Goal: Task Accomplishment & Management: Complete application form

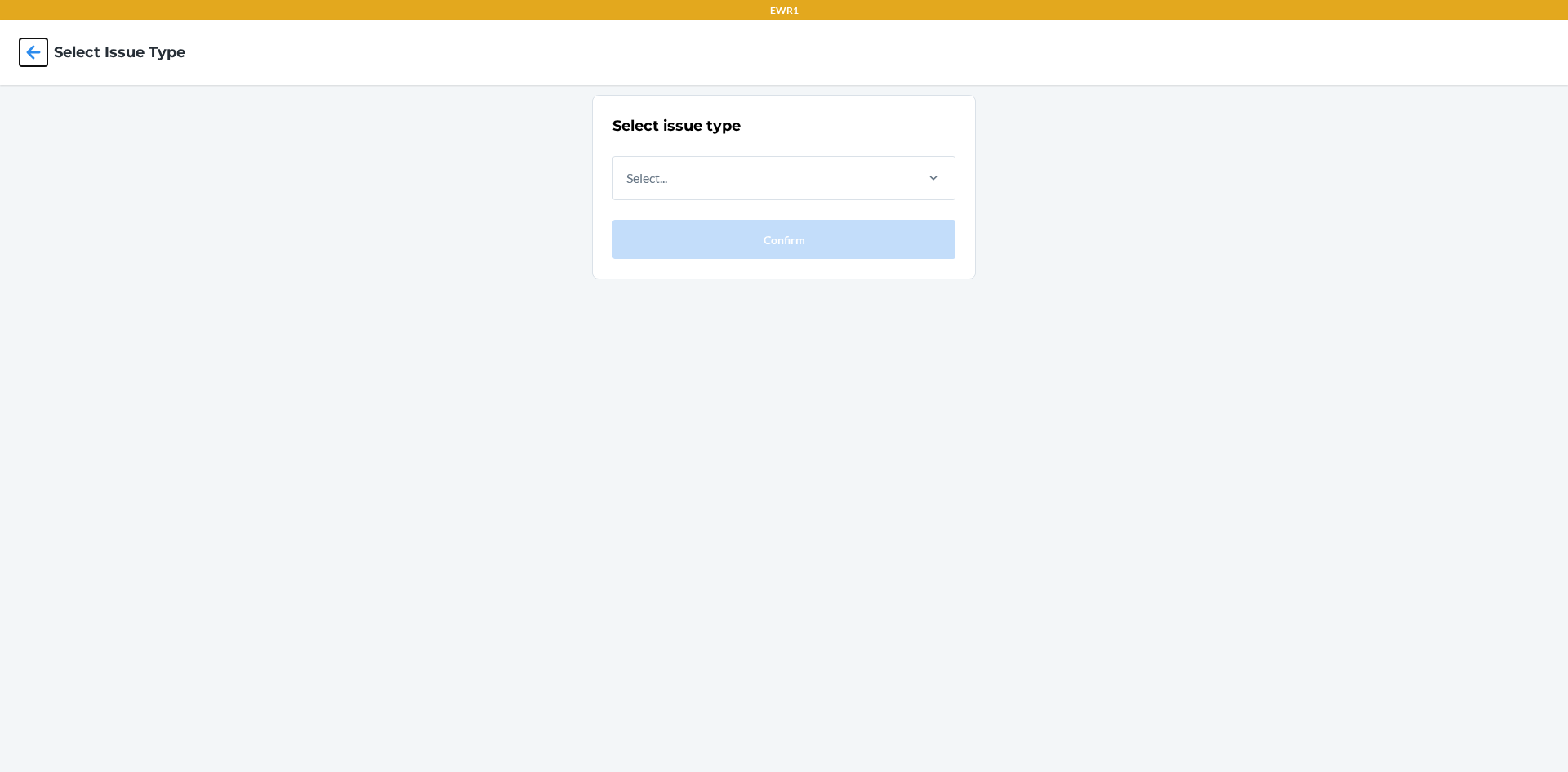
click at [30, 49] on icon at bounding box center [34, 52] width 14 height 14
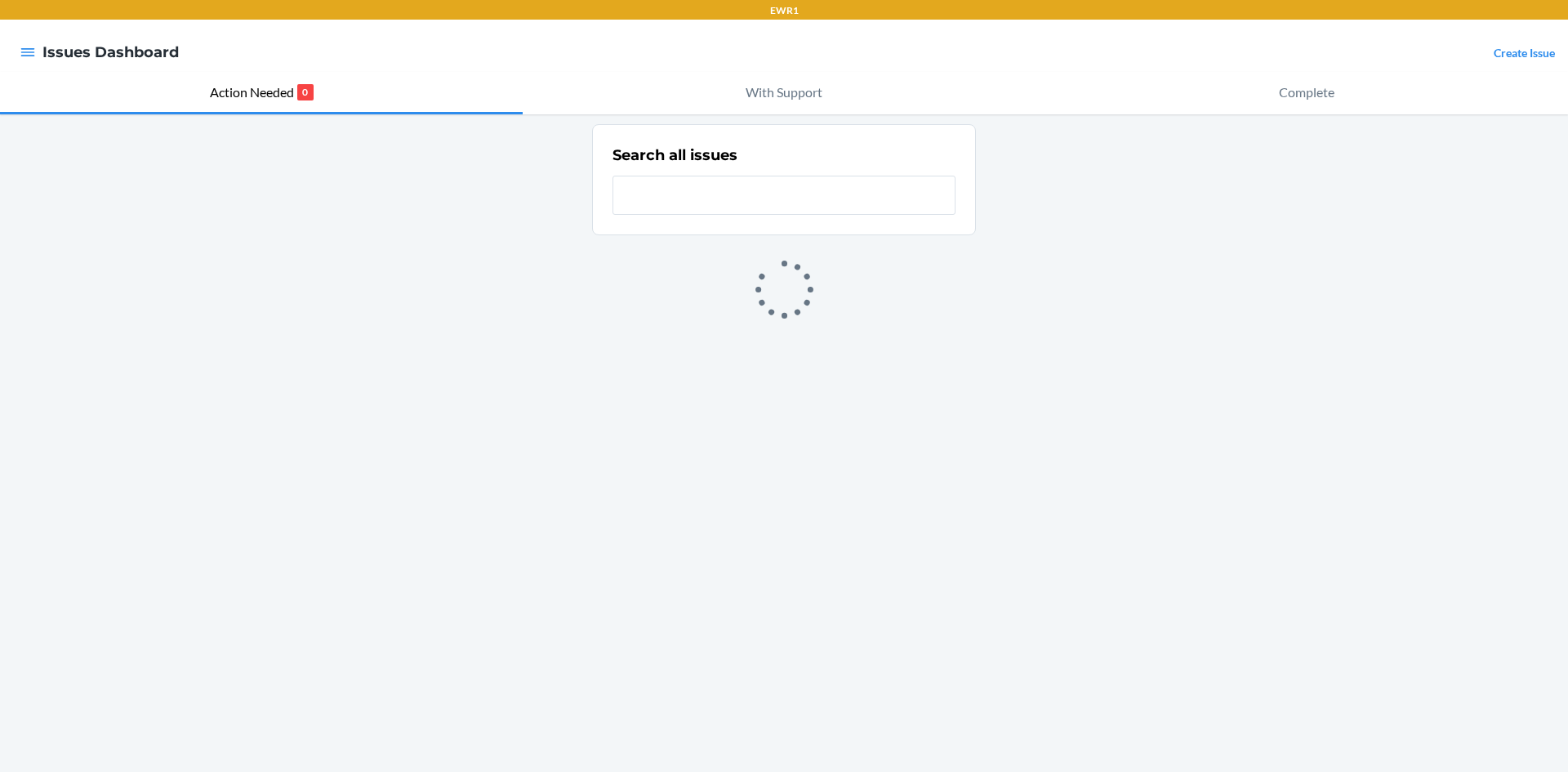
click at [683, 190] on input "text" at bounding box center [784, 195] width 343 height 39
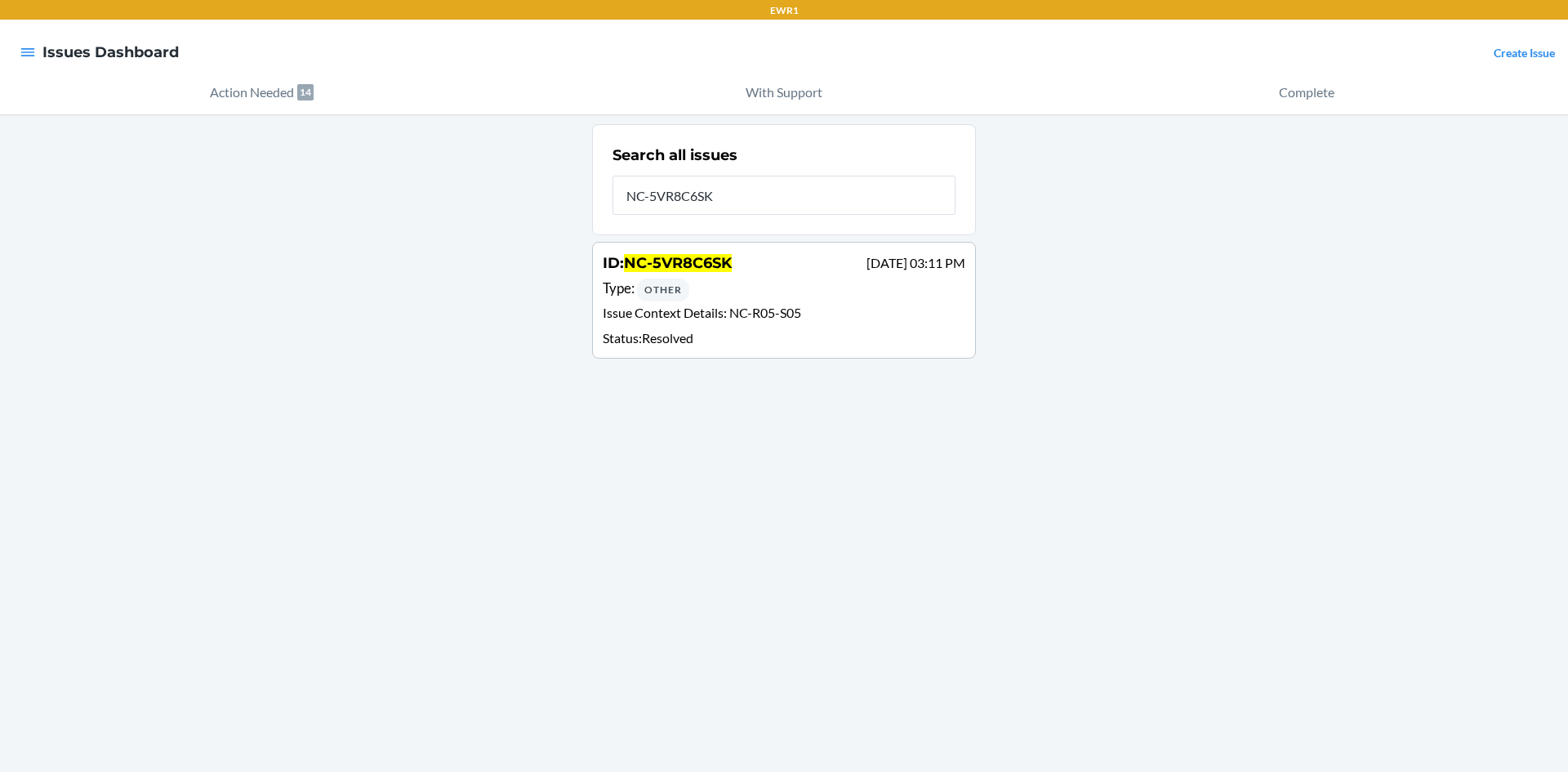
type input "NC-5VR8C6SK"
click at [685, 275] on div "ID : NC-5VR8C6SK [DATE] 03:11 PM" at bounding box center [784, 264] width 363 height 23
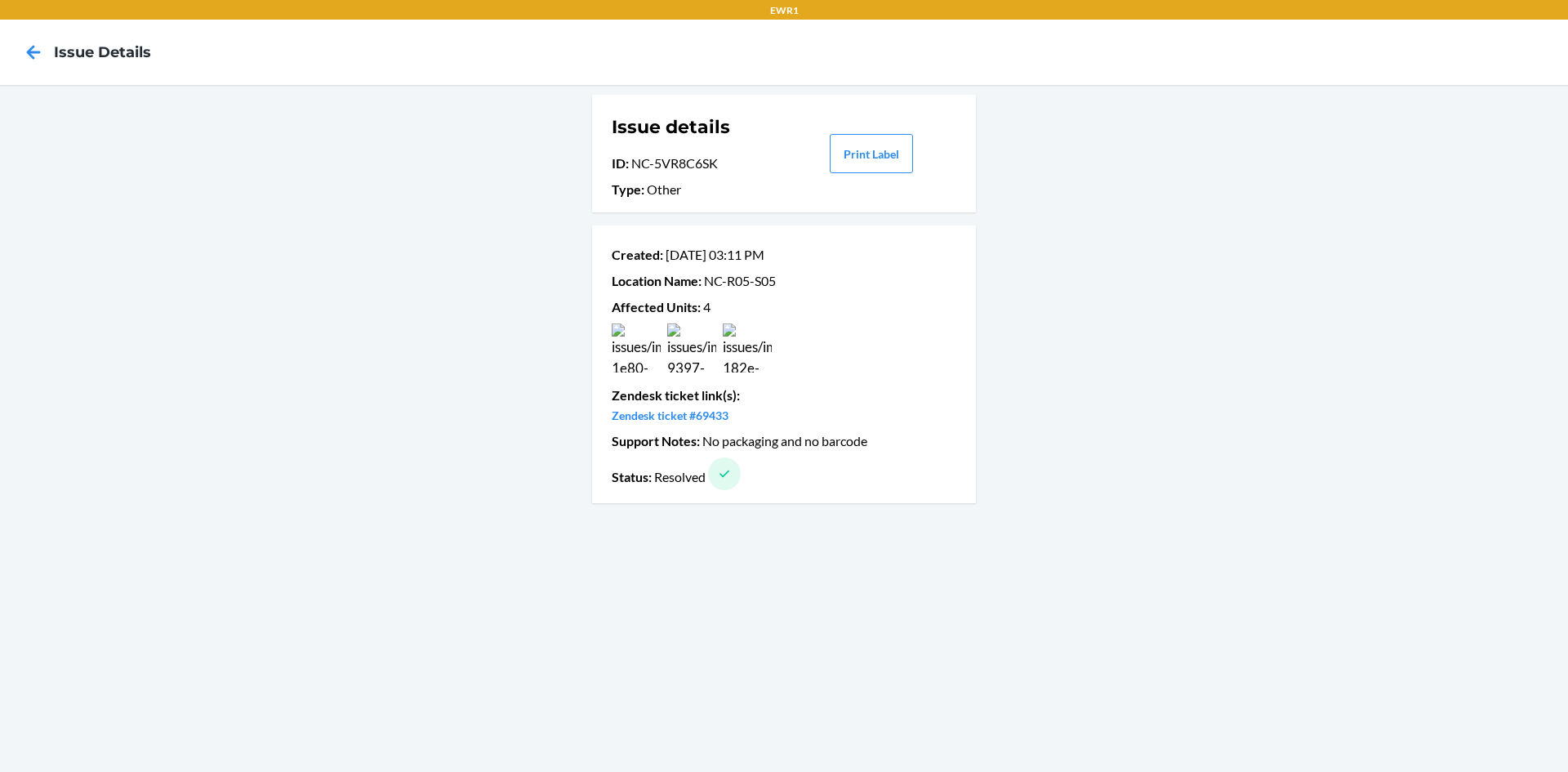
click at [634, 332] on img at bounding box center [636, 348] width 49 height 49
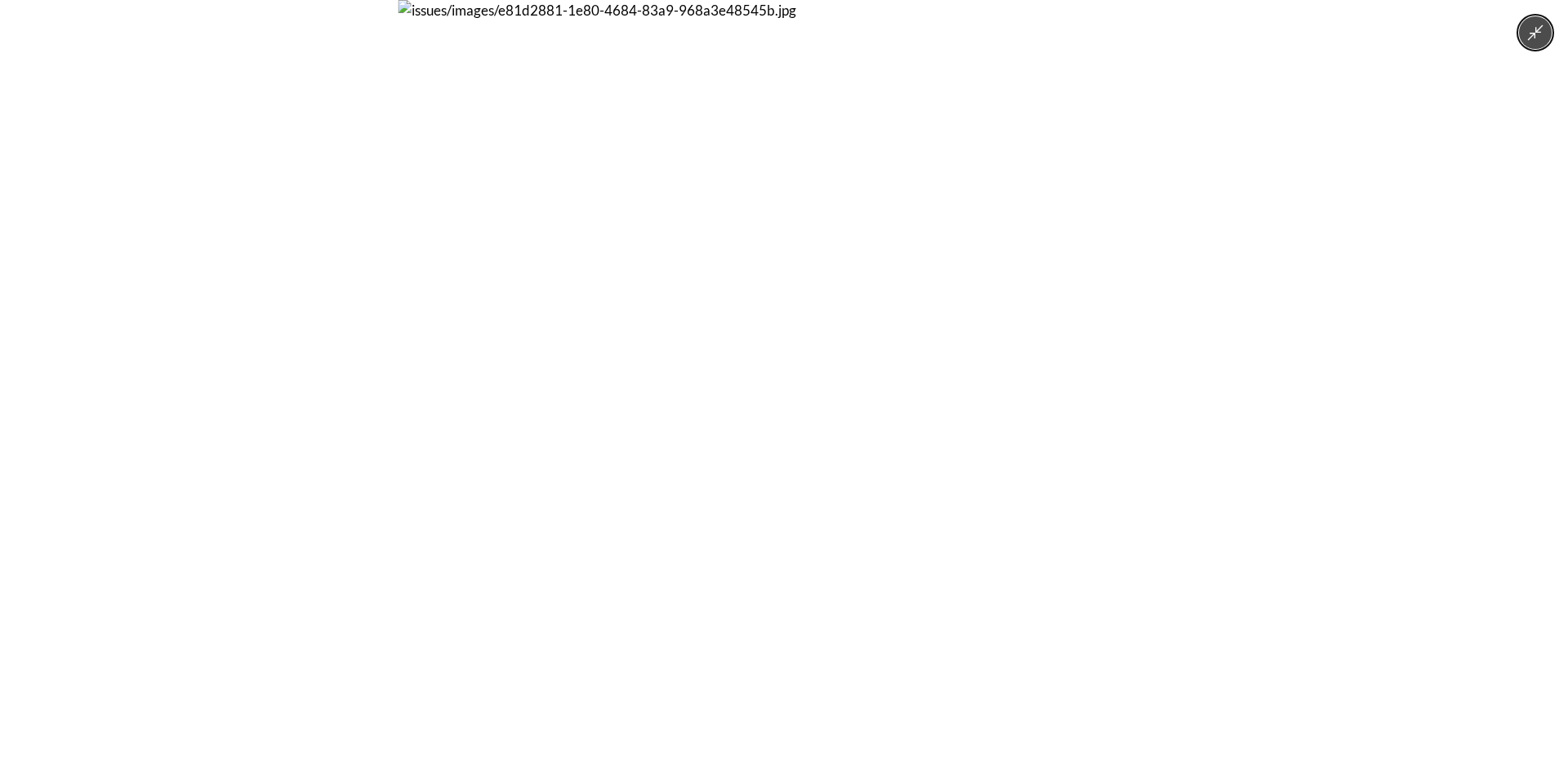
click at [1301, 223] on div at bounding box center [784, 386] width 1568 height 772
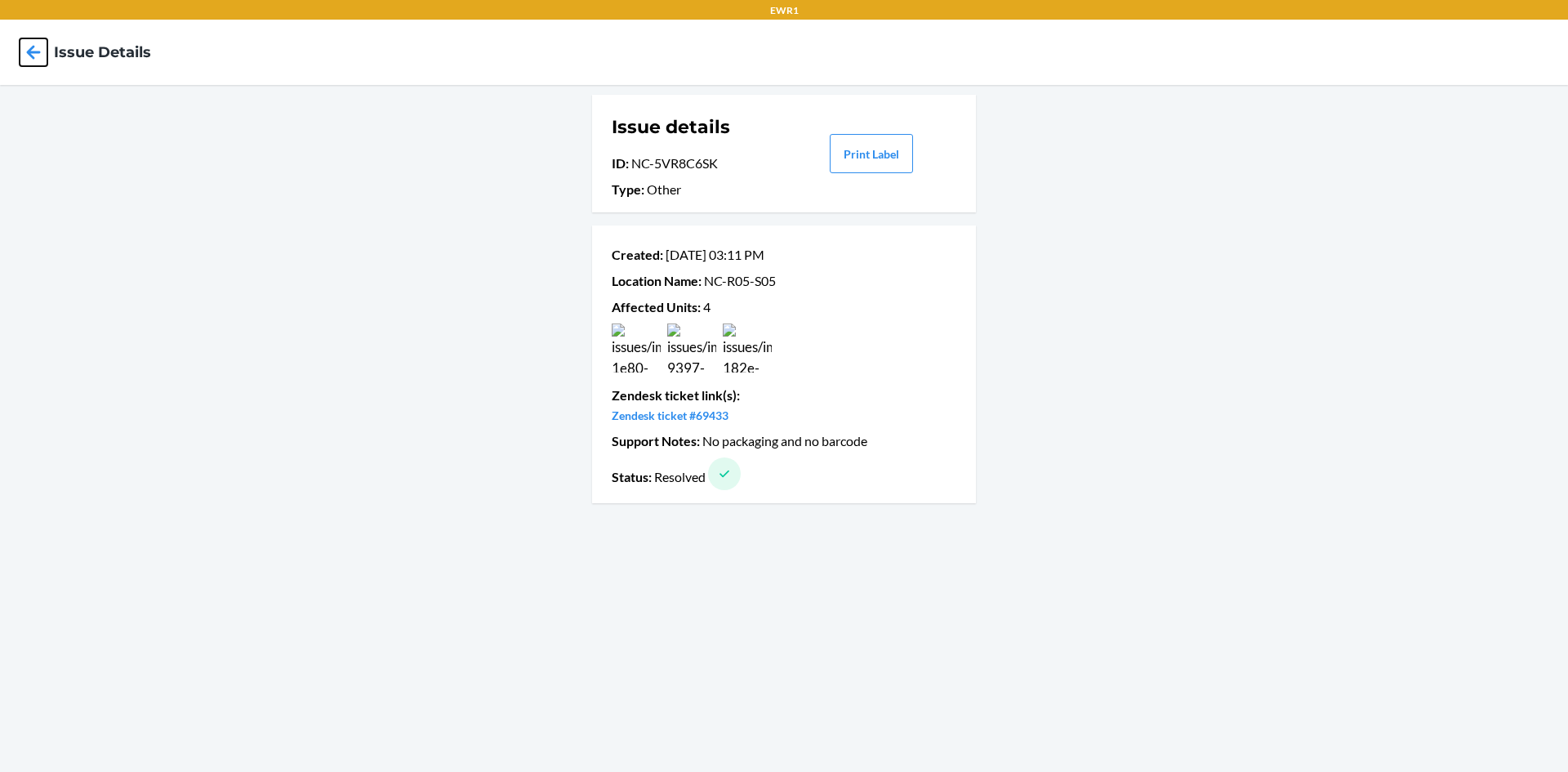
click at [31, 55] on icon at bounding box center [34, 52] width 14 height 14
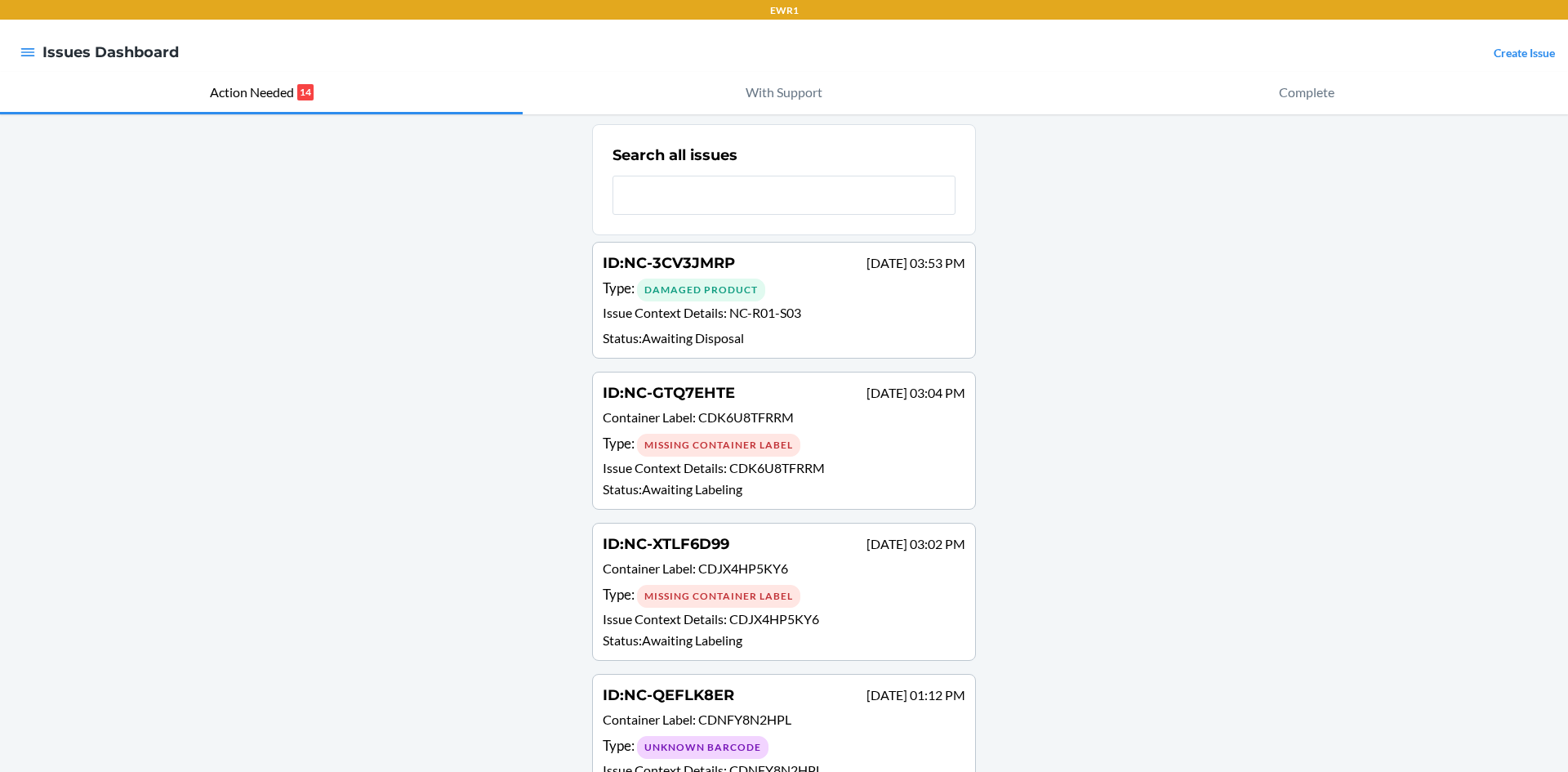
click at [677, 200] on input "text" at bounding box center [784, 195] width 343 height 39
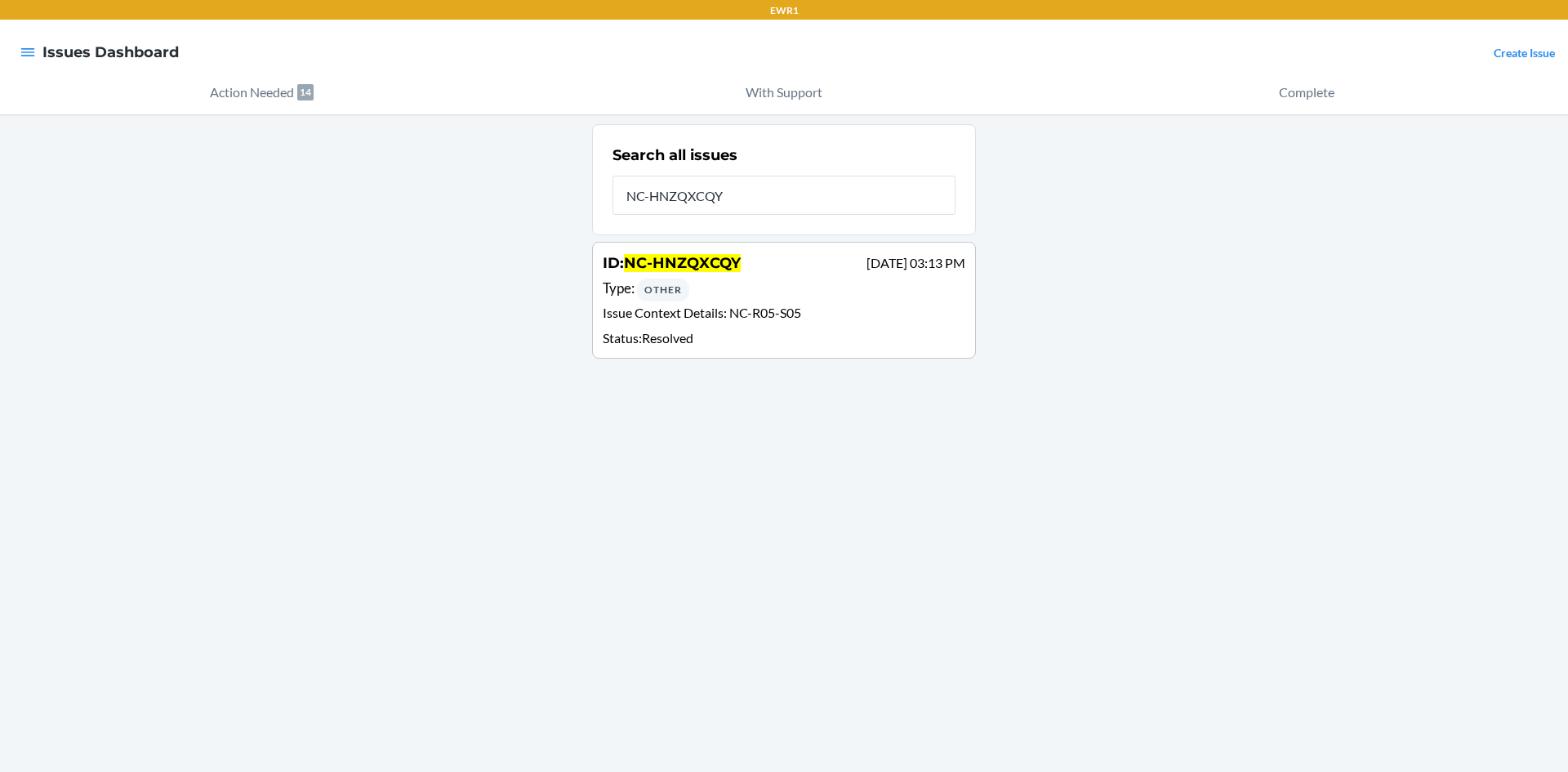
type input "NC-HNZQXCQY"
click at [726, 296] on div "Type : Other" at bounding box center [784, 289] width 363 height 23
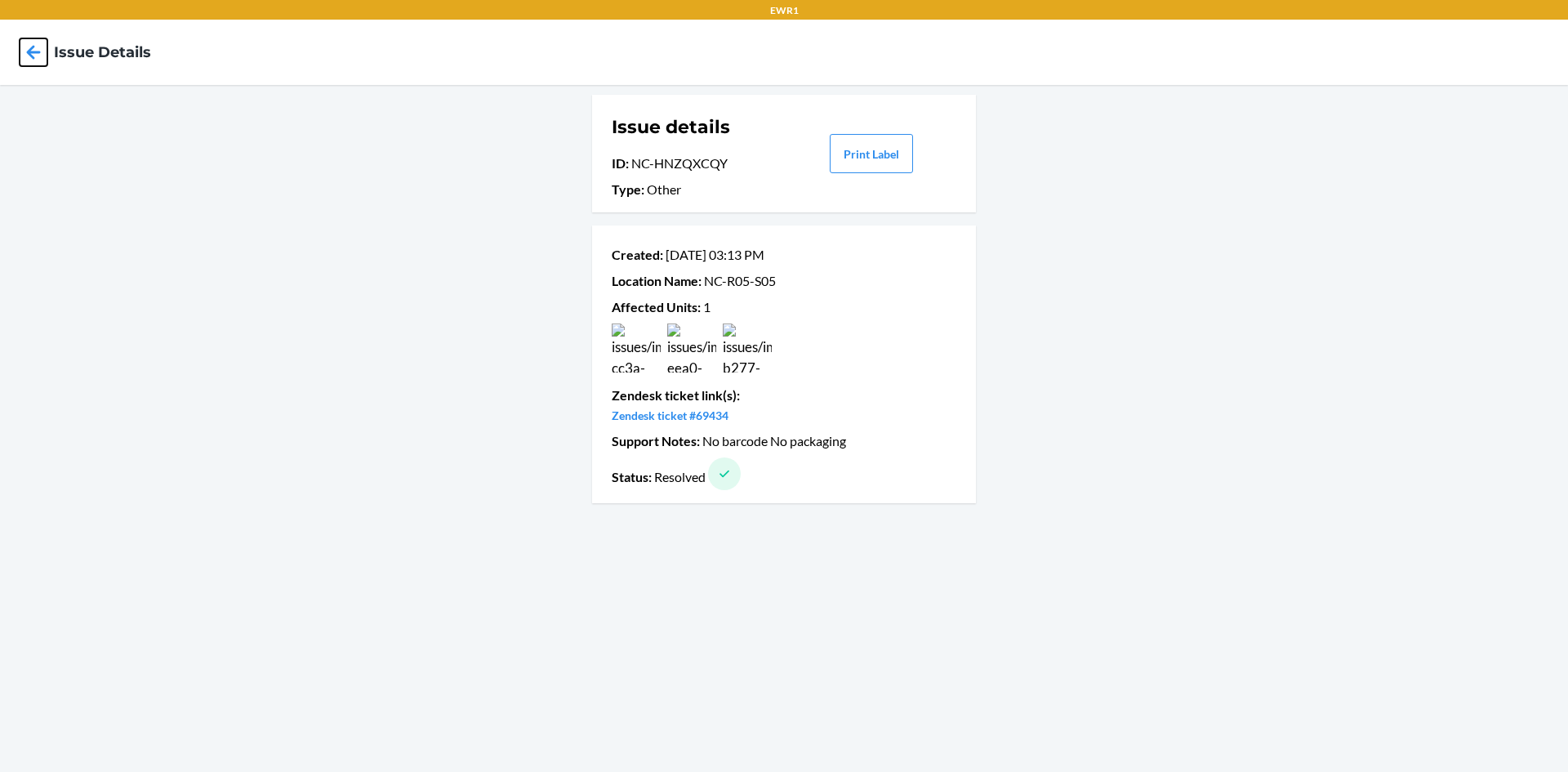
click at [38, 47] on icon at bounding box center [33, 52] width 28 height 28
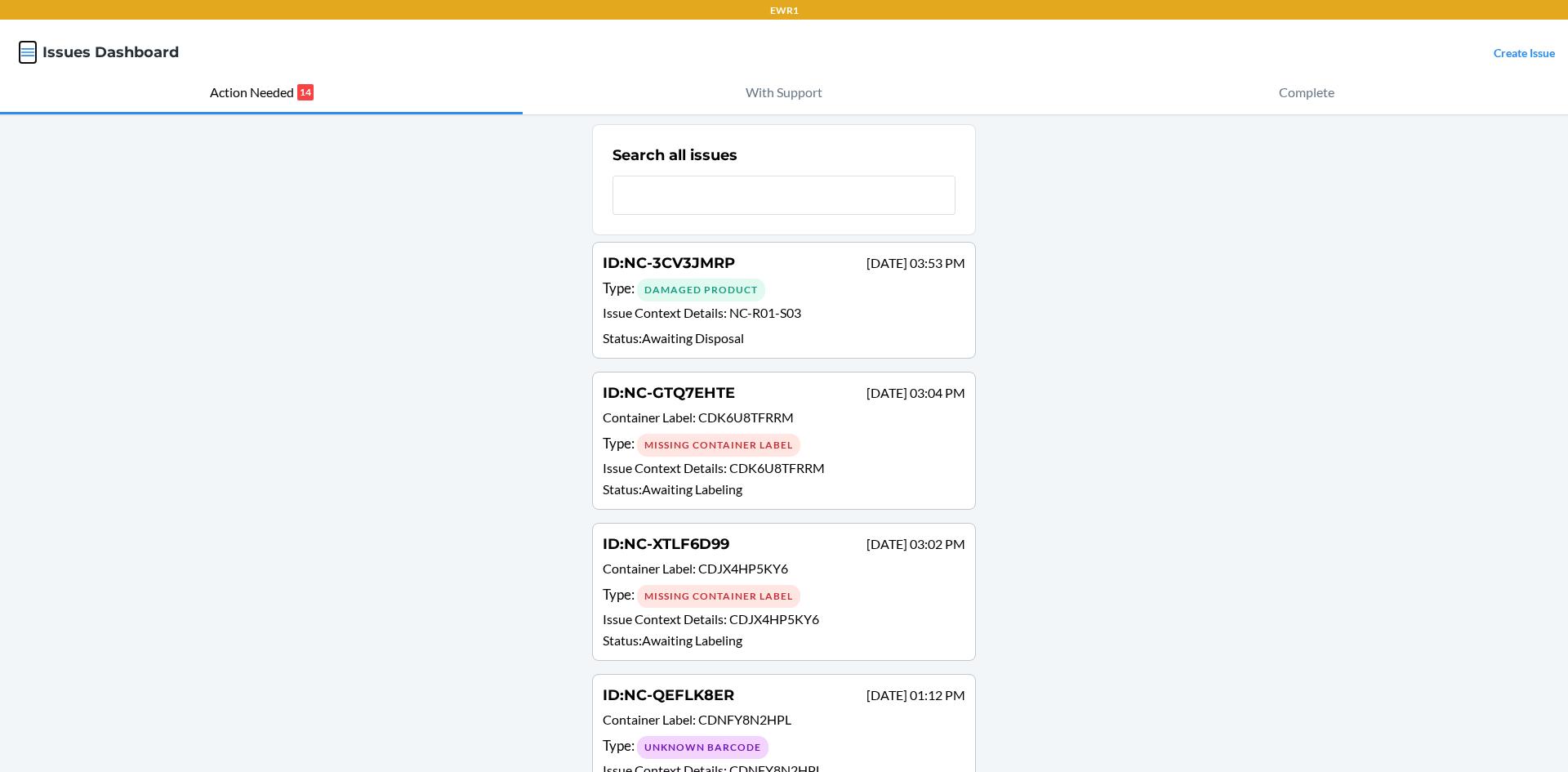
click at [33, 52] on icon "button" at bounding box center [27, 52] width 17 height 17
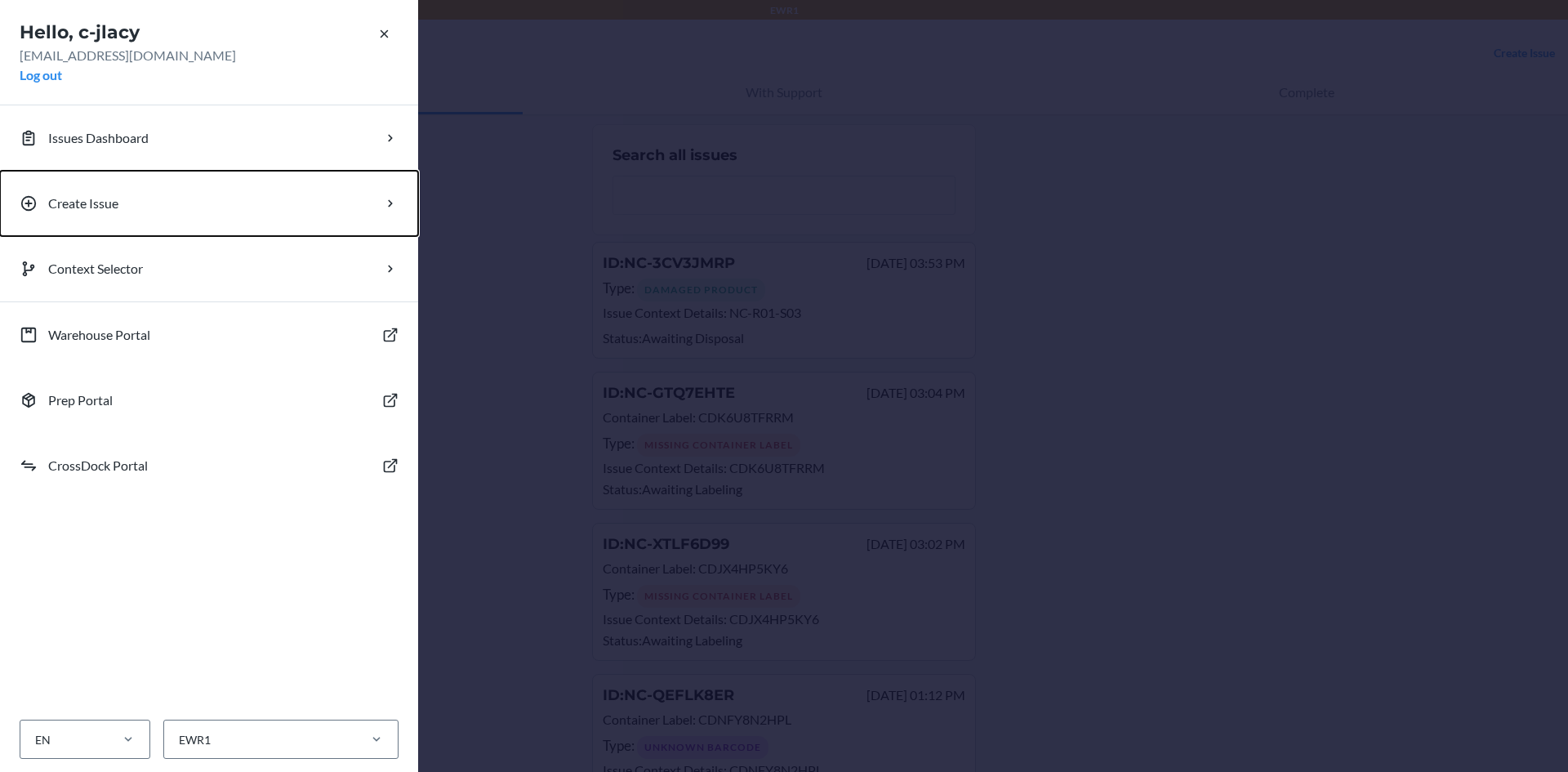
click at [86, 211] on p "Create Issue" at bounding box center [84, 203] width 70 height 19
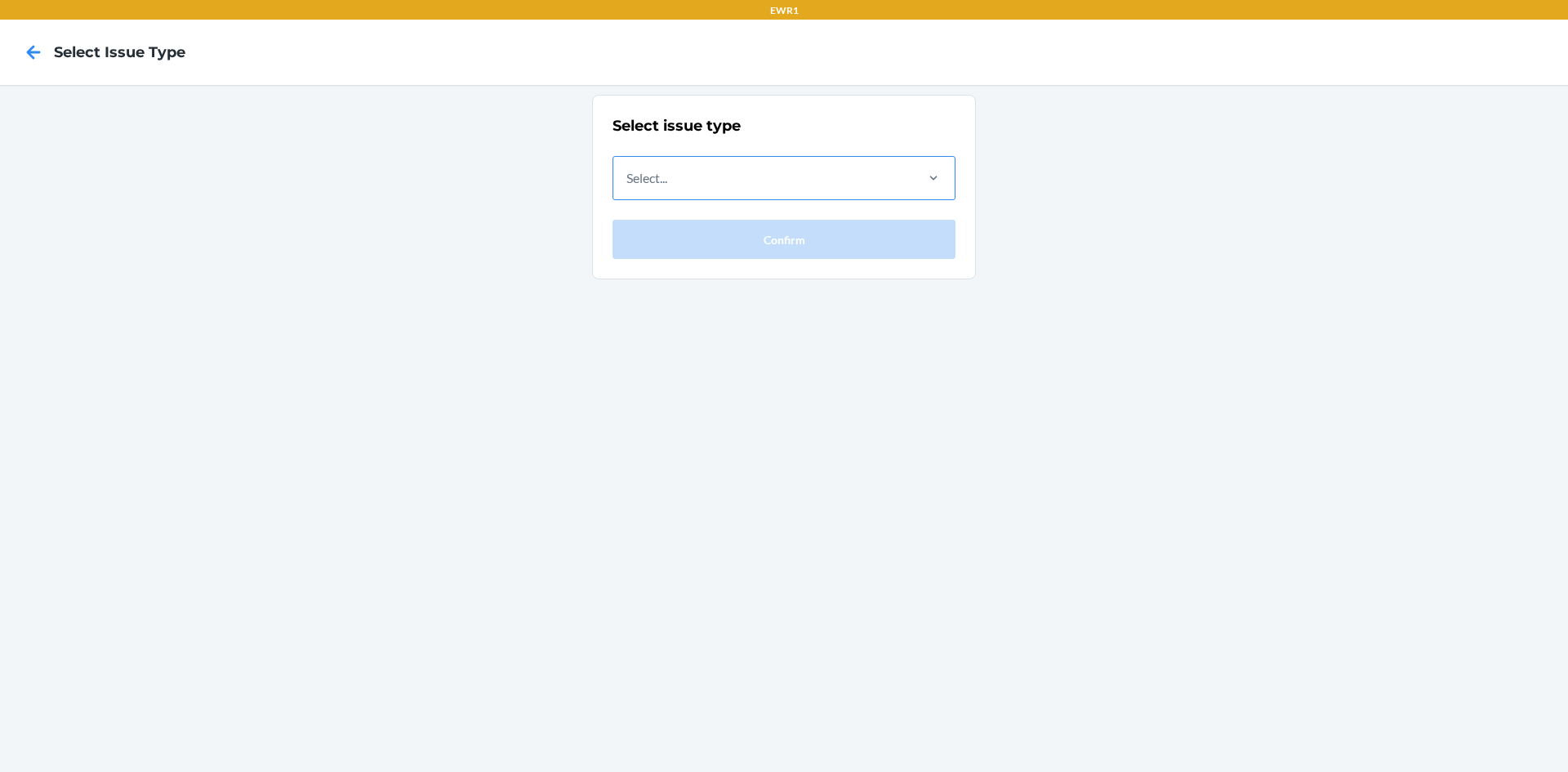
click at [823, 175] on div "Select..." at bounding box center [762, 178] width 299 height 43
click at [628, 175] on input "Select..." at bounding box center [628, 178] width 2 height 19
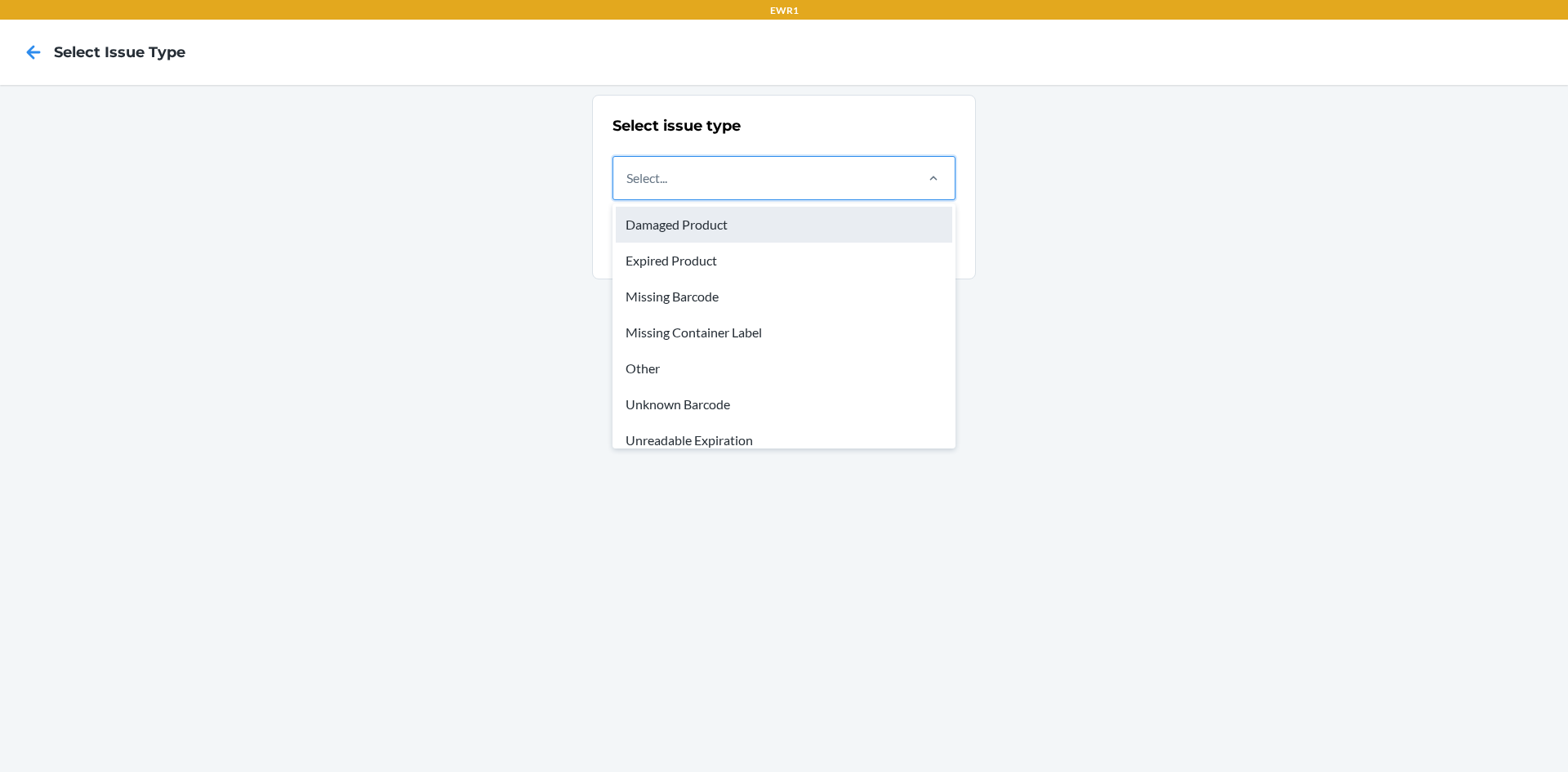
click at [743, 229] on div "Damaged Product" at bounding box center [784, 224] width 337 height 36
click at [628, 188] on input "option Damaged Product focused, 1 of 8. 8 results available. Use Up and Down to…" at bounding box center [628, 178] width 2 height 19
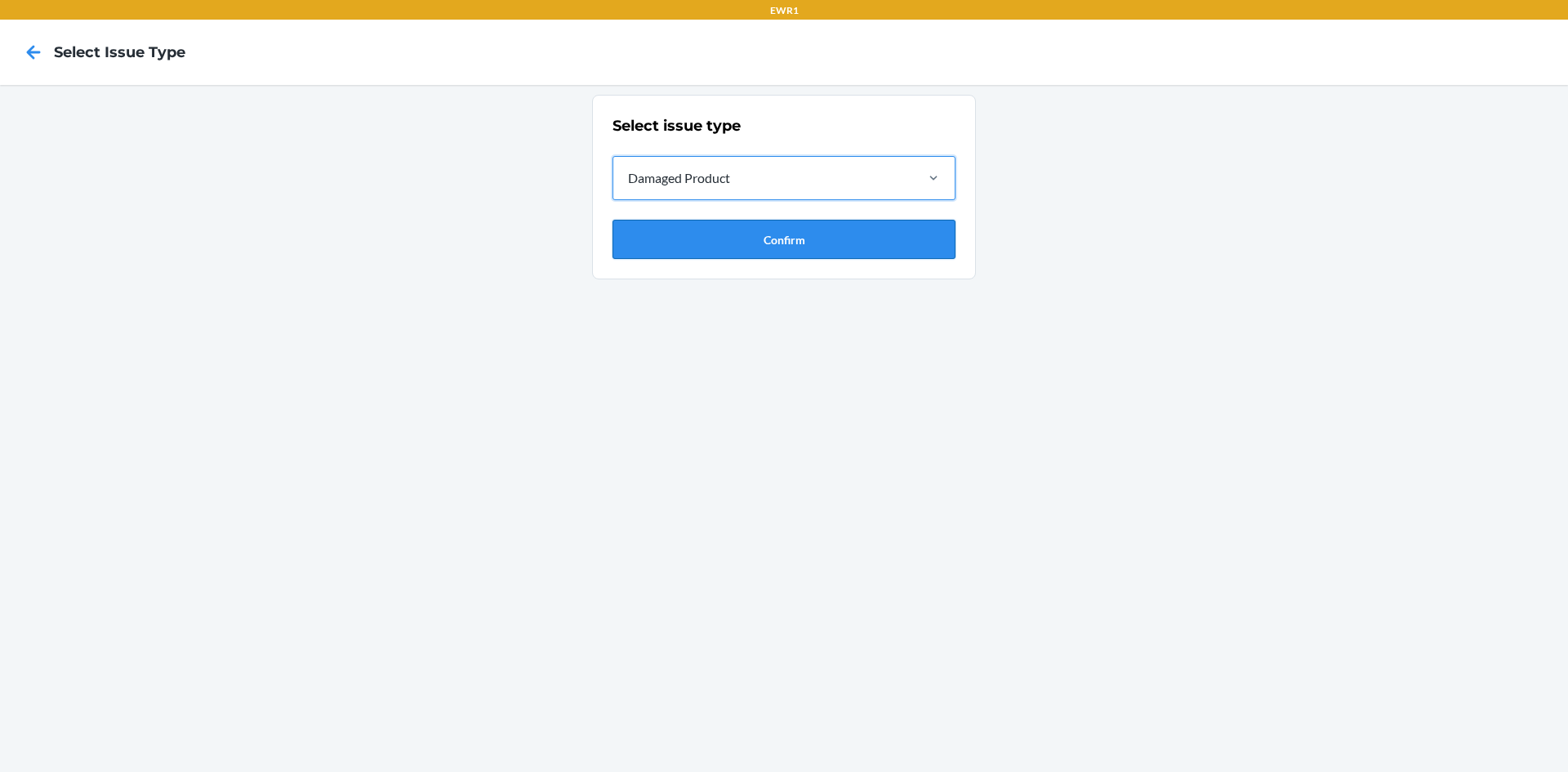
click at [743, 231] on button "Confirm" at bounding box center [784, 239] width 343 height 39
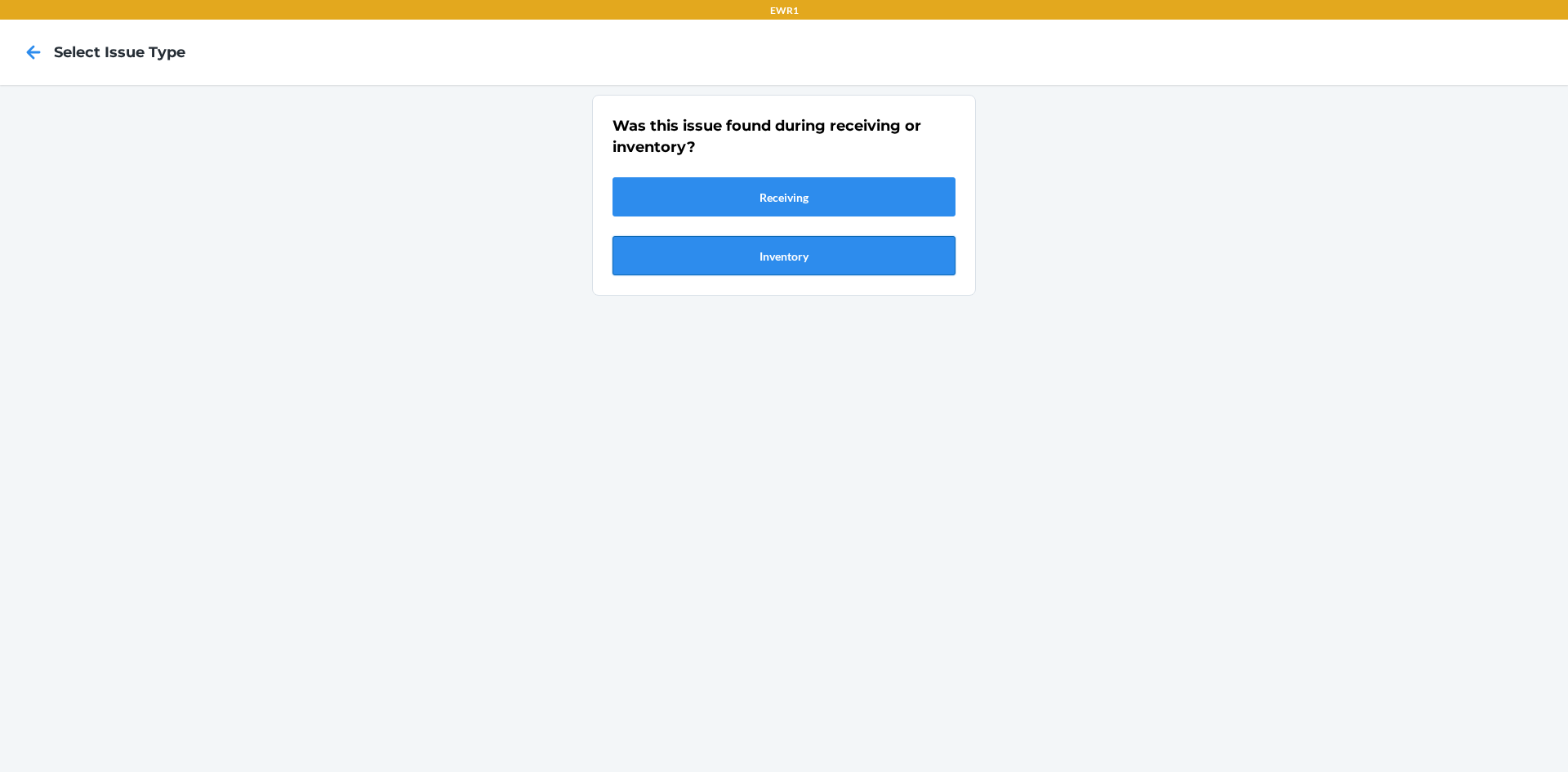
click at [746, 263] on button "Inventory" at bounding box center [784, 255] width 343 height 39
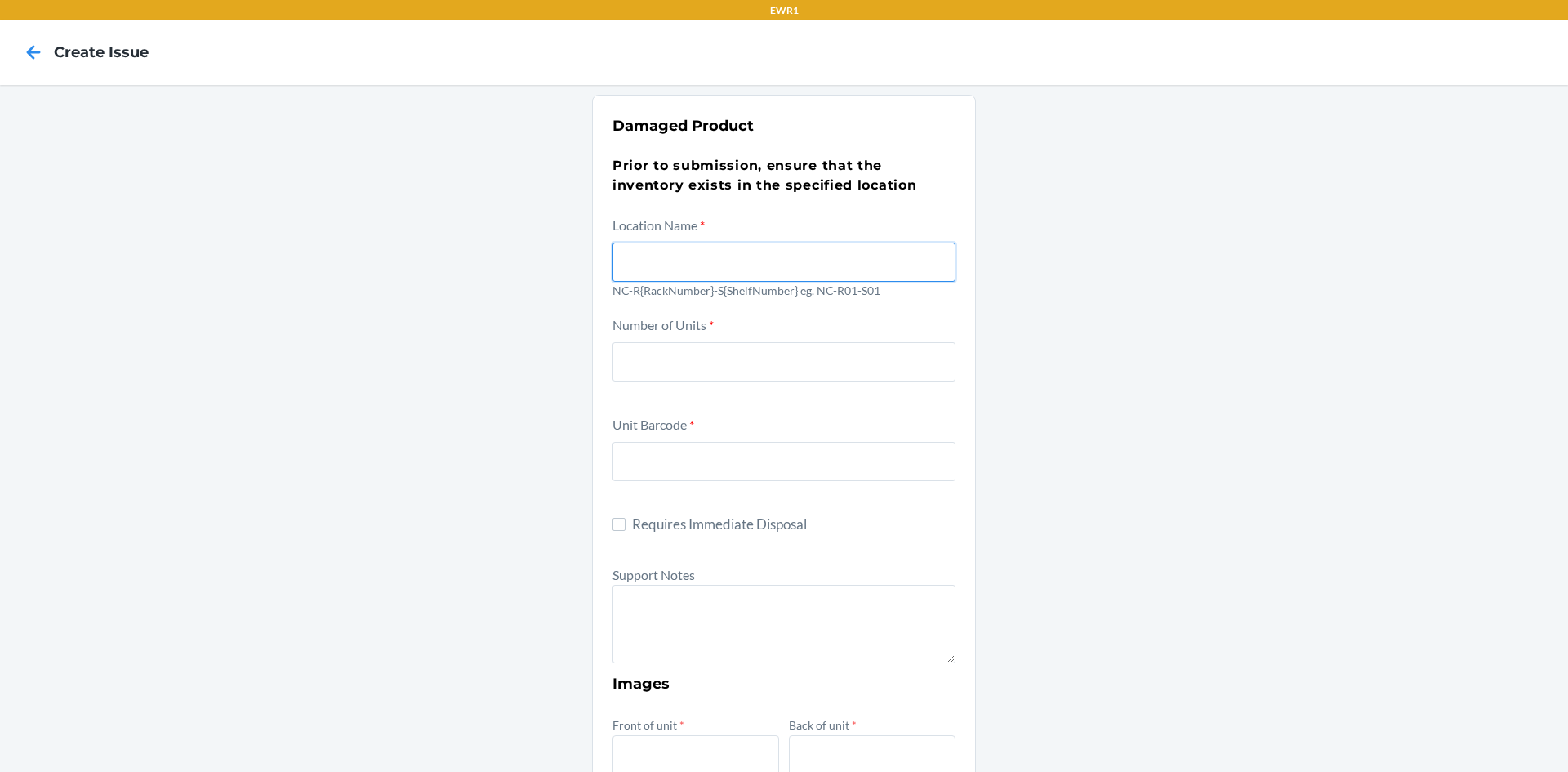
click at [743, 266] on input "text" at bounding box center [784, 262] width 343 height 39
type input "NC-R05-S05"
click at [1312, 383] on div "Damaged Product Prior to submission, ensure that the inventory exists in the sp…" at bounding box center [784, 669] width 1568 height 1168
click at [675, 357] on input "number" at bounding box center [784, 362] width 343 height 39
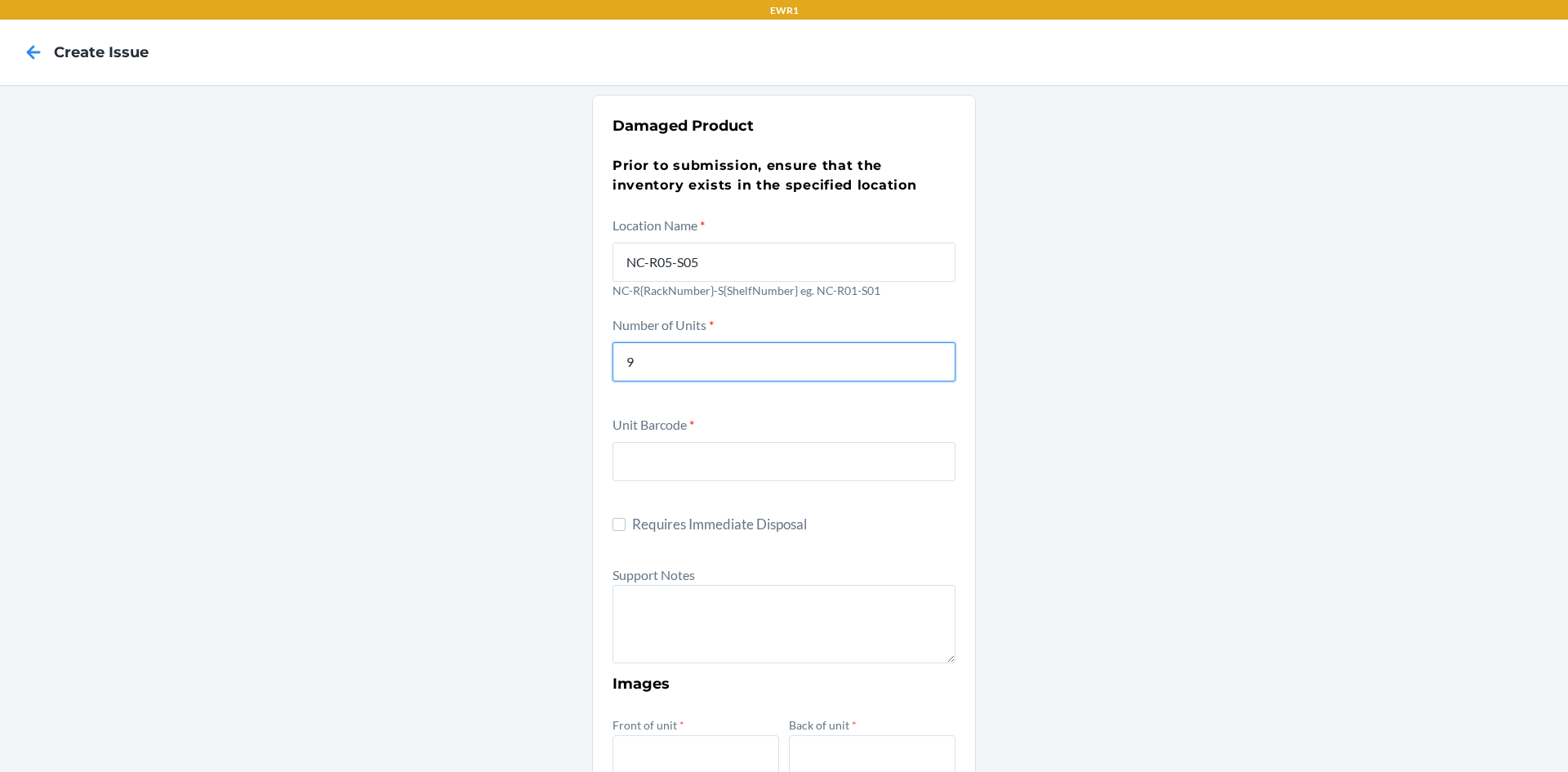
type input "9"
click at [732, 454] on input "text" at bounding box center [784, 461] width 343 height 39
type input "D8WWGLA2CUR"
click at [1147, 485] on div "Damaged Product Prior to submission, ensure that the inventory exists in the sp…" at bounding box center [784, 669] width 1568 height 1168
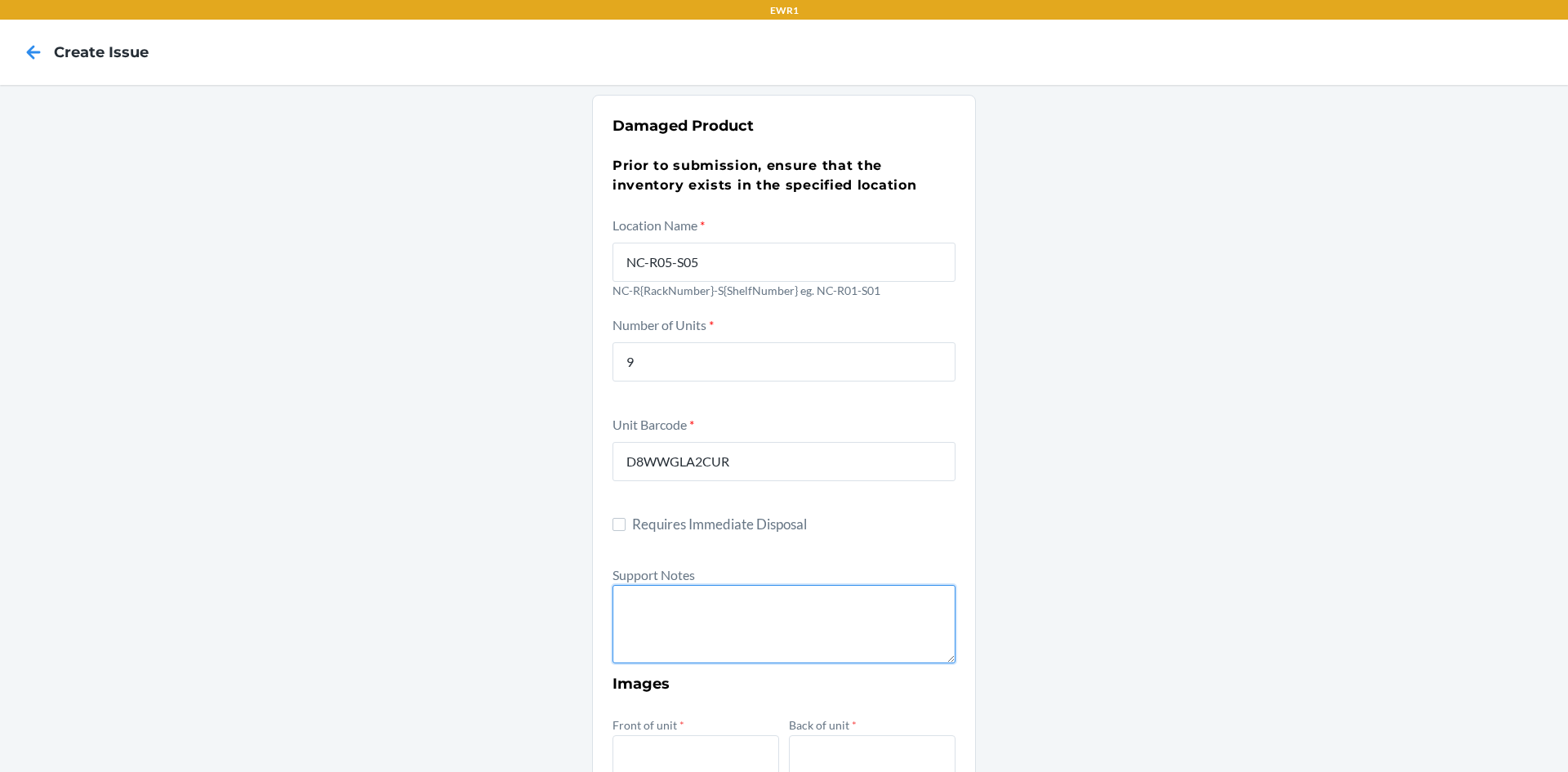
click at [758, 631] on textarea at bounding box center [784, 624] width 343 height 79
type textarea "("
click at [807, 607] on textarea "9 Modkats are missing inner unit accessory" at bounding box center [784, 624] width 343 height 79
click at [868, 610] on textarea "9 Modkats are missing inner accessory" at bounding box center [784, 624] width 343 height 79
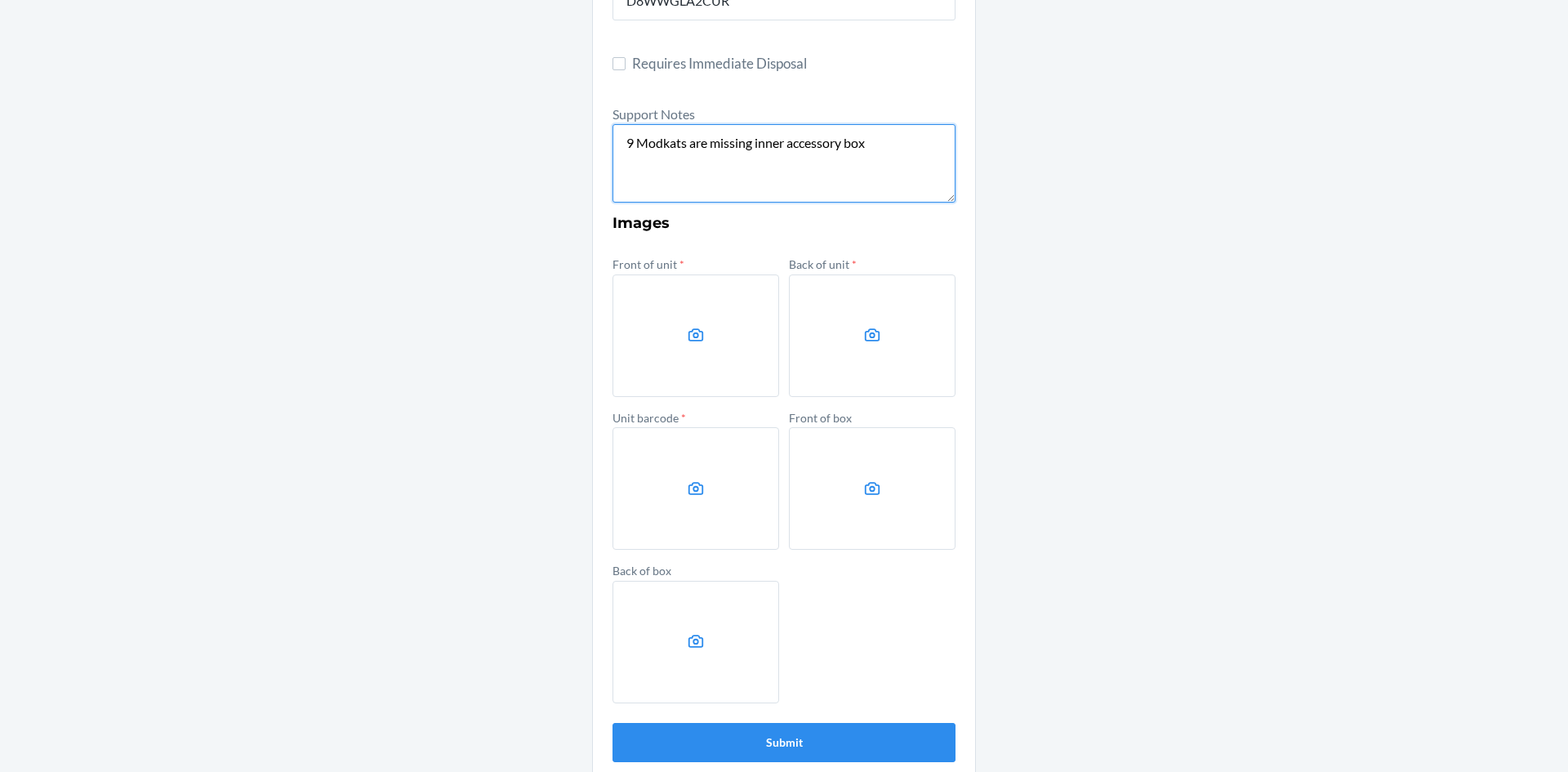
scroll to position [481, 0]
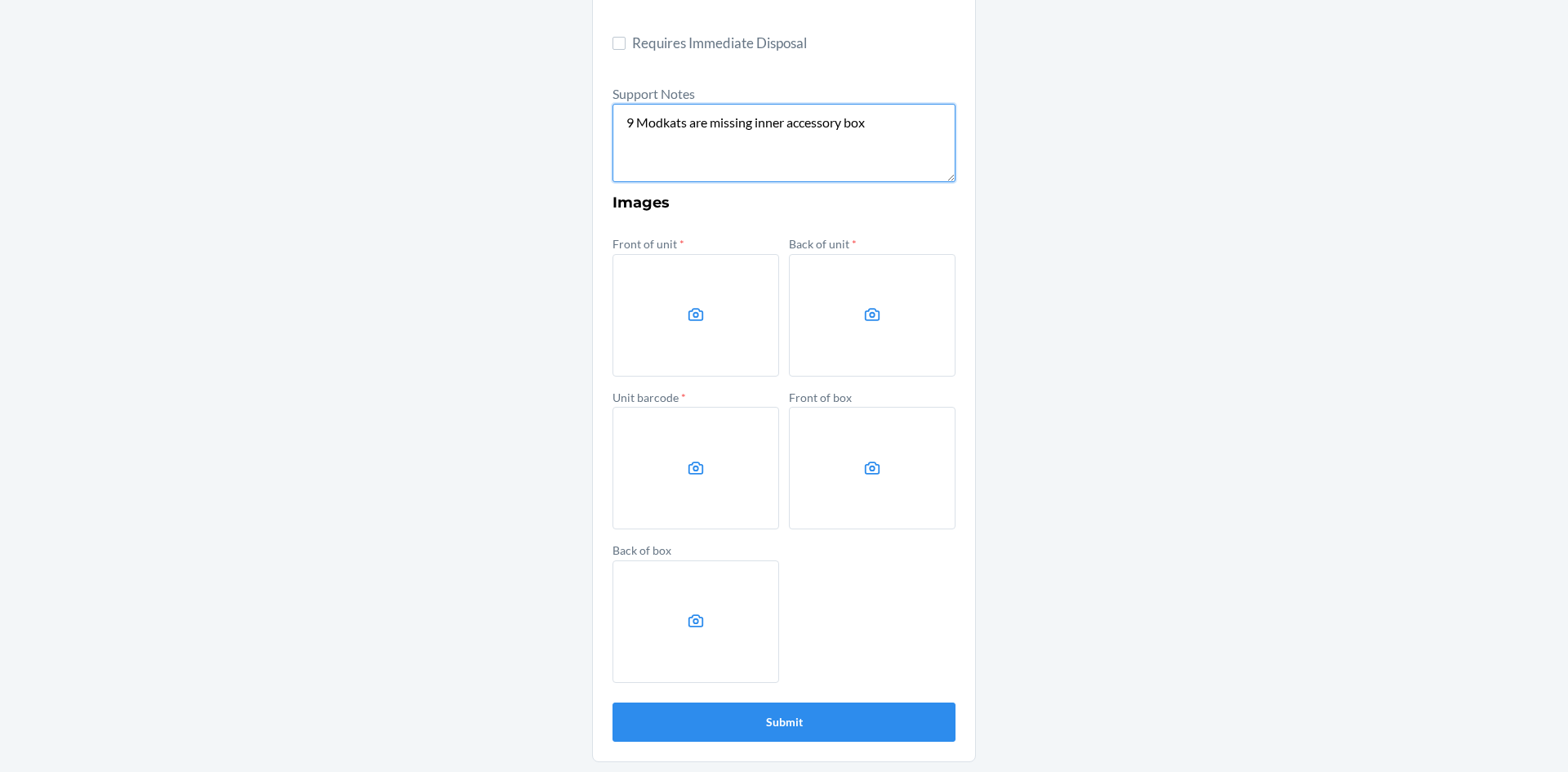
type textarea "9 Modkats are missing inner accessory box"
click at [659, 309] on label at bounding box center [695, 315] width 166 height 123
click at [0, 0] on input "file" at bounding box center [0, 0] width 0 height 0
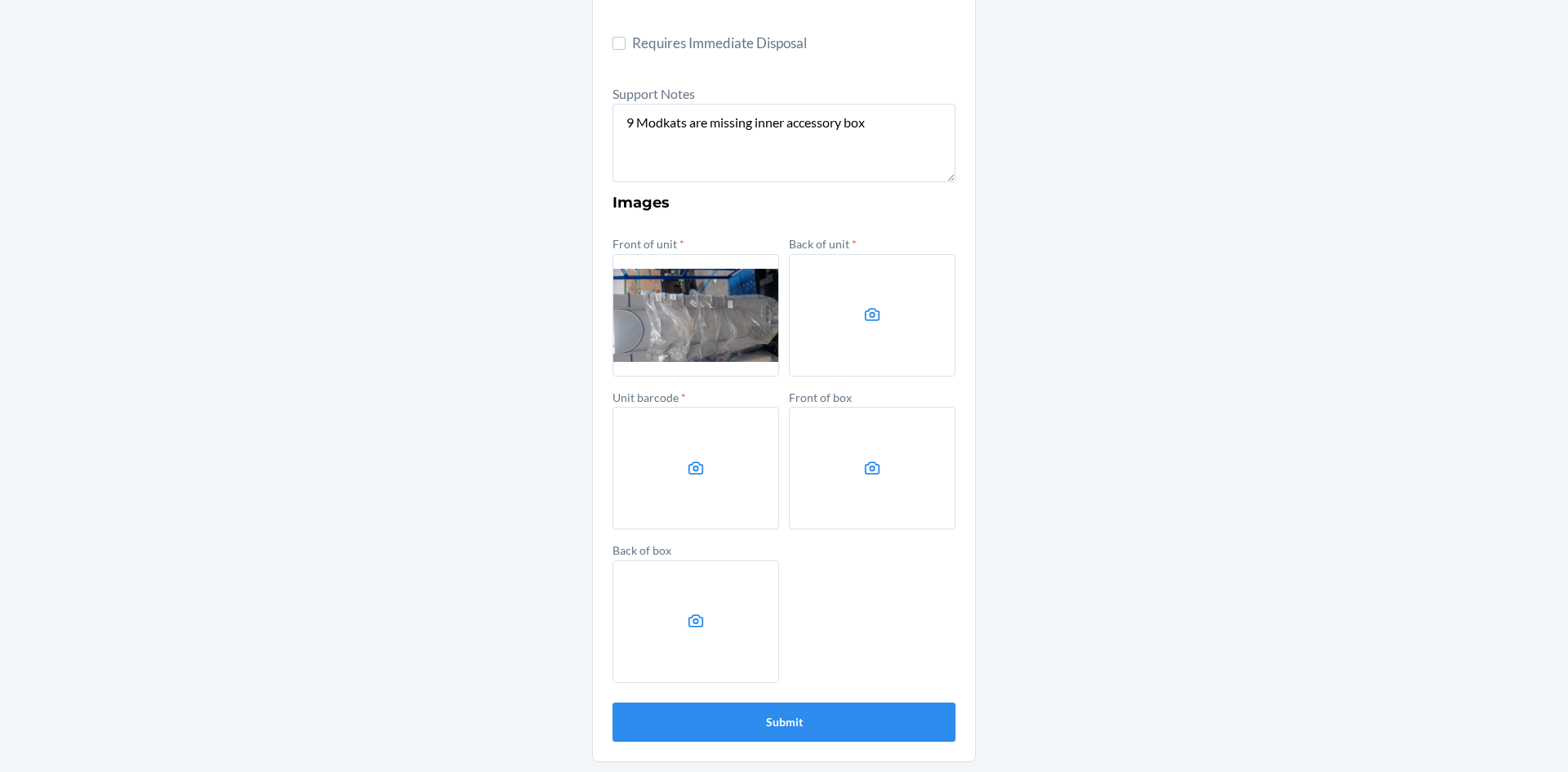
click at [864, 352] on label at bounding box center [871, 315] width 166 height 123
click at [0, 0] on input "file" at bounding box center [0, 0] width 0 height 0
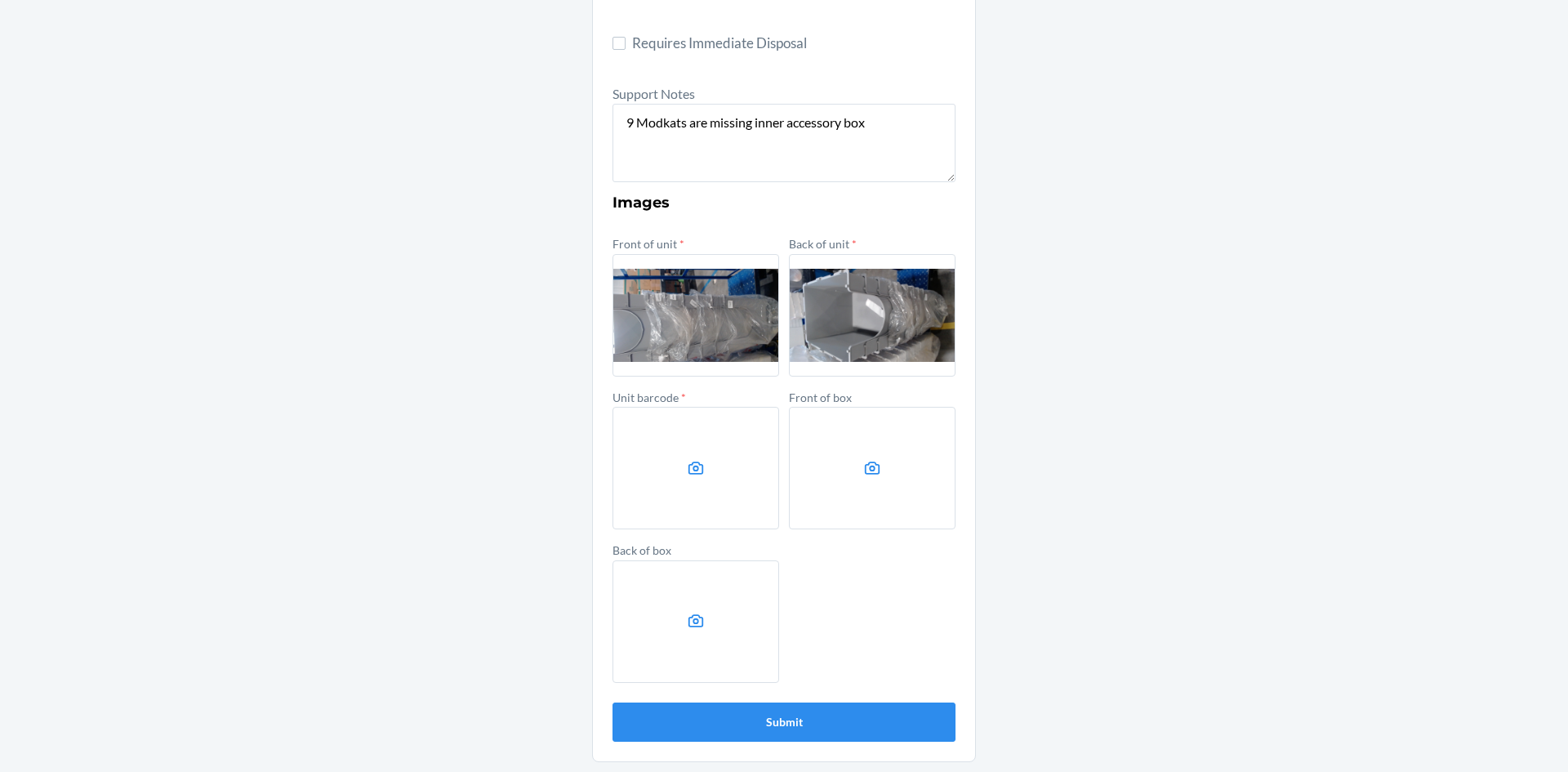
click at [698, 502] on label at bounding box center [695, 468] width 166 height 123
click at [0, 0] on input "file" at bounding box center [0, 0] width 0 height 0
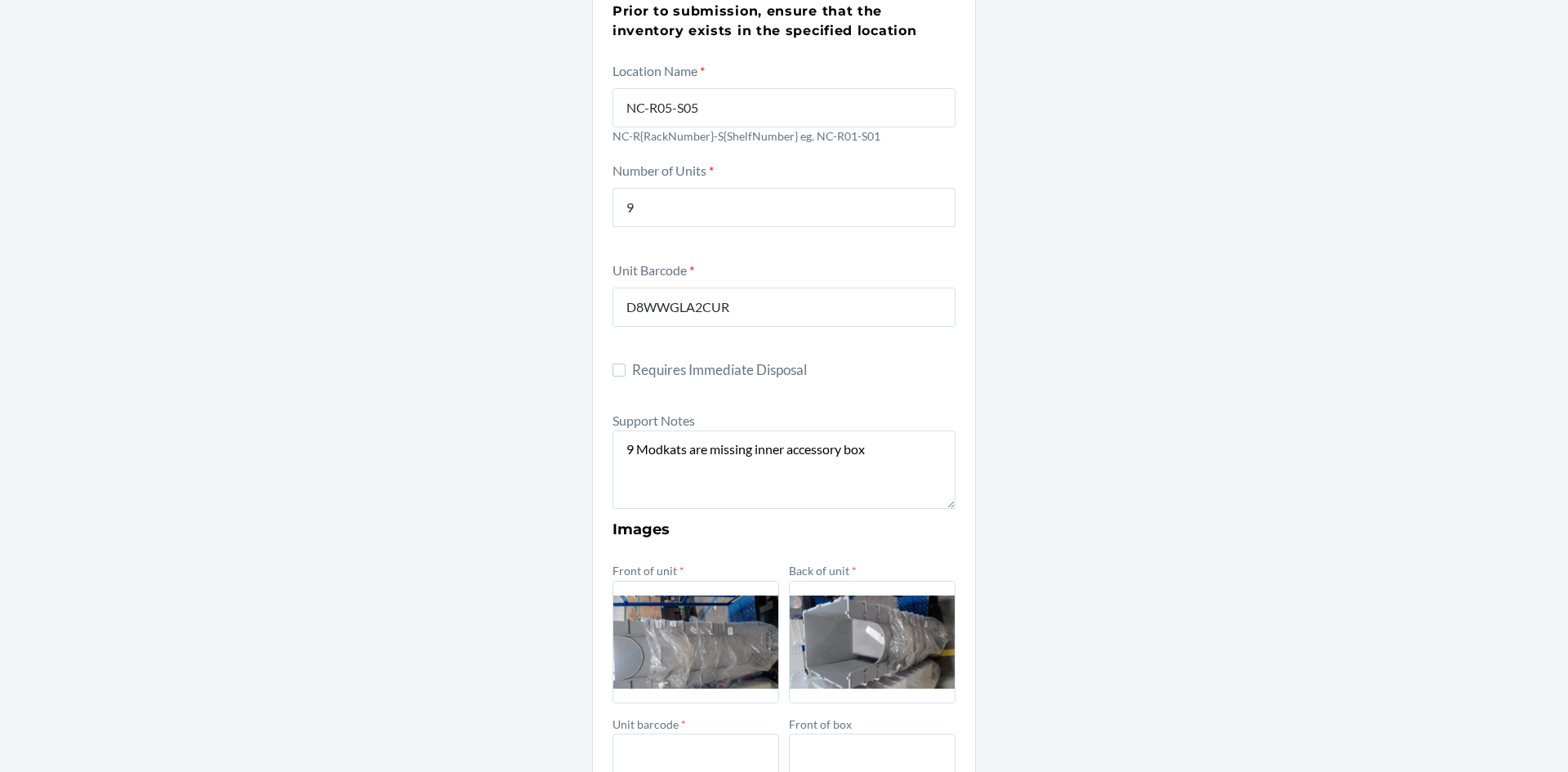
scroll to position [0, 0]
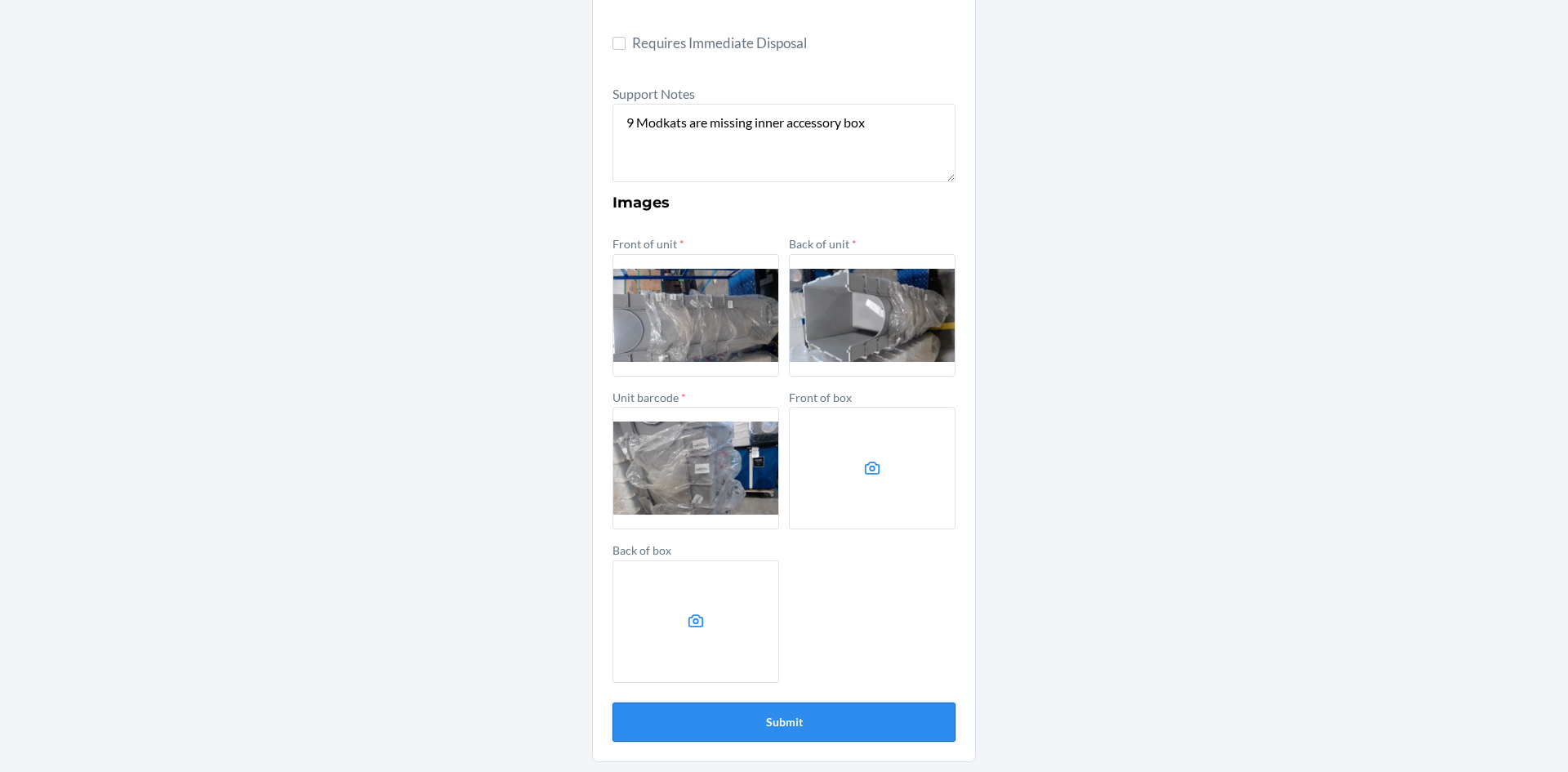
click at [820, 719] on button "Submit" at bounding box center [784, 722] width 343 height 39
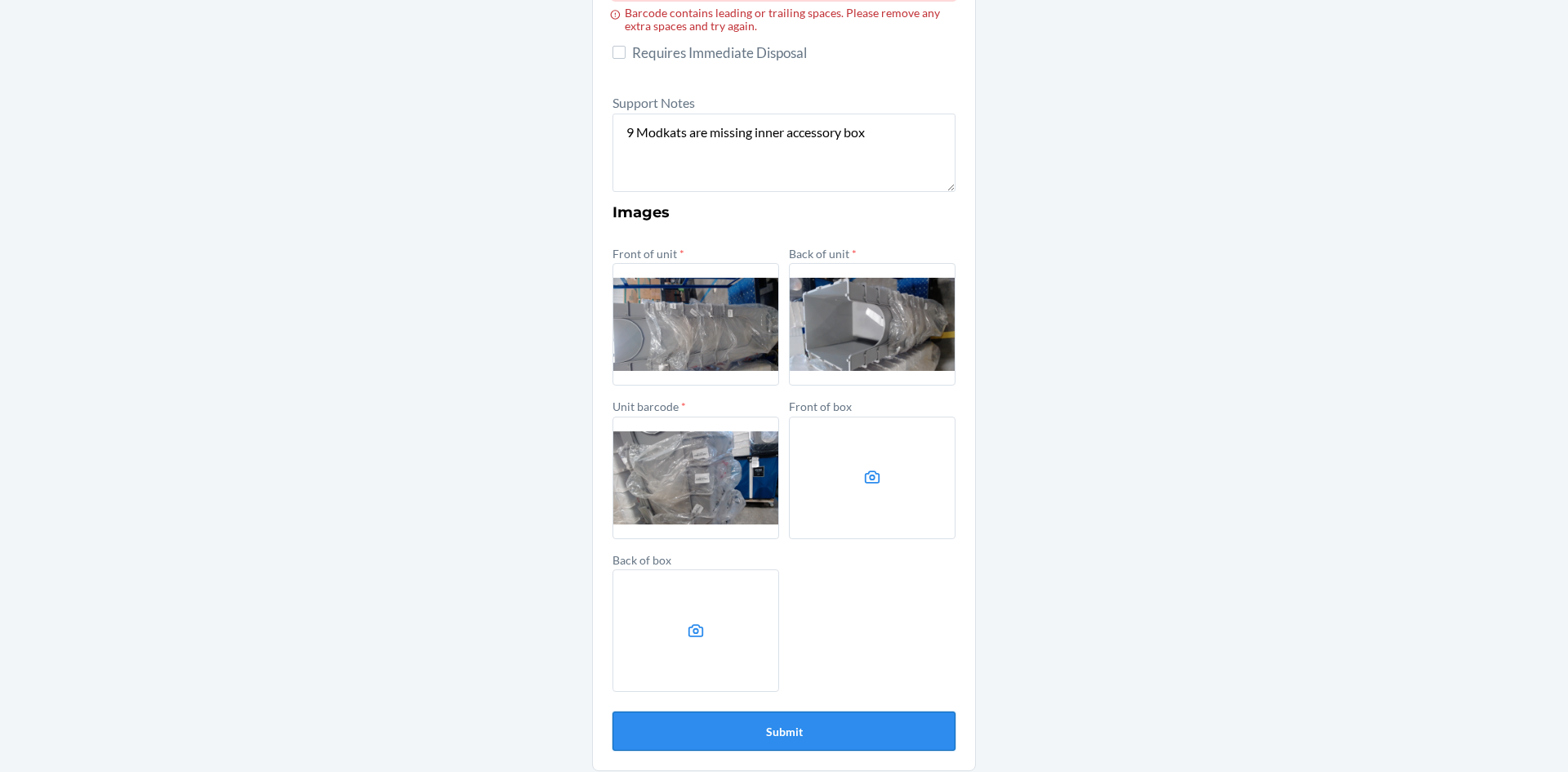
scroll to position [75, 0]
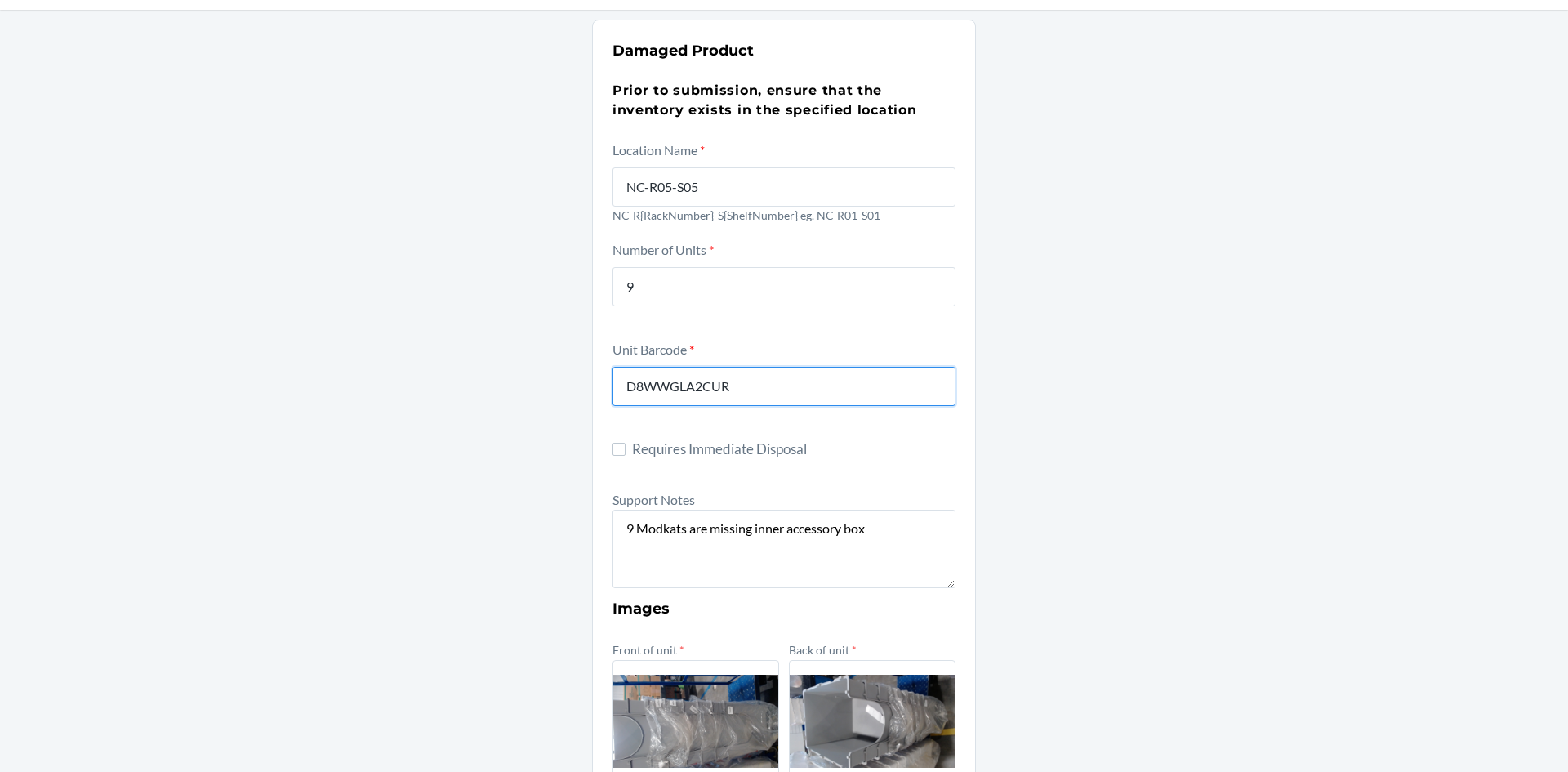
type input "D8WWGLA2CUR"
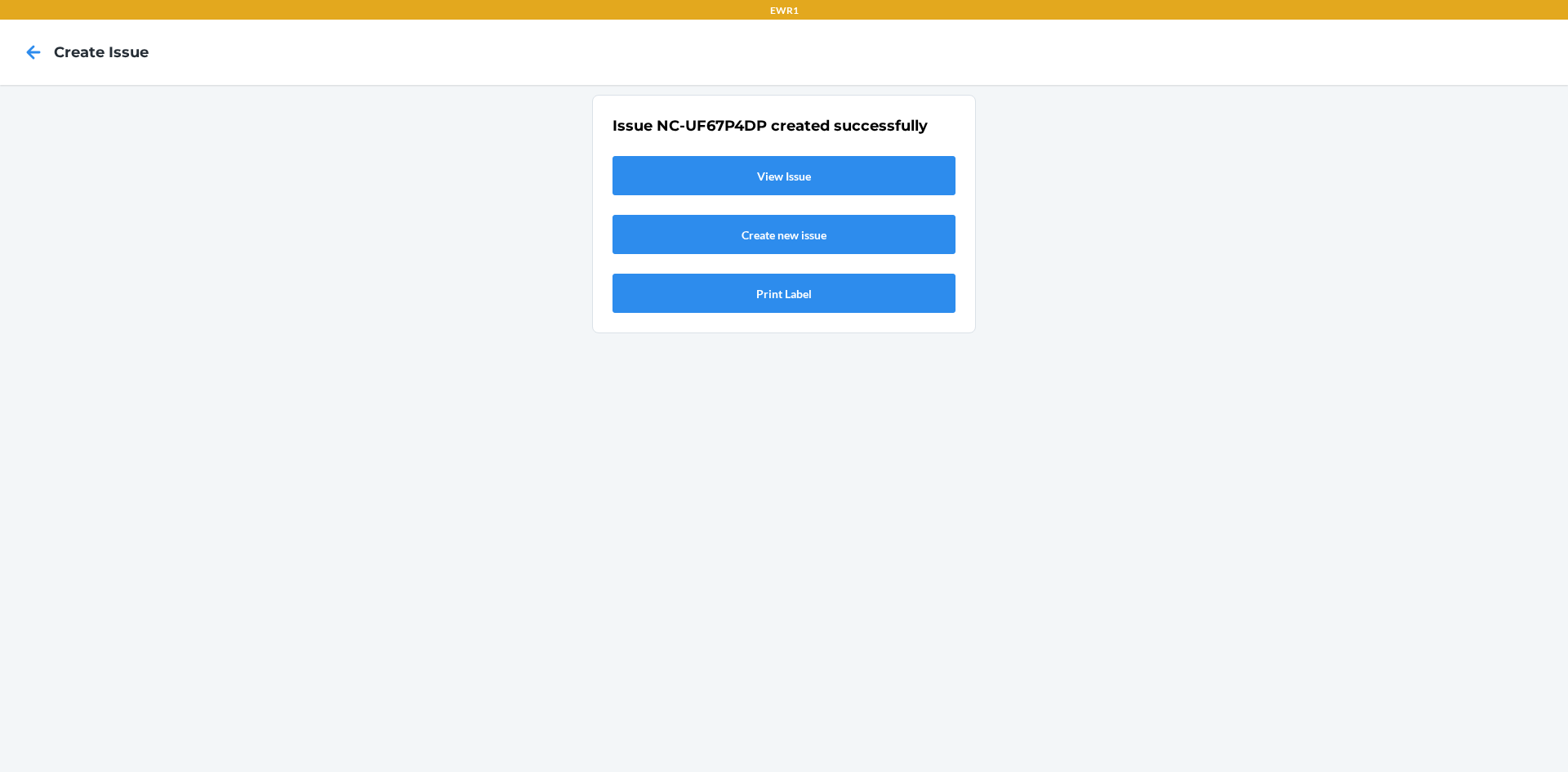
click at [851, 162] on link "View Issue" at bounding box center [784, 175] width 343 height 39
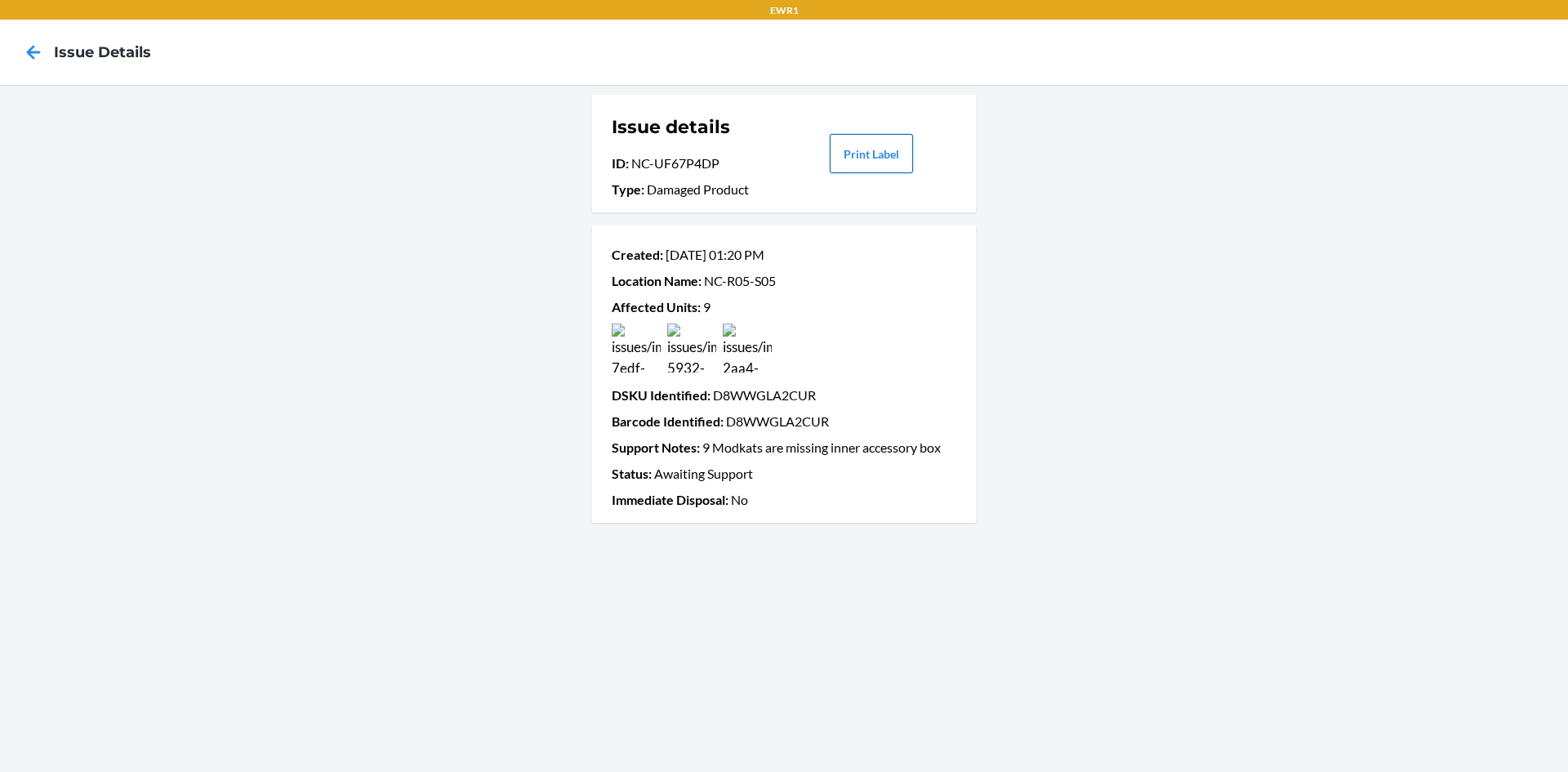
click at [858, 164] on button "Print Label" at bounding box center [871, 154] width 84 height 39
drag, startPoint x: 63, startPoint y: 84, endPoint x: 68, endPoint y: 163, distance: 79.2
click at [62, 126] on div "EWR1 Issue details Issue details ID : NC-UF67P4DP Type : Damaged Product Print …" at bounding box center [784, 386] width 1568 height 772
click at [32, 51] on icon at bounding box center [33, 52] width 28 height 28
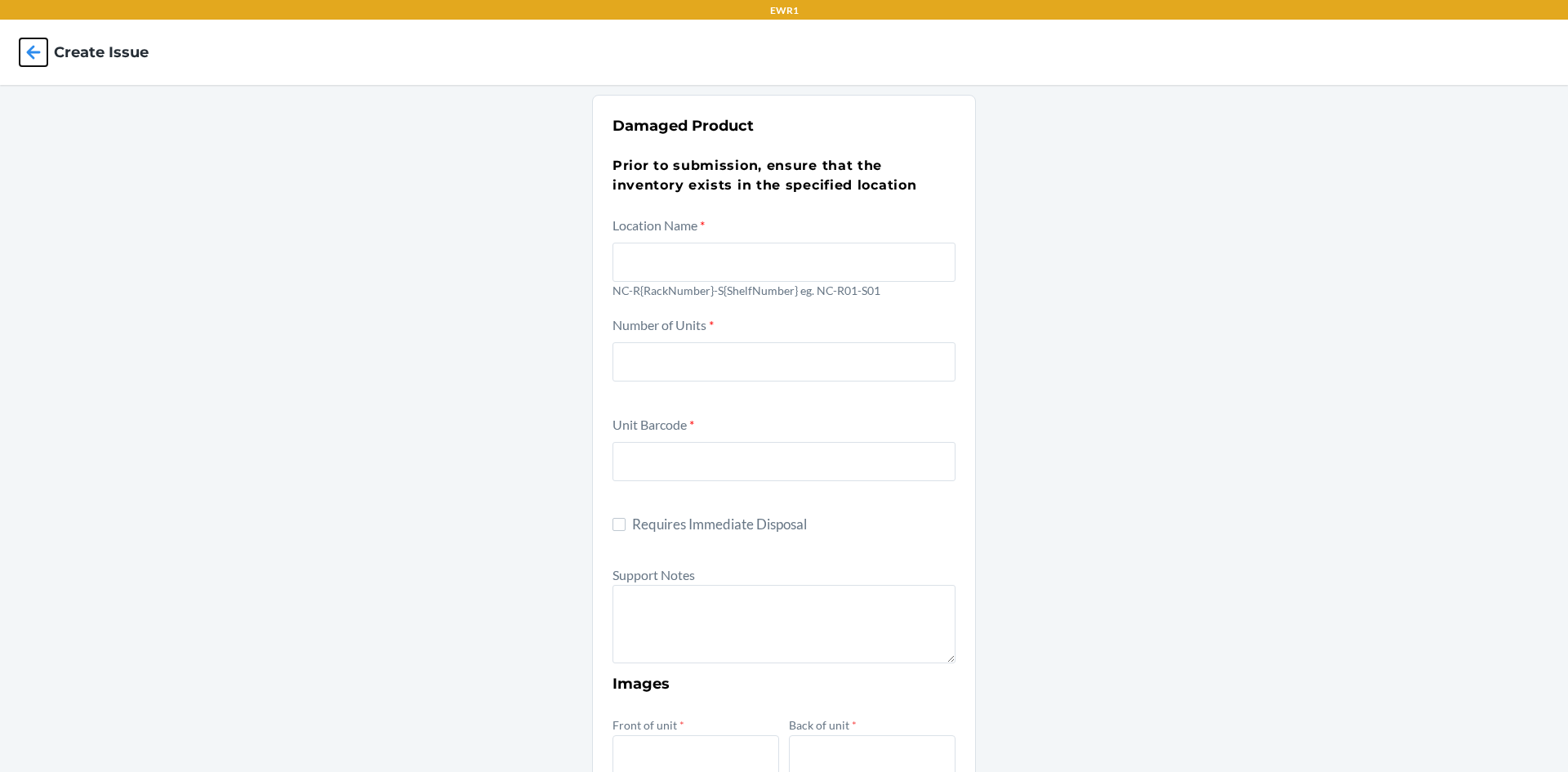
click at [32, 51] on icon at bounding box center [33, 52] width 28 height 28
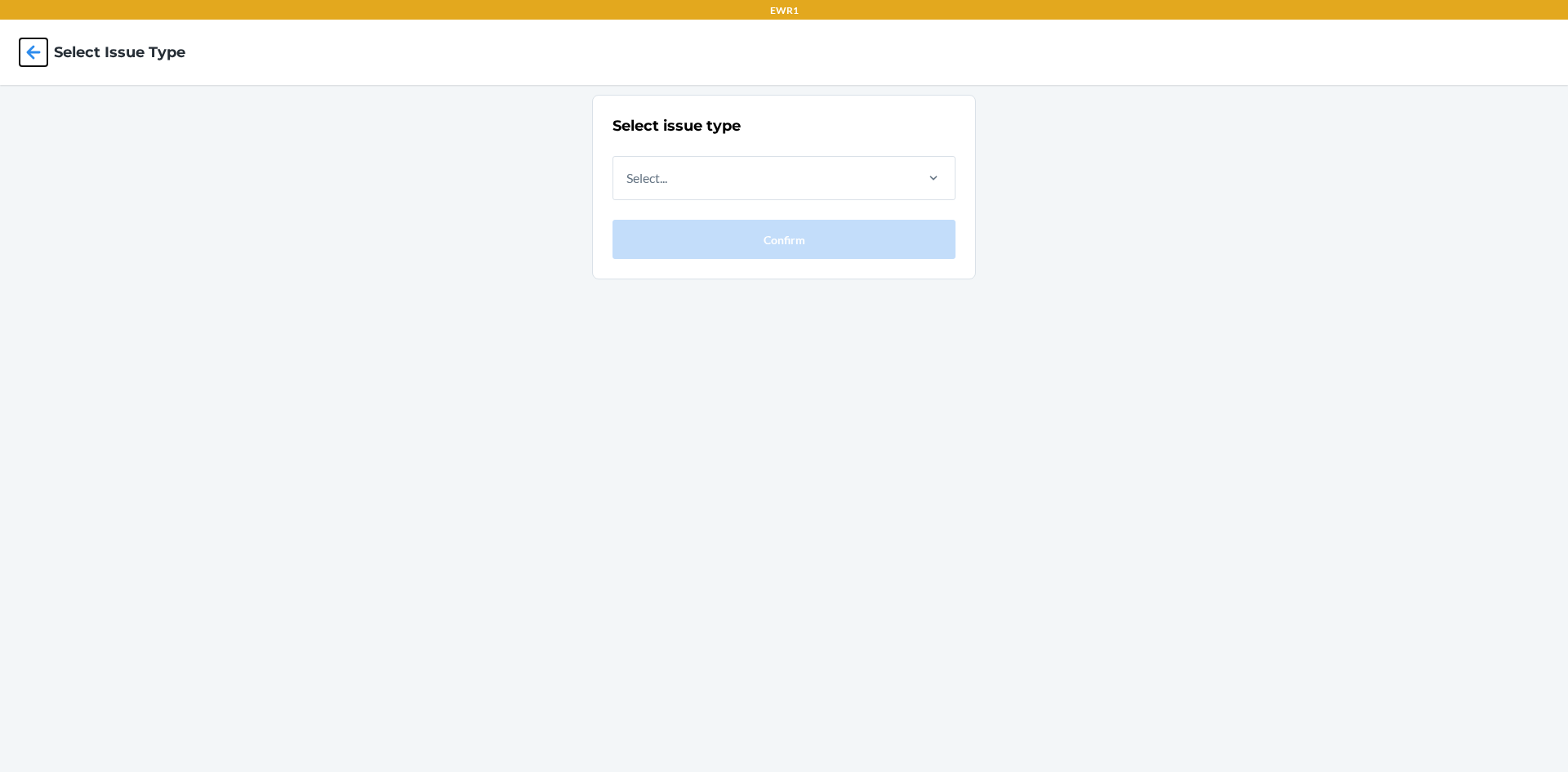
click at [33, 52] on icon at bounding box center [34, 52] width 14 height 14
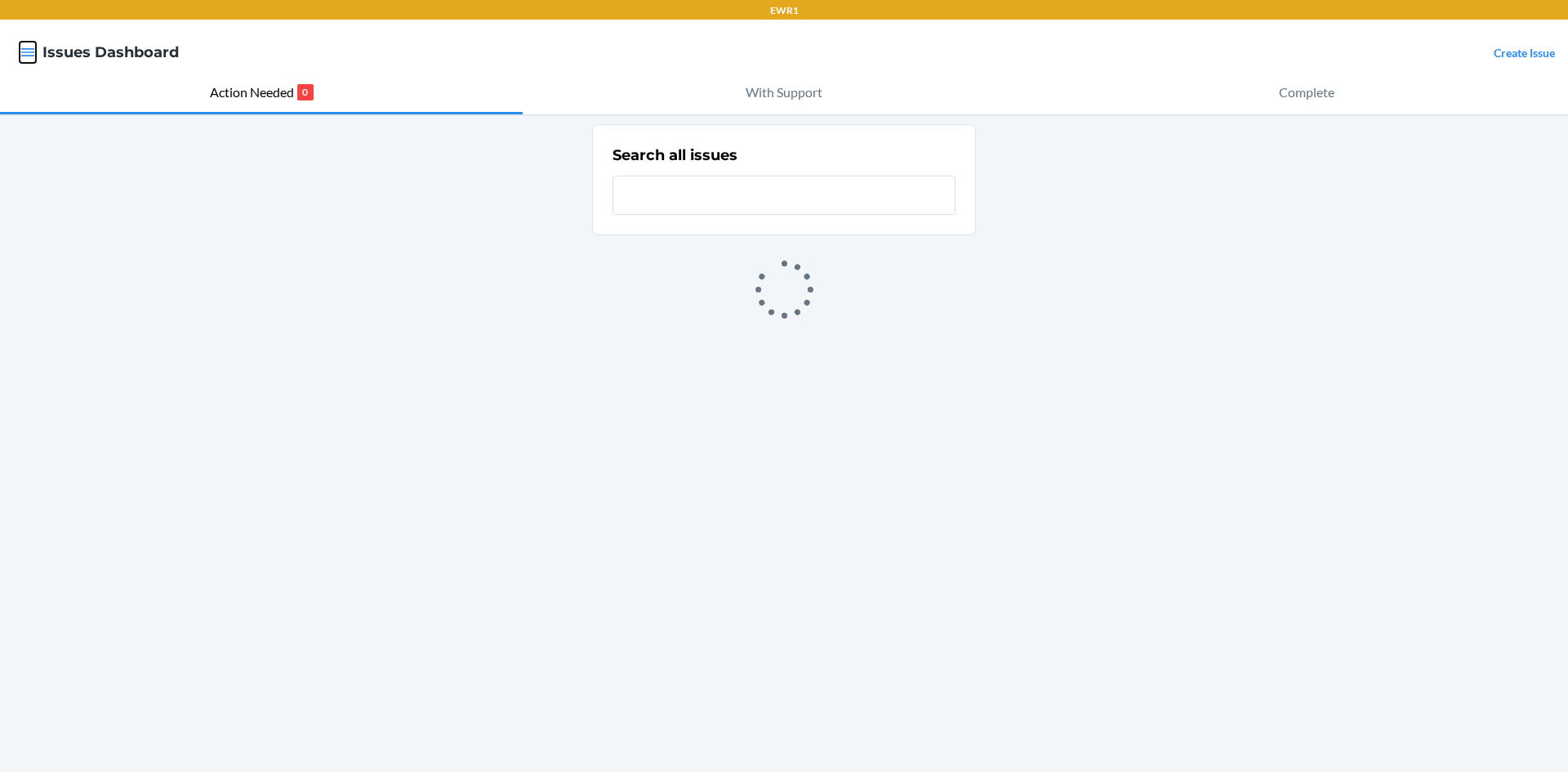
click at [31, 52] on icon "button" at bounding box center [27, 52] width 17 height 17
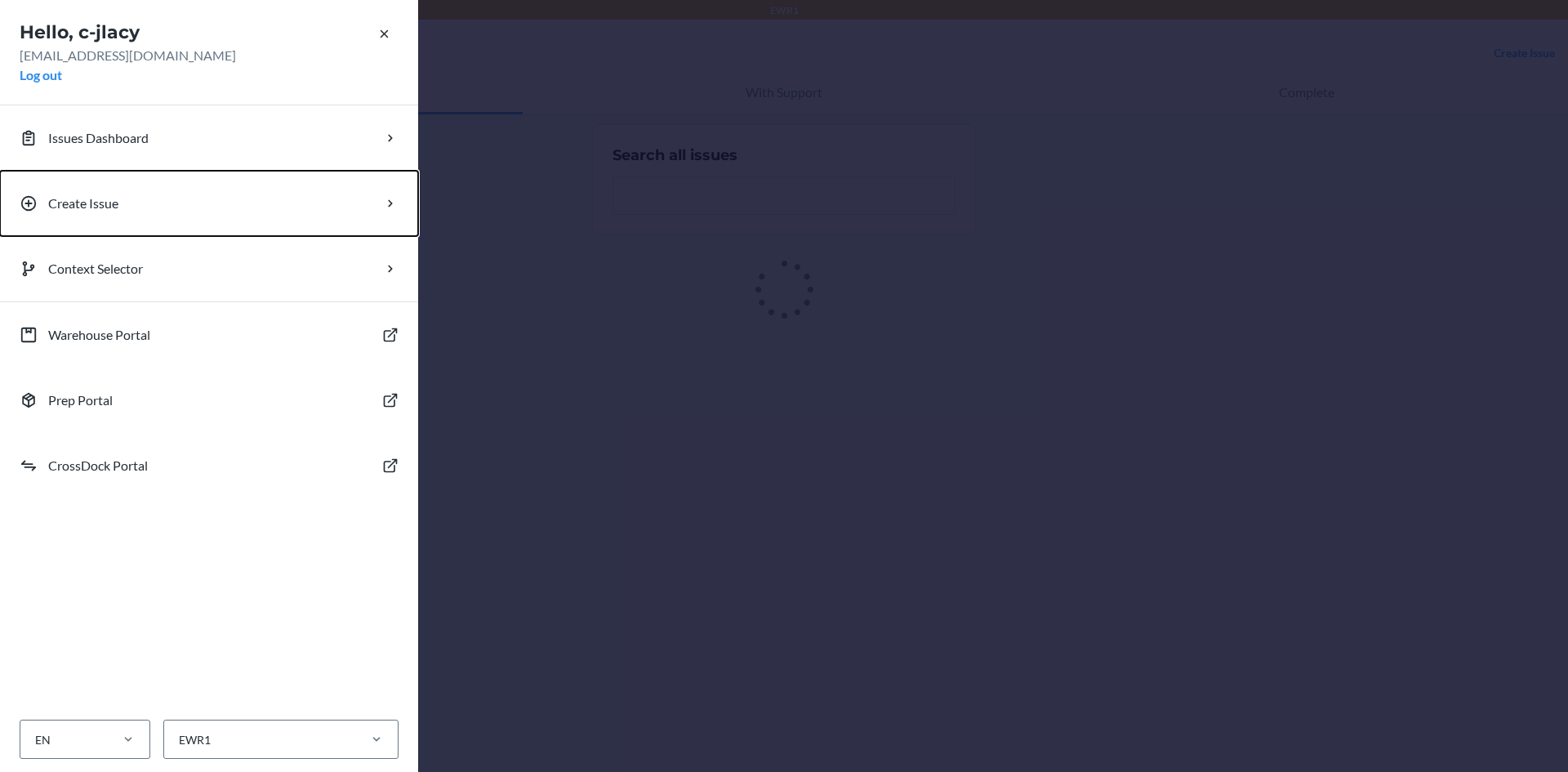
click at [91, 193] on button "Create Issue" at bounding box center [209, 202] width 419 height 65
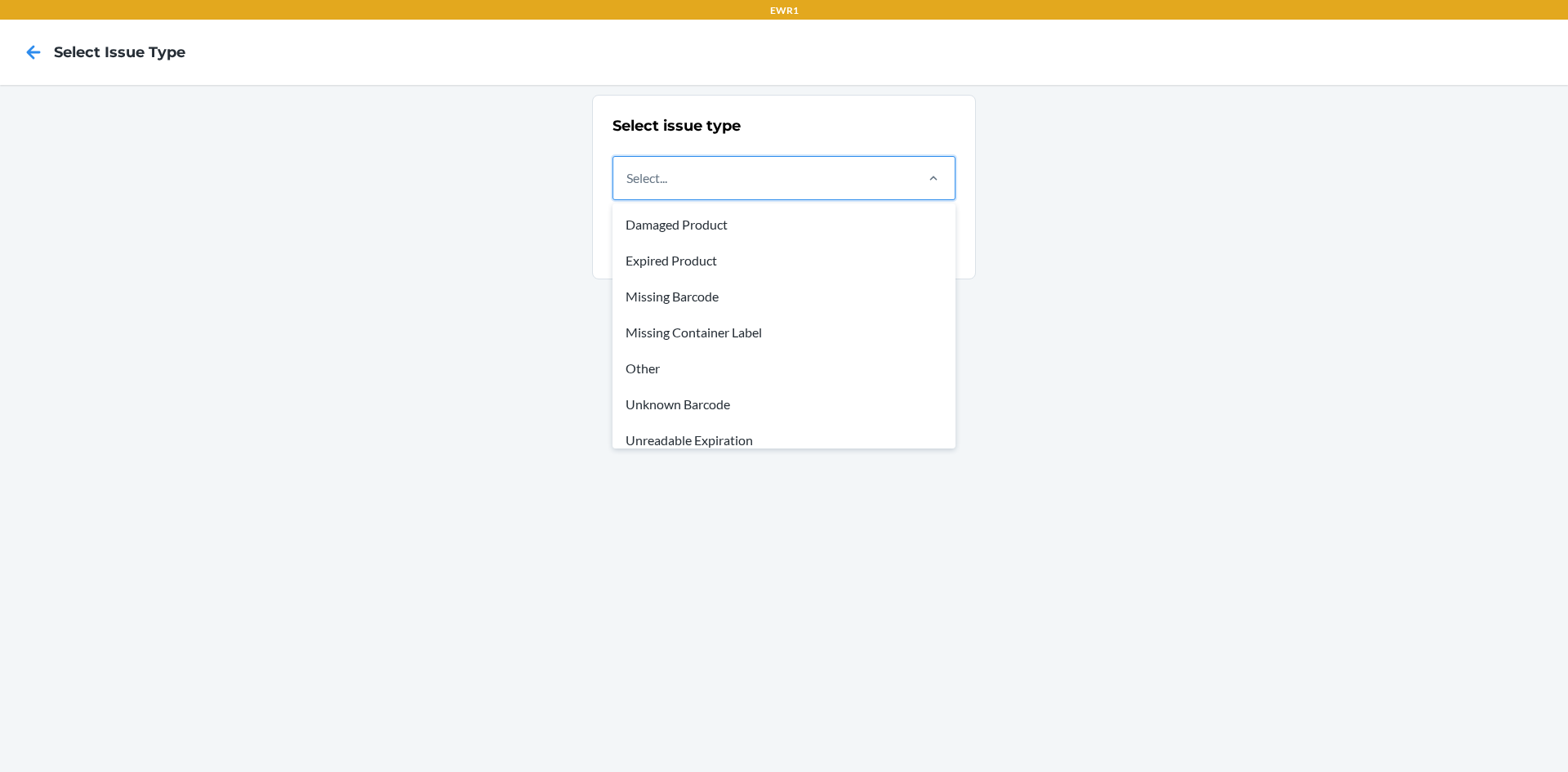
click at [810, 181] on div "Select..." at bounding box center [762, 178] width 299 height 43
click at [628, 181] on input "option Damaged Product focused, 1 of 8. 8 results available. Use Up and Down to…" at bounding box center [628, 178] width 2 height 19
click at [748, 374] on div "Other" at bounding box center [784, 368] width 337 height 36
click at [628, 188] on input "option Other focused, 5 of 8. 8 results available. Use Up and Down to choose op…" at bounding box center [628, 178] width 2 height 19
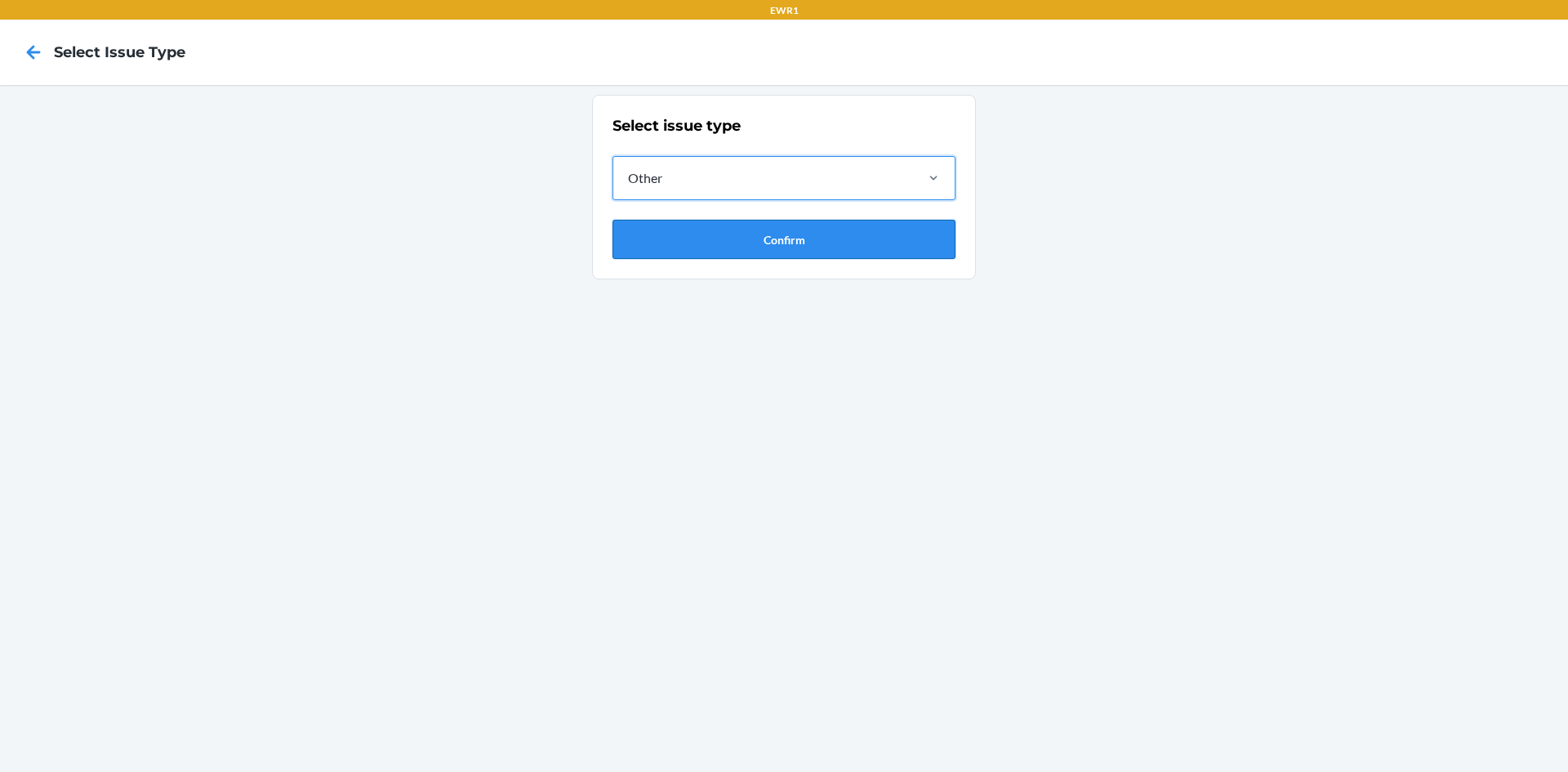
click at [759, 248] on button "Confirm" at bounding box center [784, 239] width 343 height 39
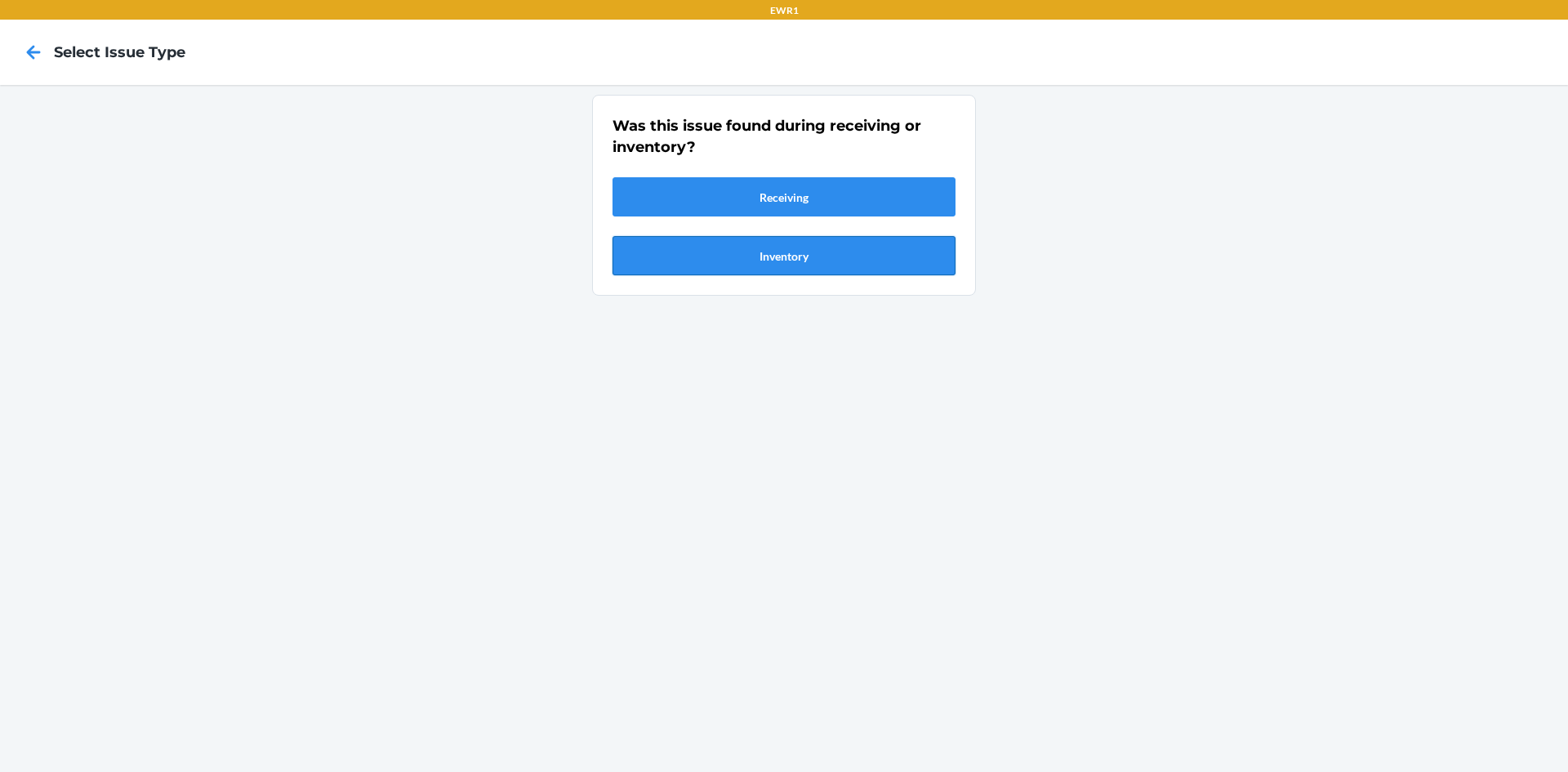
click at [760, 266] on button "Inventory" at bounding box center [784, 255] width 343 height 39
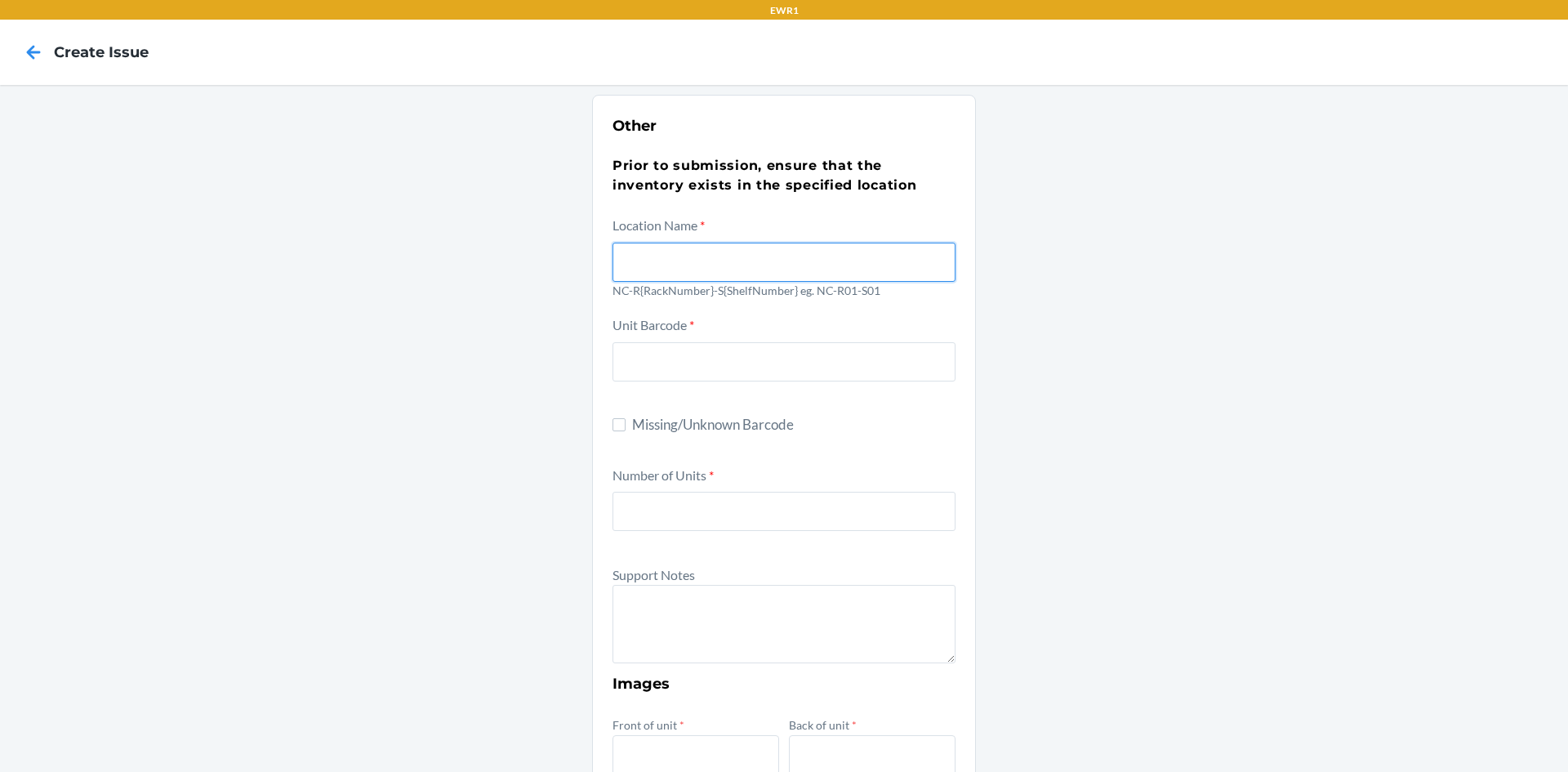
click at [701, 252] on input "text" at bounding box center [784, 262] width 343 height 39
type input "NC-R05-S05"
click at [1396, 379] on div "Other Prior to submission, ensure that the inventory exists in the specified lo…" at bounding box center [784, 592] width 1568 height 1014
click at [815, 368] on input "text" at bounding box center [784, 362] width 343 height 39
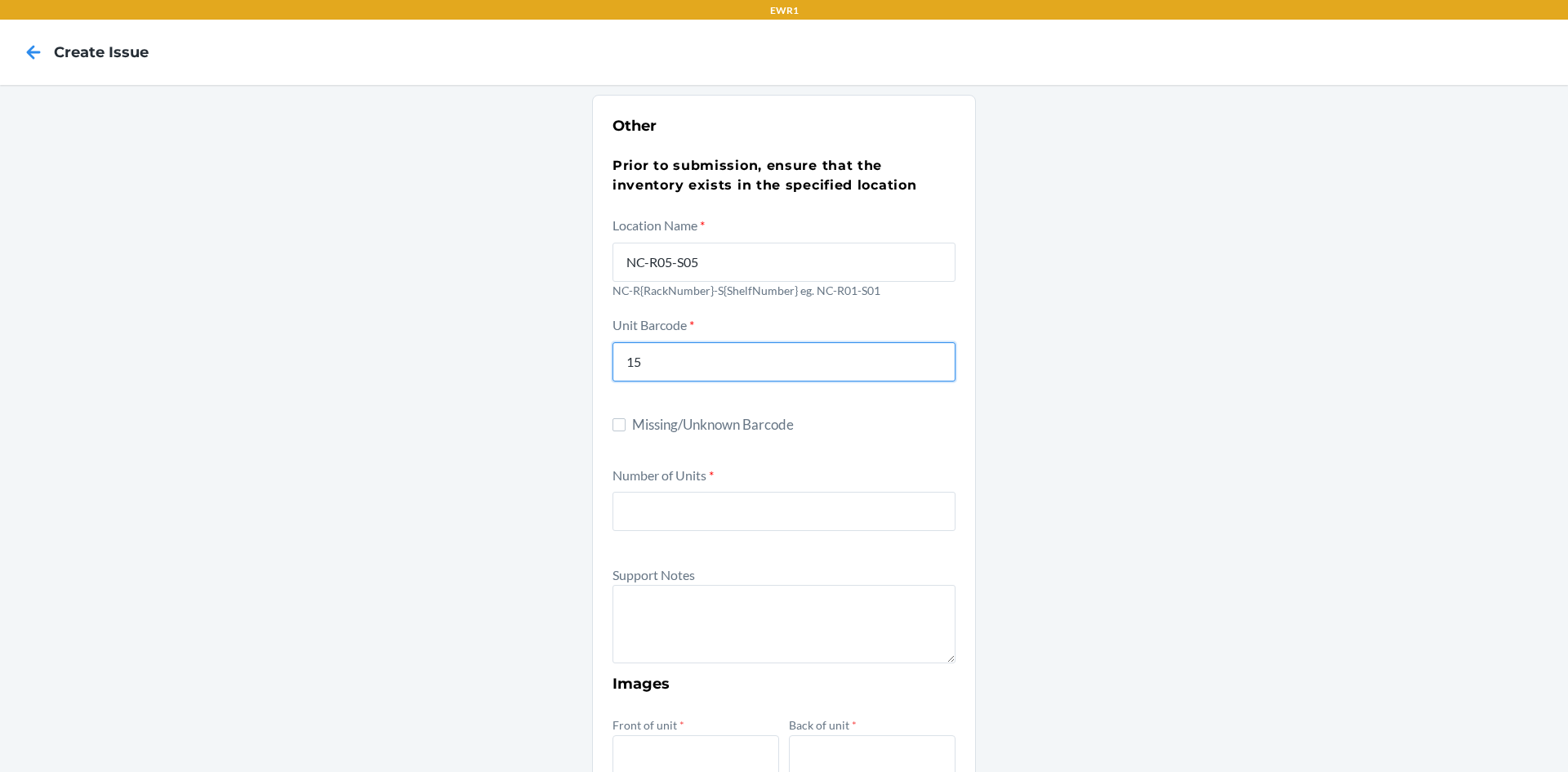
type input "15"
click at [1377, 303] on div "Other Prior to submission, ensure that the inventory exists in the specified lo…" at bounding box center [784, 592] width 1568 height 1014
click at [660, 364] on input "15" at bounding box center [784, 362] width 343 height 39
click at [612, 427] on input "Missing/Unknown Barcode" at bounding box center [618, 424] width 13 height 13
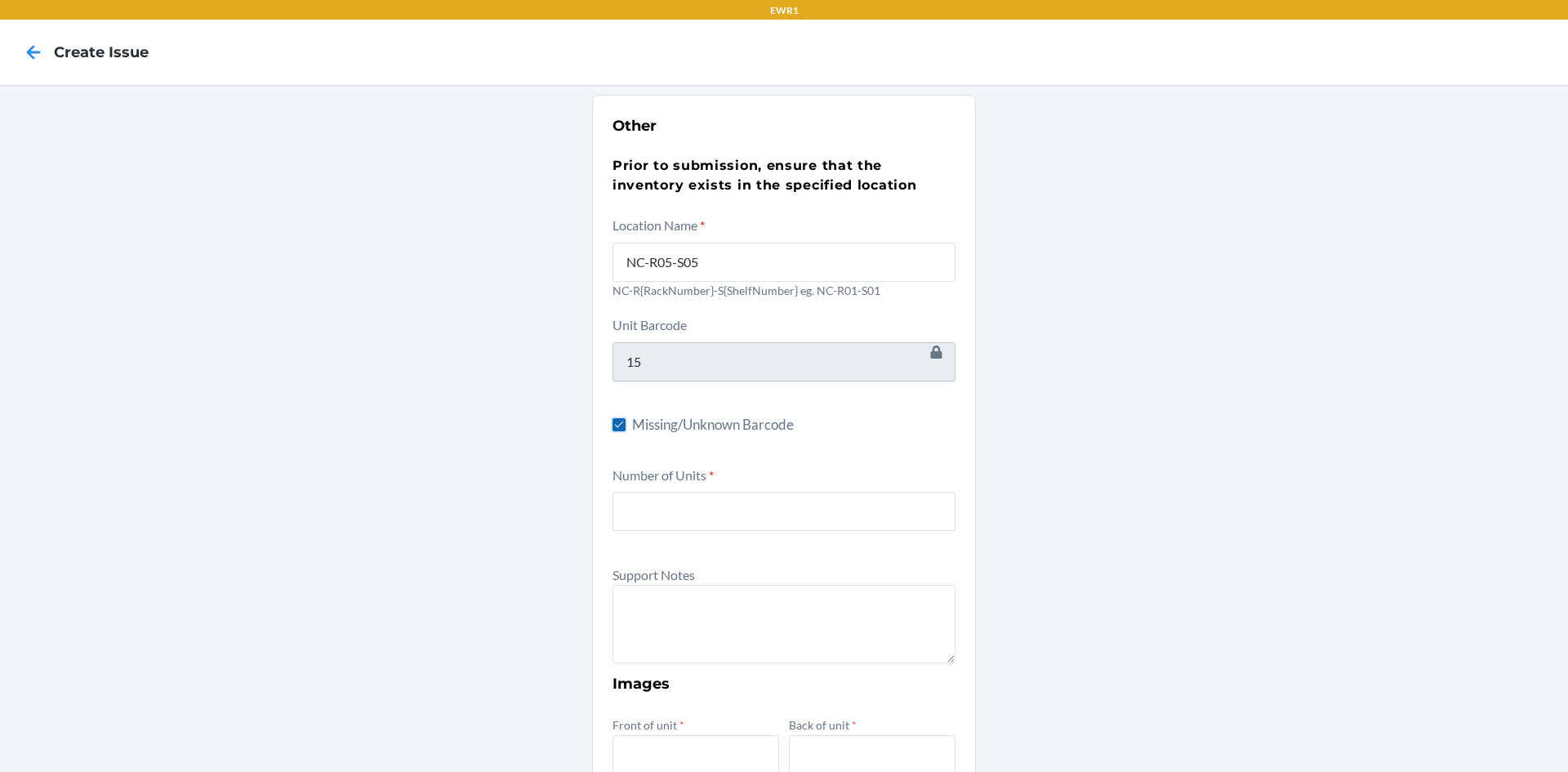
click at [612, 423] on input "Missing/Unknown Barcode" at bounding box center [618, 424] width 13 height 13
checkbox input "false"
click at [665, 371] on input "15" at bounding box center [784, 362] width 343 height 39
type input "1"
click at [617, 426] on input "Missing/Unknown Barcode" at bounding box center [618, 424] width 13 height 13
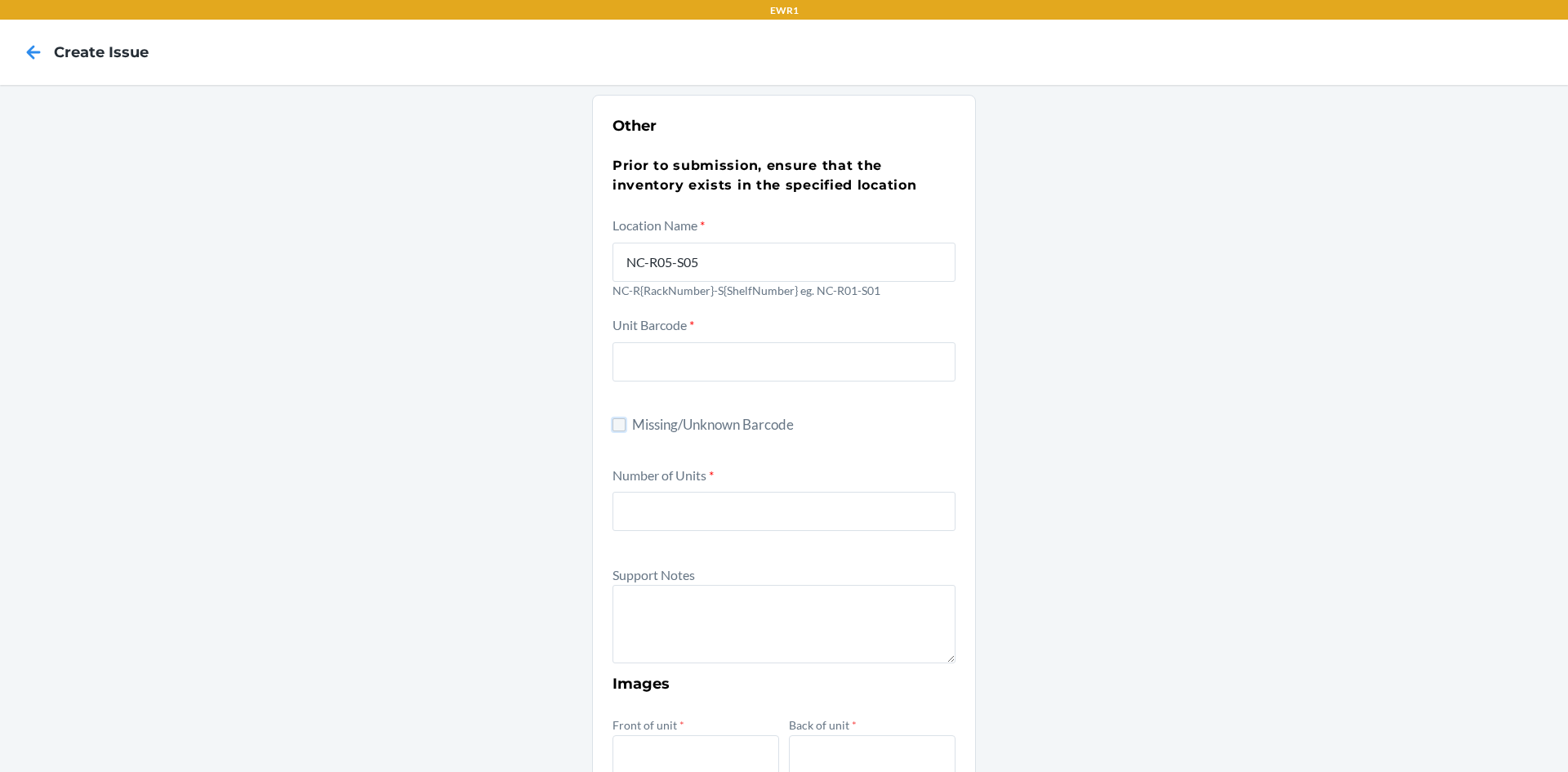
checkbox input "true"
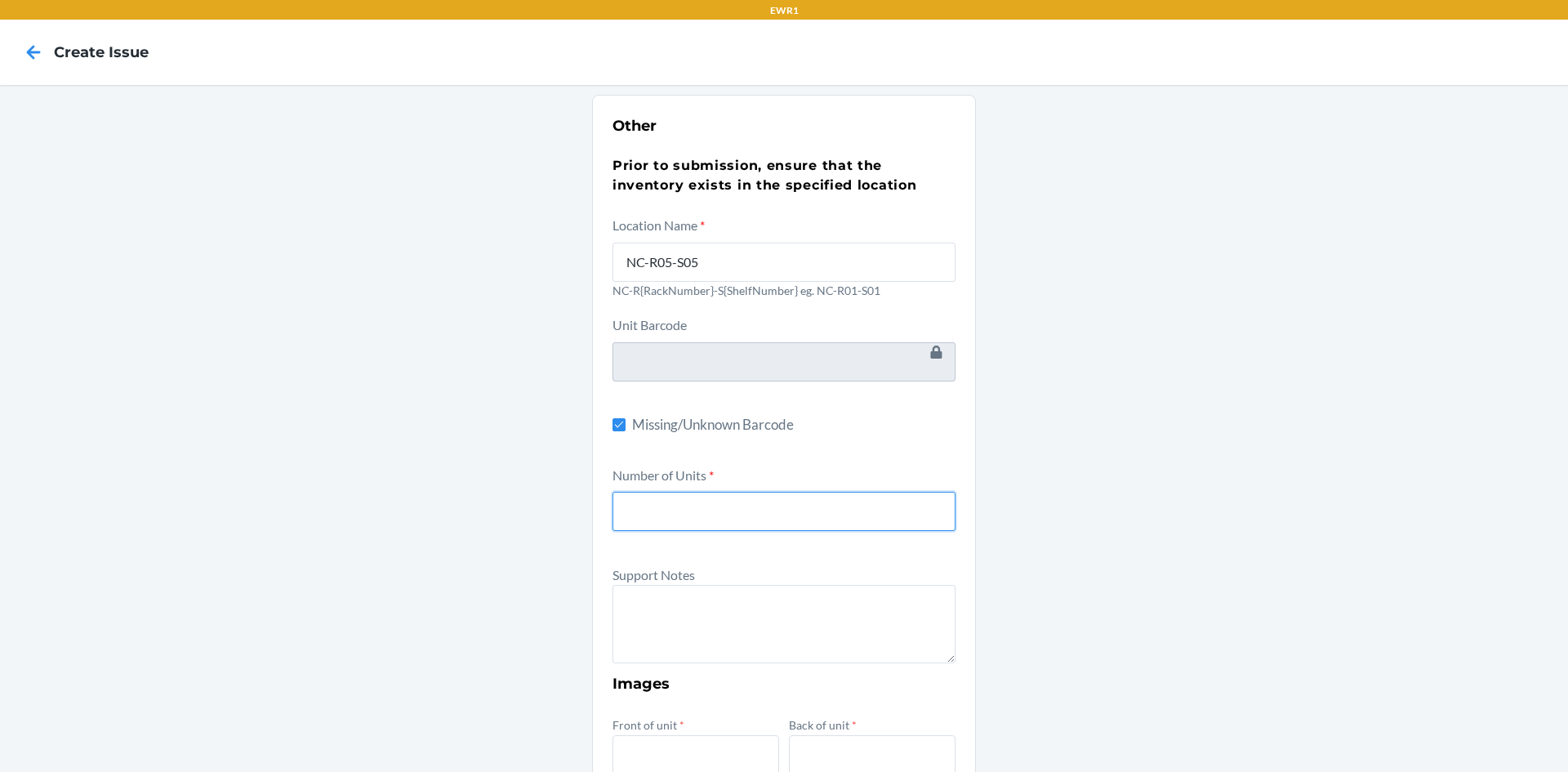
click at [667, 521] on input "number" at bounding box center [784, 511] width 343 height 39
type input "15"
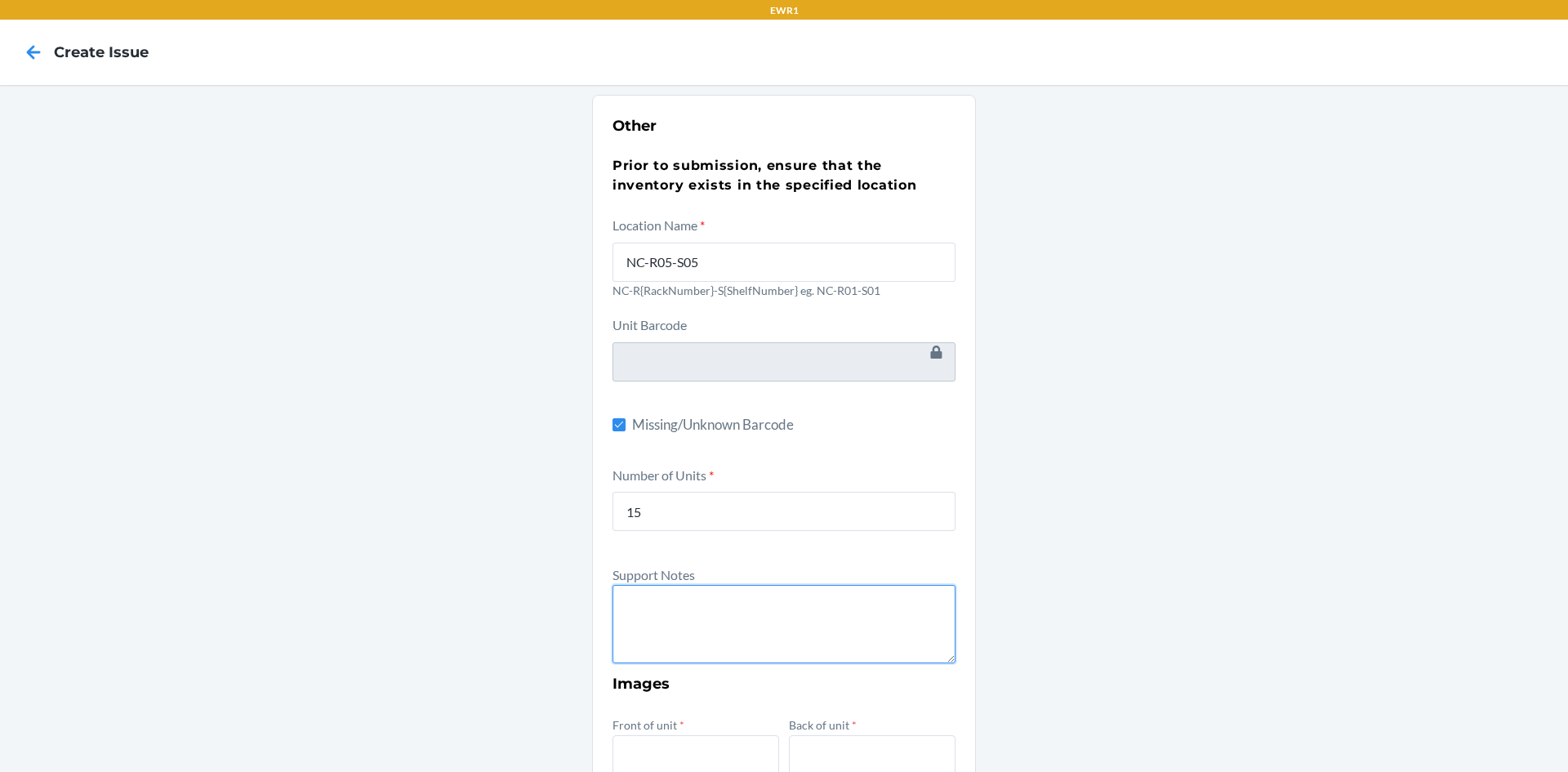
click at [717, 639] on textarea at bounding box center [784, 624] width 343 height 79
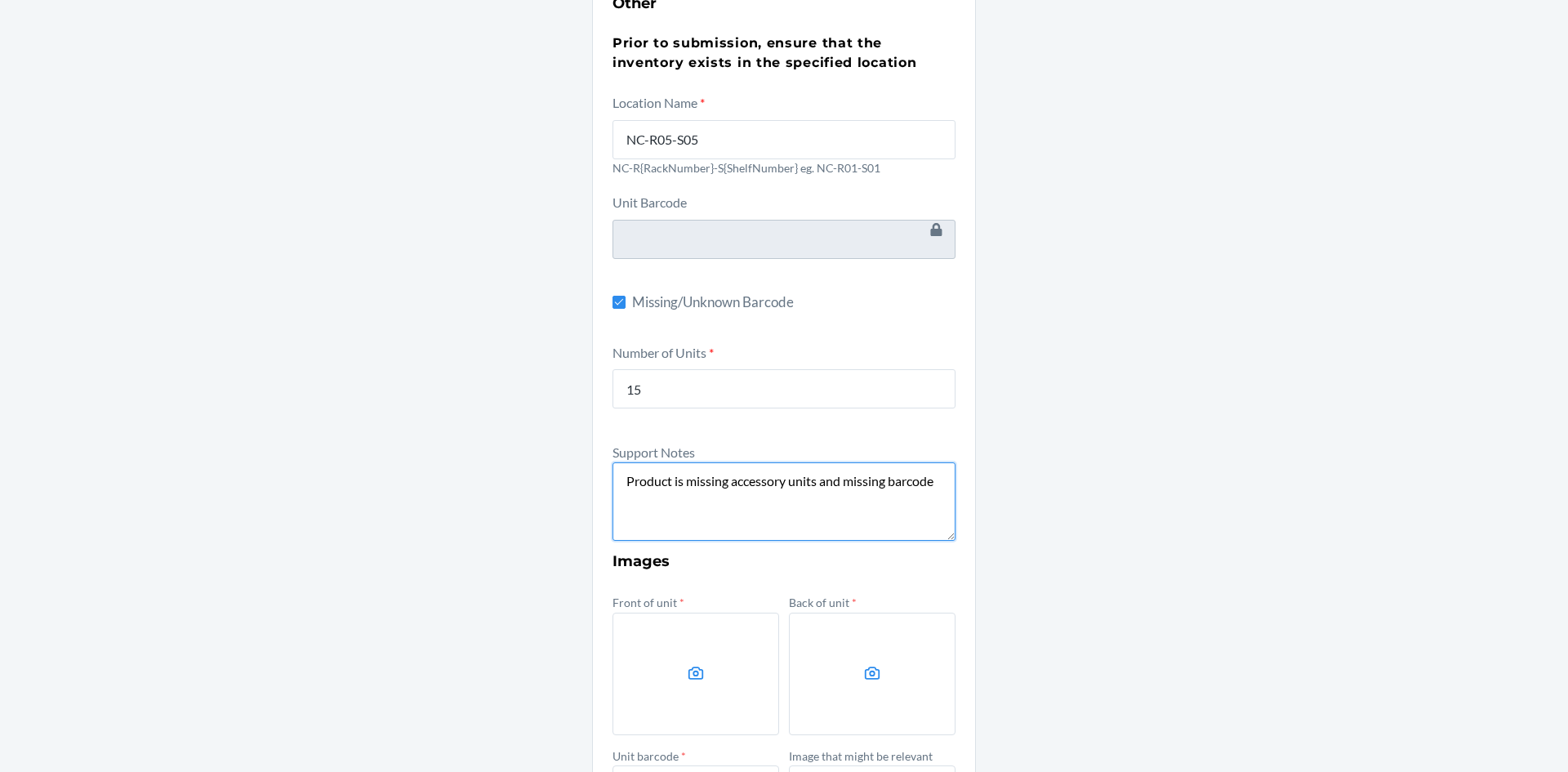
scroll to position [327, 0]
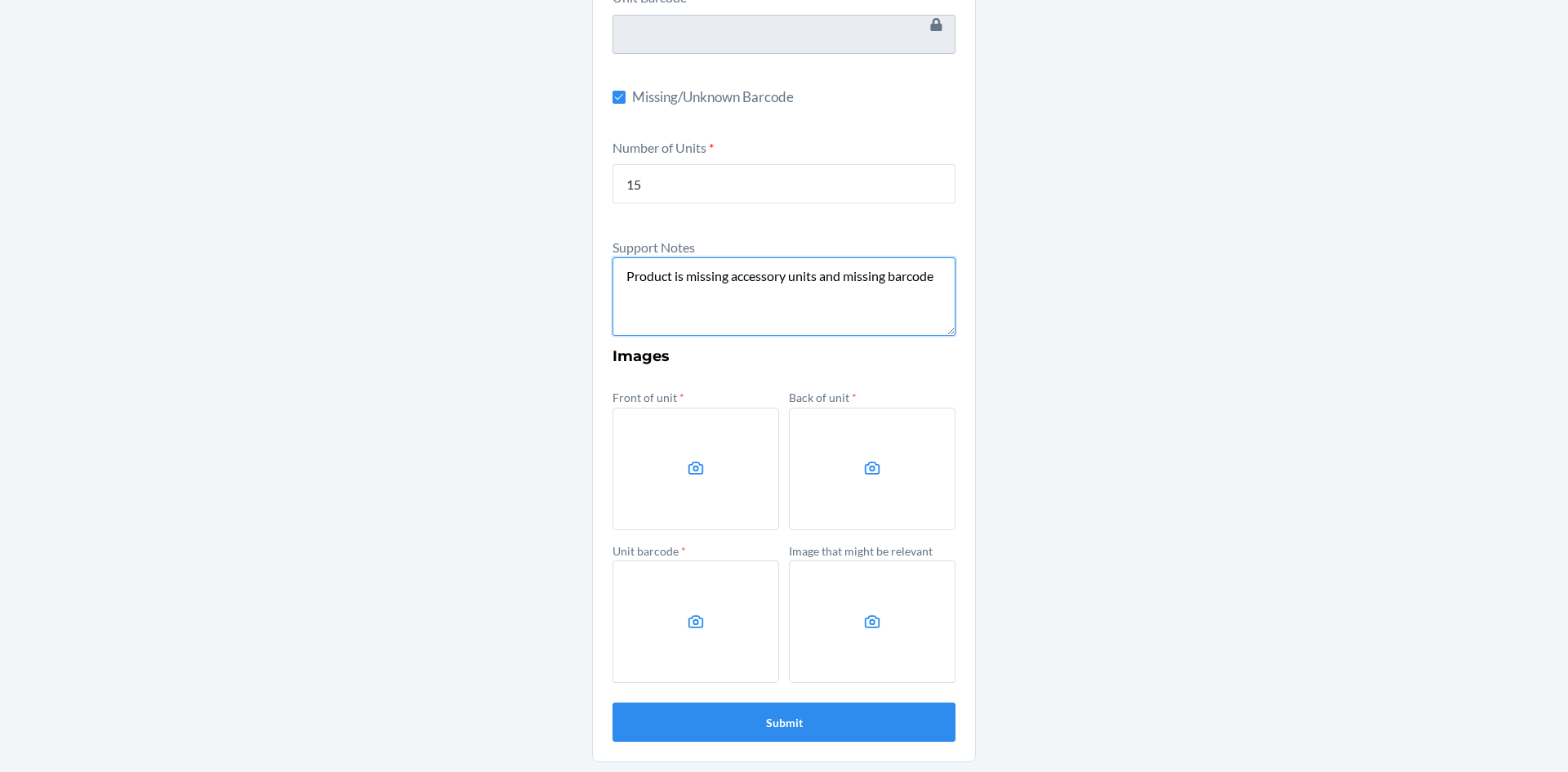
type textarea "Product is missing accessory units and missing barcode"
click at [672, 487] on label at bounding box center [695, 469] width 166 height 123
click at [0, 0] on input "file" at bounding box center [0, 0] width 0 height 0
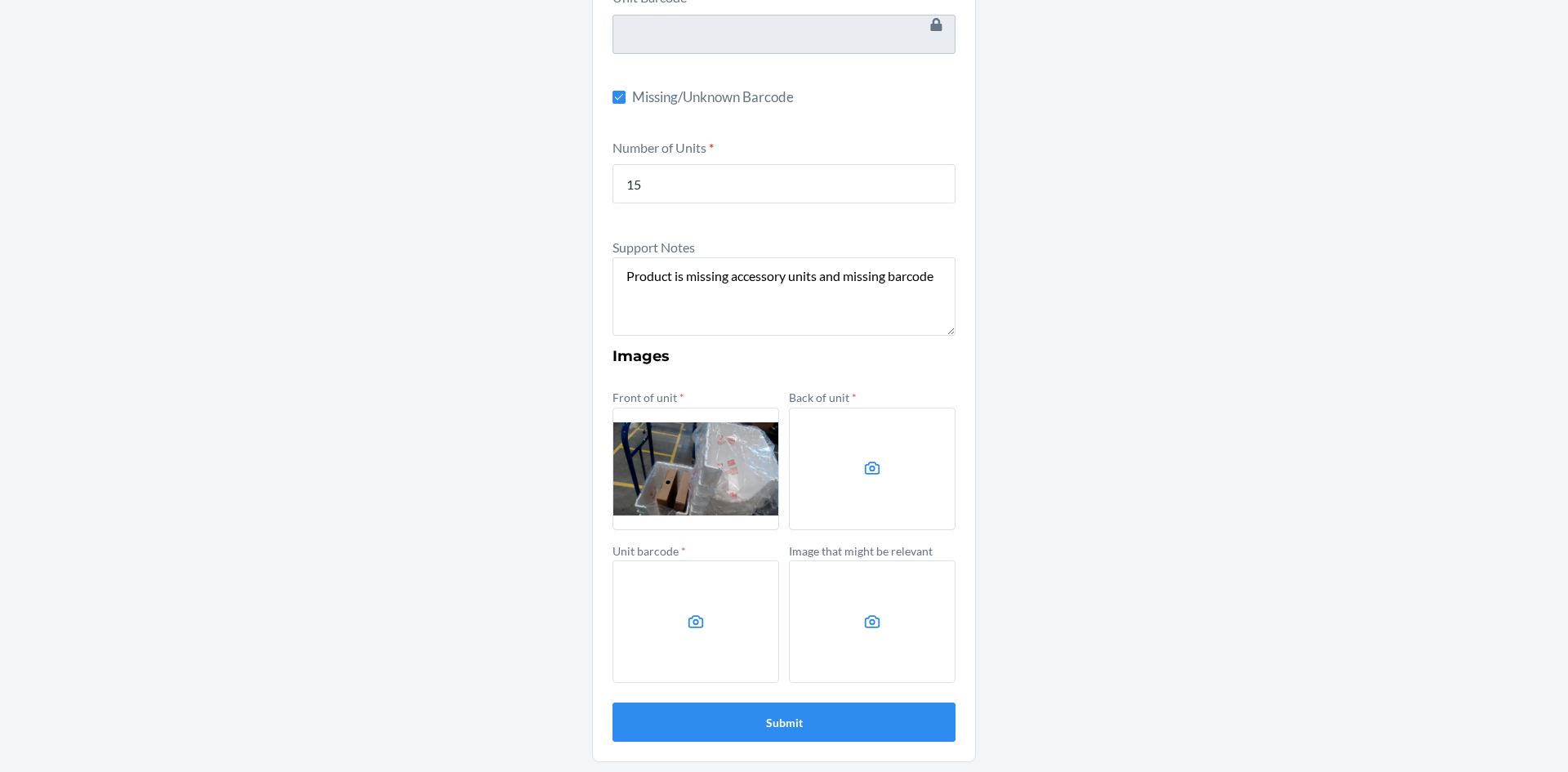
click at [905, 460] on label at bounding box center [871, 469] width 166 height 123
click at [0, 0] on input "file" at bounding box center [0, 0] width 0 height 0
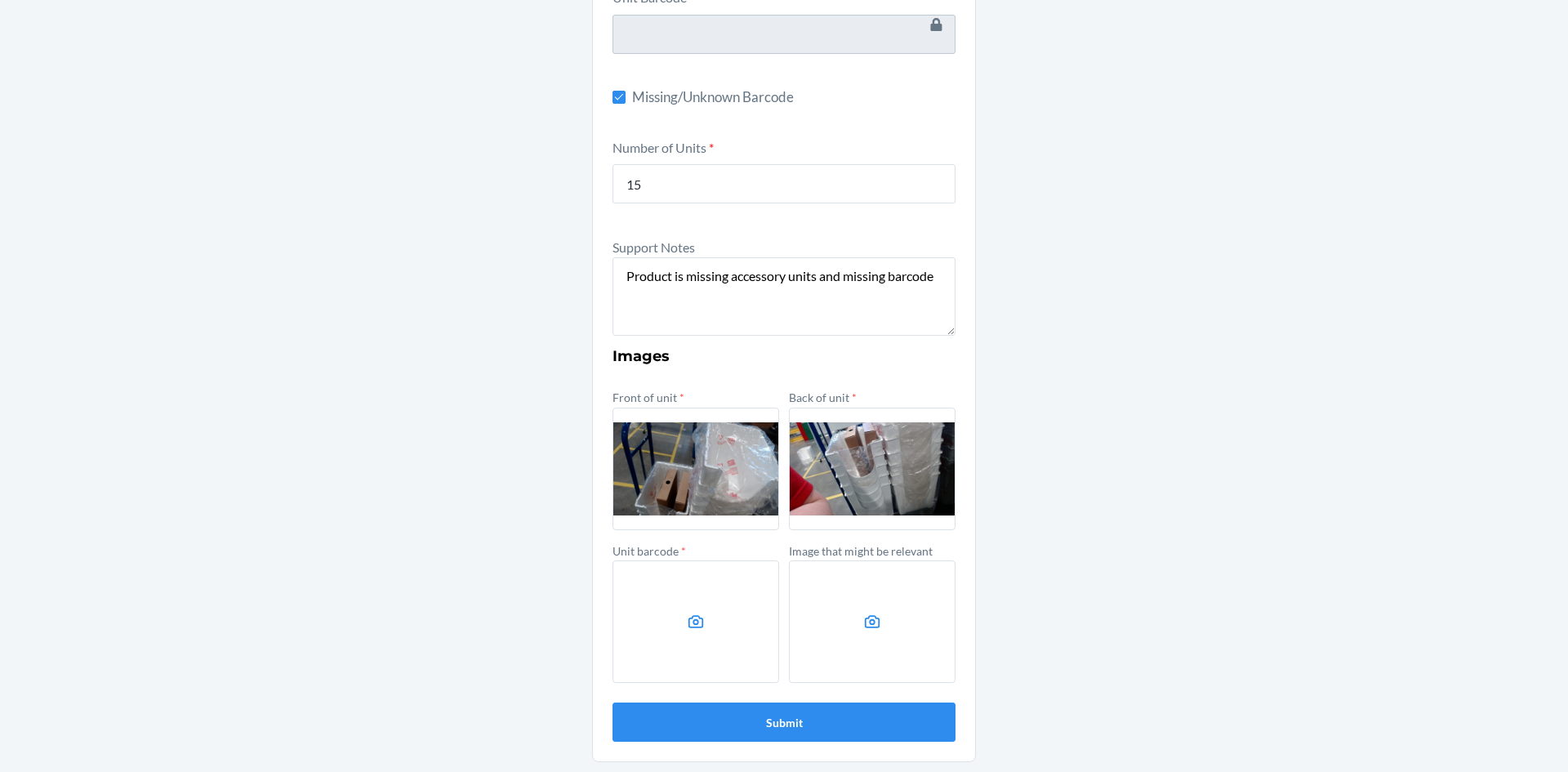
click at [723, 627] on label at bounding box center [695, 622] width 166 height 123
click at [0, 0] on input "file" at bounding box center [0, 0] width 0 height 0
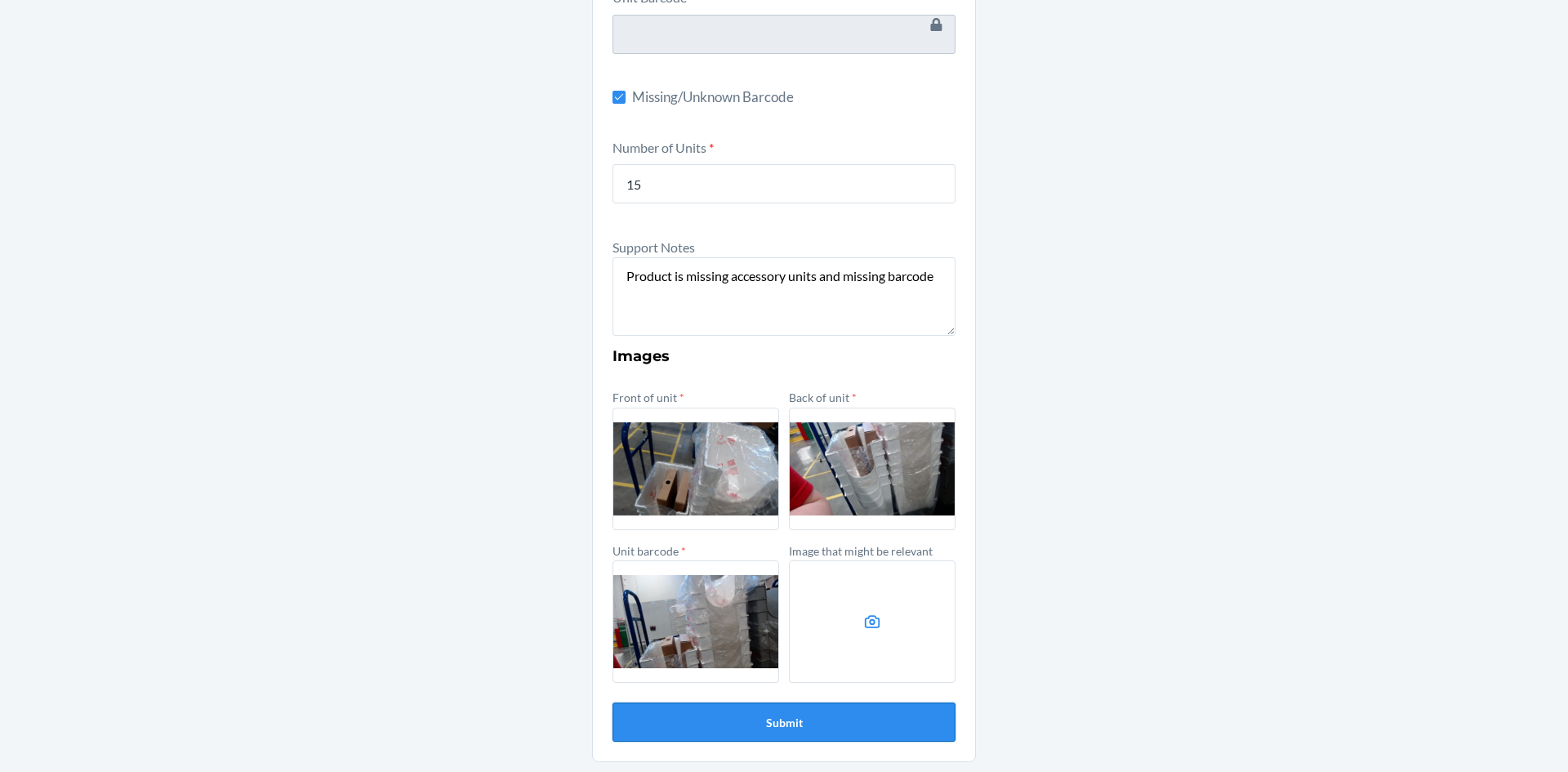
click at [837, 724] on button "Submit" at bounding box center [784, 722] width 343 height 39
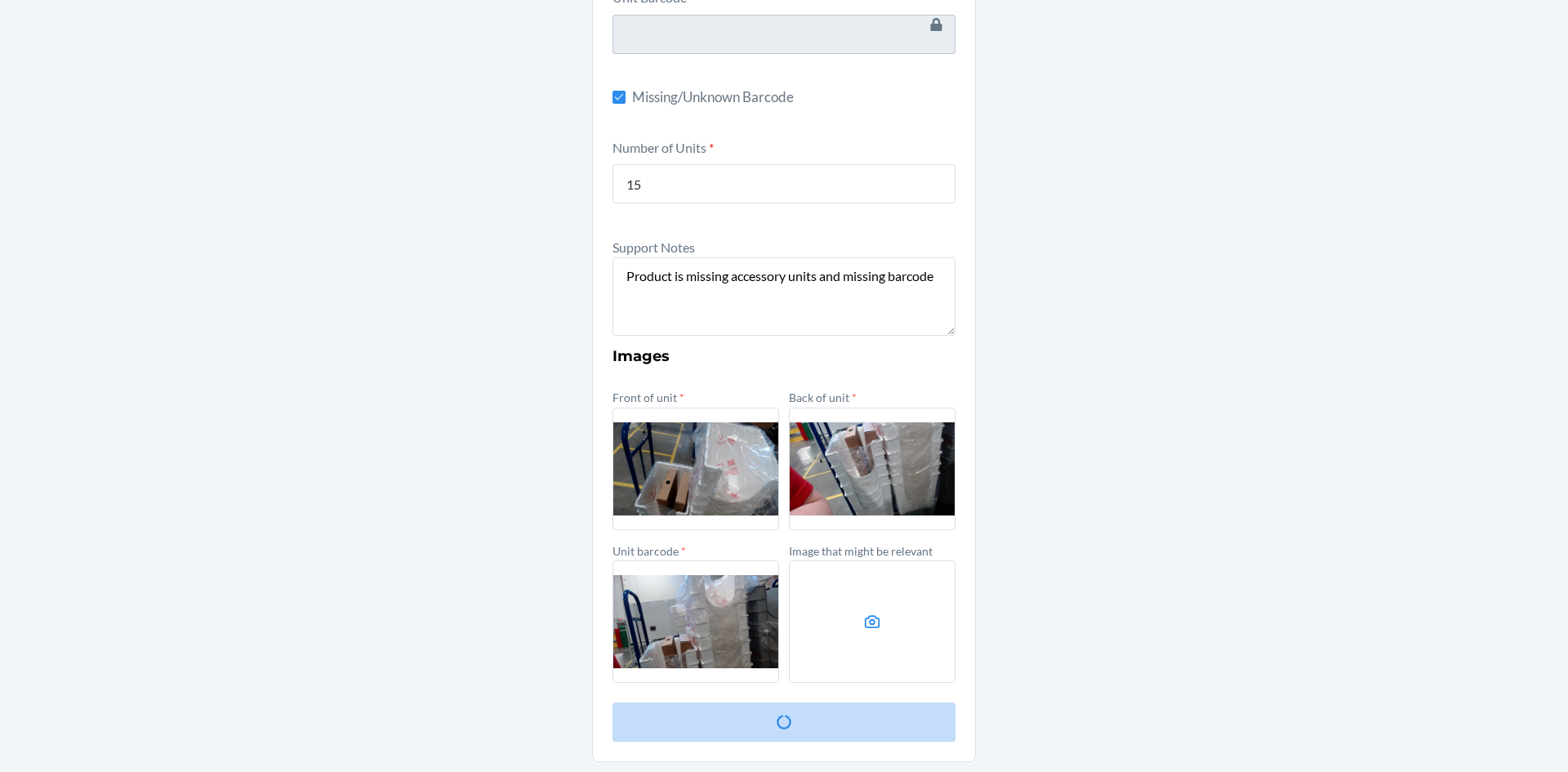
scroll to position [0, 0]
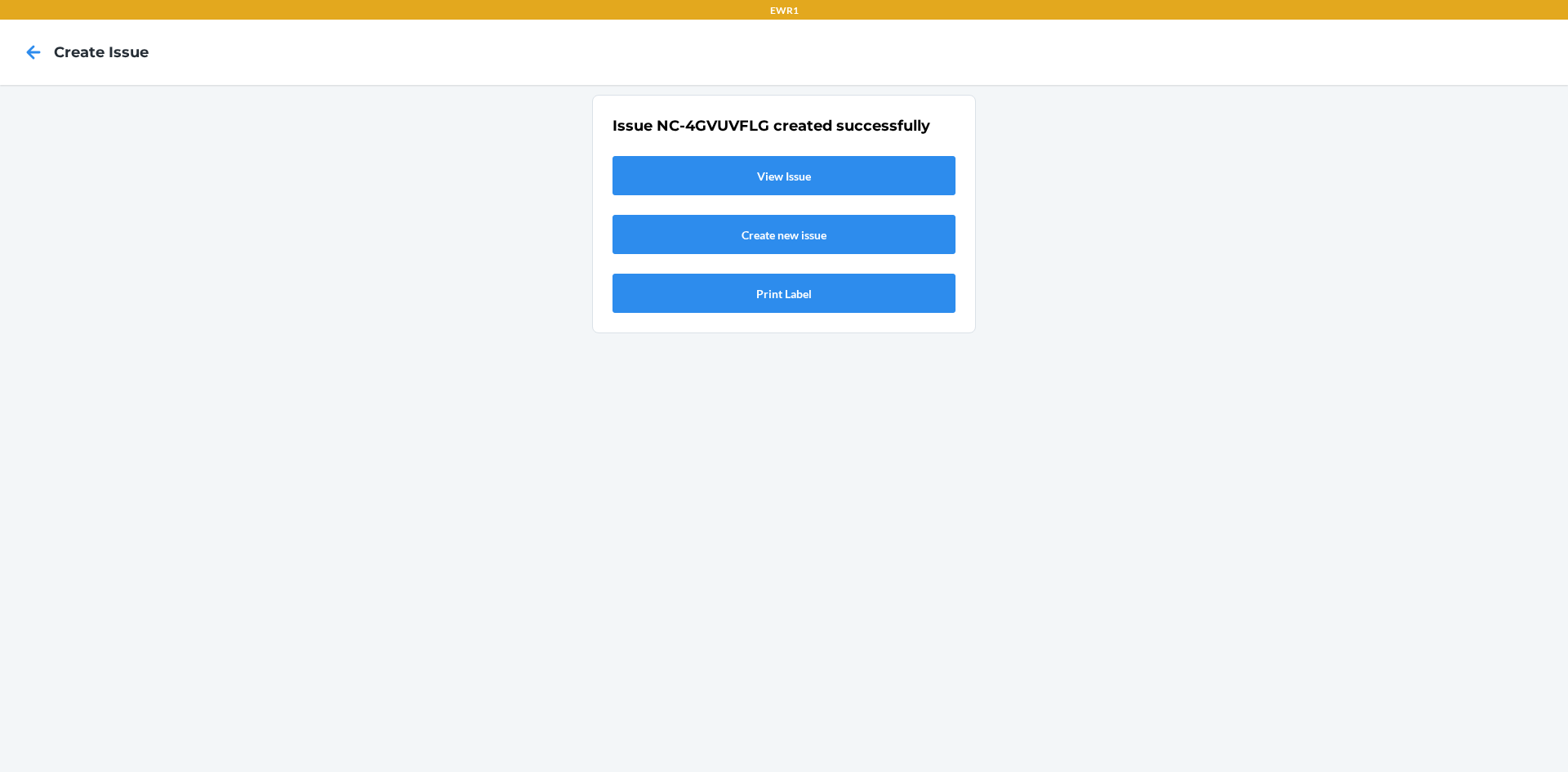
click at [858, 183] on link "View Issue" at bounding box center [784, 175] width 343 height 39
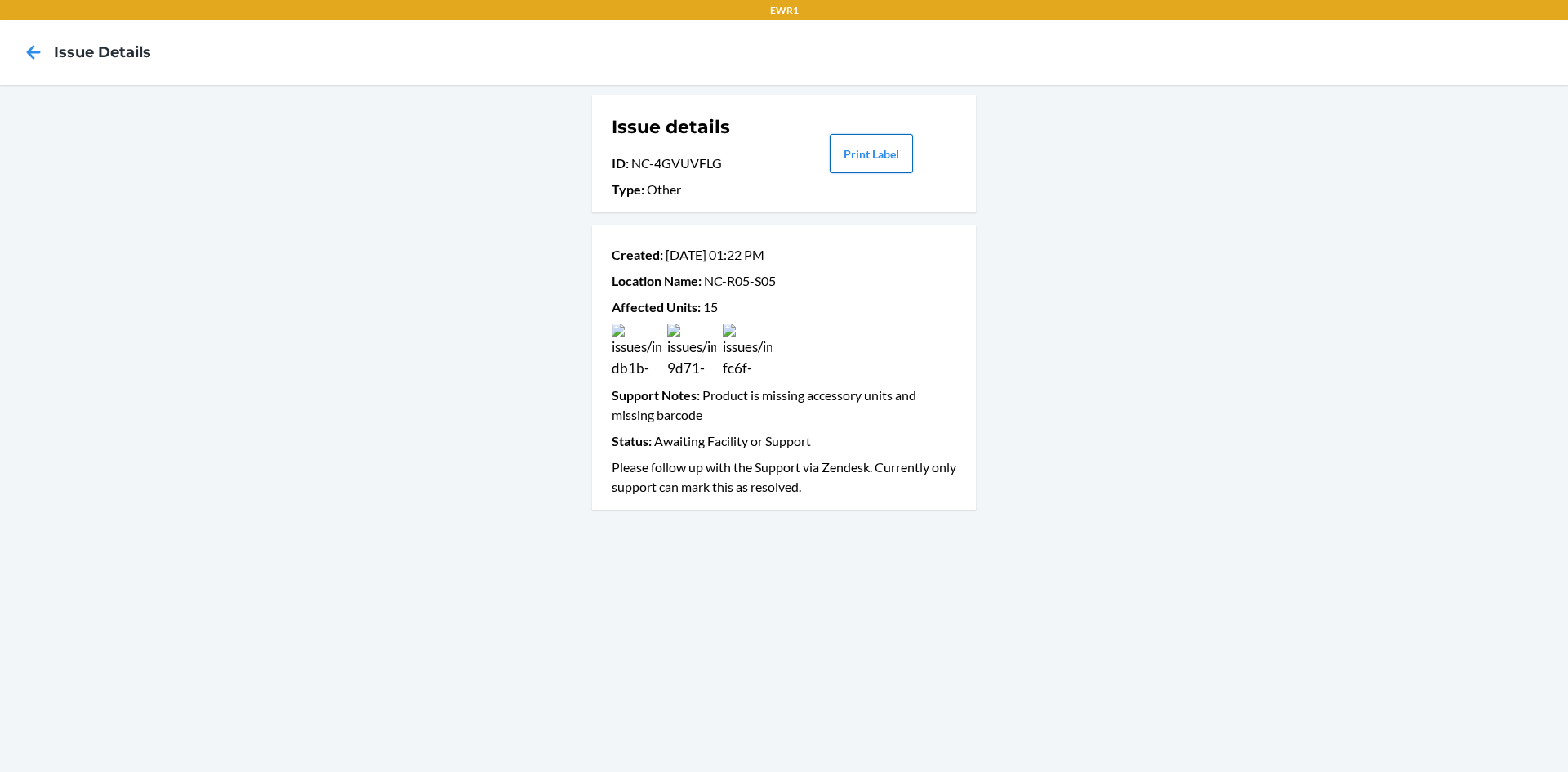
click at [886, 160] on button "Print Label" at bounding box center [871, 154] width 84 height 39
click at [43, 65] on icon at bounding box center [33, 52] width 28 height 28
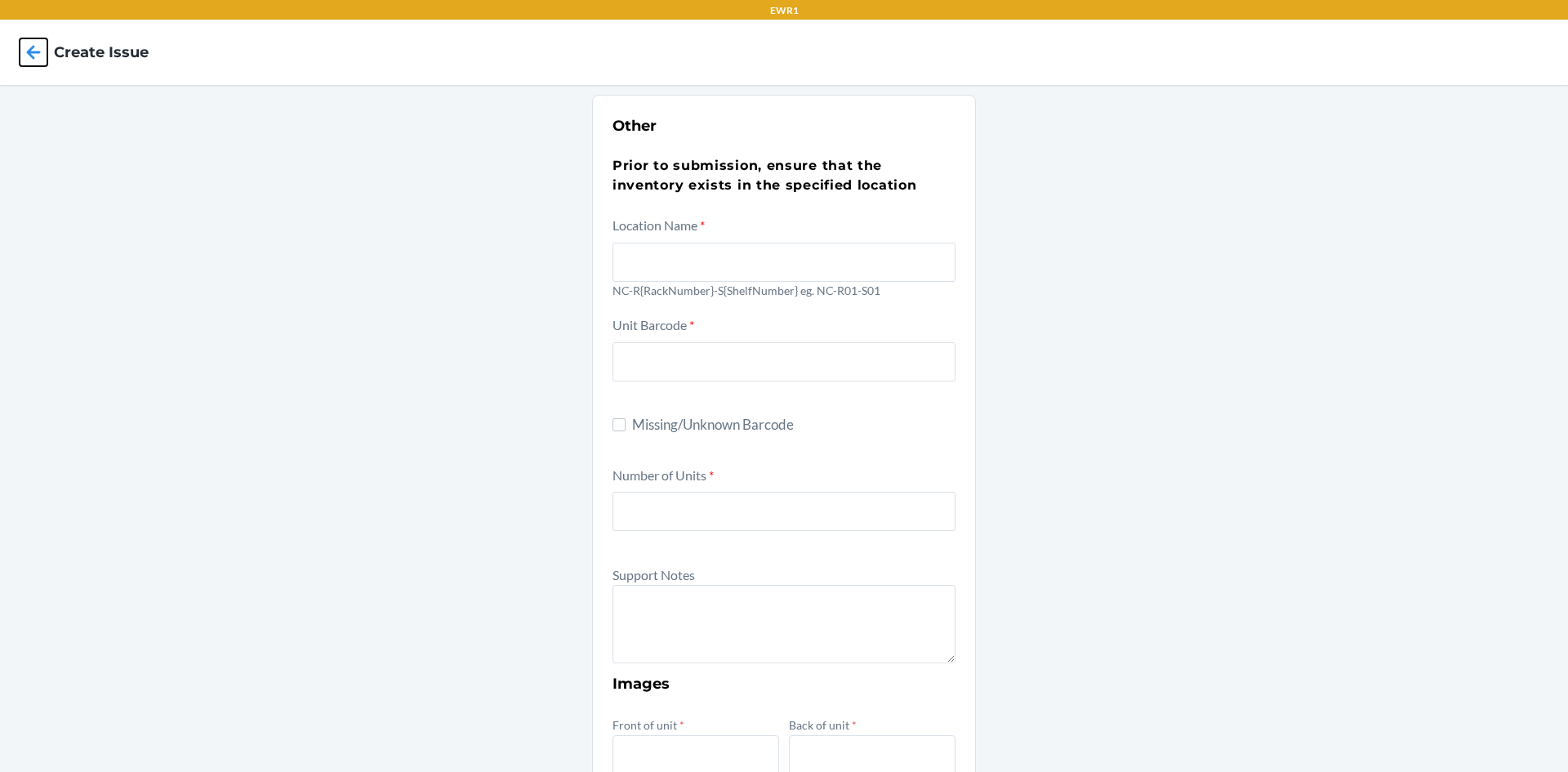
click at [43, 65] on icon at bounding box center [33, 52] width 28 height 28
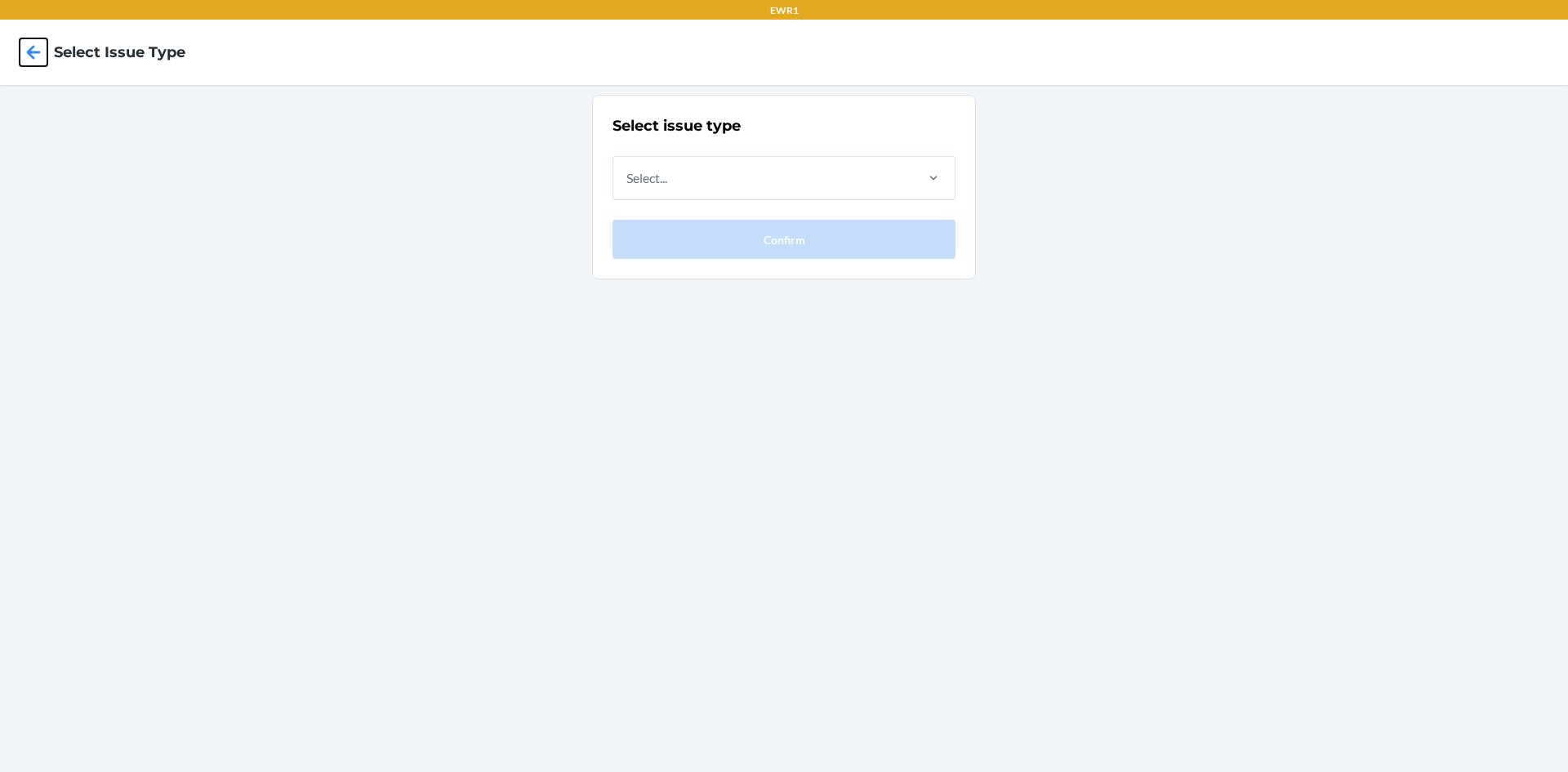
click at [43, 65] on icon at bounding box center [33, 52] width 28 height 28
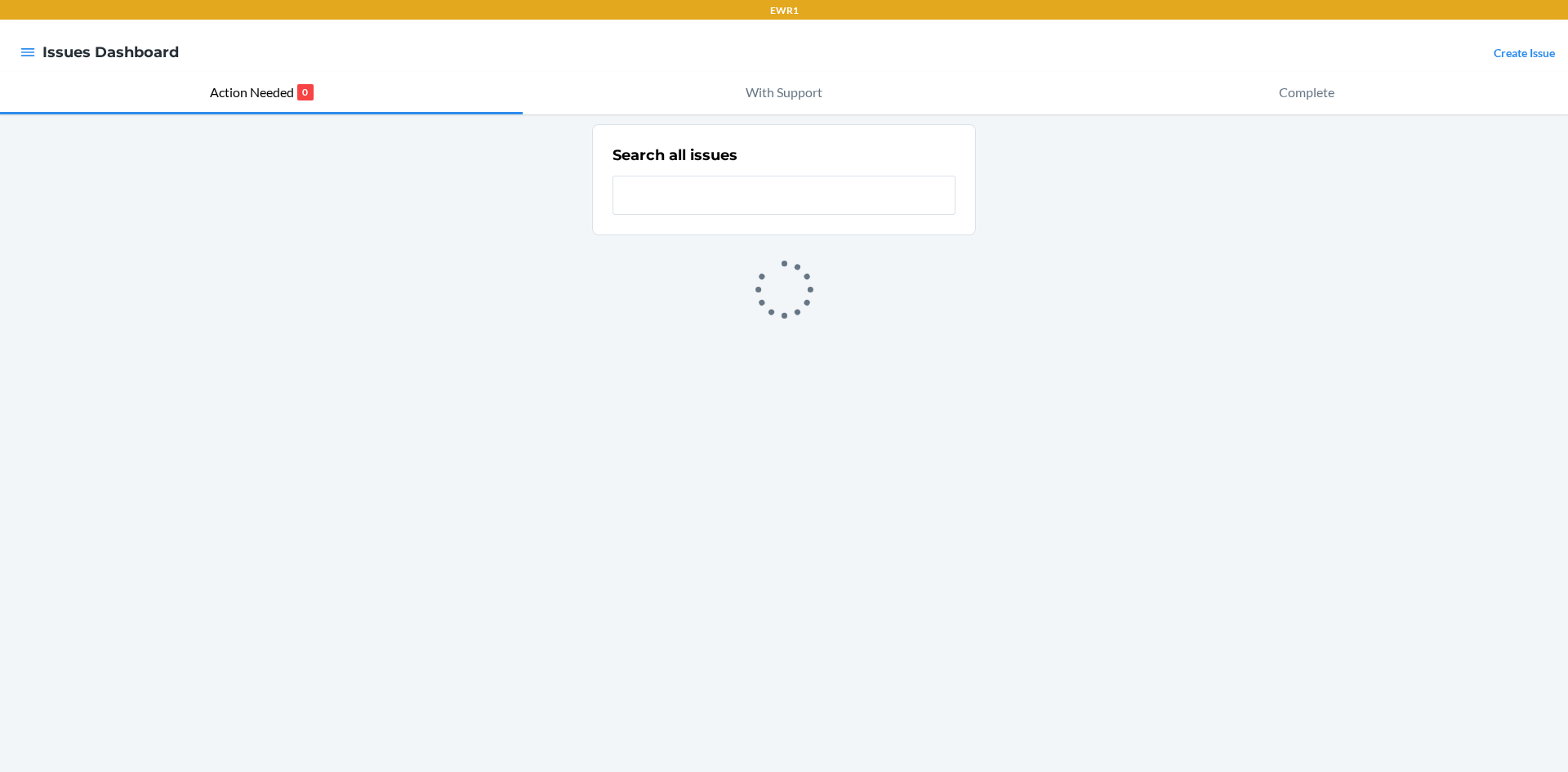
click at [33, 64] on div at bounding box center [27, 52] width 29 height 34
click at [27, 55] on icon "button" at bounding box center [27, 52] width 17 height 17
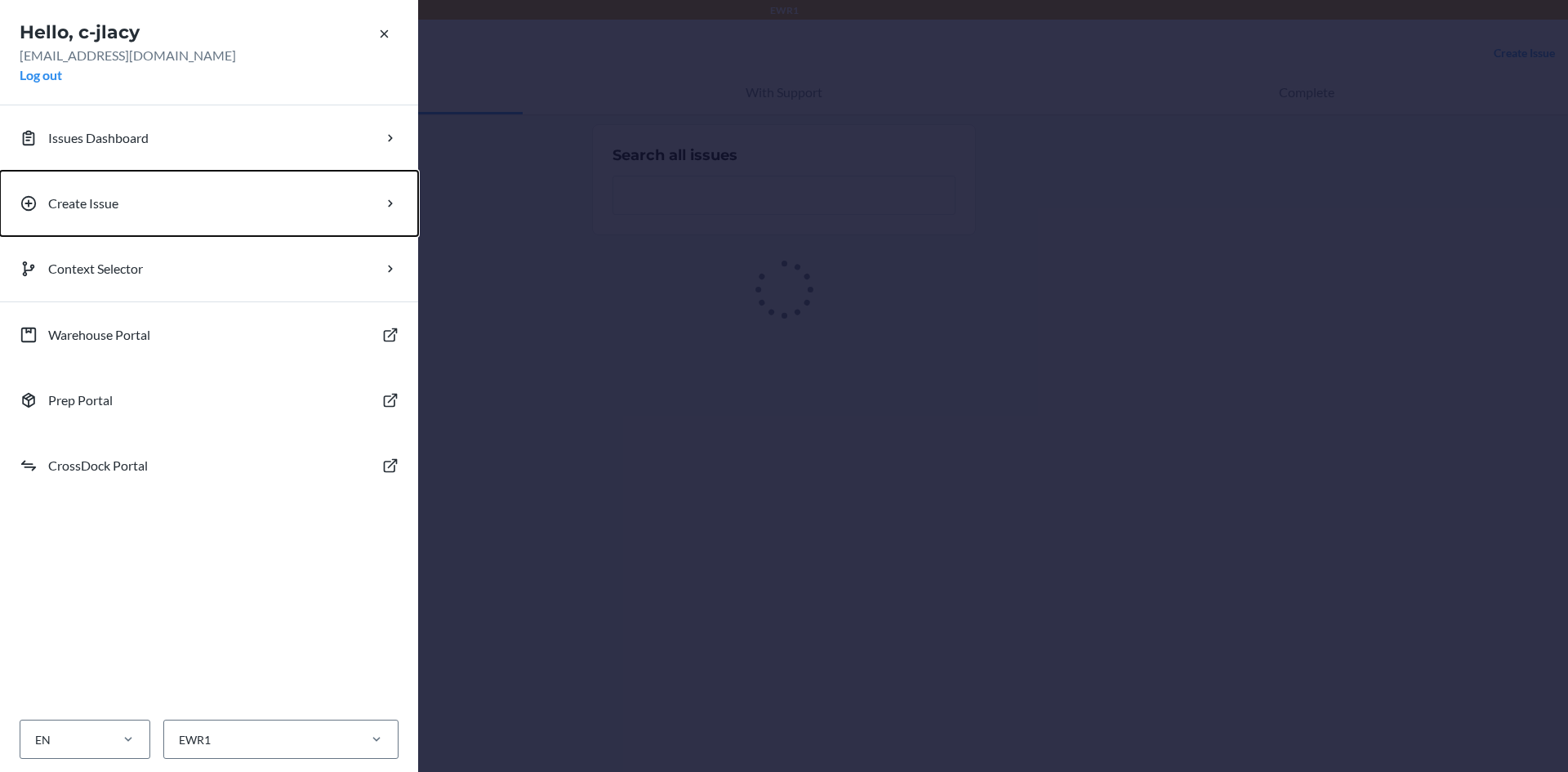
click at [87, 194] on button "Create Issue" at bounding box center [209, 202] width 419 height 65
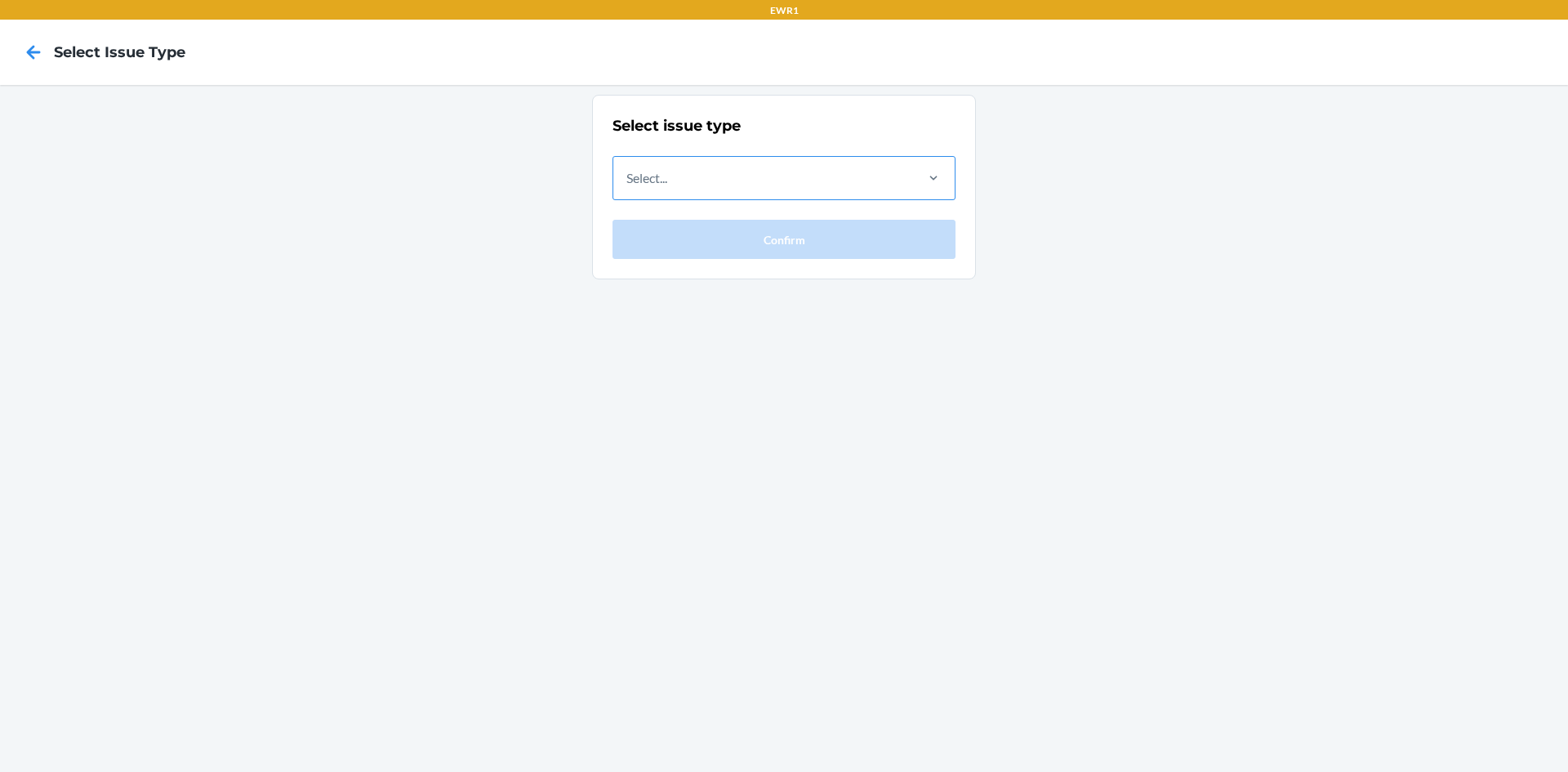
click at [784, 181] on div "Select..." at bounding box center [762, 178] width 299 height 43
click at [628, 181] on input "Select..." at bounding box center [628, 178] width 2 height 19
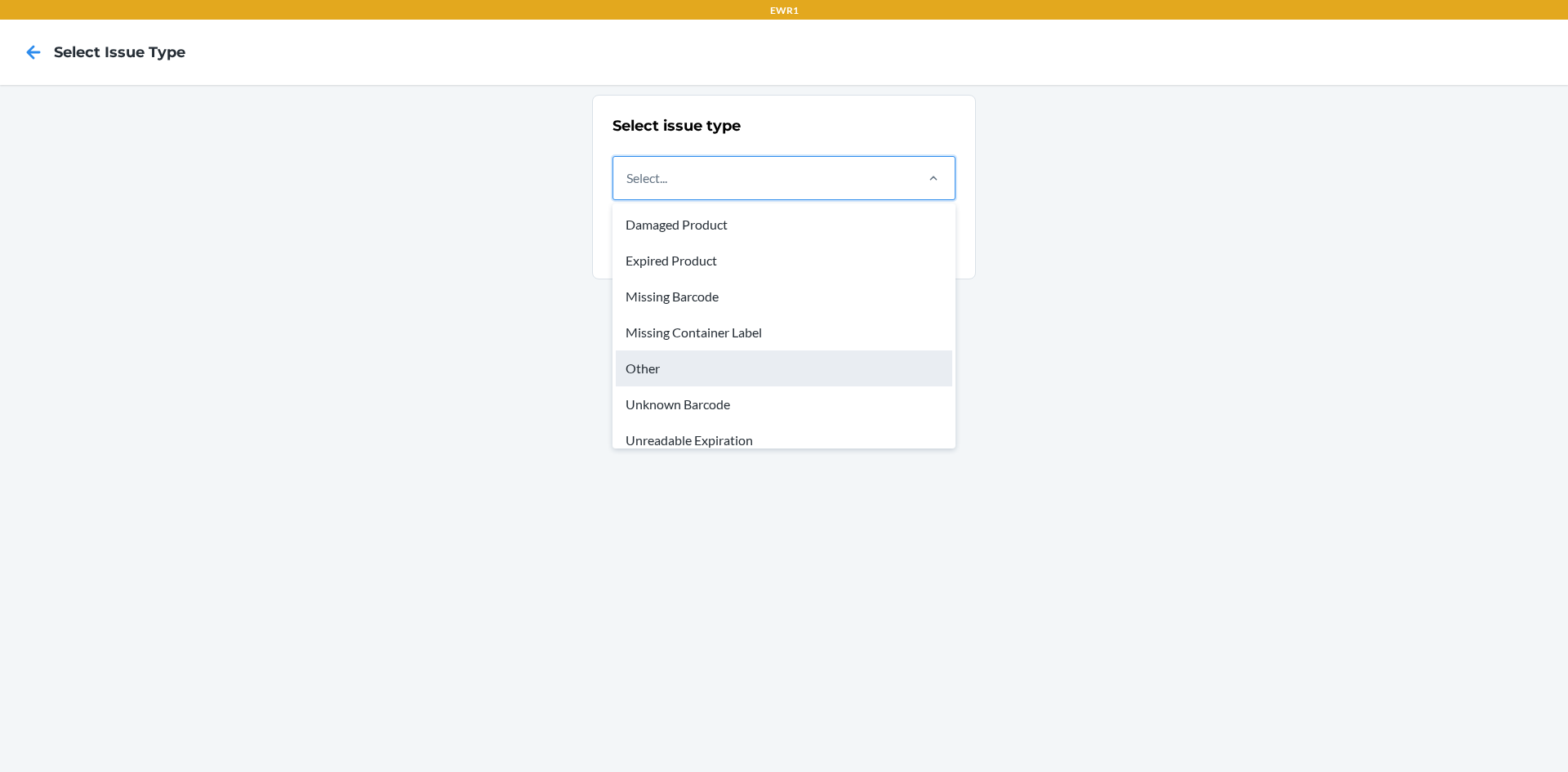
click at [723, 359] on div "Other" at bounding box center [784, 368] width 337 height 36
click at [628, 188] on input "option Other focused, 5 of 8. 8 results available. Use Up and Down to choose op…" at bounding box center [628, 178] width 2 height 19
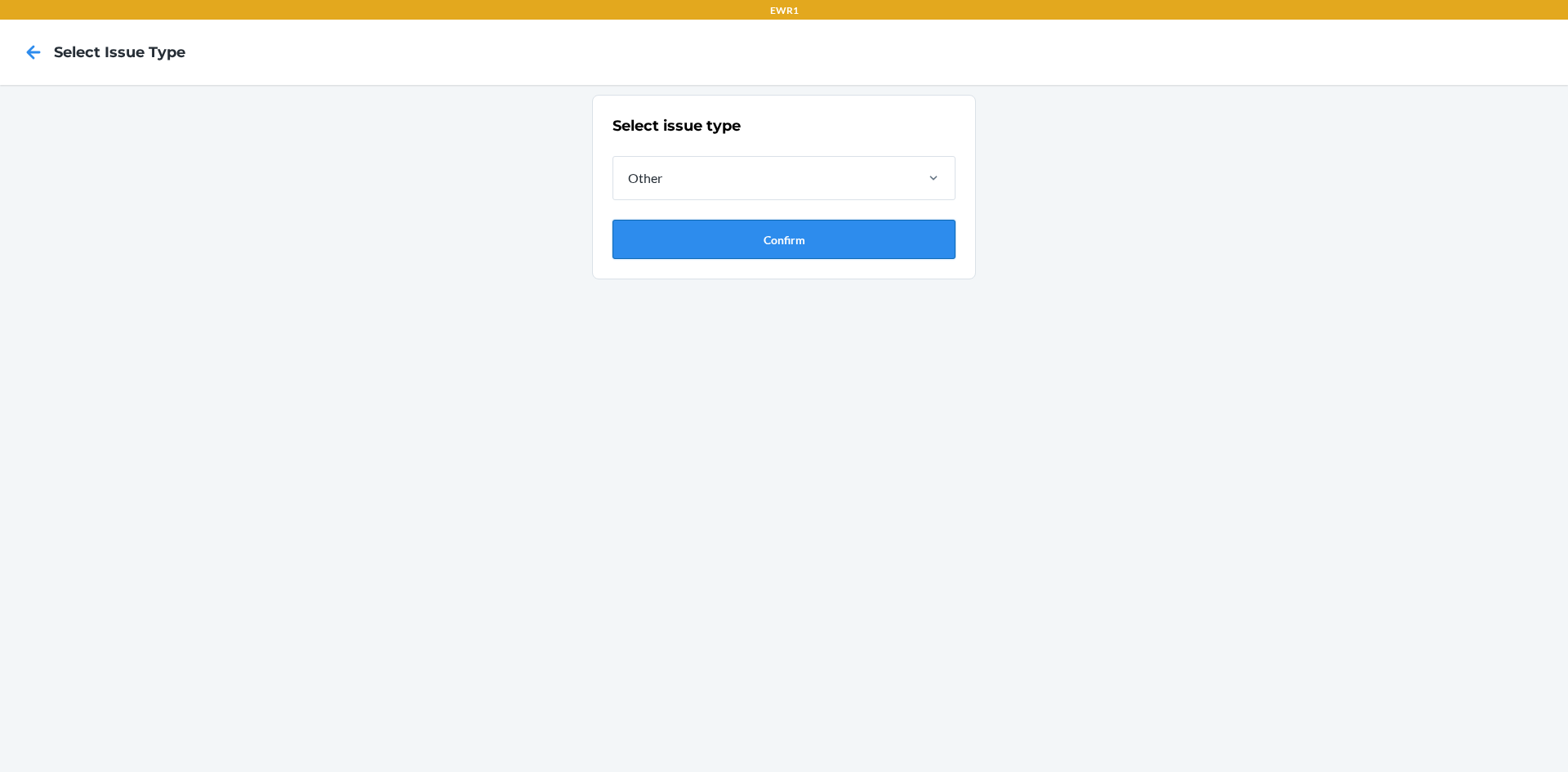
click at [728, 232] on button "Confirm" at bounding box center [784, 239] width 343 height 39
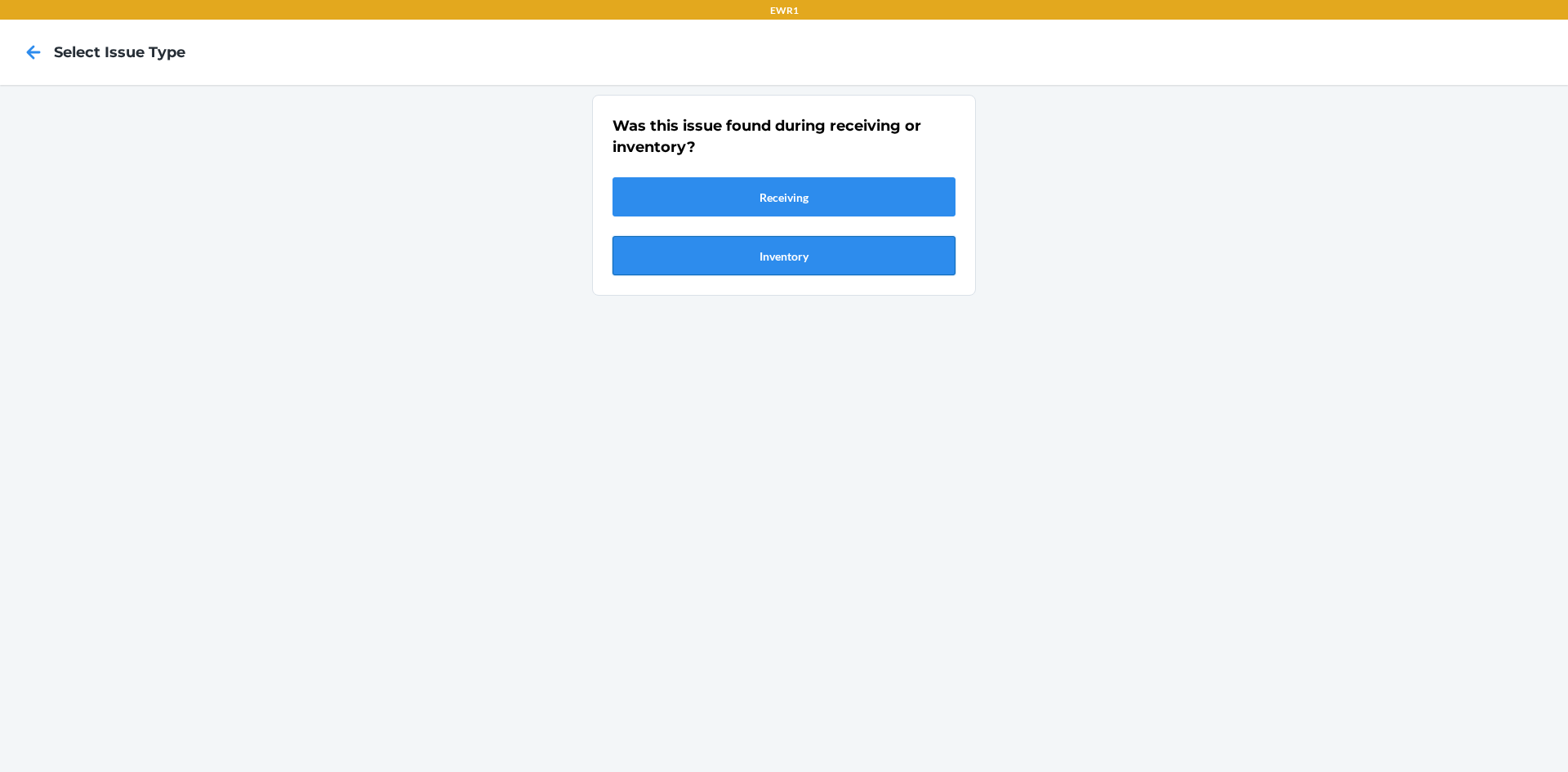
click at [732, 247] on button "Inventory" at bounding box center [784, 255] width 343 height 39
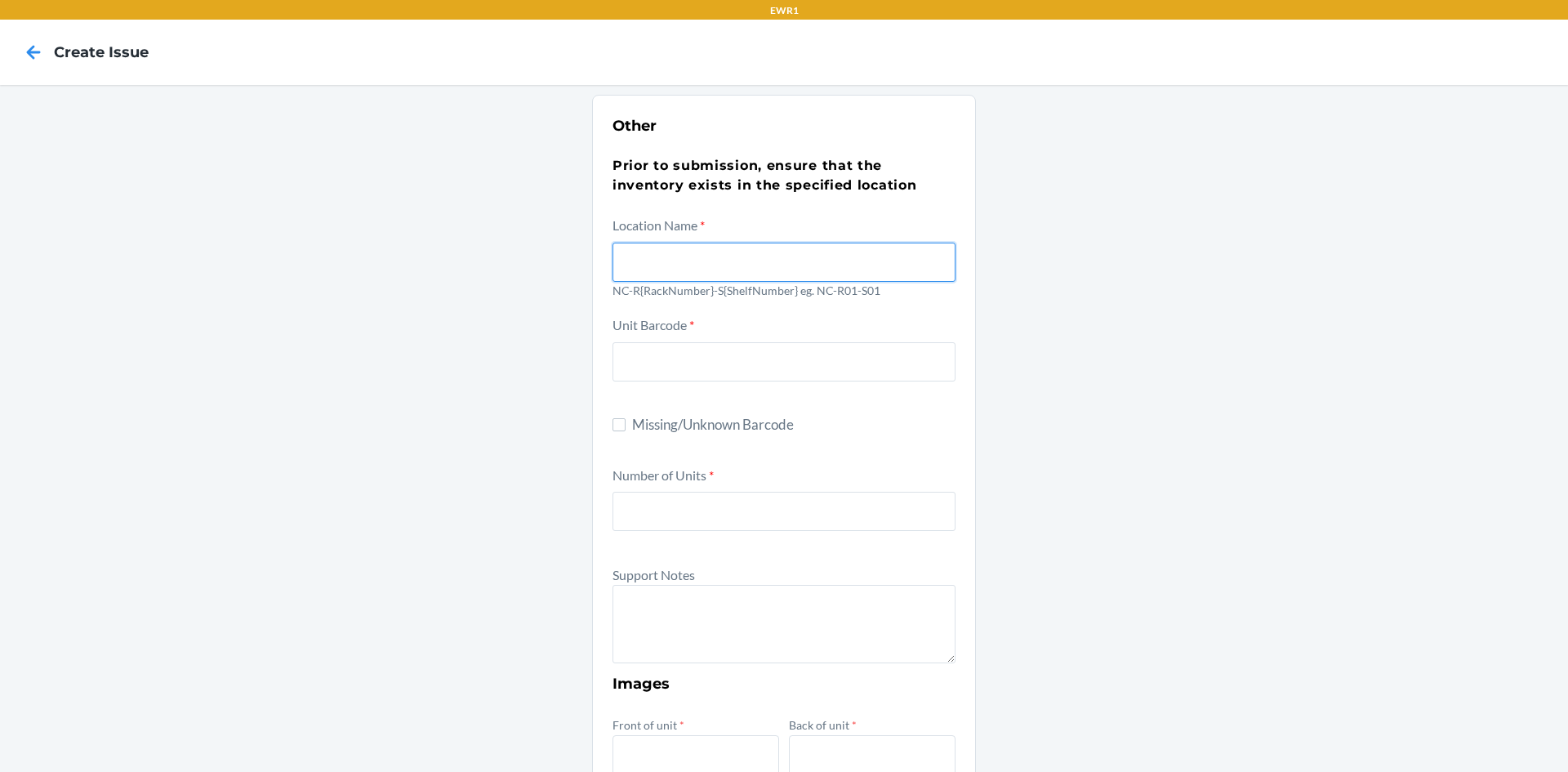
click at [687, 255] on input "text" at bounding box center [784, 262] width 343 height 39
type input "NC-R05-S05"
click at [1321, 295] on div "Other Prior to submission, ensure that the inventory exists in the specified lo…" at bounding box center [784, 592] width 1568 height 1014
click at [616, 423] on input "Missing/Unknown Barcode" at bounding box center [618, 424] width 13 height 13
checkbox input "true"
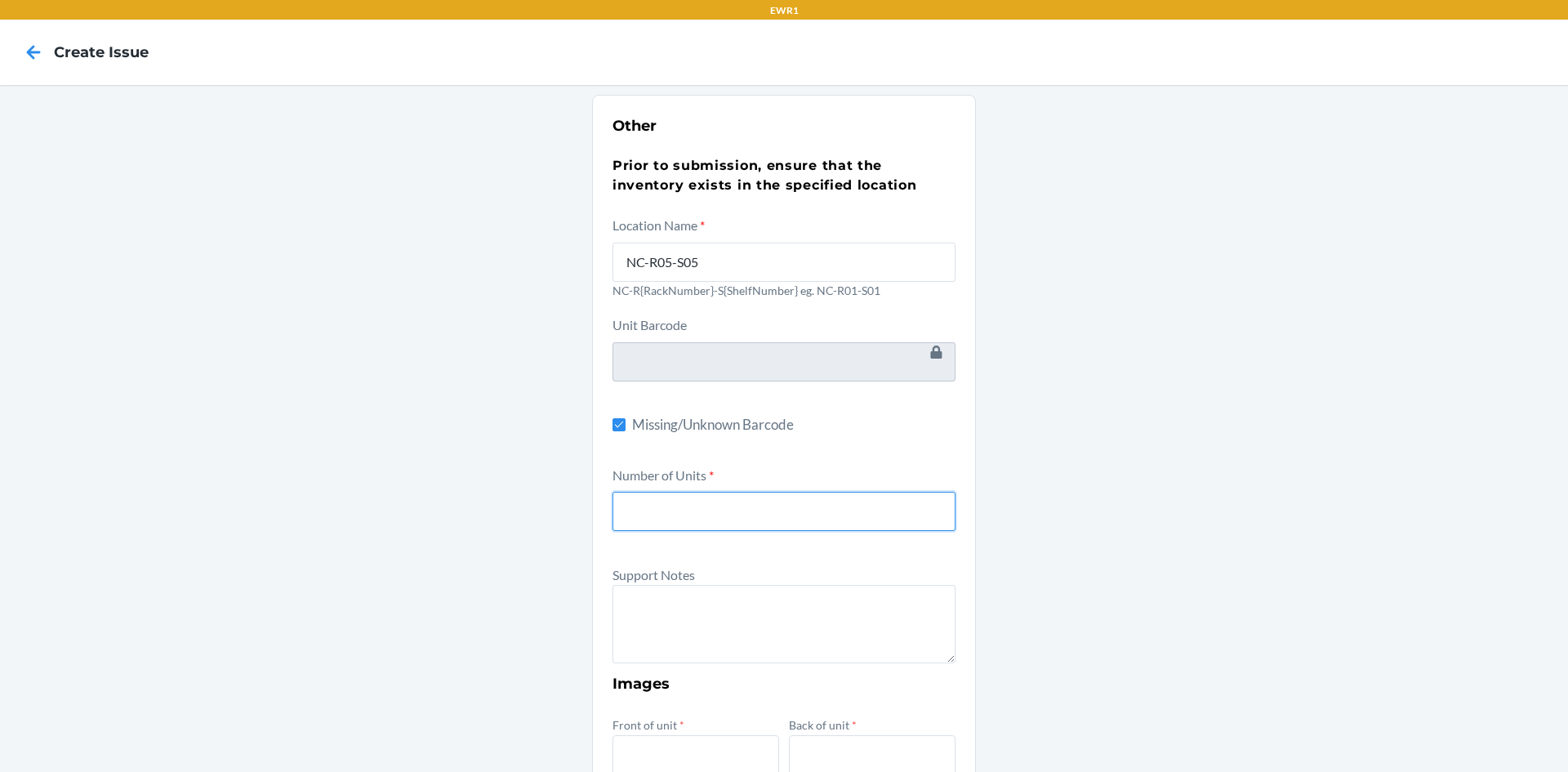
click at [637, 499] on input "number" at bounding box center [784, 511] width 343 height 39
type input "11"
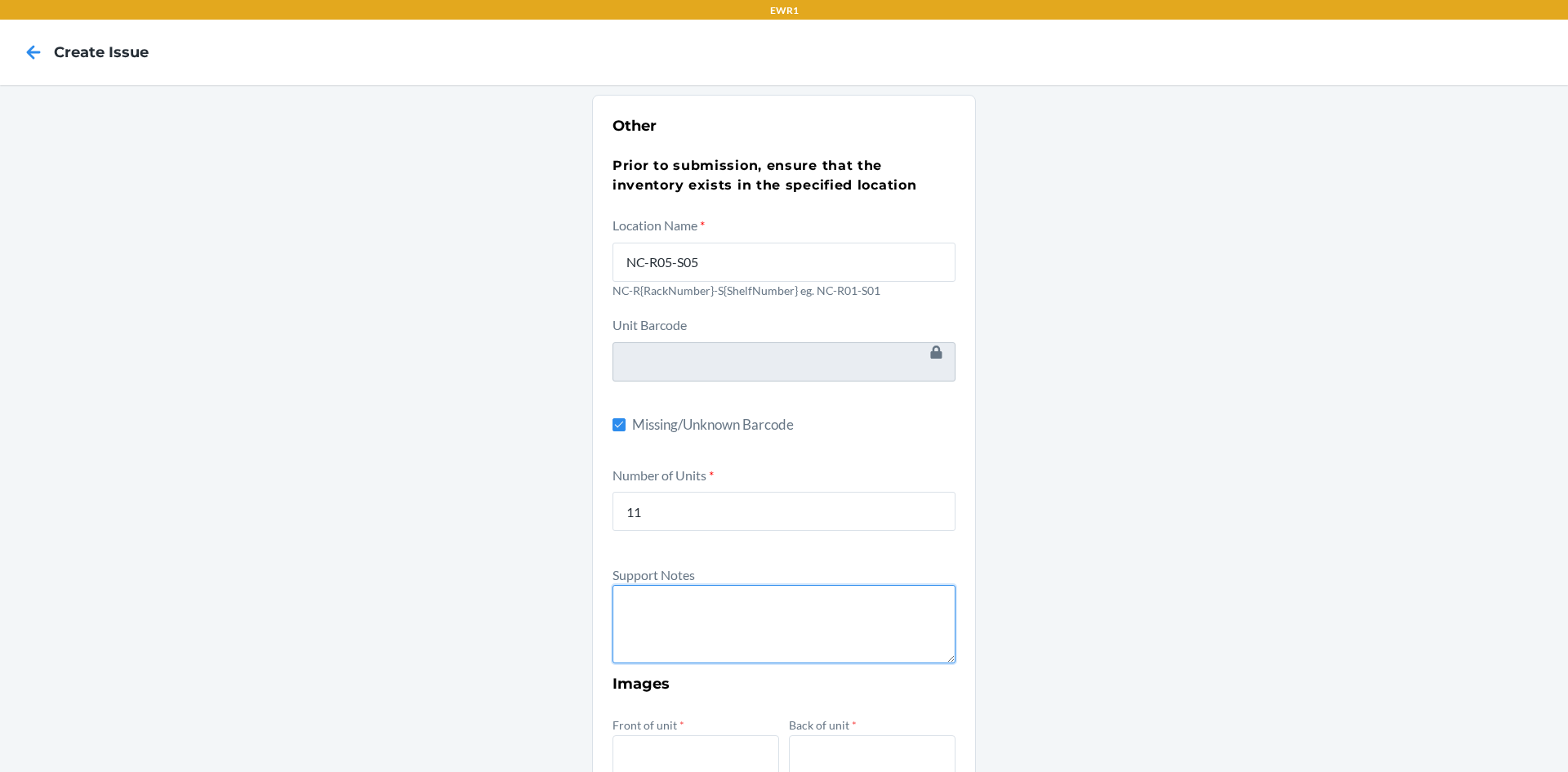
click at [688, 636] on textarea at bounding box center [784, 624] width 343 height 79
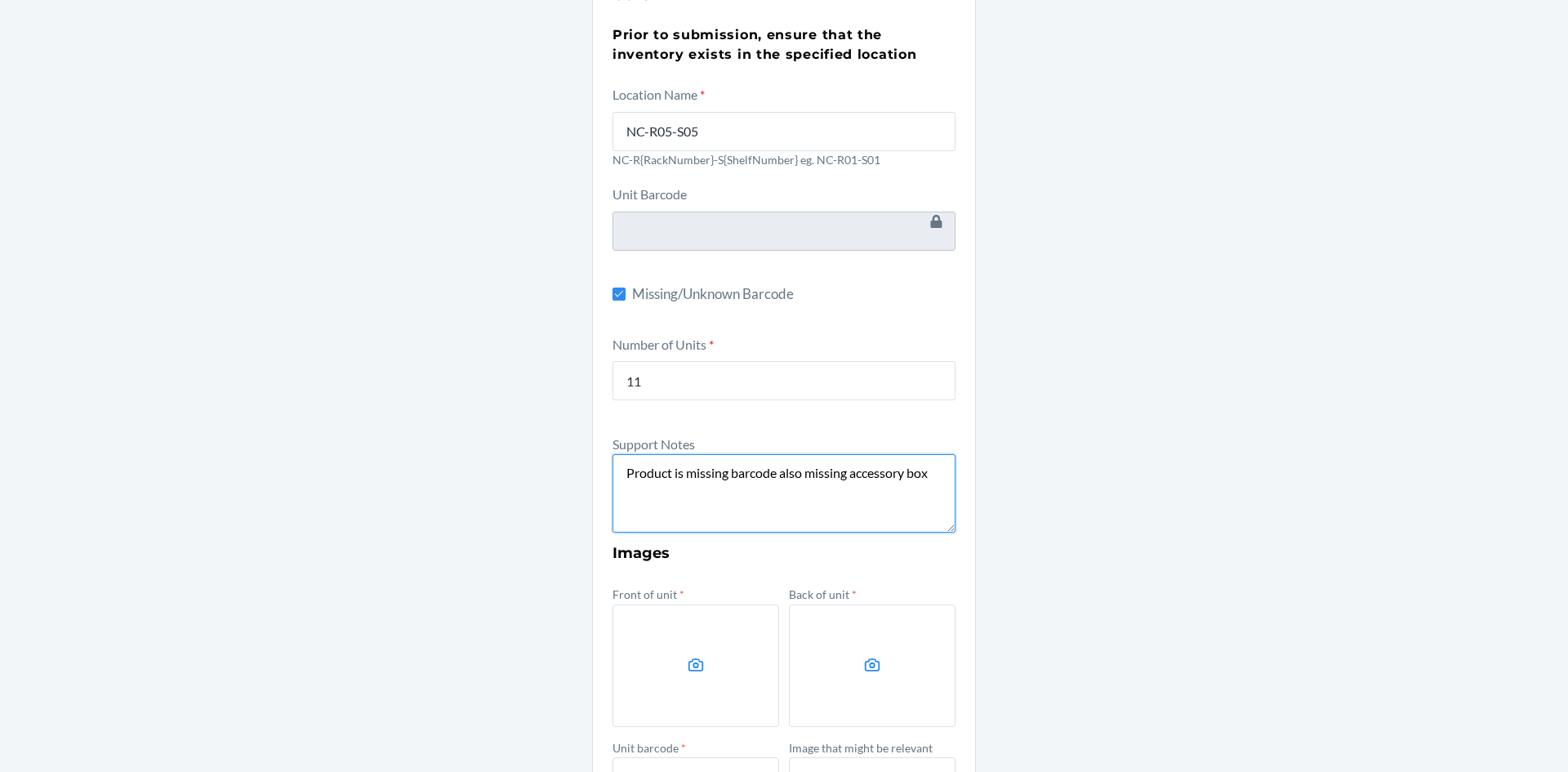
scroll to position [327, 0]
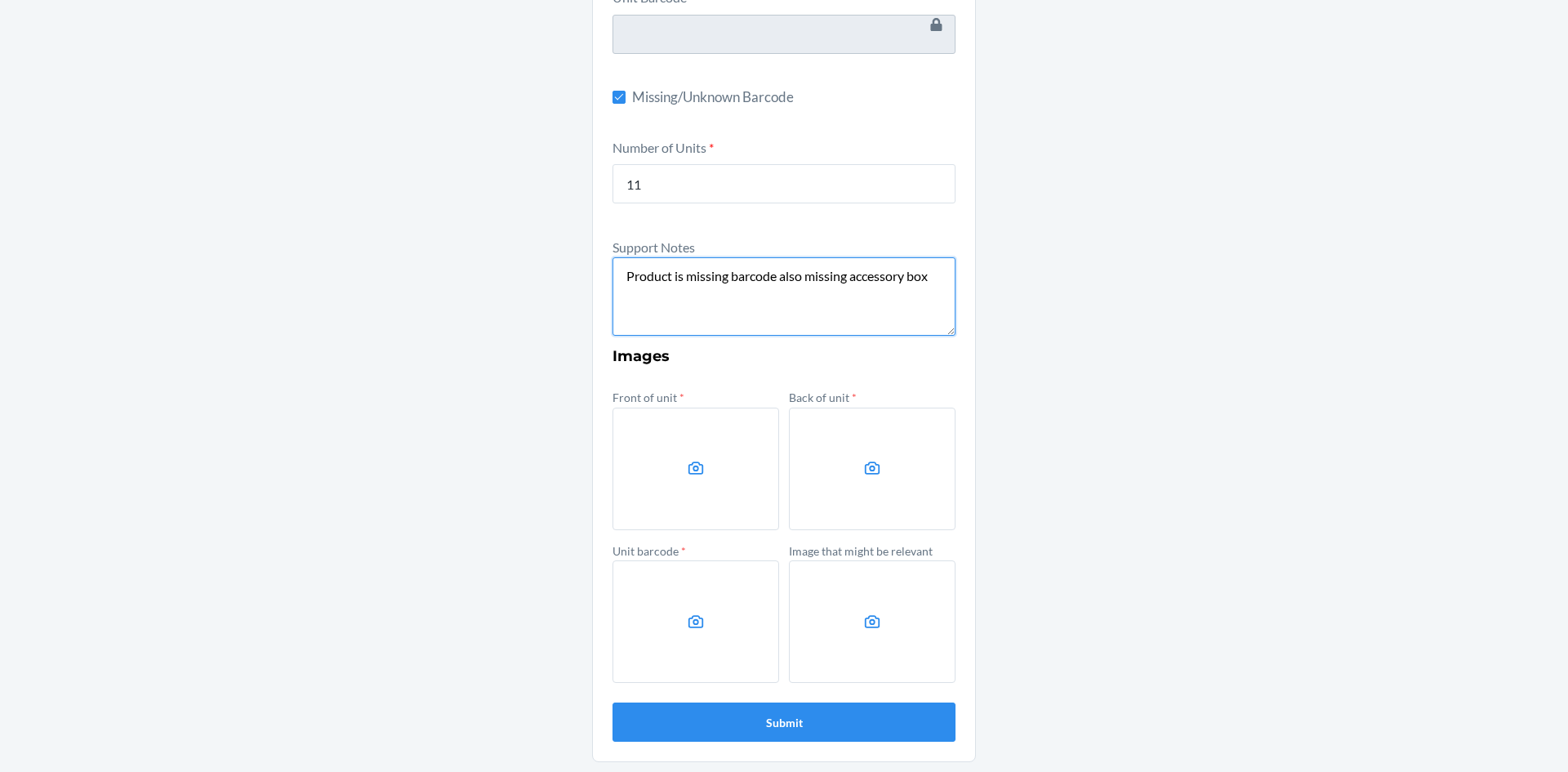
type textarea "Product is missing barcode also missing accessory box"
click at [680, 454] on label at bounding box center [695, 469] width 166 height 123
click at [0, 0] on input "file" at bounding box center [0, 0] width 0 height 0
click at [873, 486] on label at bounding box center [871, 469] width 166 height 123
click at [0, 0] on input "file" at bounding box center [0, 0] width 0 height 0
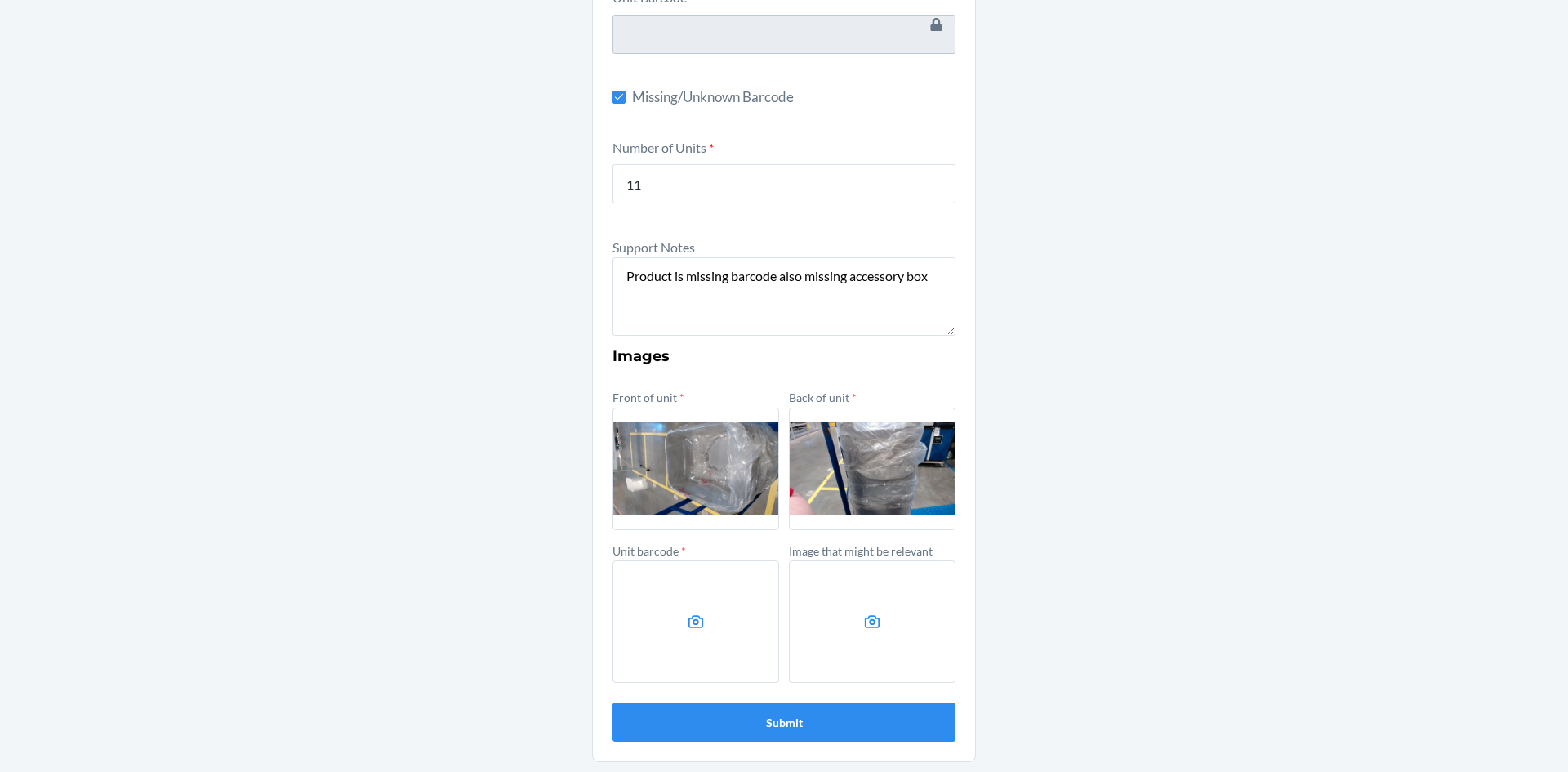
click at [733, 616] on label at bounding box center [695, 622] width 166 height 123
click at [0, 0] on input "file" at bounding box center [0, 0] width 0 height 0
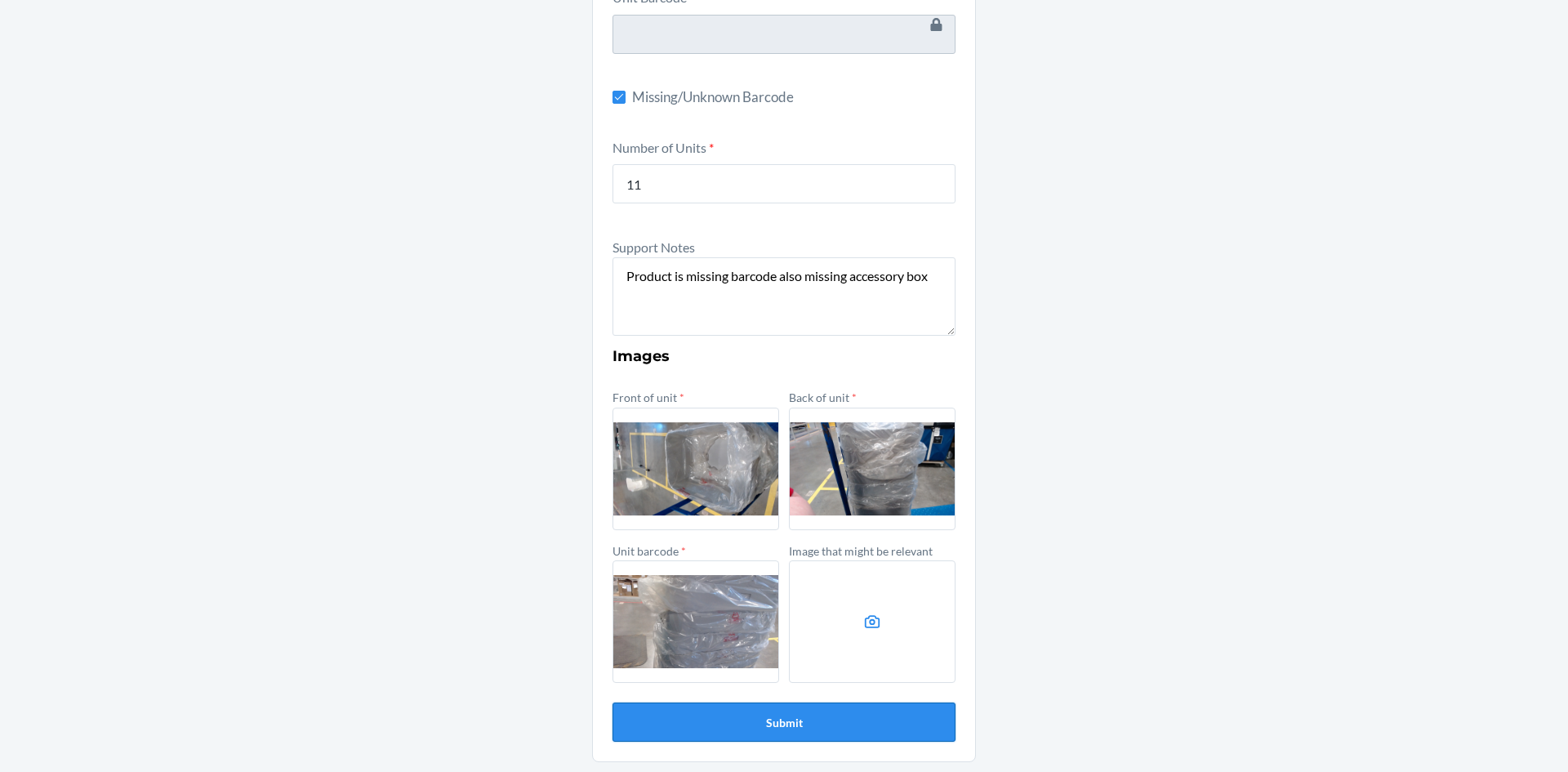
click at [803, 725] on button "Submit" at bounding box center [784, 722] width 343 height 39
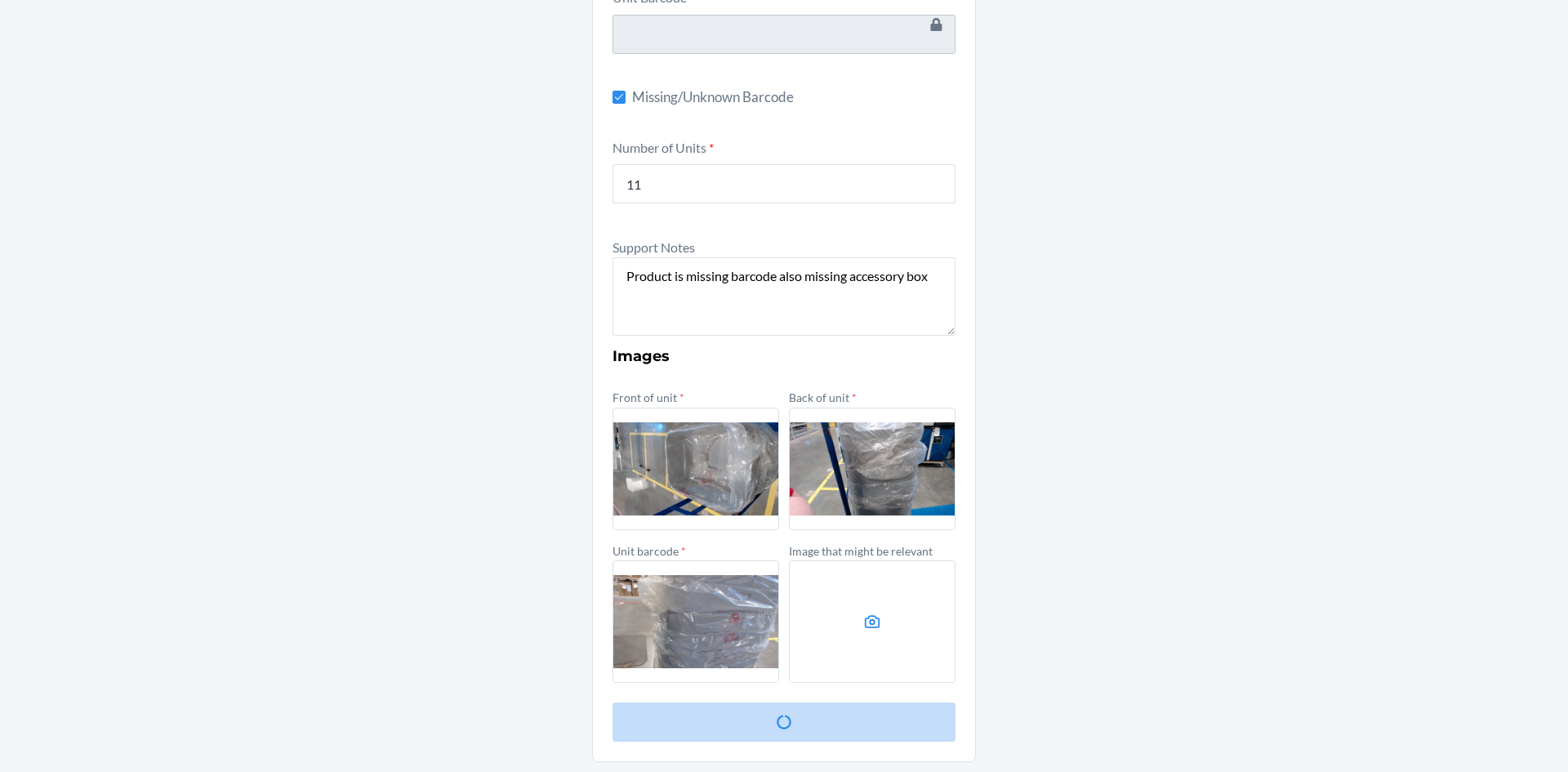
scroll to position [0, 0]
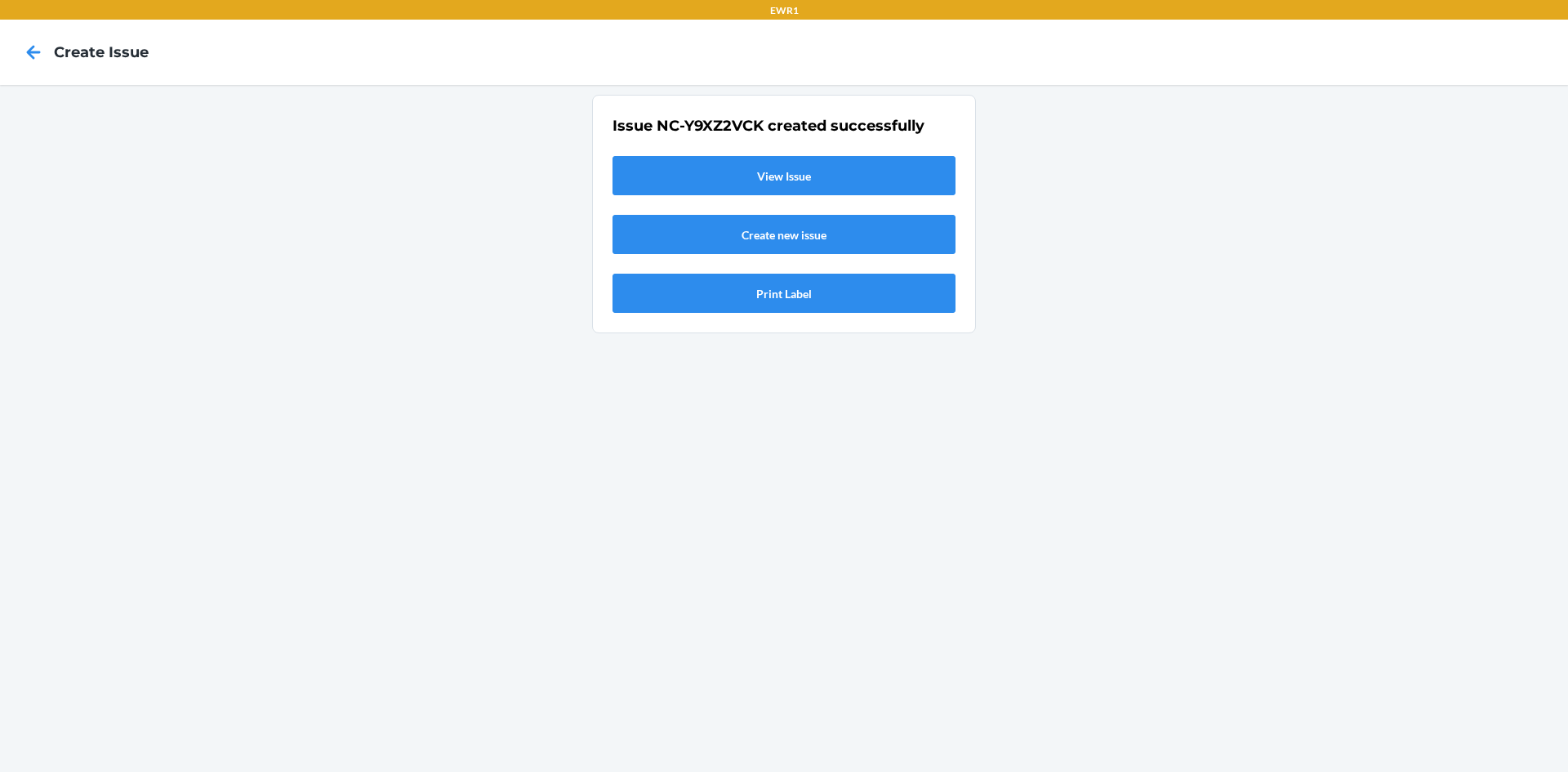
click at [832, 185] on link "View Issue" at bounding box center [784, 175] width 343 height 39
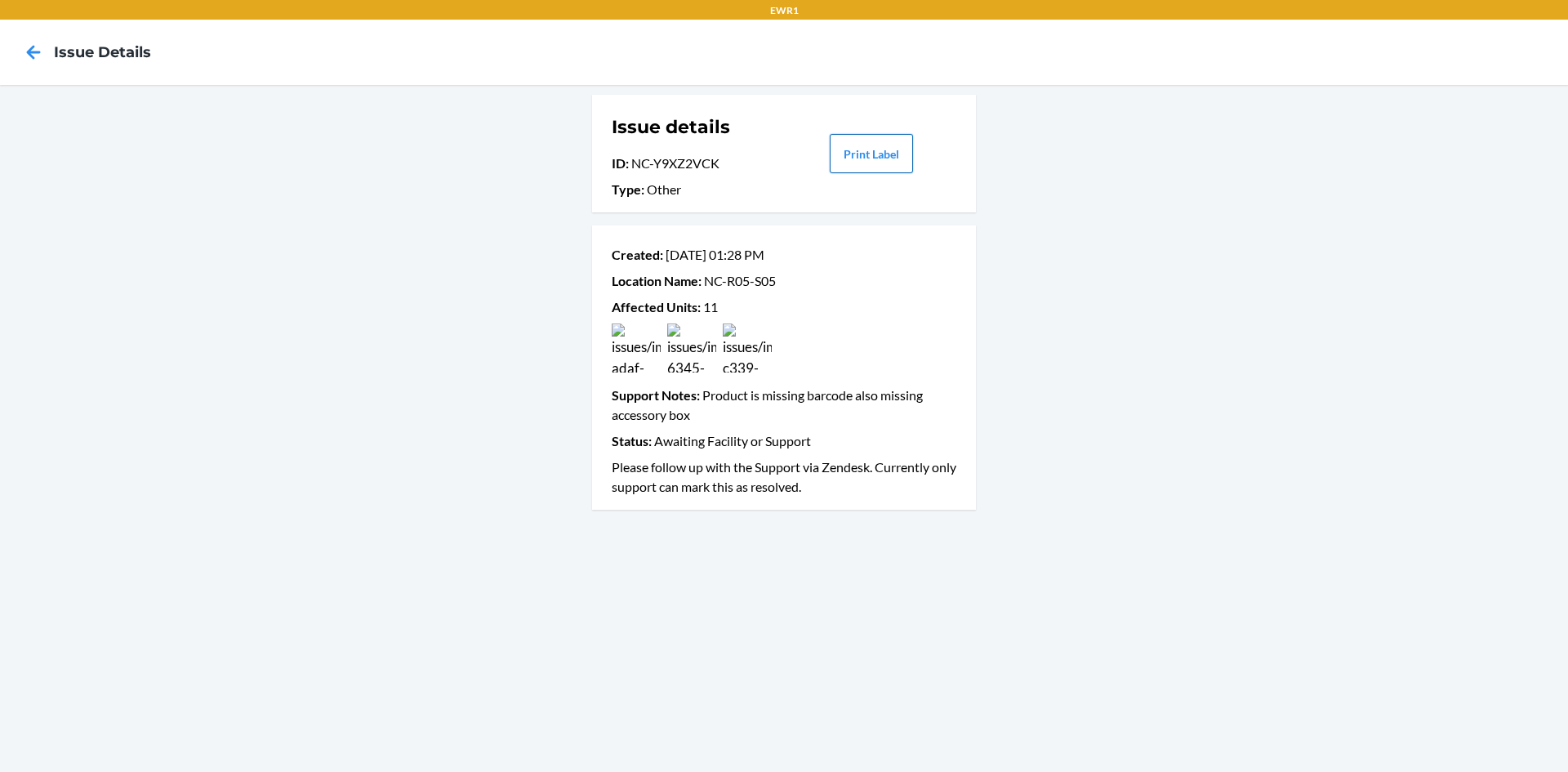
click at [875, 146] on button "Print Label" at bounding box center [871, 154] width 84 height 39
click at [35, 46] on icon at bounding box center [33, 52] width 28 height 28
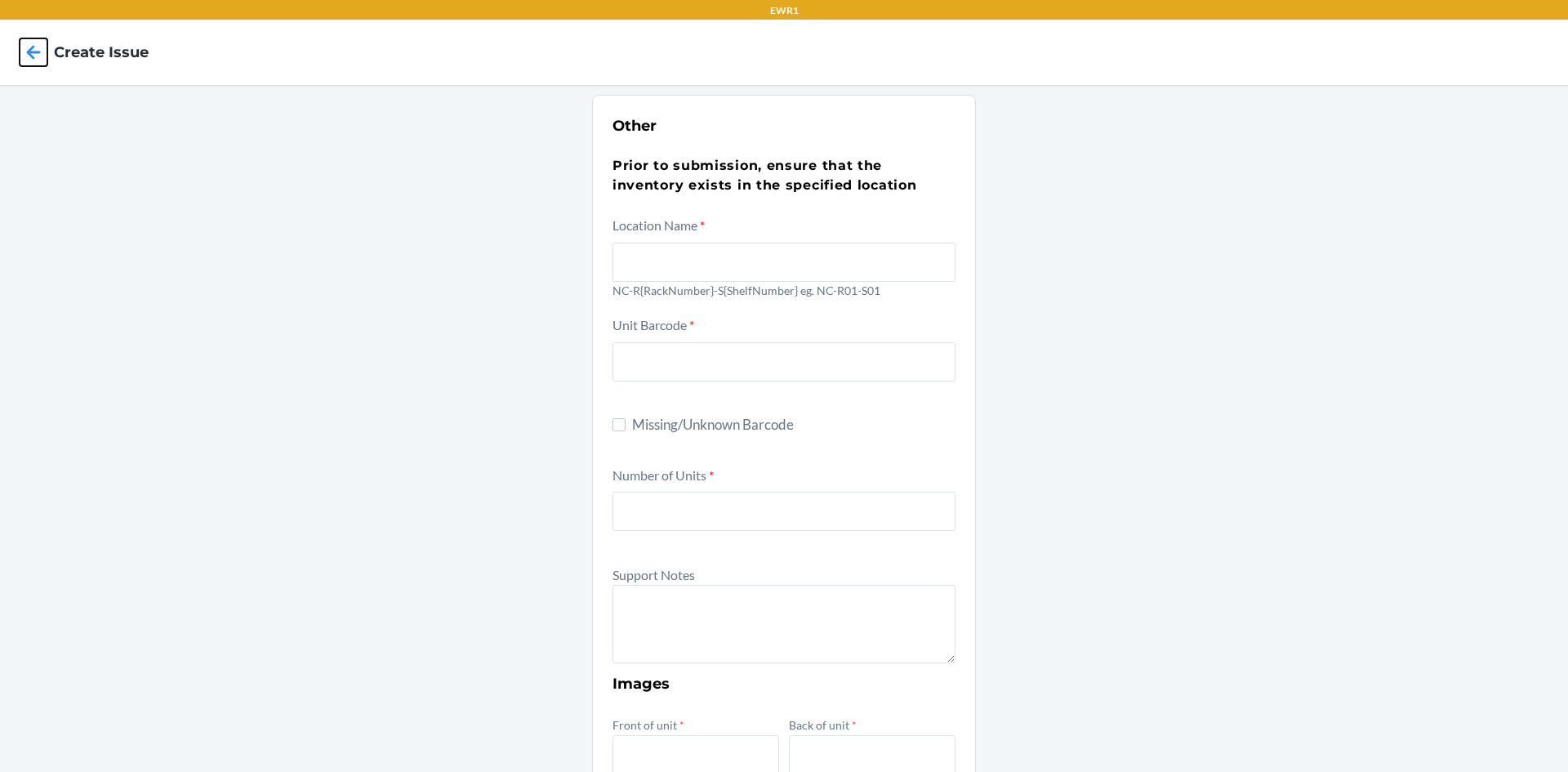
click at [33, 54] on icon at bounding box center [34, 52] width 14 height 14
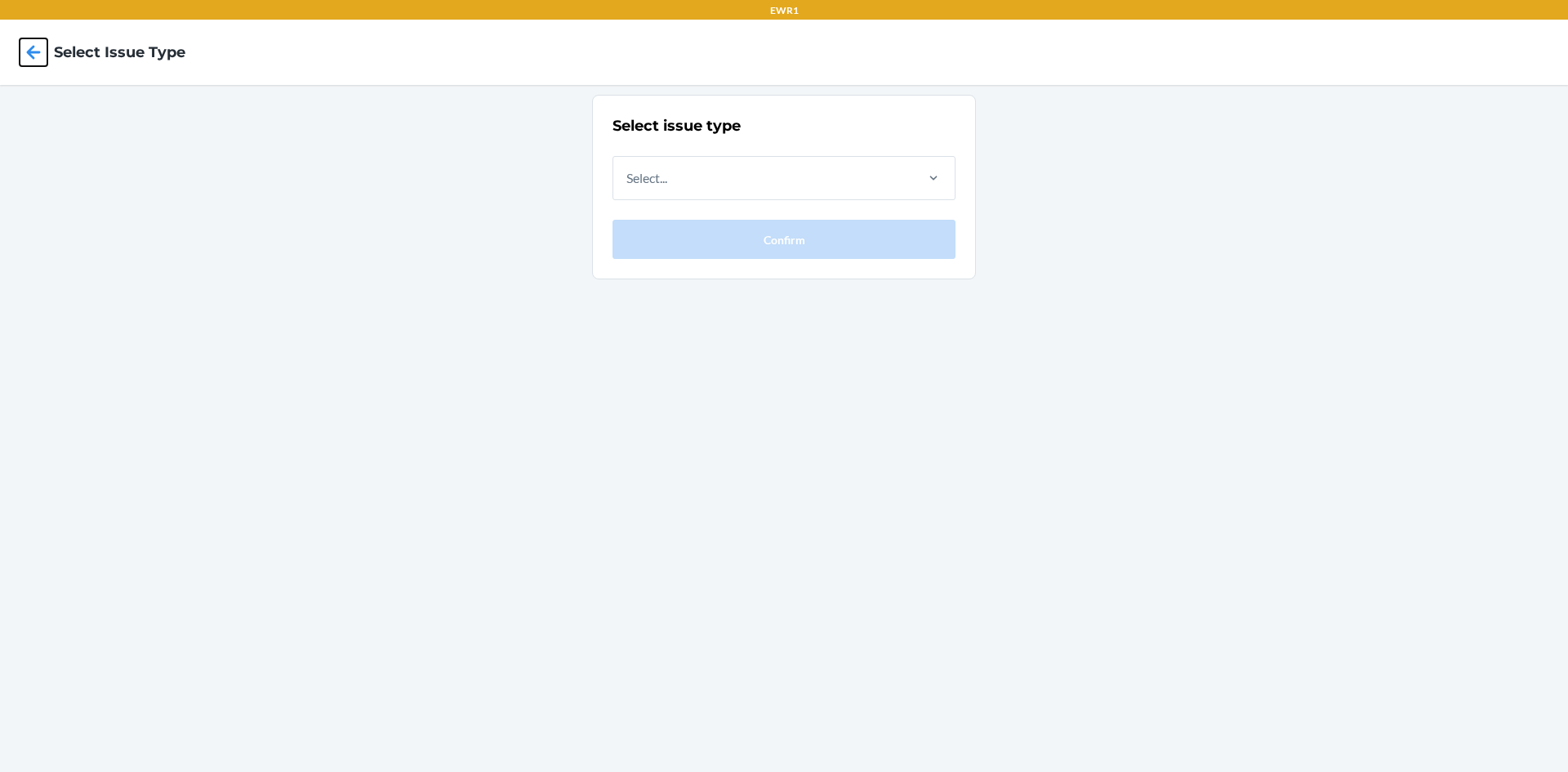
click at [33, 54] on icon at bounding box center [34, 52] width 14 height 14
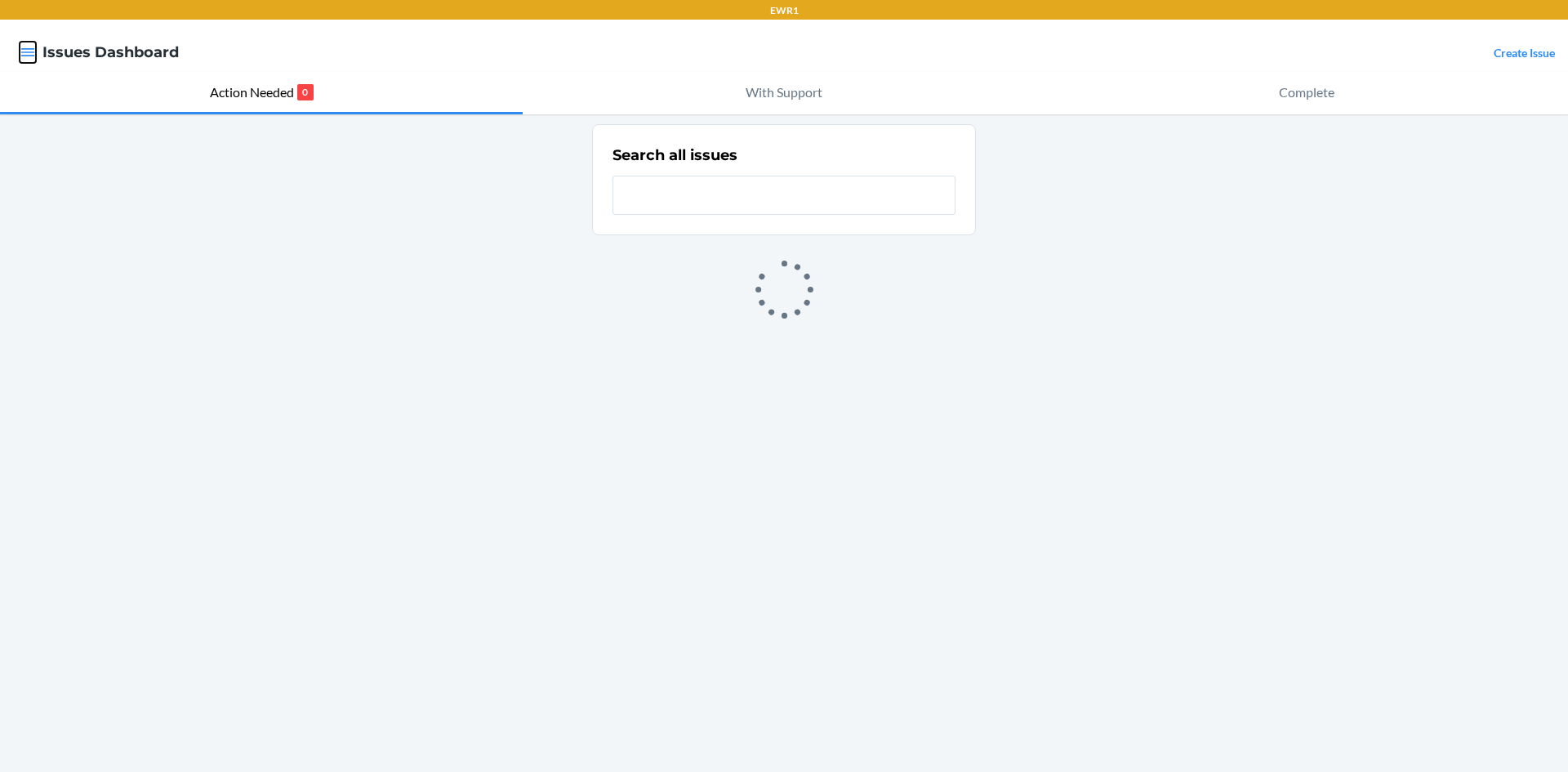
click at [33, 54] on icon "button" at bounding box center [27, 52] width 17 height 17
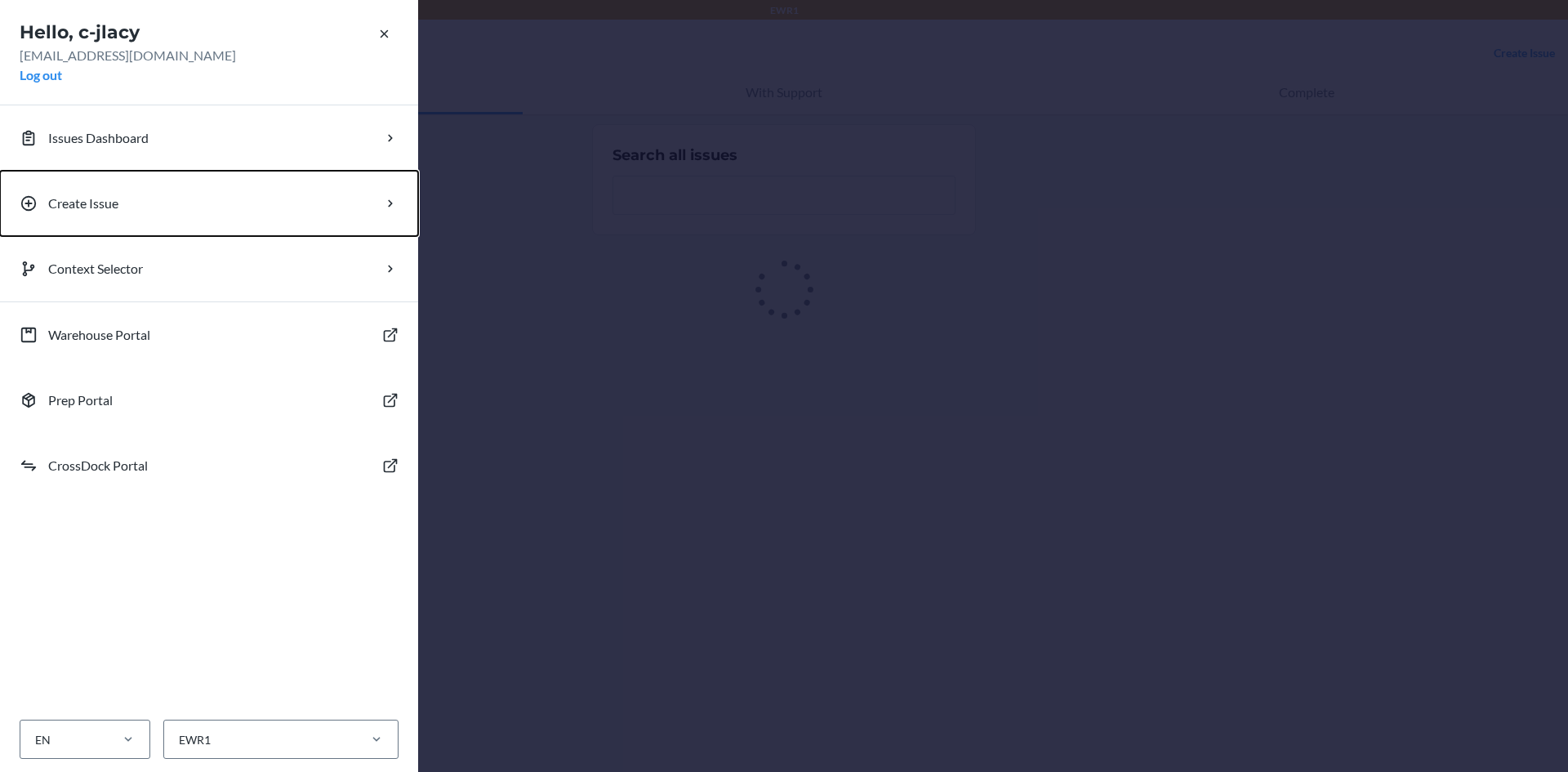
click at [66, 210] on button "Create Issue" at bounding box center [209, 202] width 419 height 65
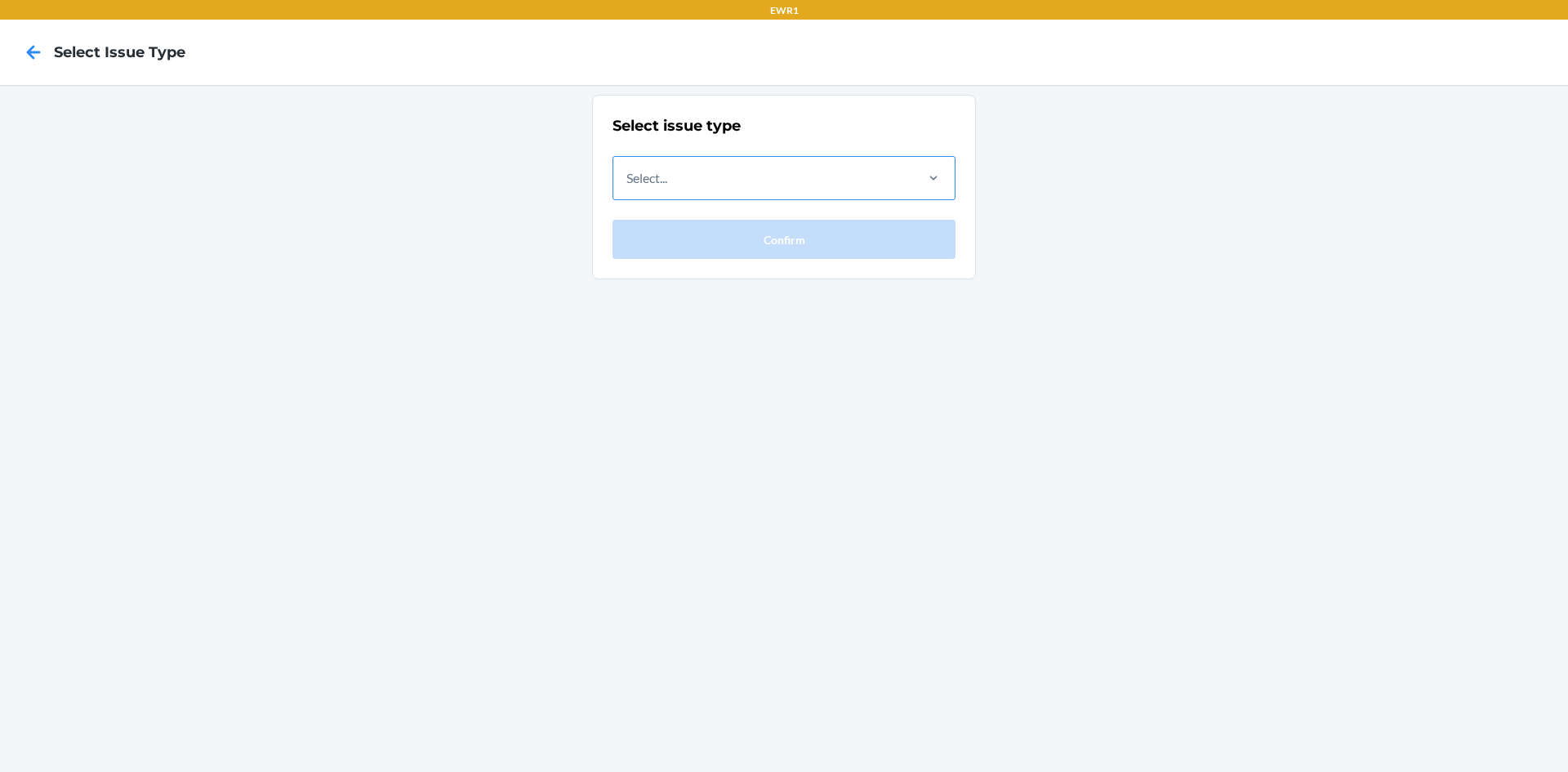
click at [681, 184] on div "Select..." at bounding box center [762, 178] width 299 height 43
click at [628, 184] on input "Select..." at bounding box center [628, 178] width 2 height 19
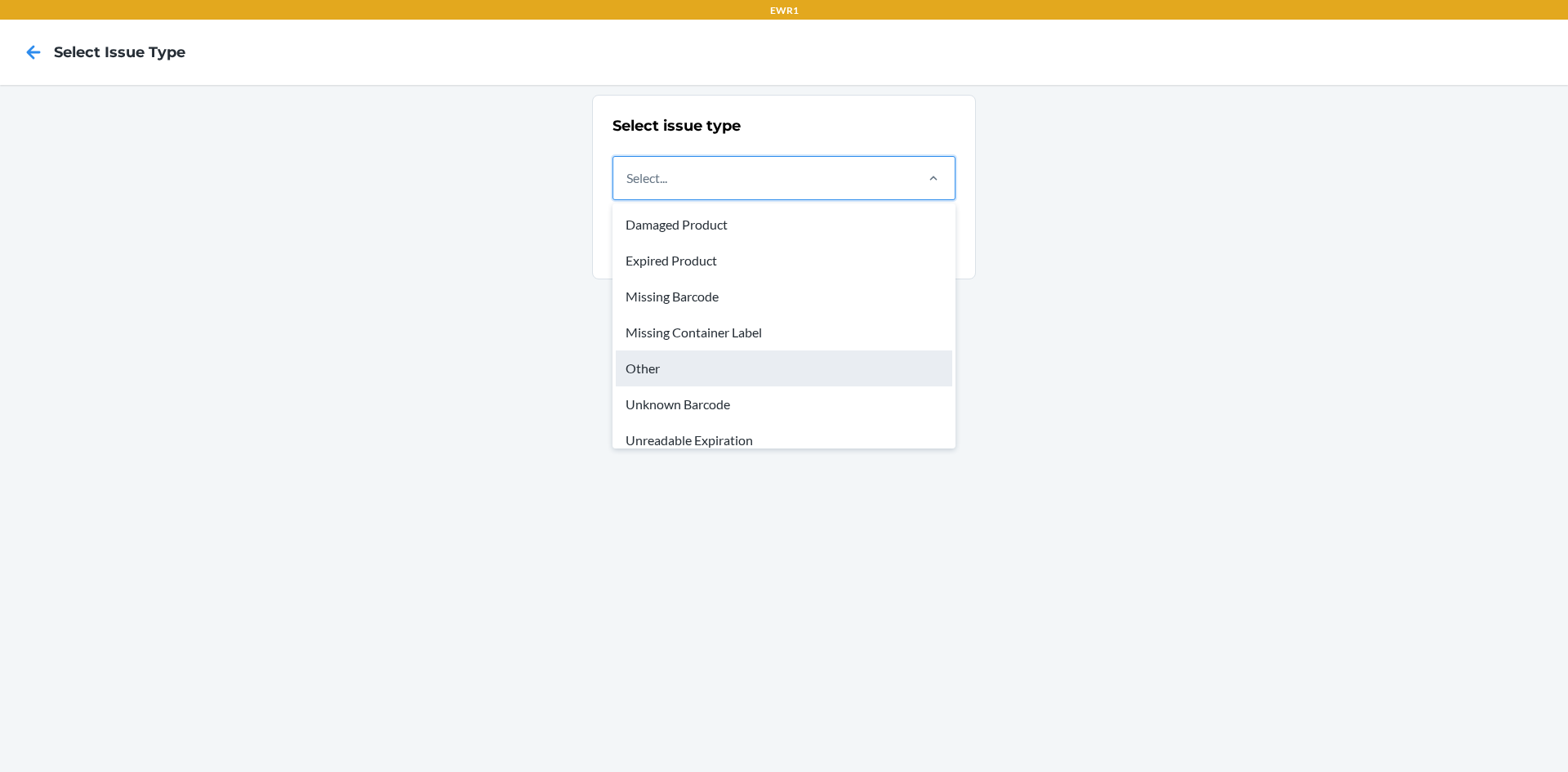
click at [701, 371] on div "Other" at bounding box center [784, 368] width 337 height 36
click at [628, 188] on input "option Other focused, 5 of 8. 8 results available. Use Up and Down to choose op…" at bounding box center [628, 178] width 2 height 19
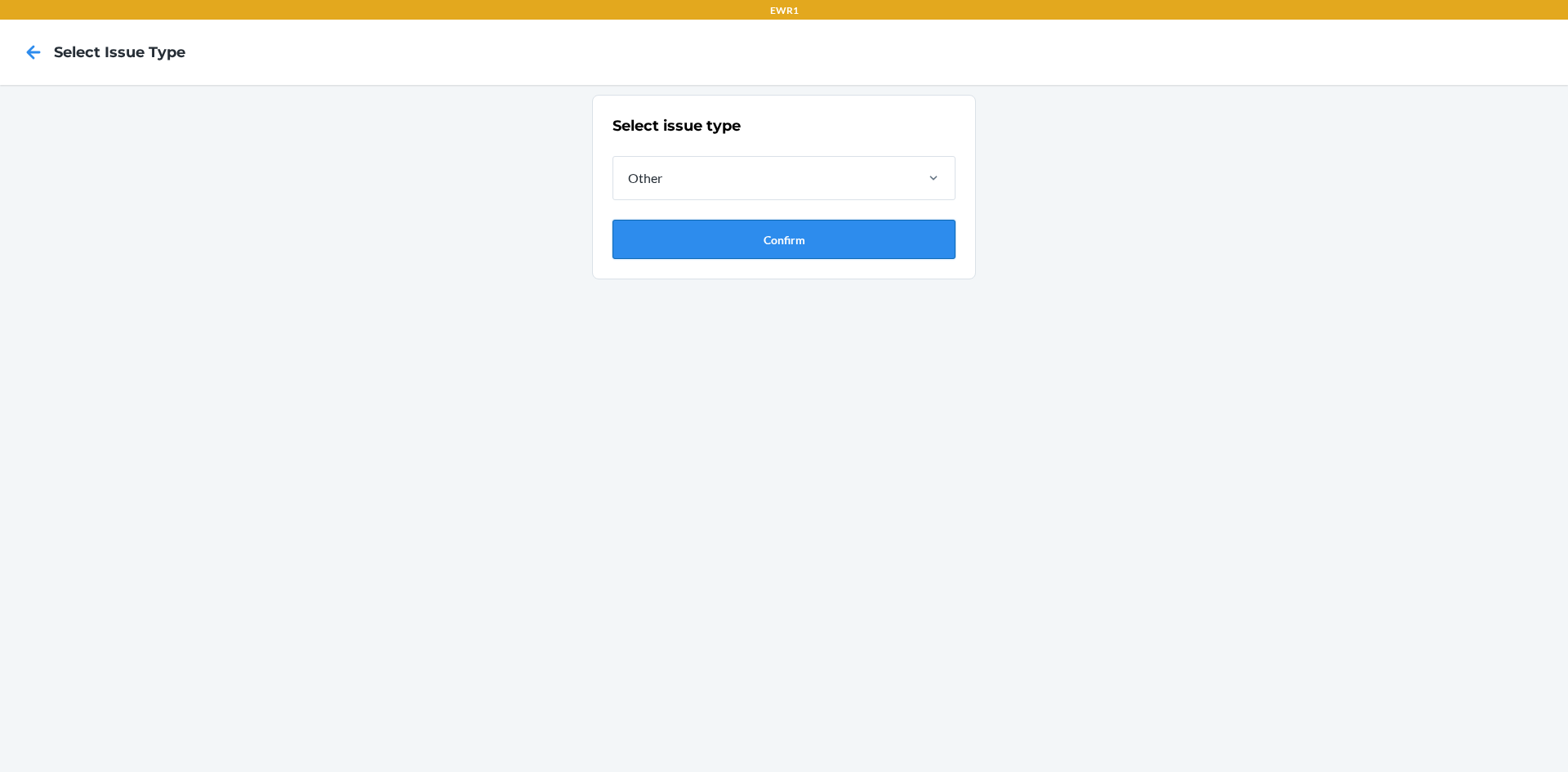
click at [749, 233] on button "Confirm" at bounding box center [784, 239] width 343 height 39
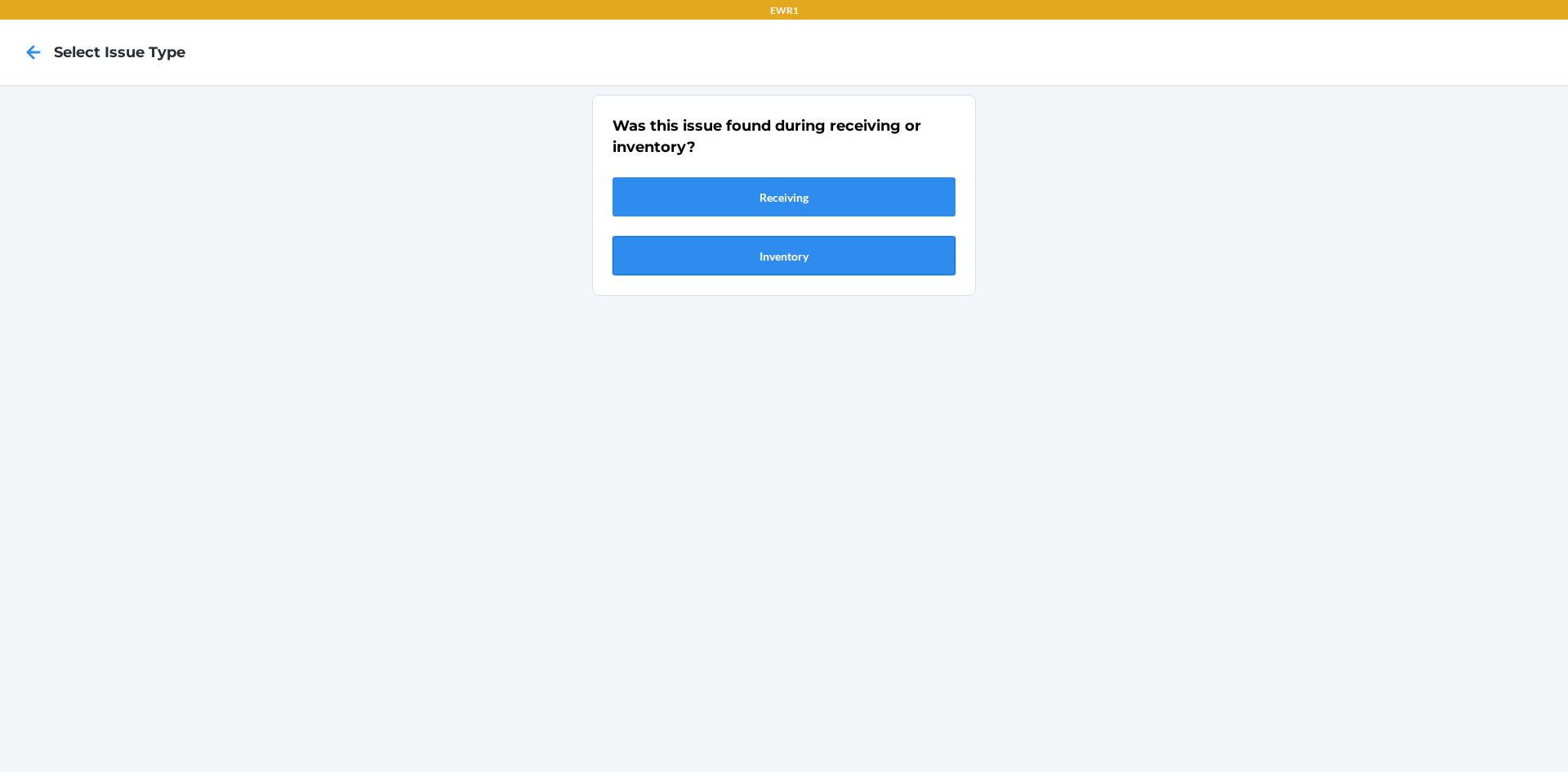
click at [733, 261] on button "Inventory" at bounding box center [784, 255] width 343 height 39
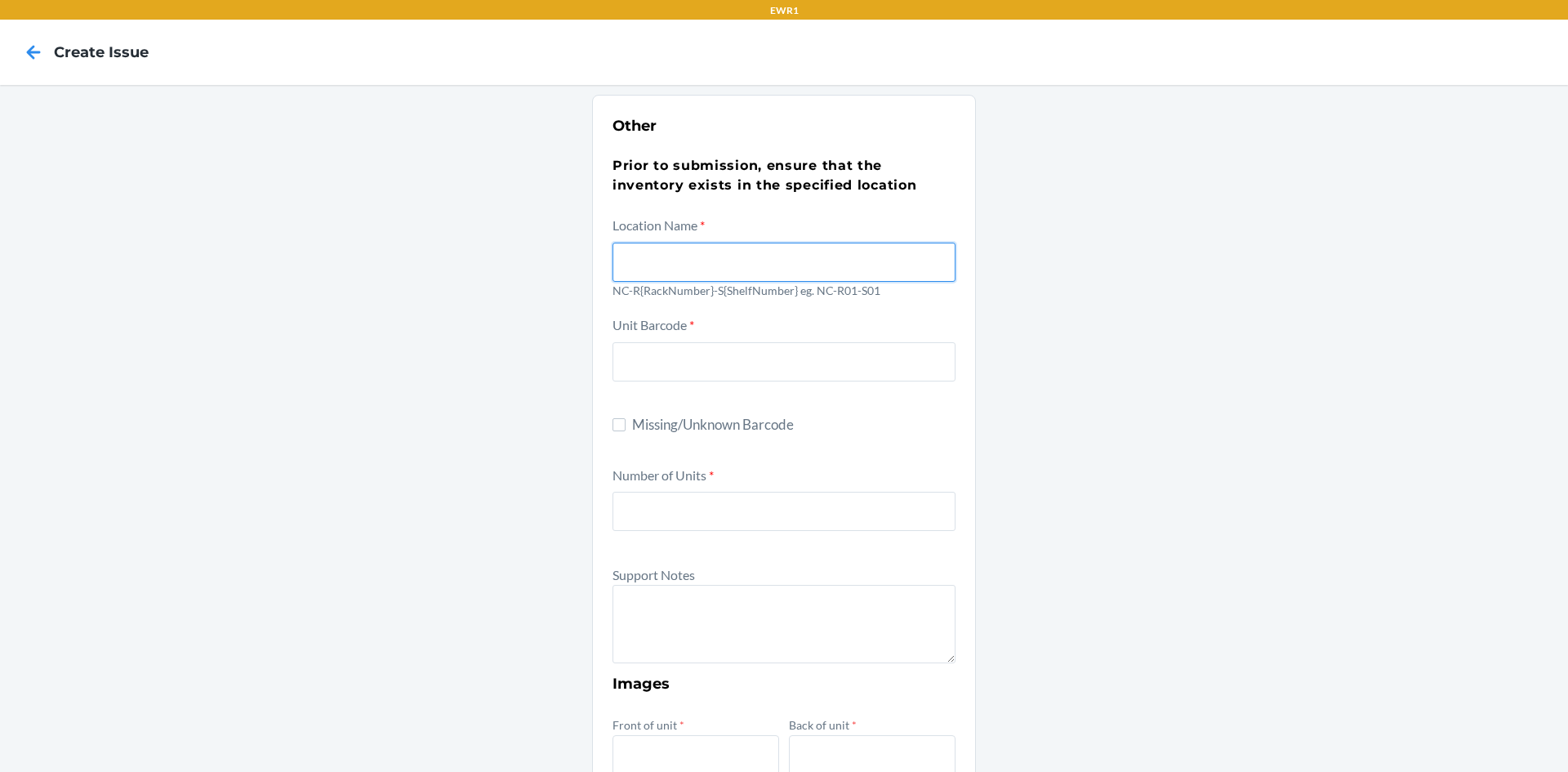
click at [707, 261] on input "text" at bounding box center [784, 262] width 343 height 39
type input "NC-R05-S05"
click at [1224, 327] on div "Other Prior to submission, ensure that the inventory exists in the specified lo…" at bounding box center [784, 592] width 1568 height 1014
click at [616, 424] on input "Missing/Unknown Barcode" at bounding box center [618, 424] width 13 height 13
checkbox input "true"
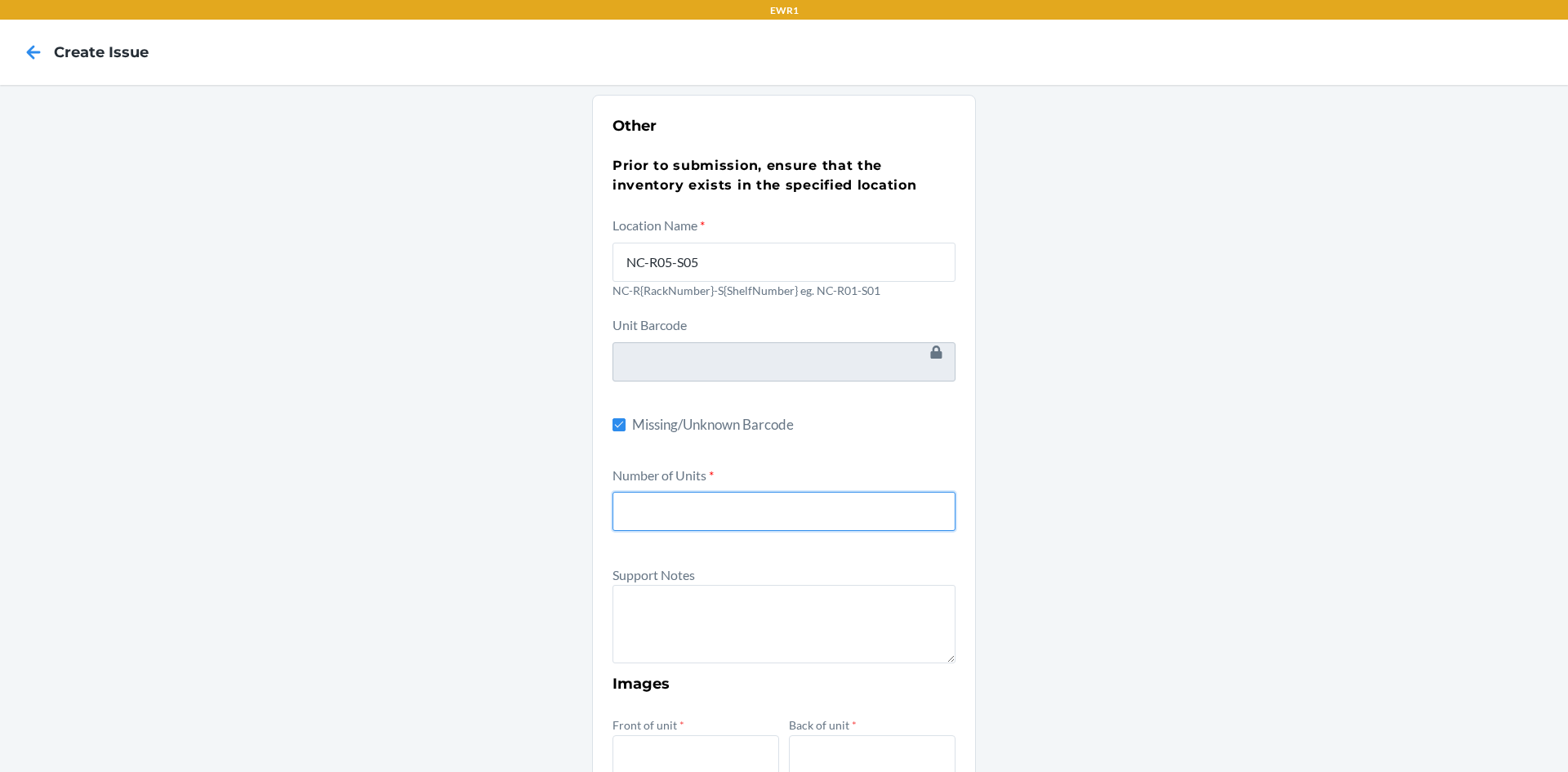
click at [679, 504] on input "number" at bounding box center [784, 511] width 343 height 39
type input "13"
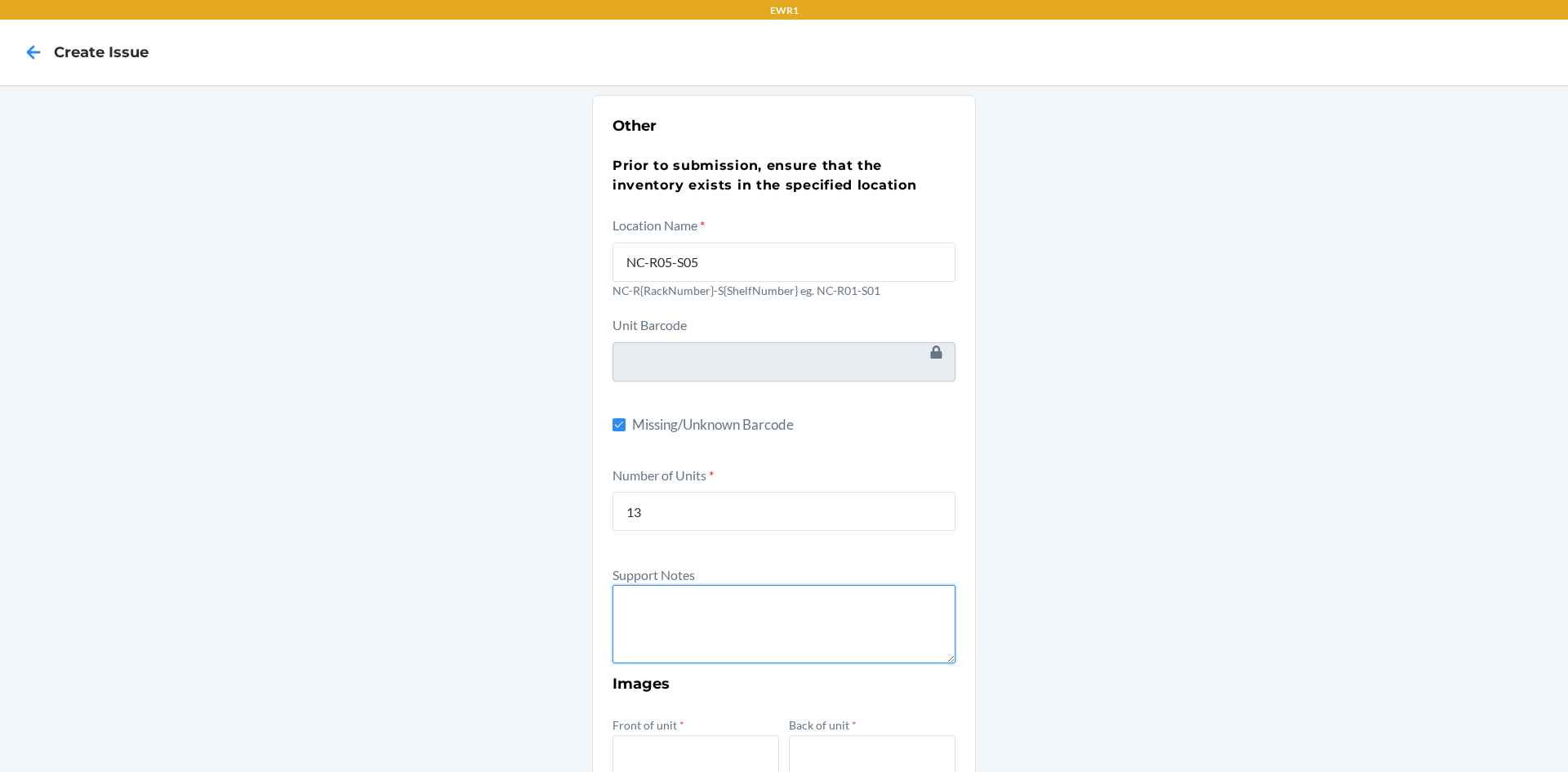
click at [721, 611] on textarea at bounding box center [784, 624] width 343 height 79
click at [817, 606] on textarea "Product is missing barcode and accesry kit" at bounding box center [784, 624] width 343 height 79
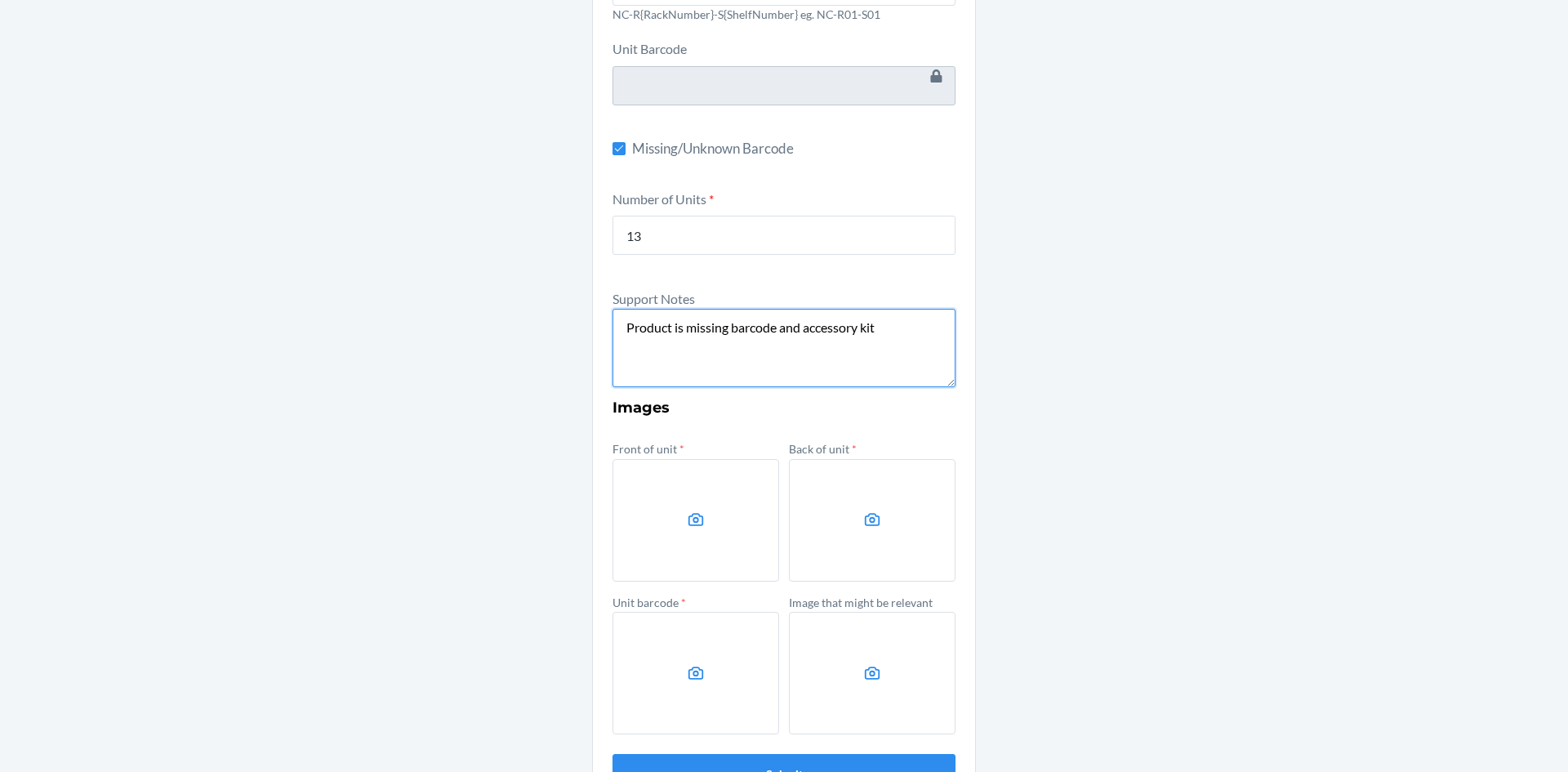
scroll to position [327, 0]
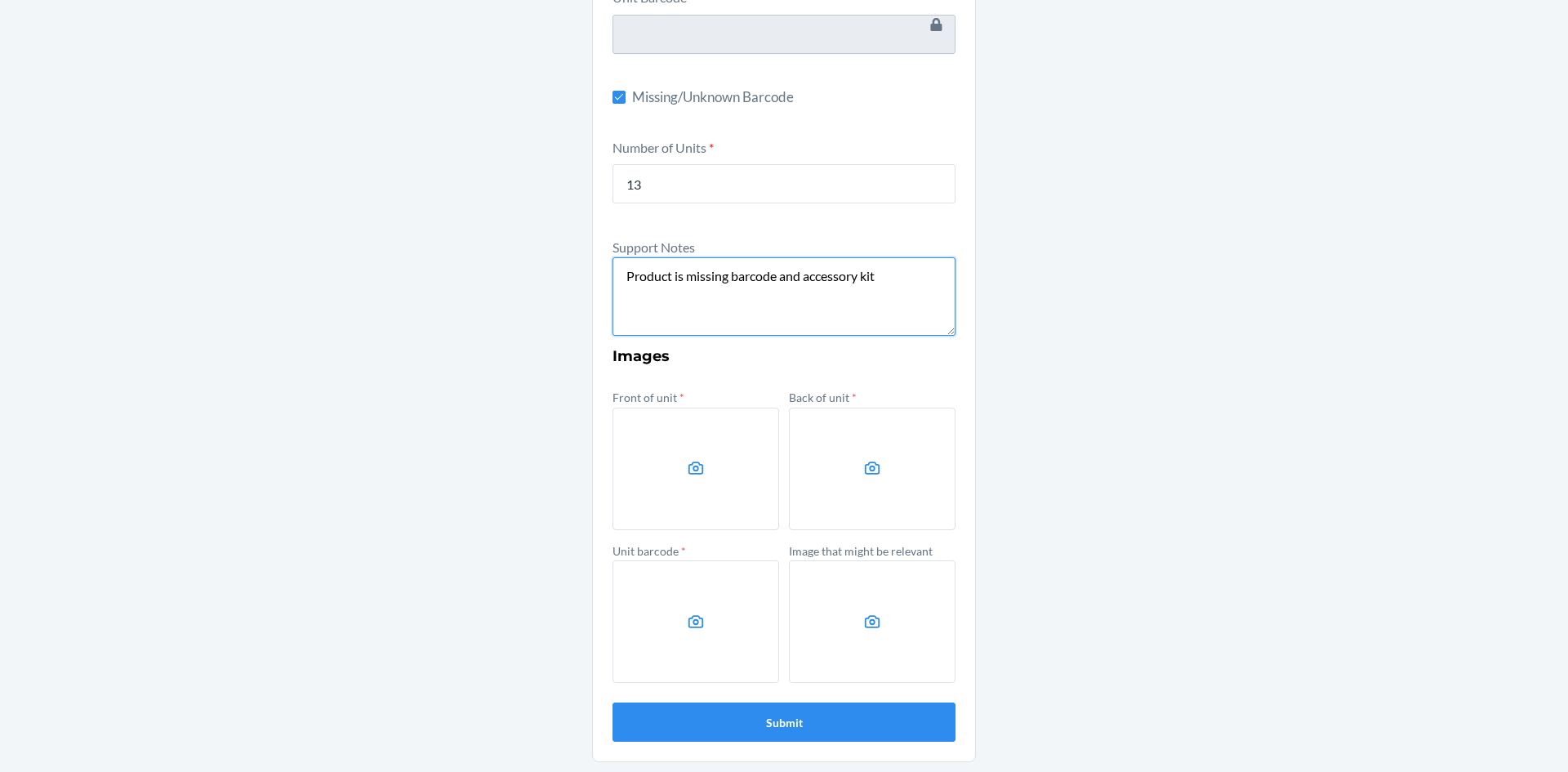
type textarea "Product is missing barcode and accessory kit"
click at [688, 474] on icon at bounding box center [696, 467] width 16 height 13
click at [0, 0] on input "file" at bounding box center [0, 0] width 0 height 0
click at [707, 439] on label at bounding box center [695, 469] width 166 height 123
click at [0, 0] on input "file" at bounding box center [0, 0] width 0 height 0
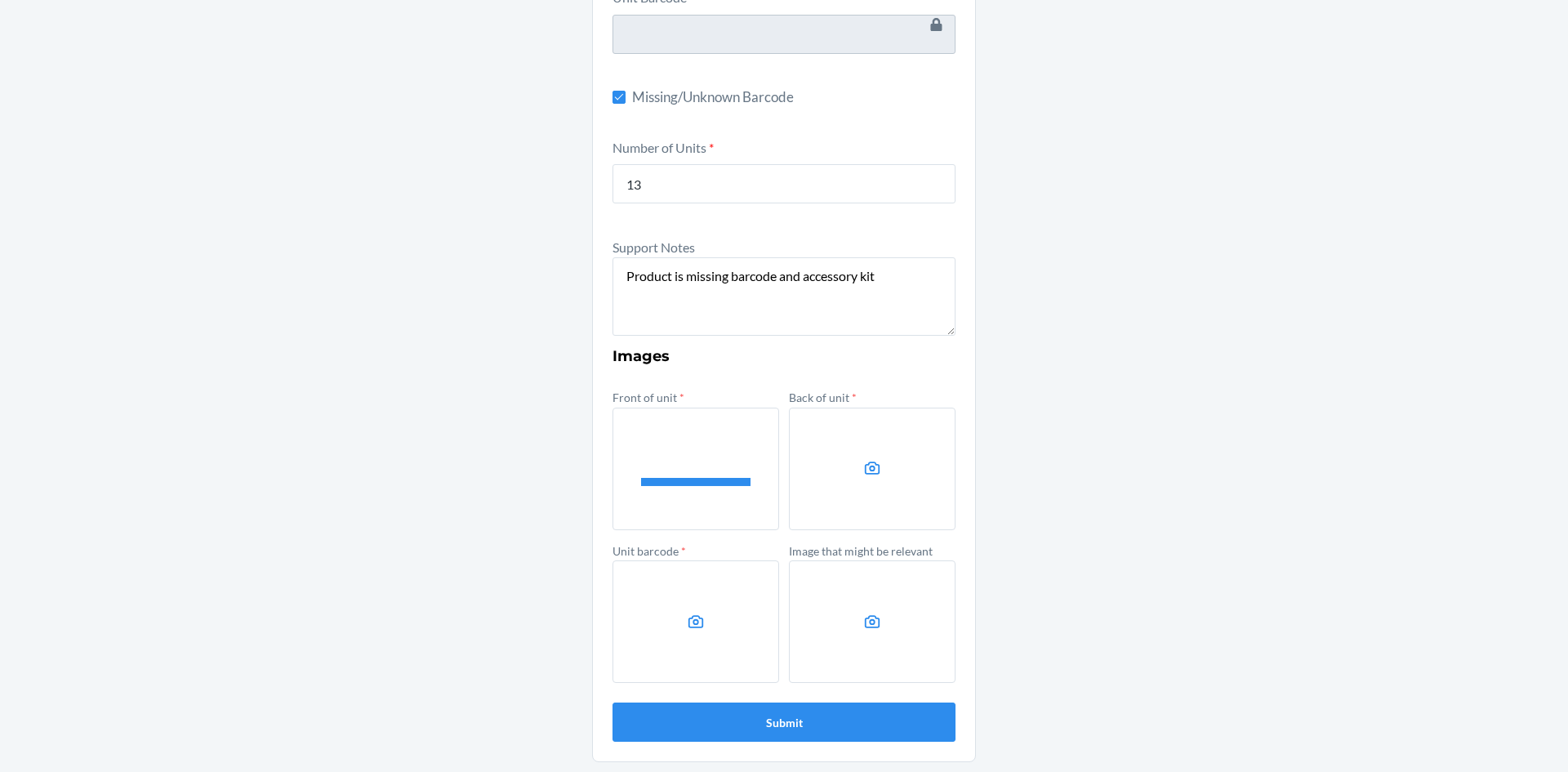
click at [803, 489] on label at bounding box center [871, 469] width 166 height 123
click at [0, 0] on input "file" at bounding box center [0, 0] width 0 height 0
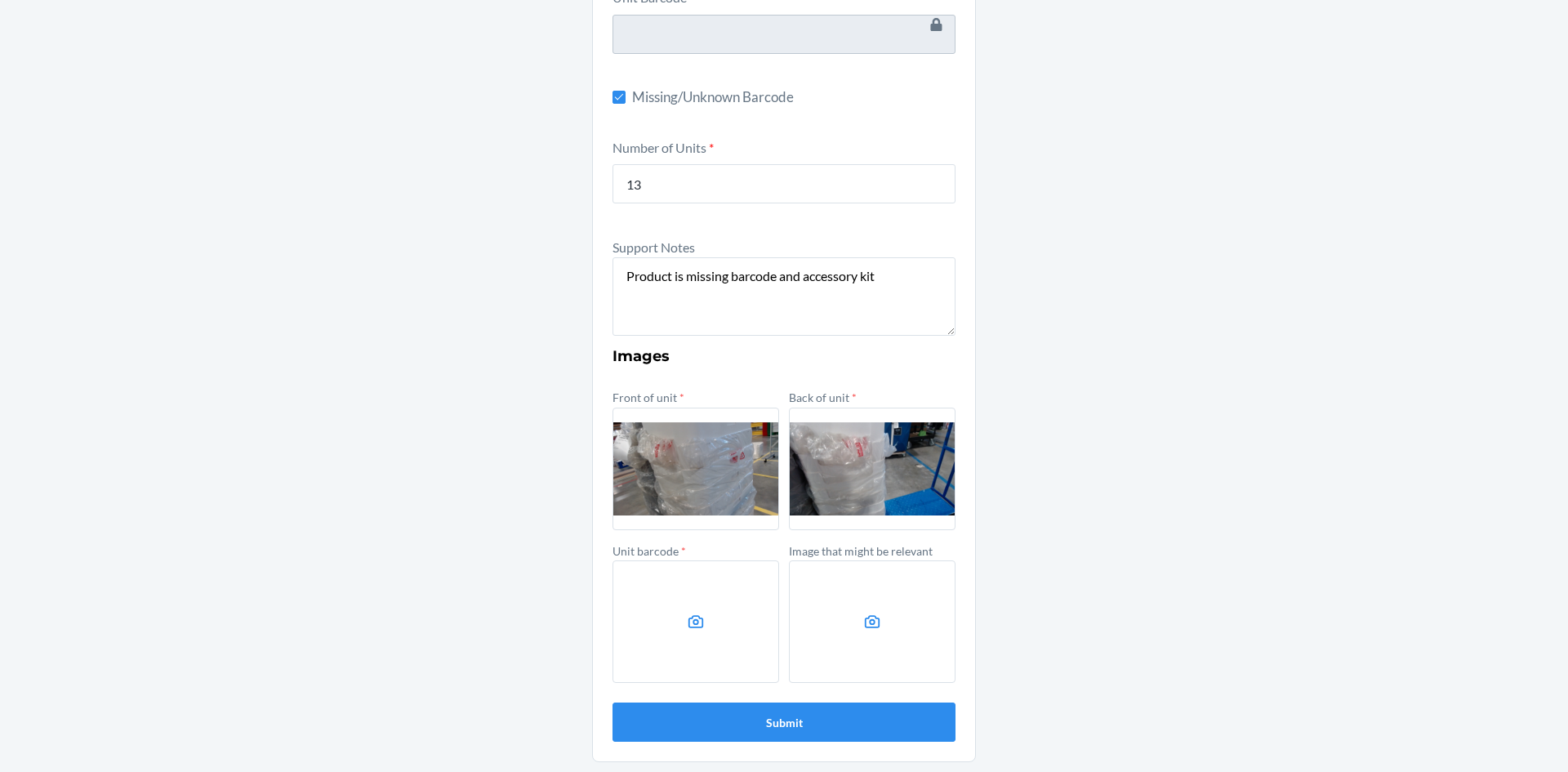
click at [710, 602] on label at bounding box center [695, 622] width 166 height 123
click at [0, 0] on input "file" at bounding box center [0, 0] width 0 height 0
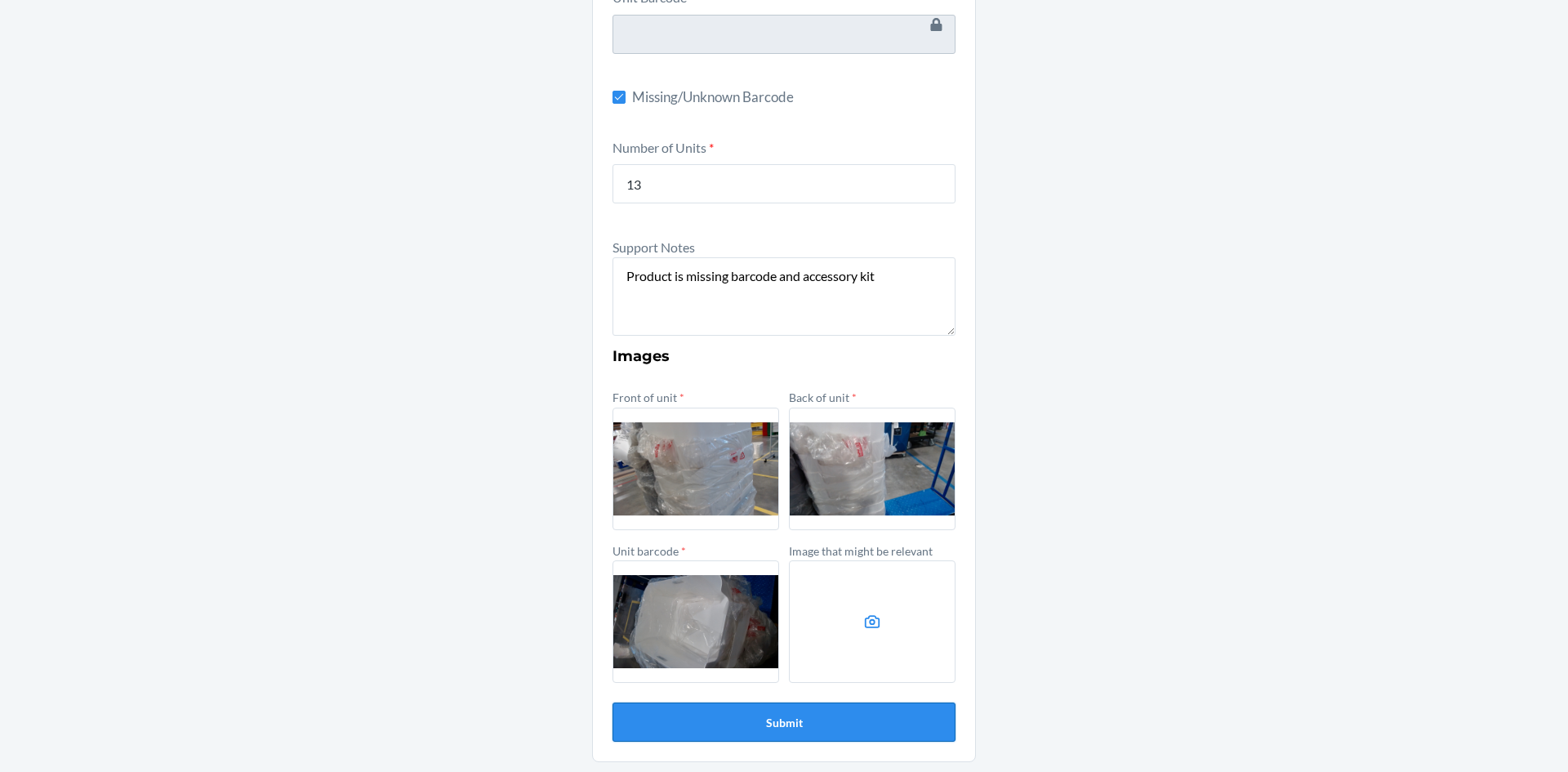
click at [840, 725] on button "Submit" at bounding box center [784, 722] width 343 height 39
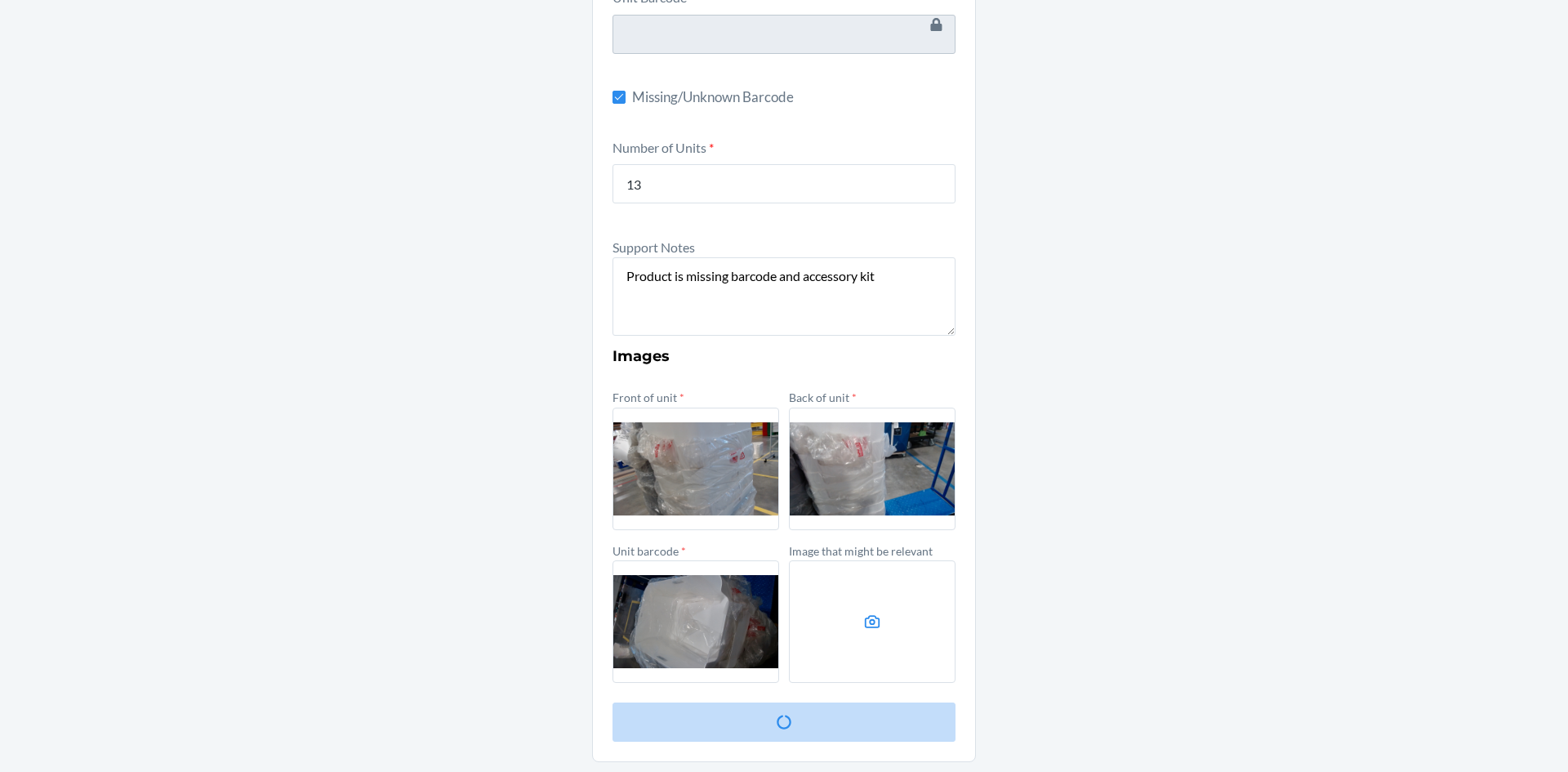
scroll to position [0, 0]
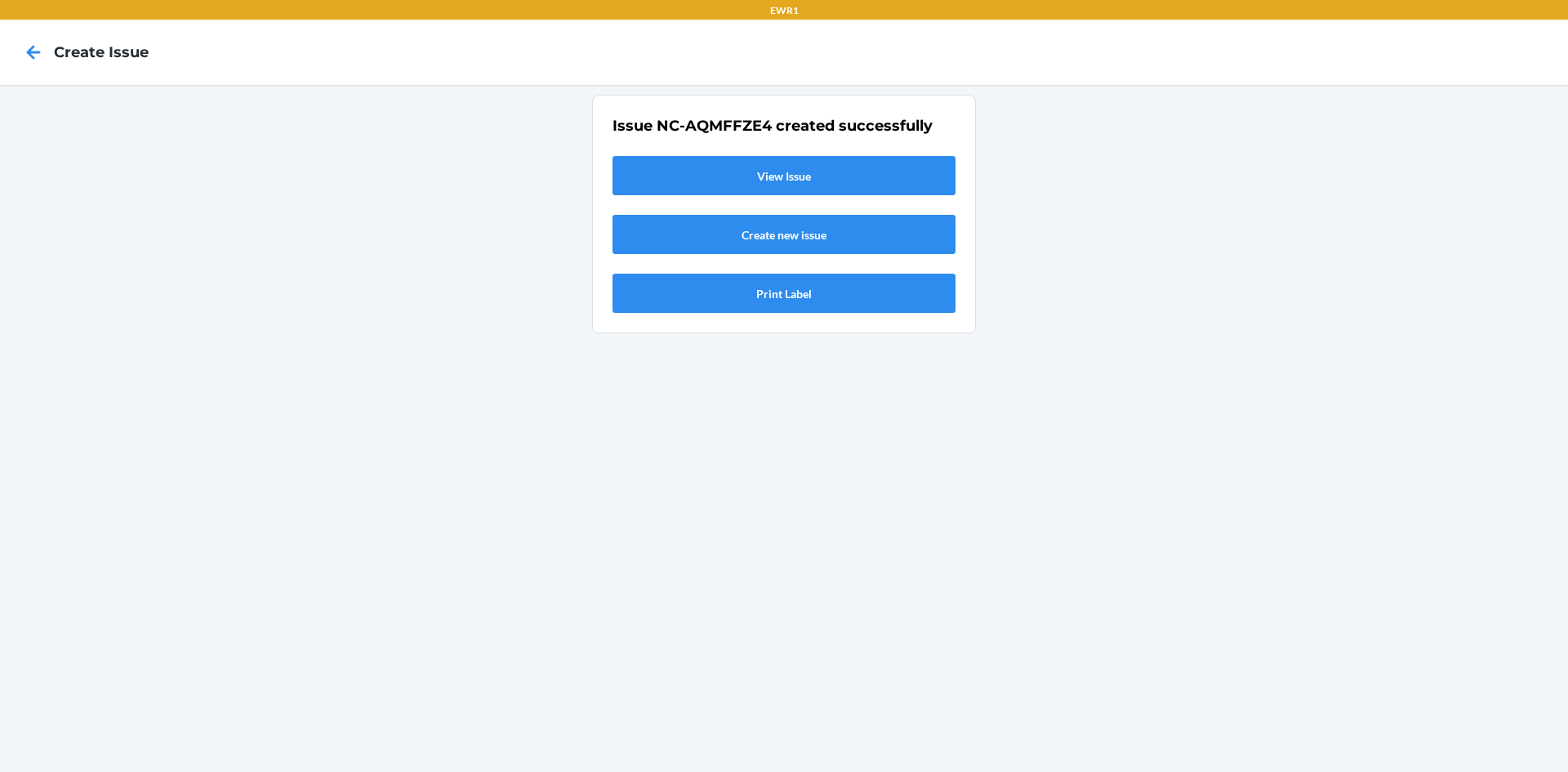
click at [904, 181] on link "View Issue" at bounding box center [784, 175] width 343 height 39
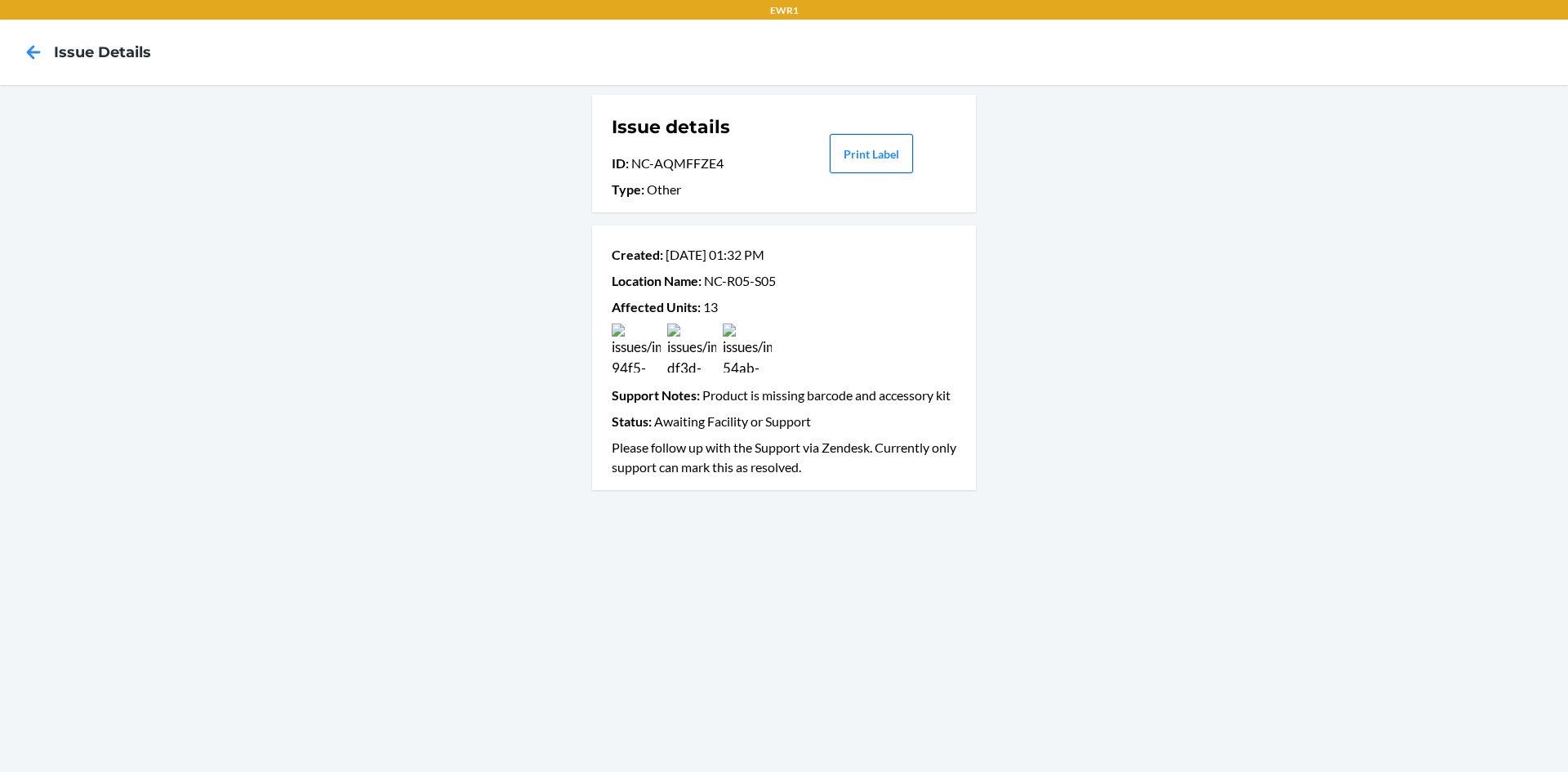
click at [883, 157] on button "Print Label" at bounding box center [871, 154] width 84 height 39
click at [36, 55] on icon at bounding box center [33, 52] width 28 height 28
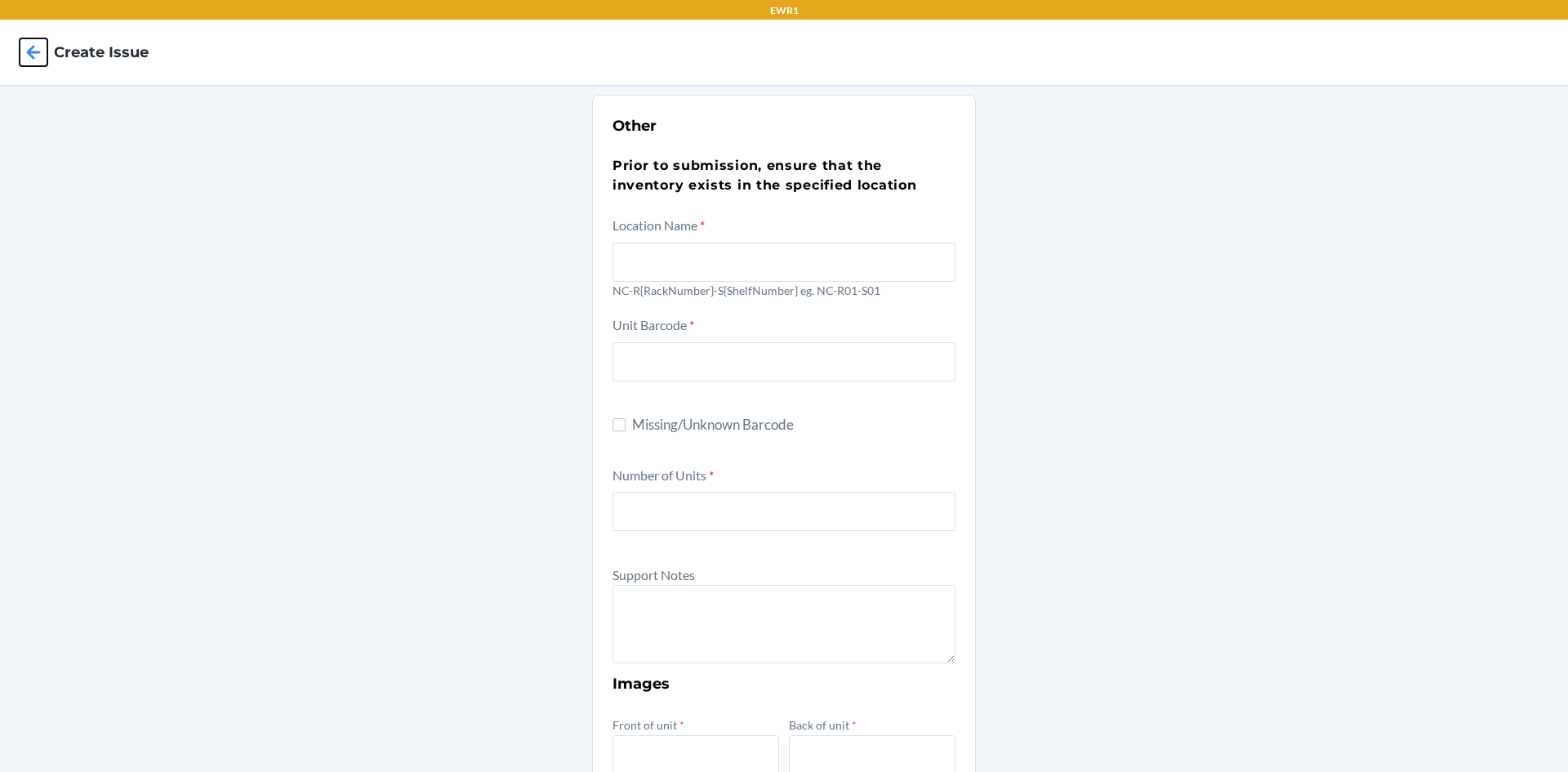
click at [36, 55] on icon at bounding box center [33, 52] width 28 height 28
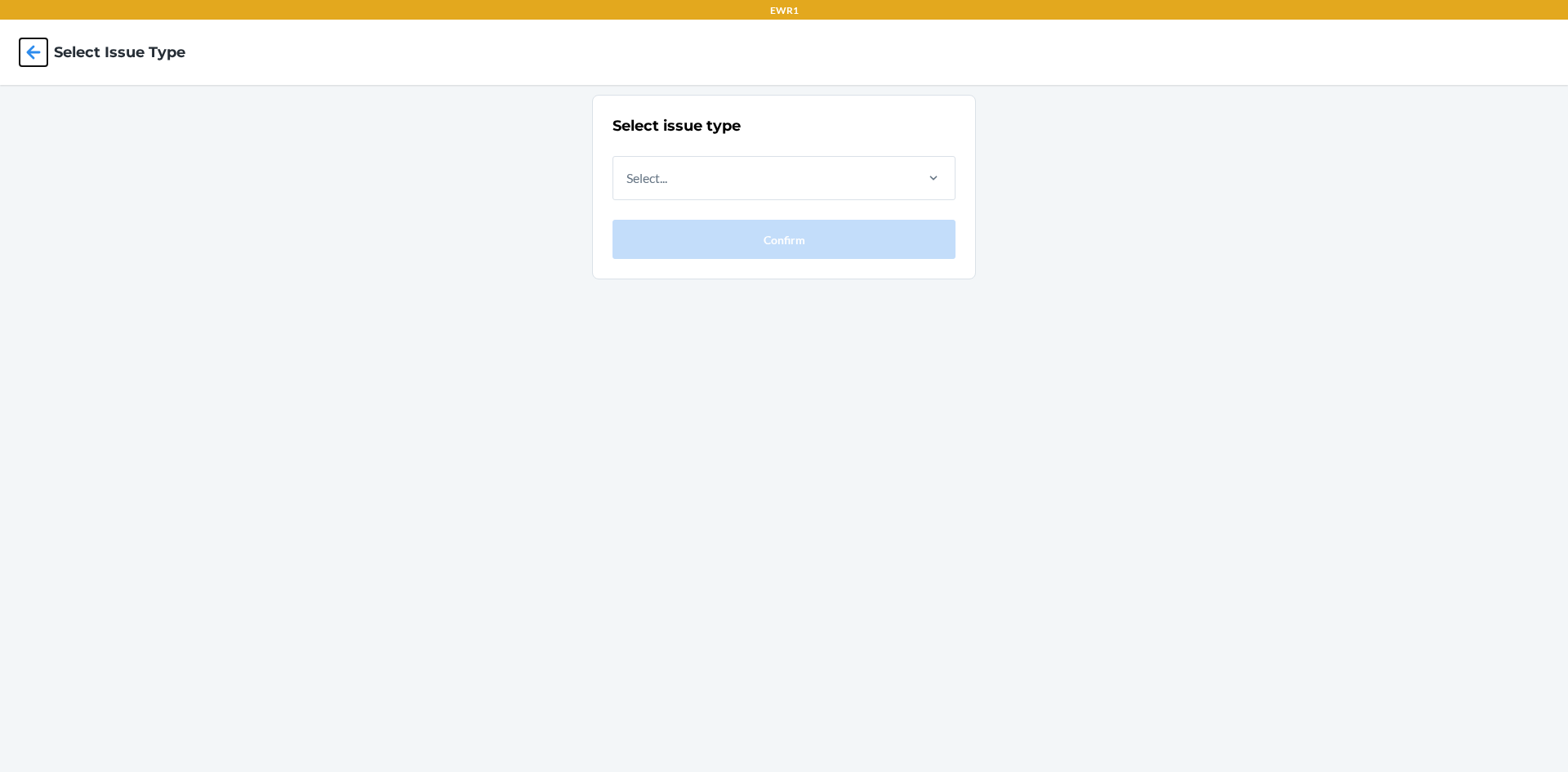
click at [36, 55] on icon at bounding box center [33, 52] width 28 height 28
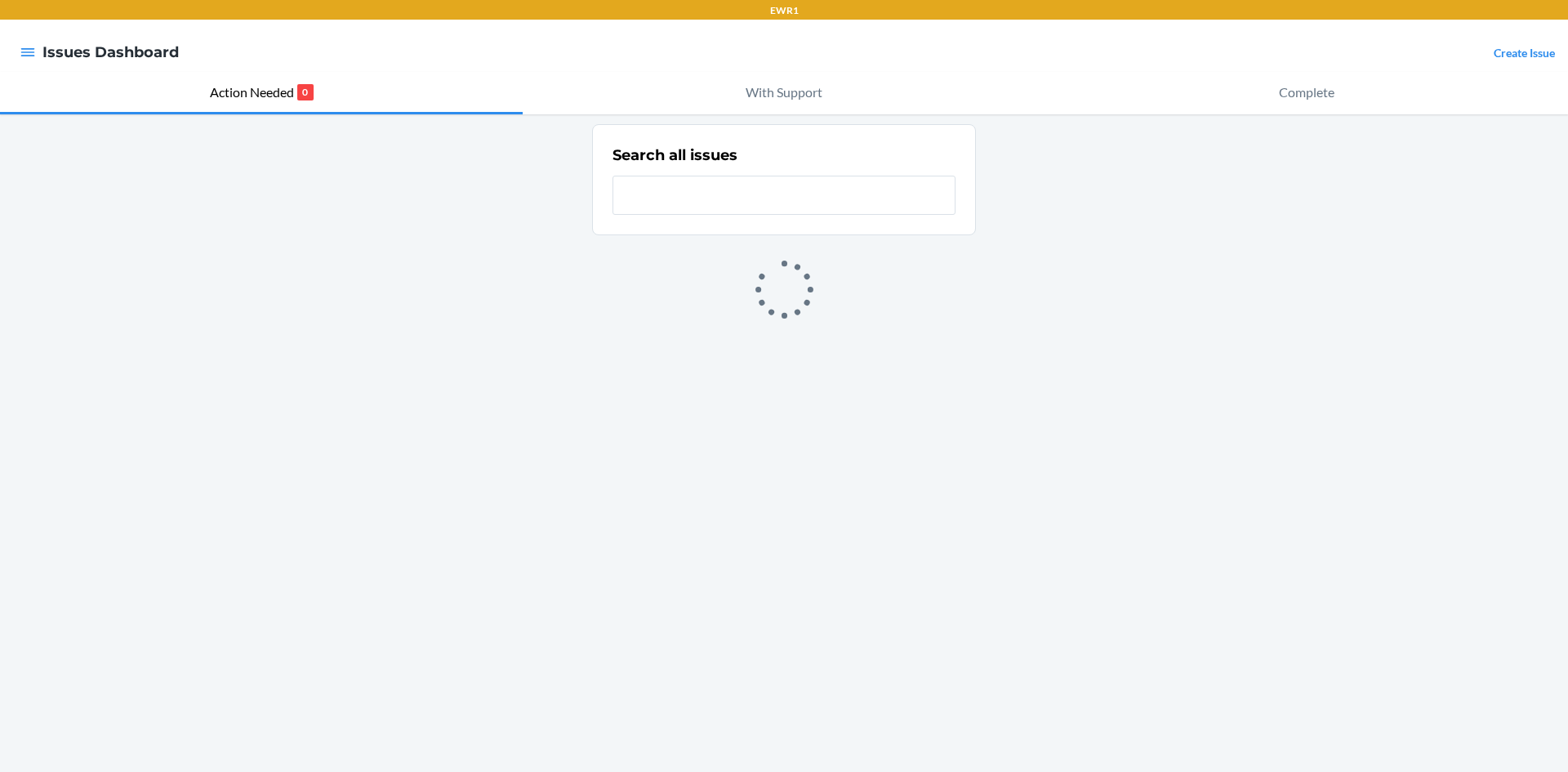
click at [36, 55] on div at bounding box center [27, 52] width 29 height 34
click at [33, 56] on icon "button" at bounding box center [28, 53] width 14 height 8
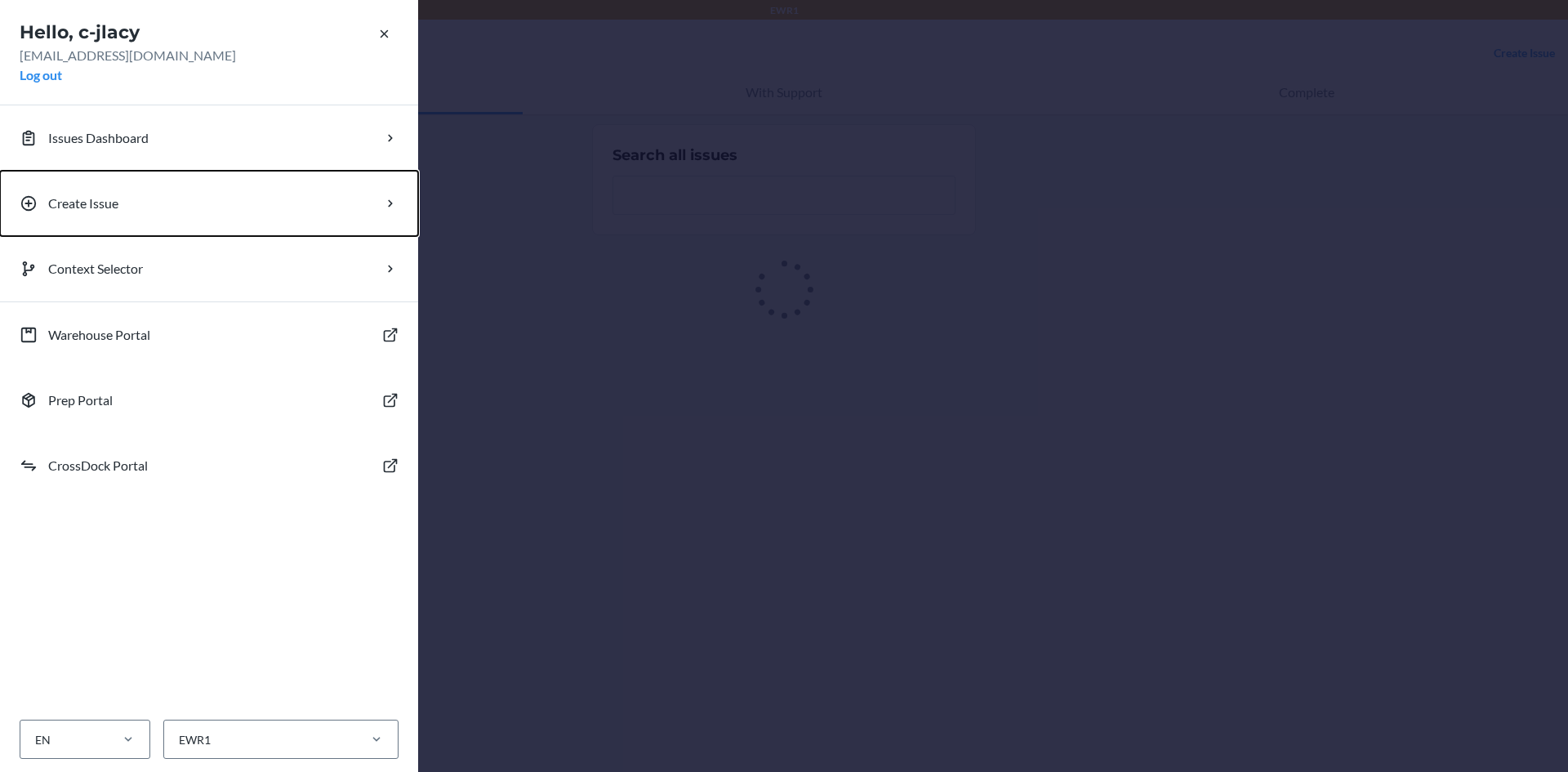
click at [86, 218] on button "Create Issue" at bounding box center [209, 202] width 419 height 65
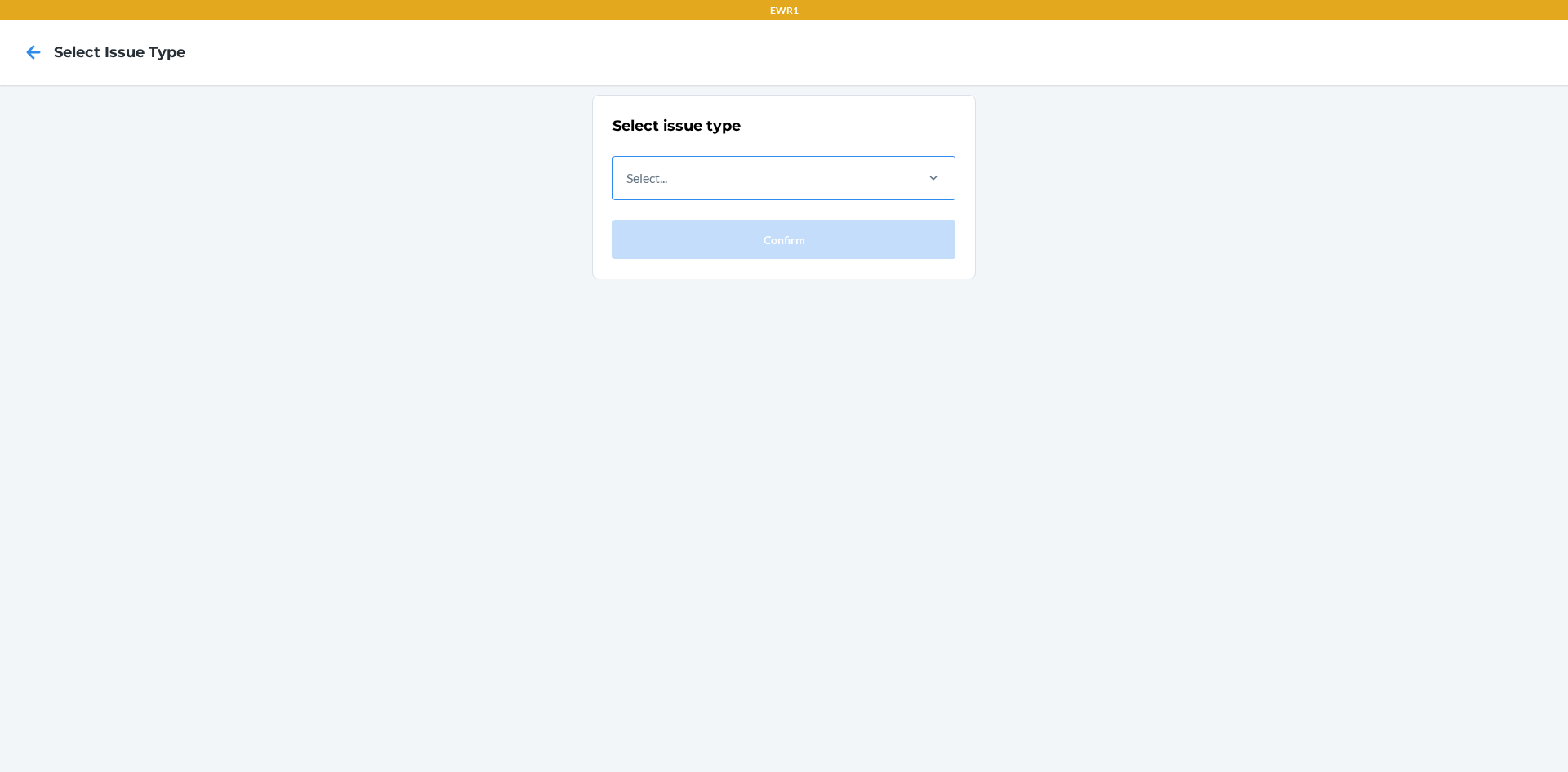
click at [687, 187] on div "Select..." at bounding box center [762, 178] width 299 height 43
click at [628, 187] on input "Select..." at bounding box center [628, 178] width 2 height 19
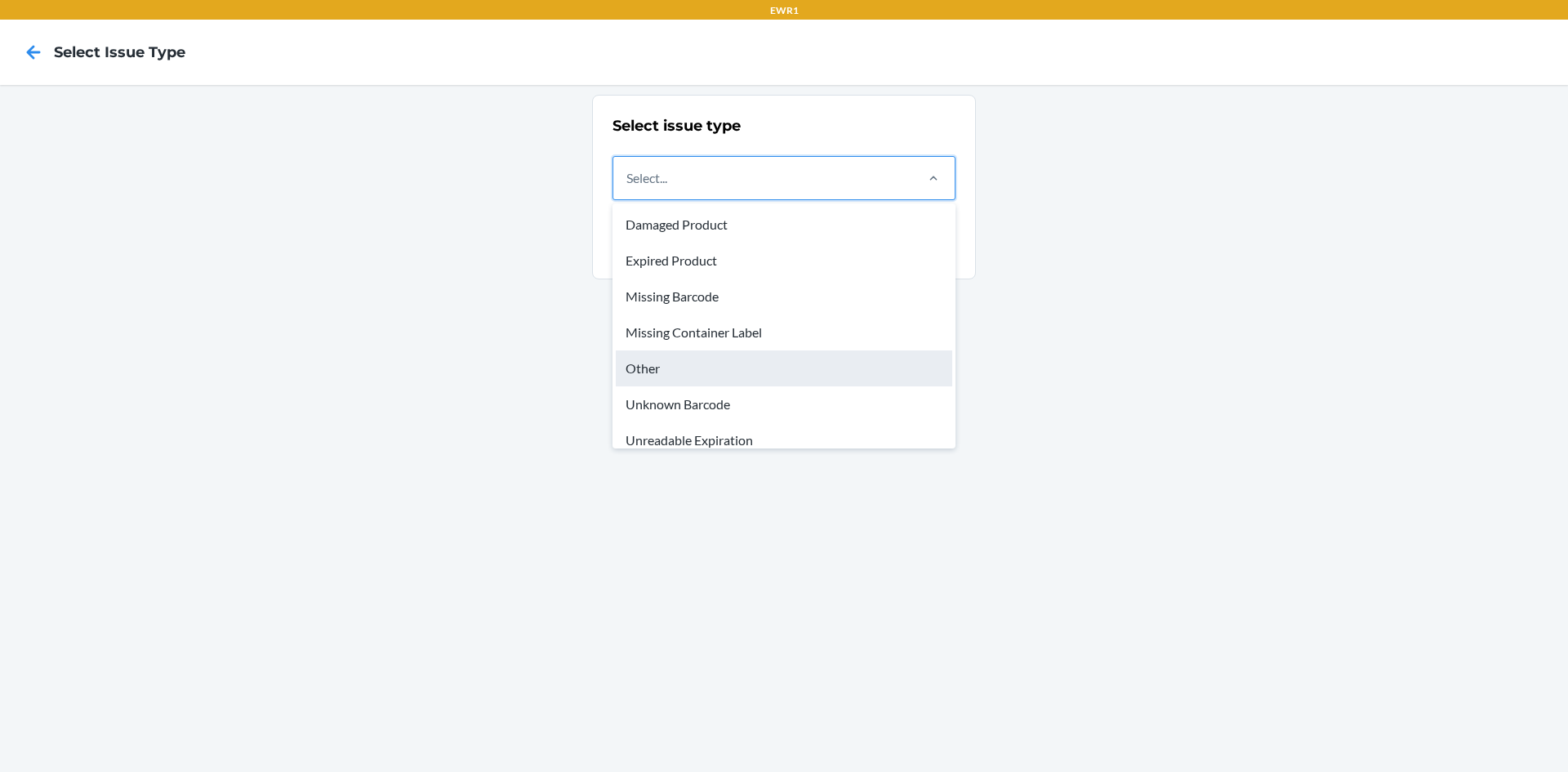
click at [681, 357] on div "Other" at bounding box center [784, 368] width 337 height 36
click at [628, 188] on input "option Other focused, 5 of 8. 8 results available. Use Up and Down to choose op…" at bounding box center [628, 178] width 2 height 19
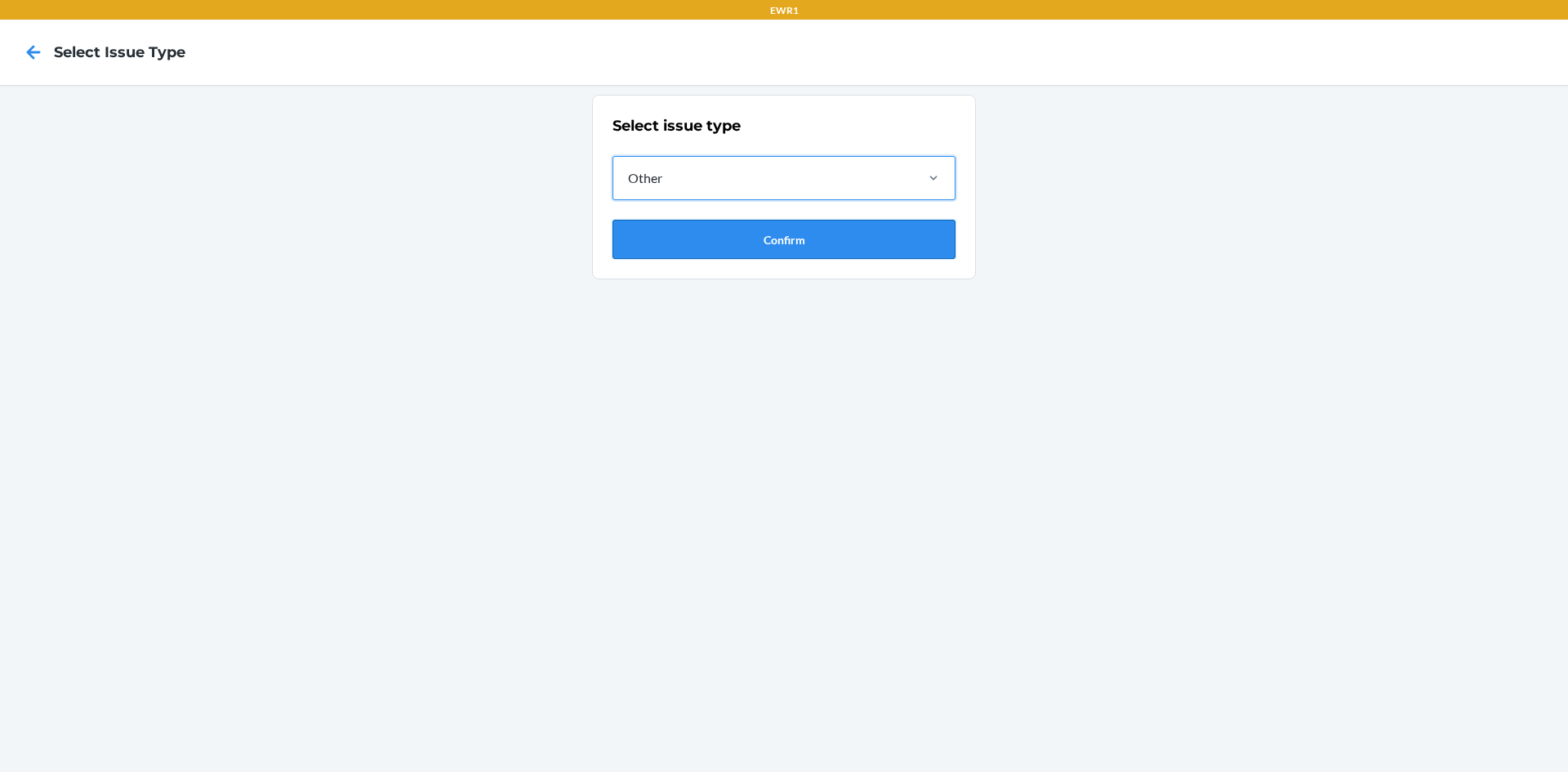
click at [728, 236] on button "Confirm" at bounding box center [784, 239] width 343 height 39
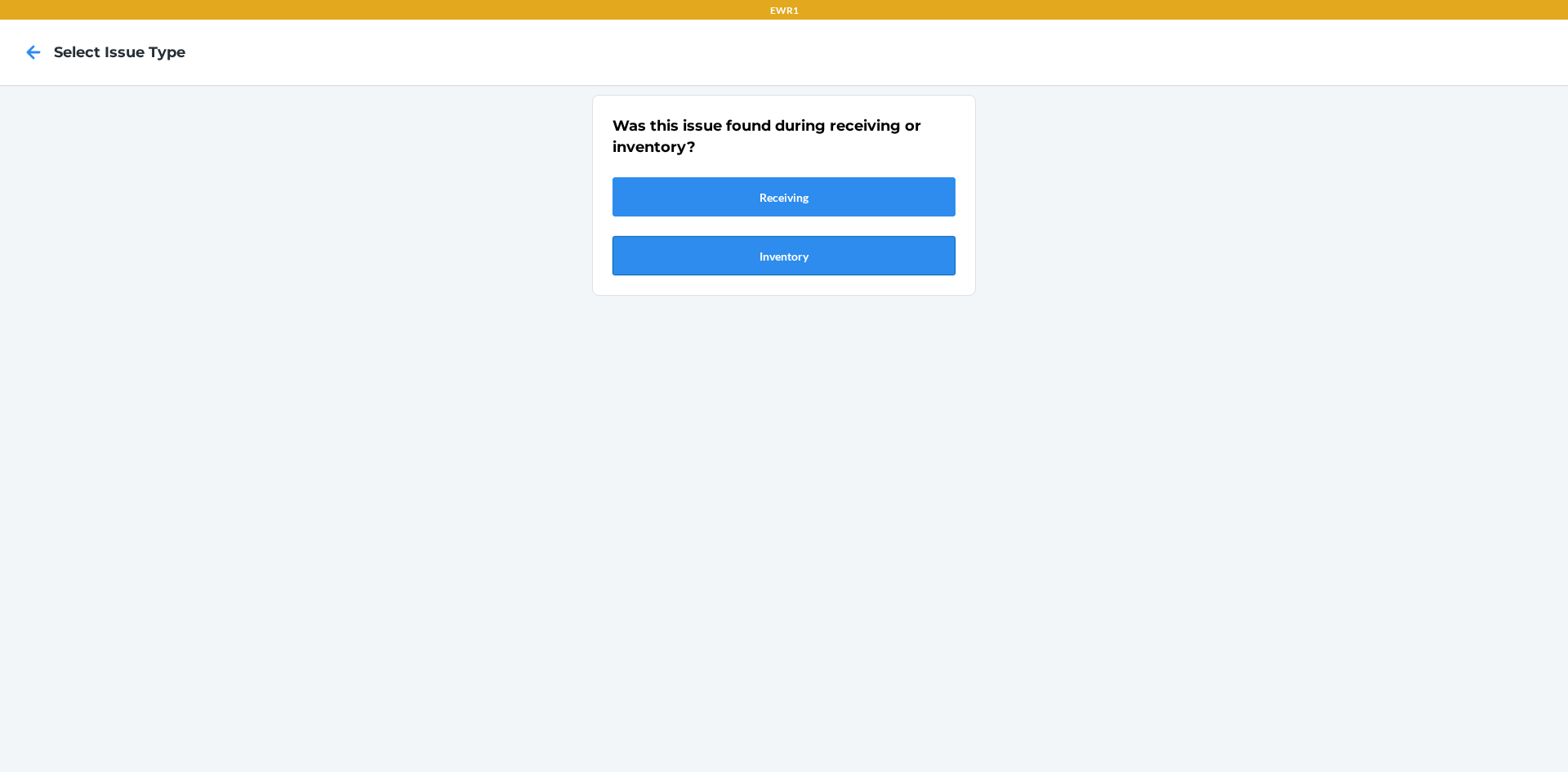
click at [722, 248] on button "Inventory" at bounding box center [784, 255] width 343 height 39
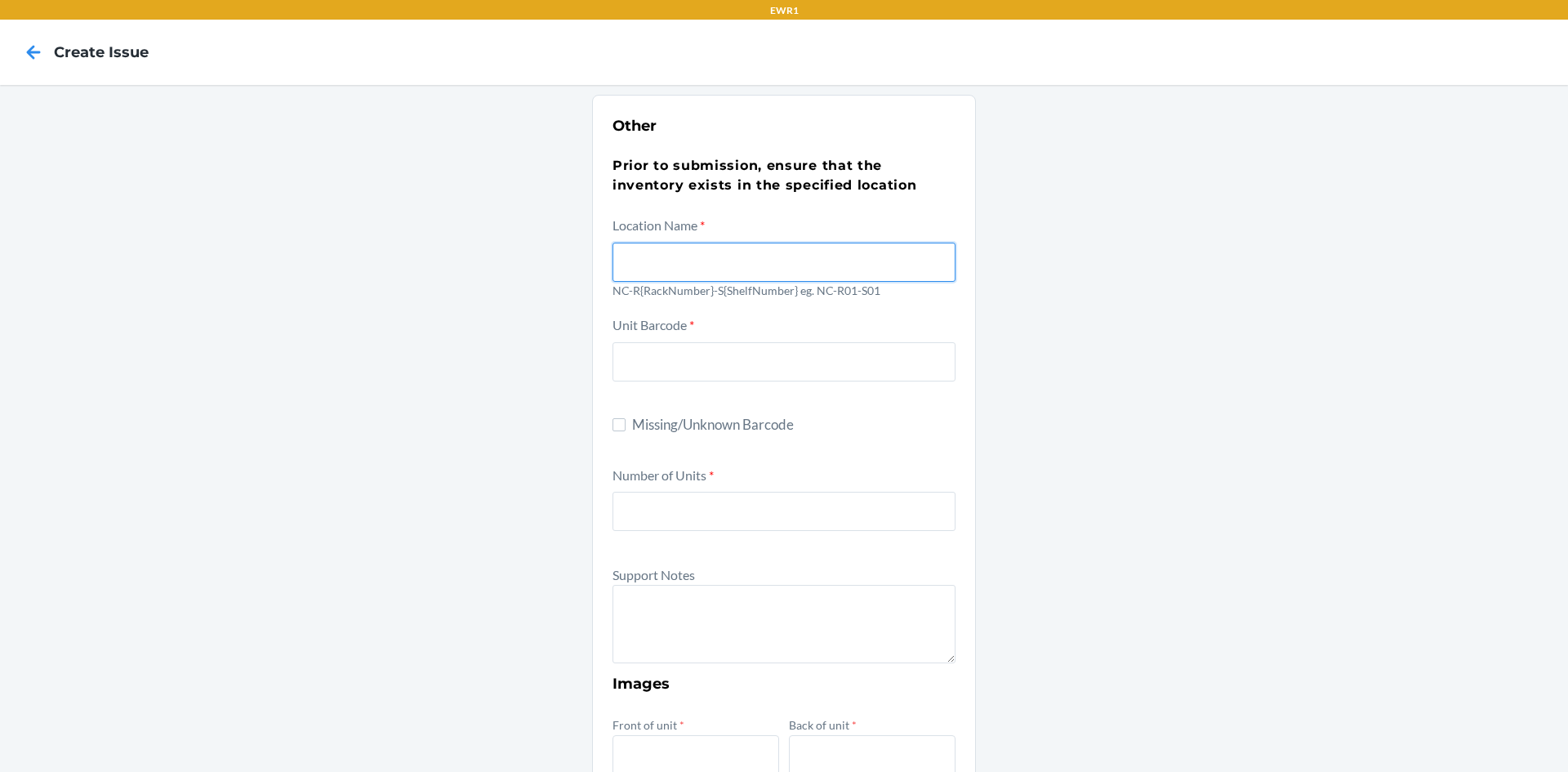
click at [706, 248] on input "text" at bounding box center [784, 262] width 343 height 39
type input "NC-R05-S05"
click at [1554, 386] on div "Other Prior to submission, ensure that the inventory exists in the specified lo…" at bounding box center [784, 592] width 1568 height 1014
click at [616, 428] on input "Missing/Unknown Barcode" at bounding box center [618, 424] width 13 height 13
checkbox input "true"
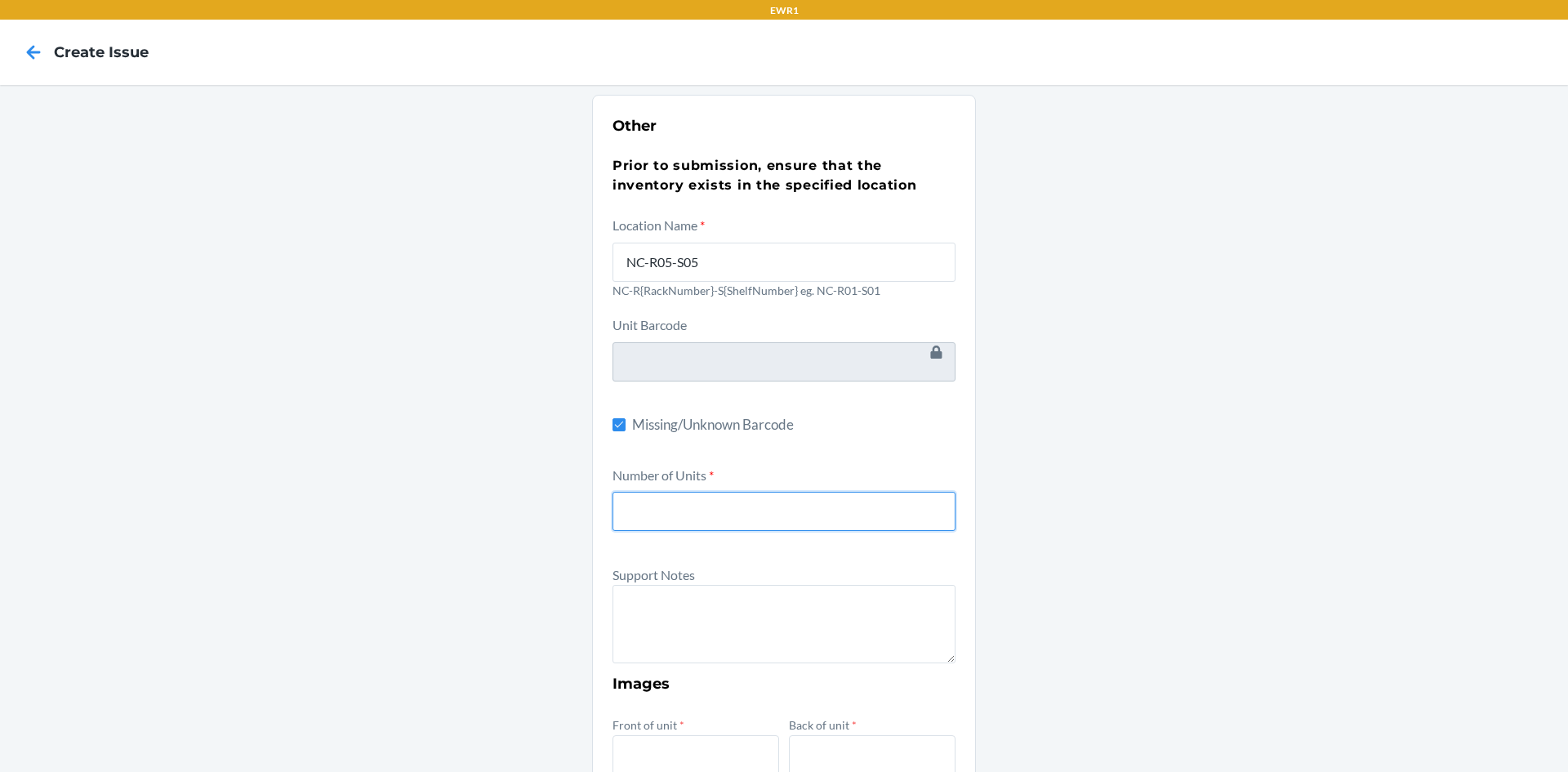
click at [683, 512] on input "number" at bounding box center [784, 511] width 343 height 39
type input "1"
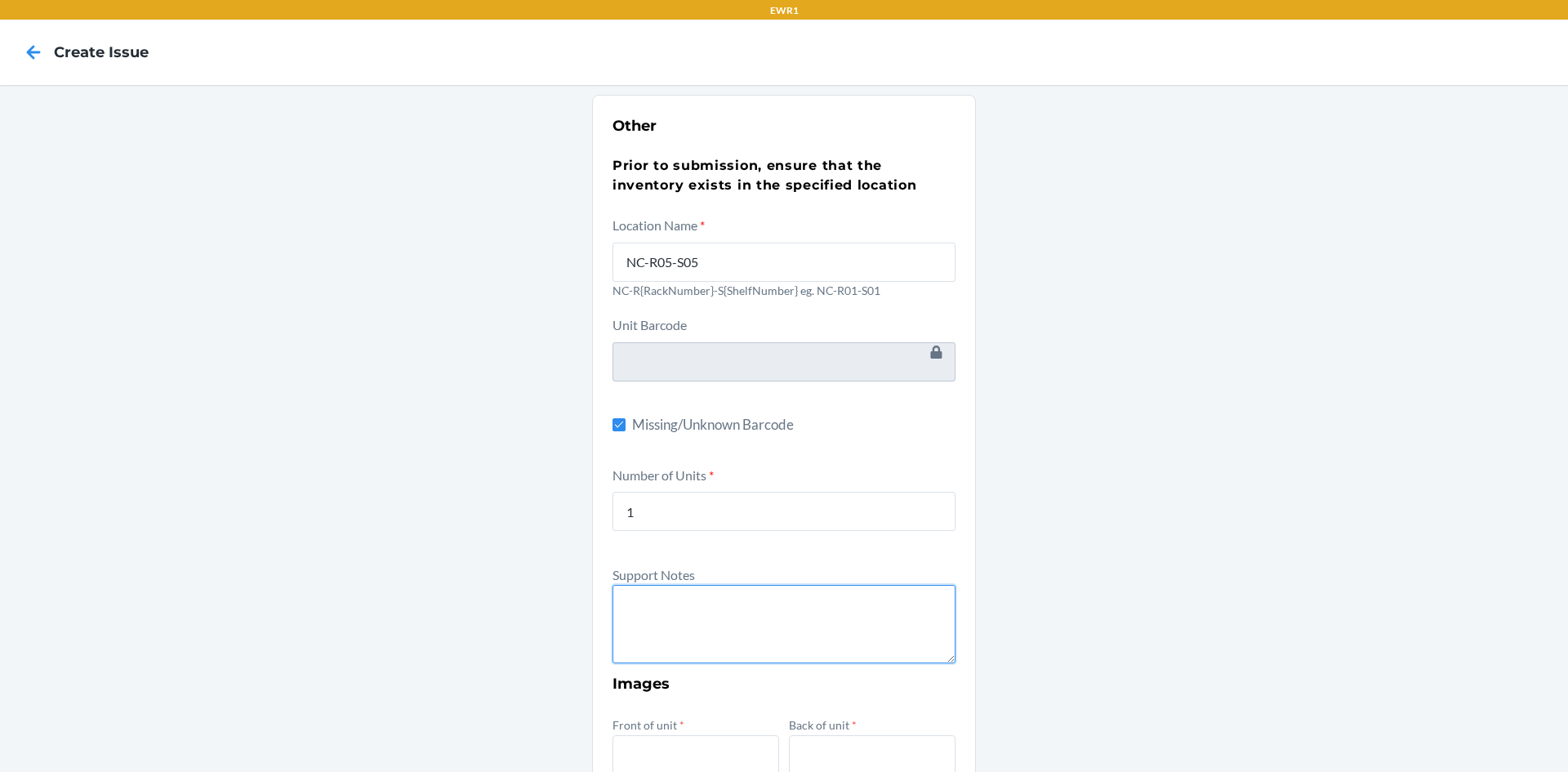
click at [784, 629] on textarea at bounding box center [784, 624] width 343 height 79
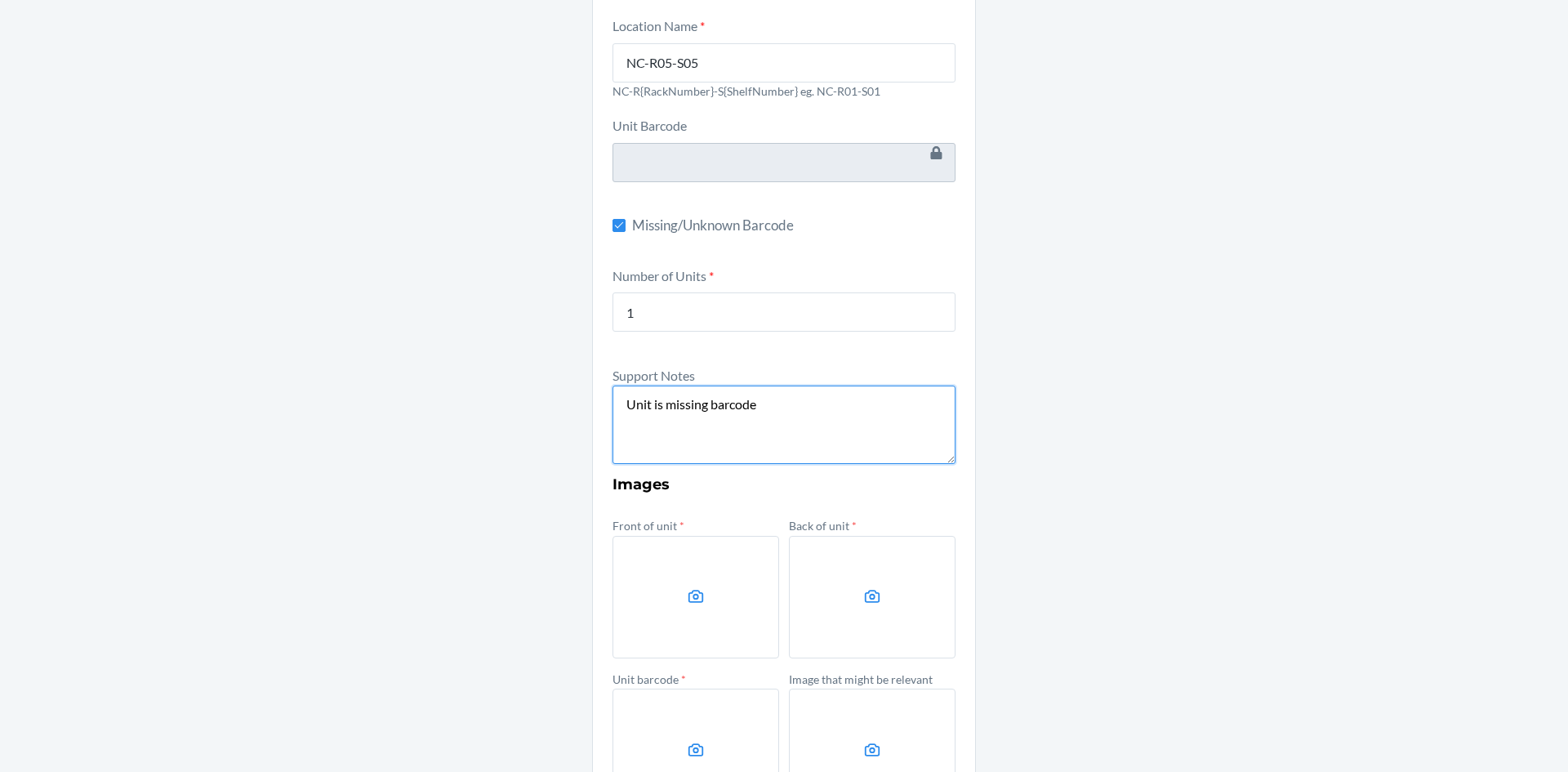
scroll to position [327, 0]
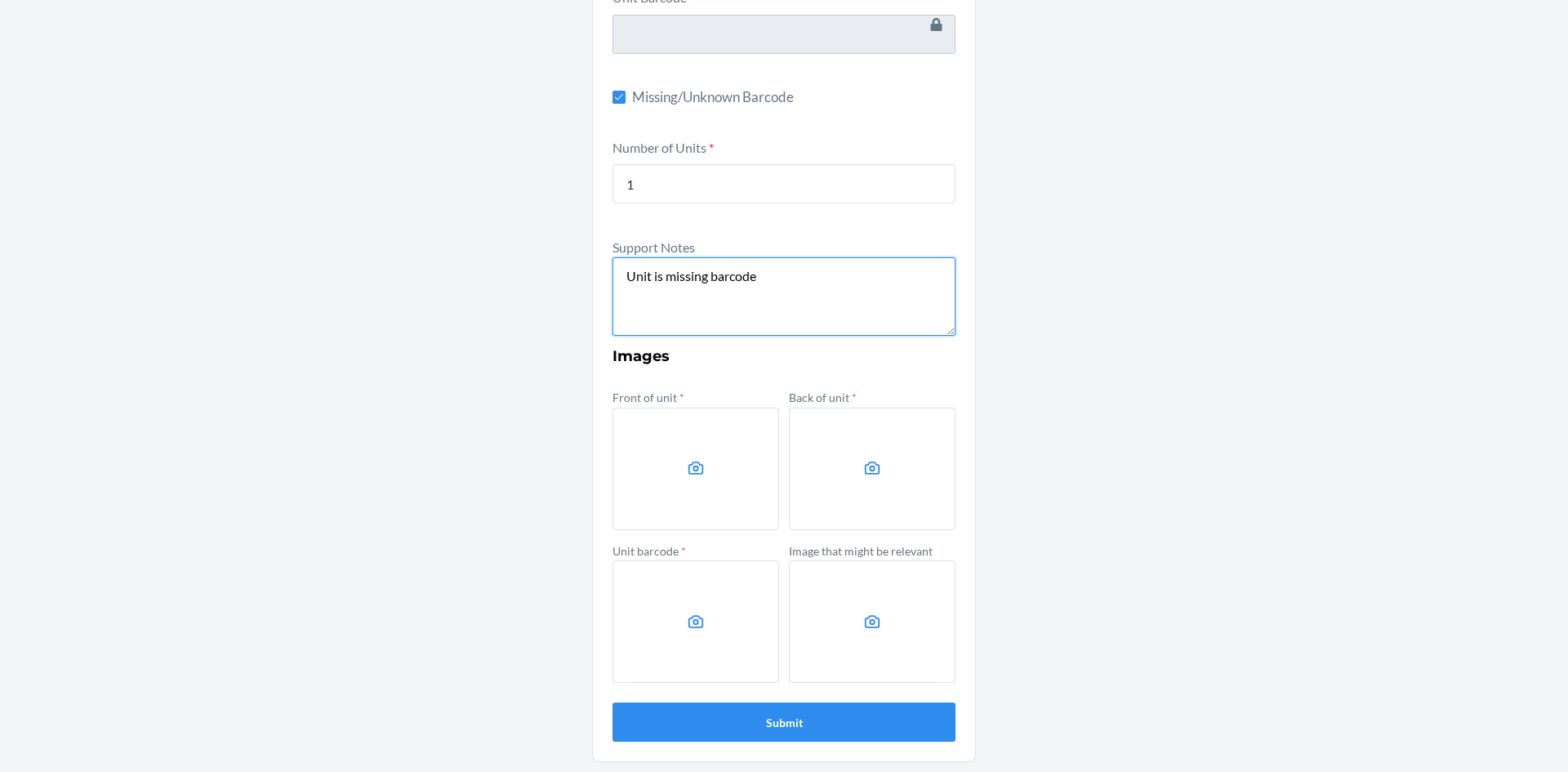
type textarea "Unit is missing barcode"
click at [697, 485] on label at bounding box center [695, 469] width 166 height 123
click at [0, 0] on input "file" at bounding box center [0, 0] width 0 height 0
click at [814, 475] on label at bounding box center [871, 469] width 166 height 123
click at [0, 0] on input "file" at bounding box center [0, 0] width 0 height 0
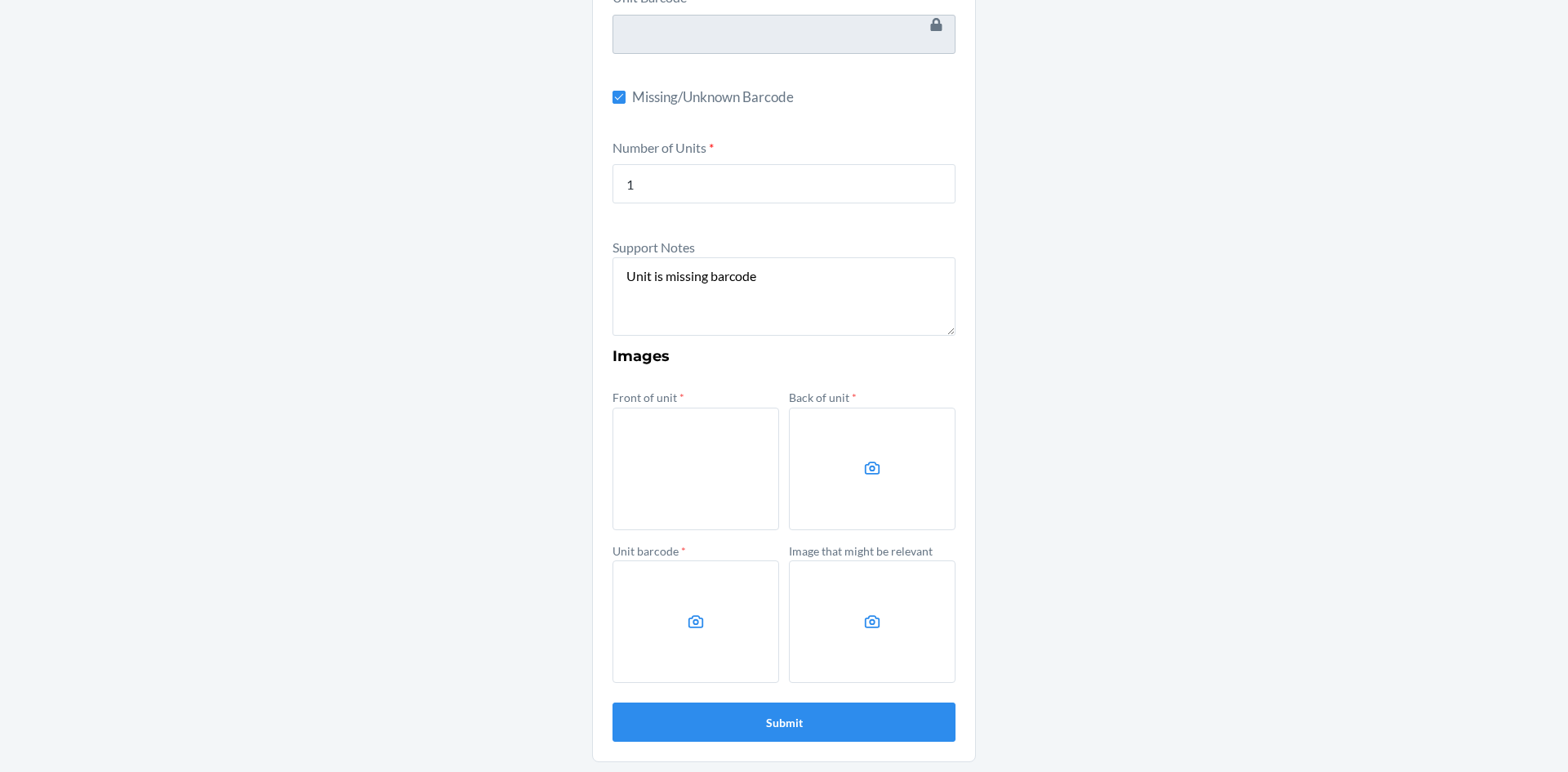
click at [626, 617] on label at bounding box center [695, 622] width 166 height 123
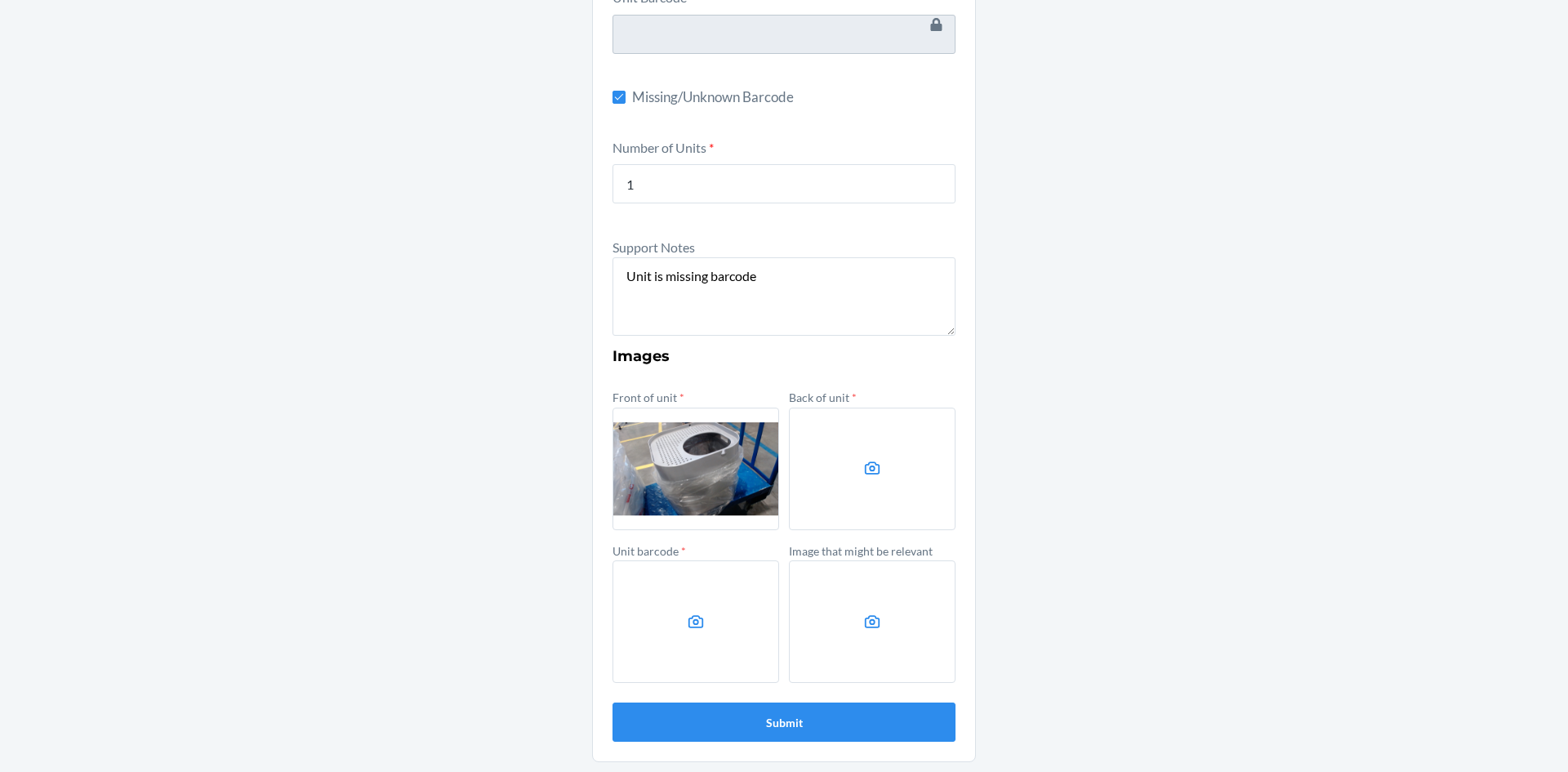
click at [0, 0] on input "file" at bounding box center [0, 0] width 0 height 0
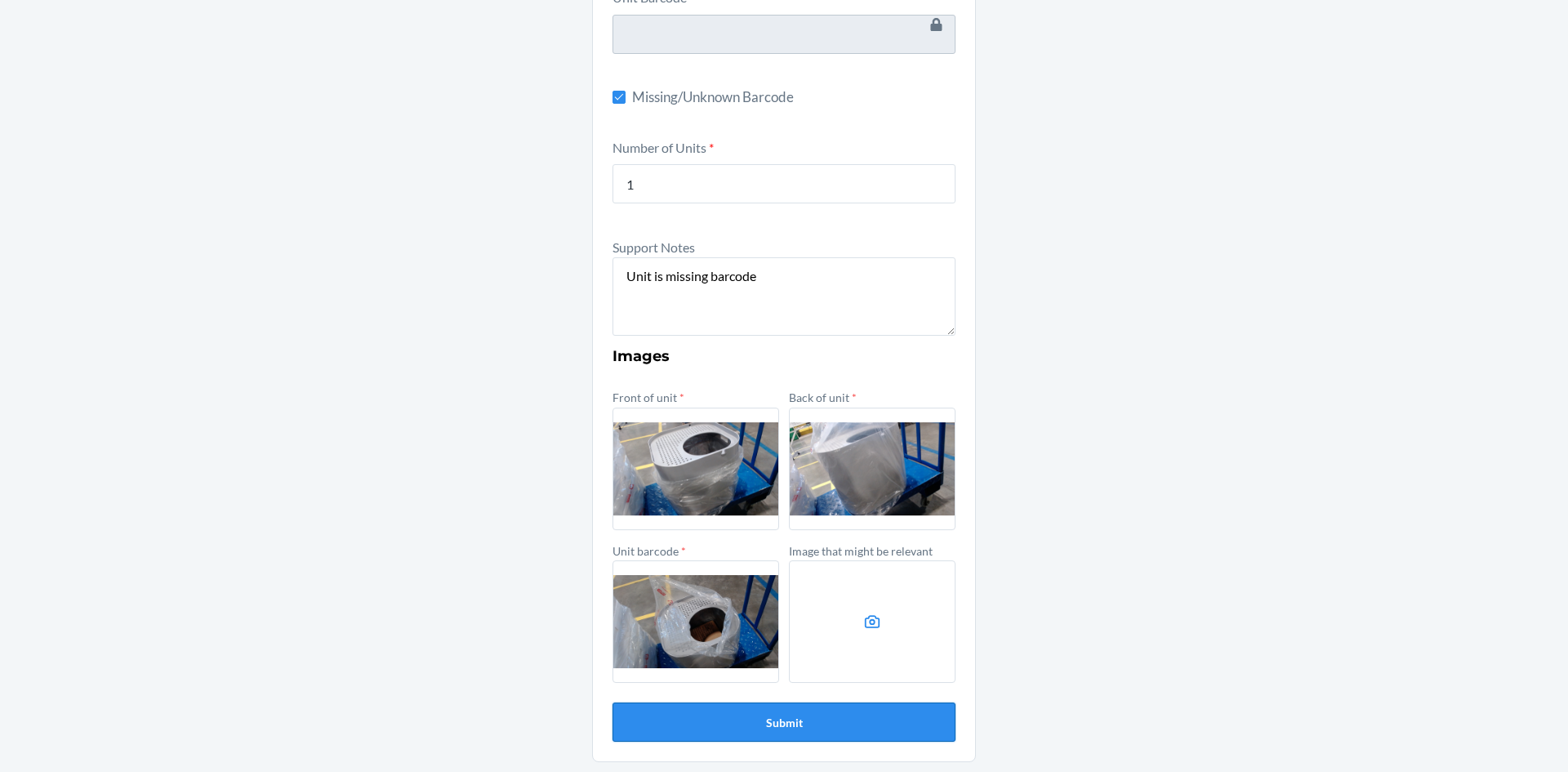
click at [855, 717] on button "Submit" at bounding box center [784, 722] width 343 height 39
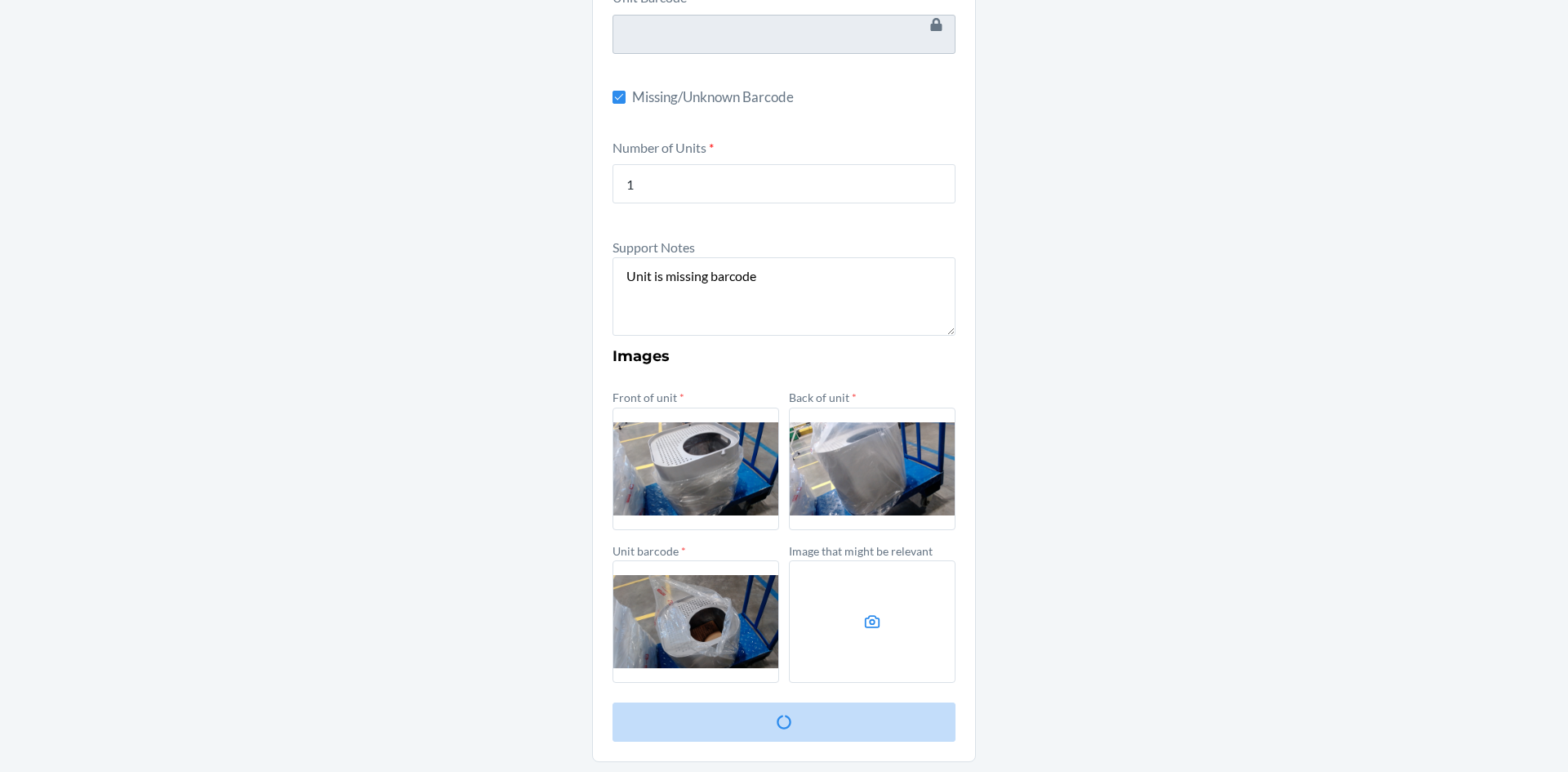
scroll to position [0, 0]
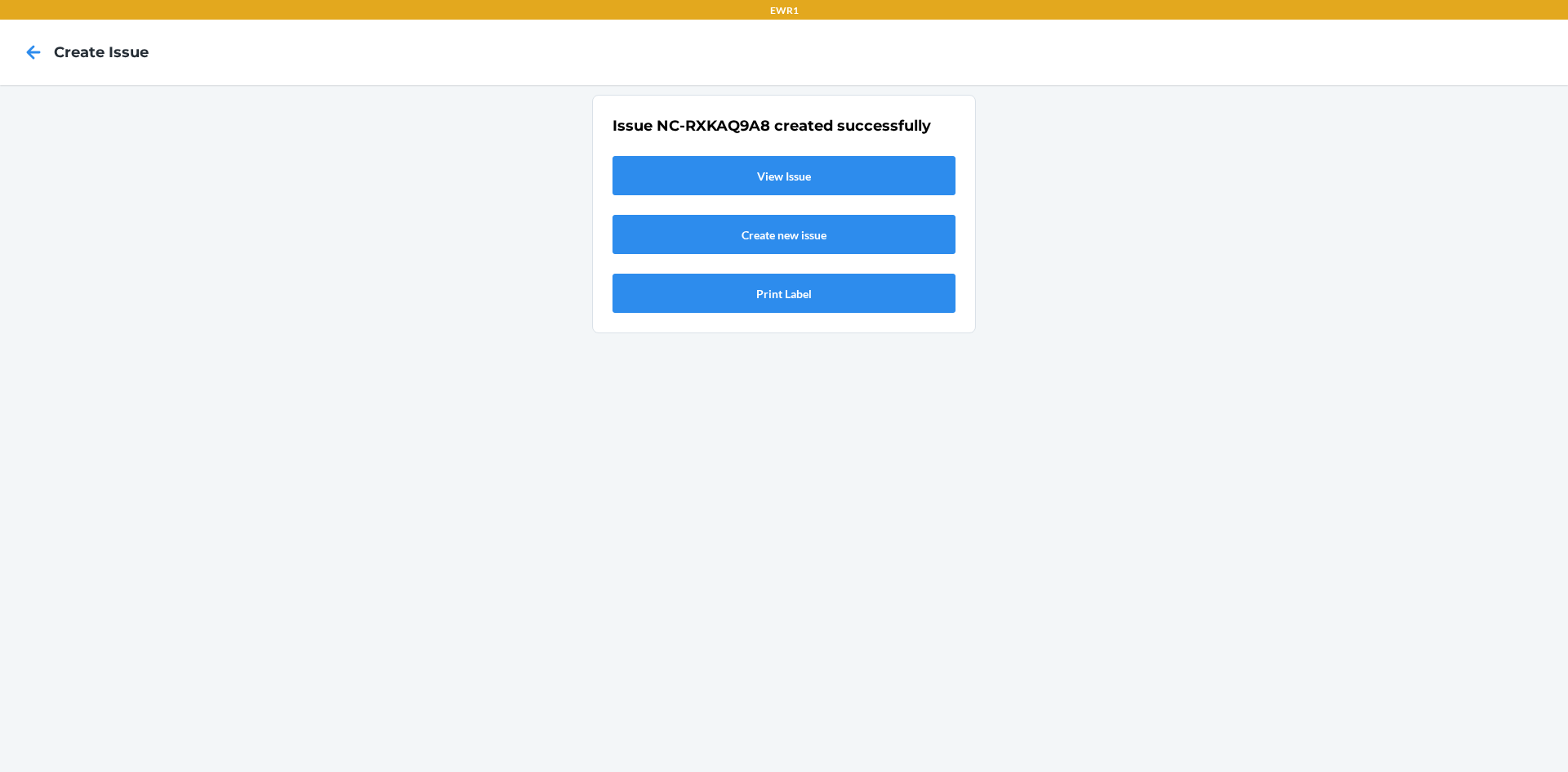
click at [827, 179] on link "View Issue" at bounding box center [784, 175] width 343 height 39
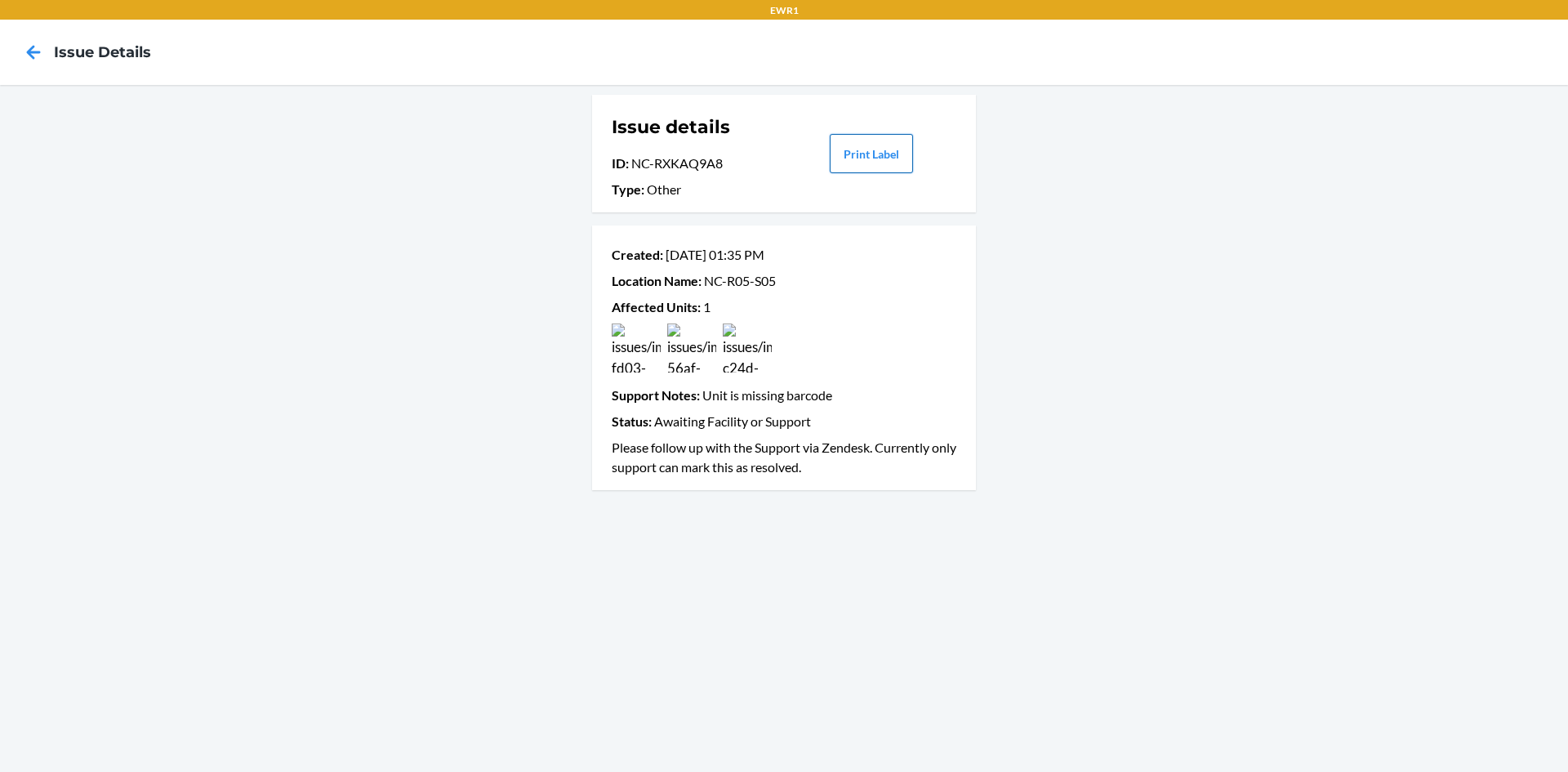
click at [854, 163] on button "Print Label" at bounding box center [871, 154] width 84 height 39
click at [36, 52] on icon at bounding box center [34, 52] width 14 height 14
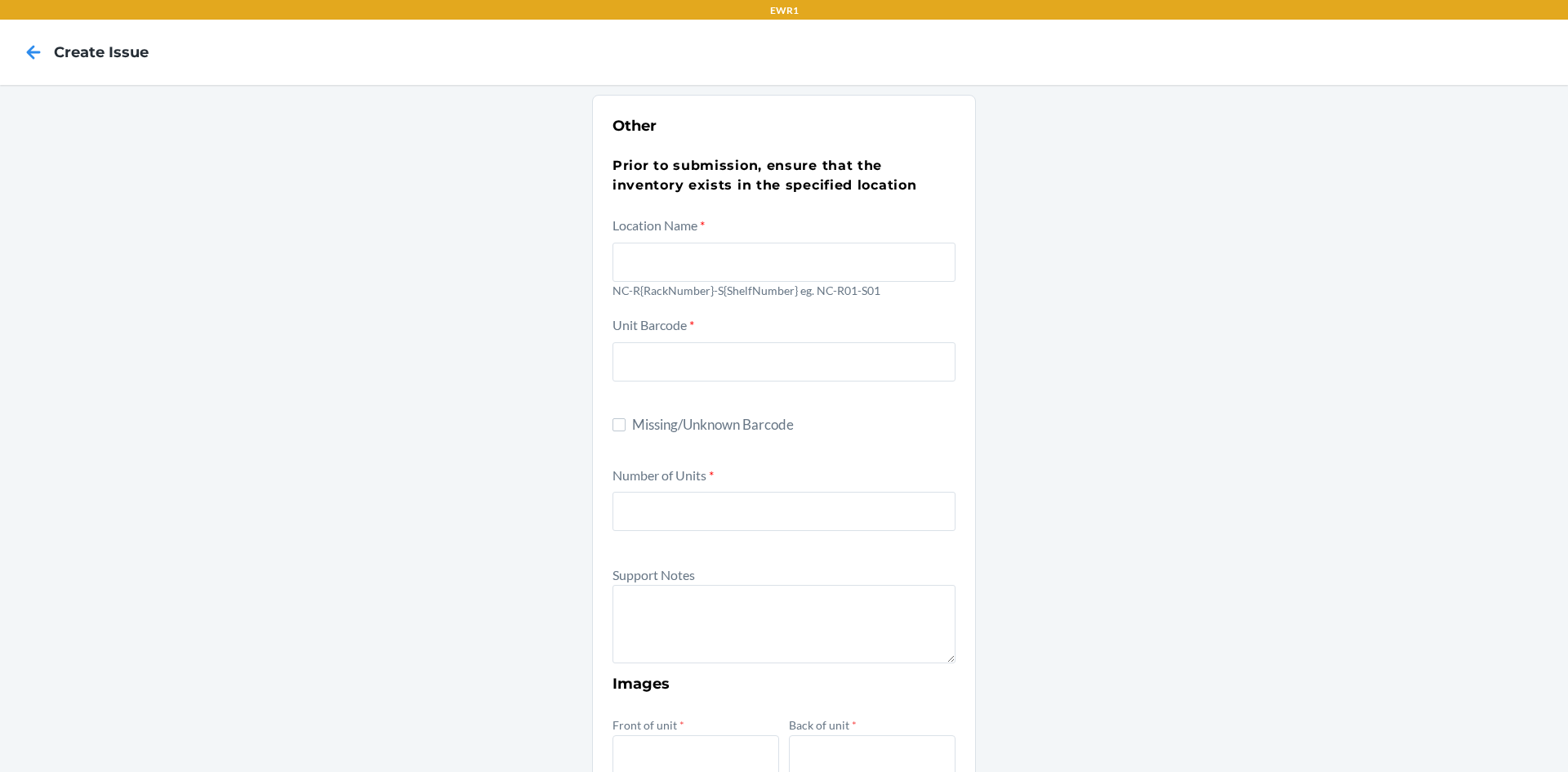
click at [36, 52] on icon at bounding box center [34, 52] width 14 height 14
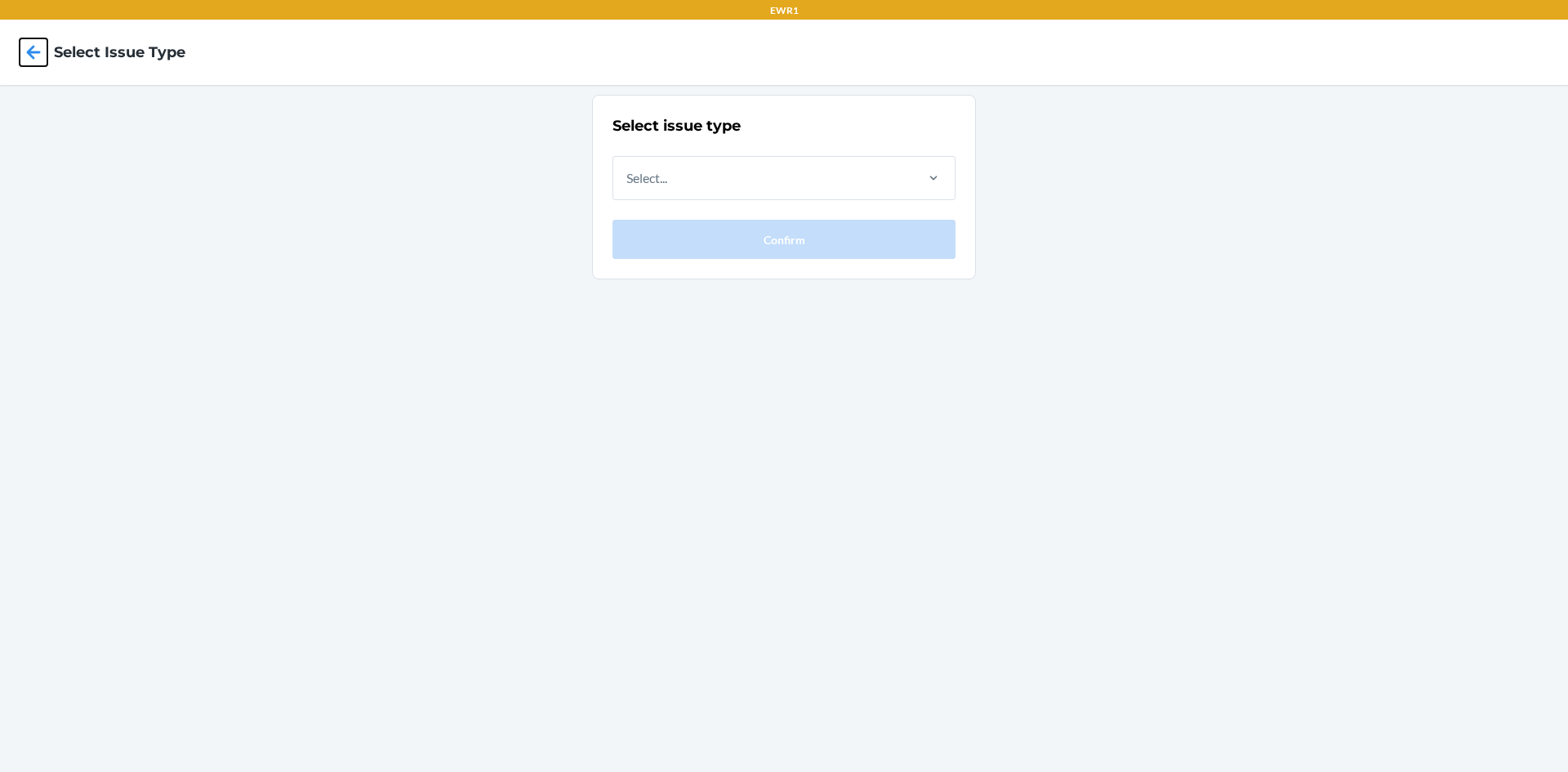
click at [36, 52] on icon at bounding box center [34, 52] width 14 height 14
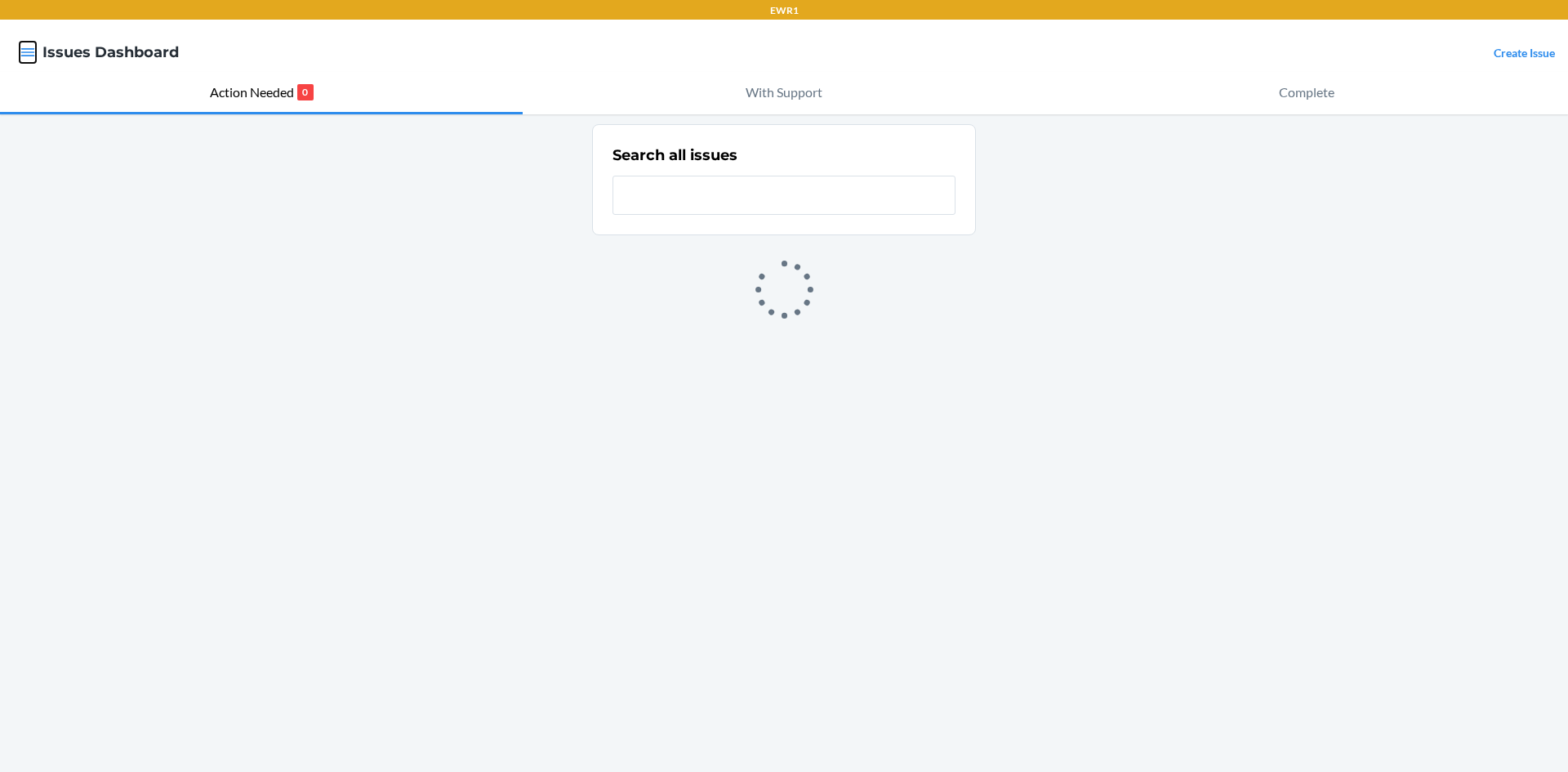
click at [35, 54] on icon "button" at bounding box center [27, 52] width 17 height 17
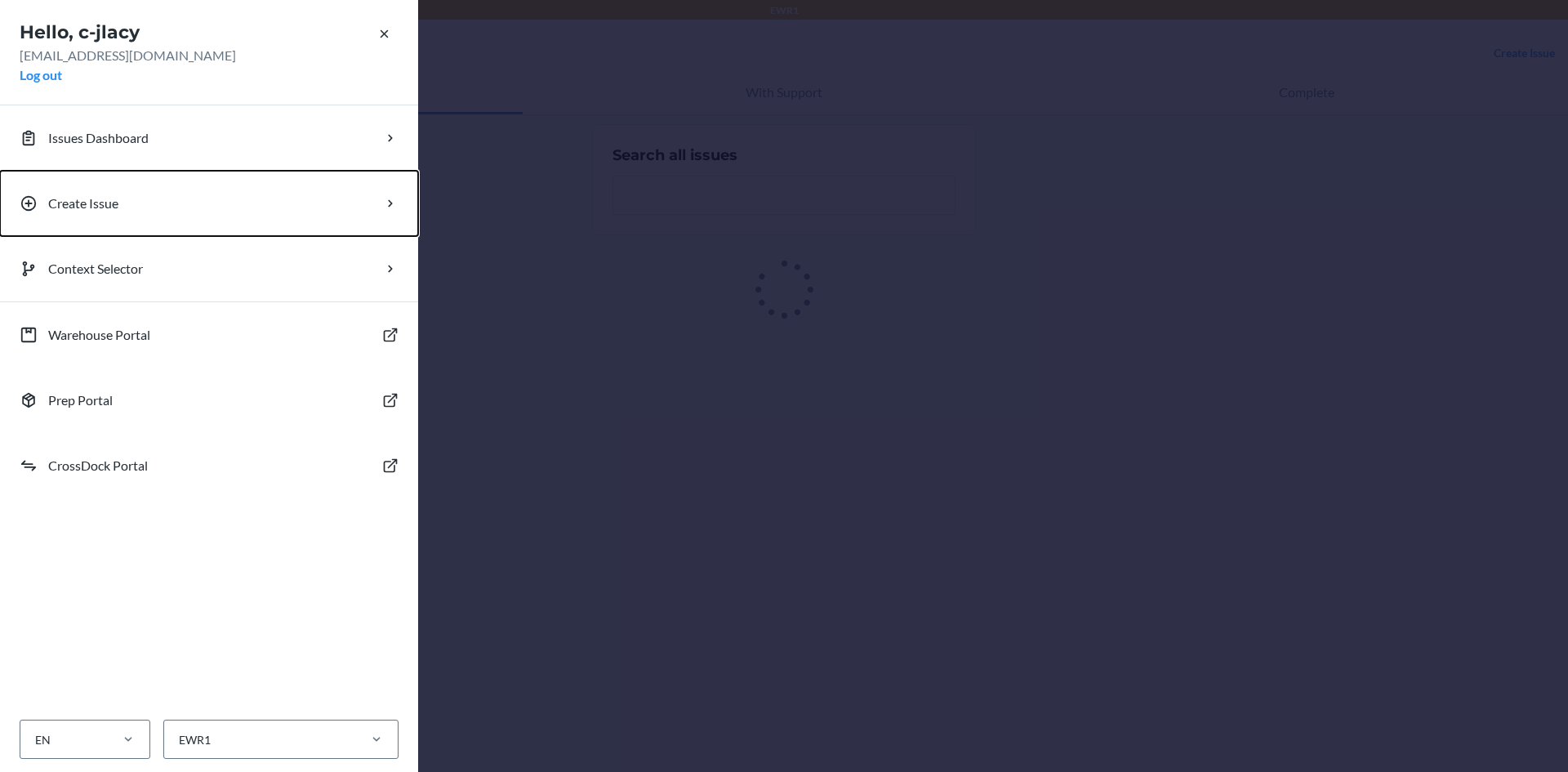
click at [68, 195] on p "Create Issue" at bounding box center [84, 203] width 70 height 19
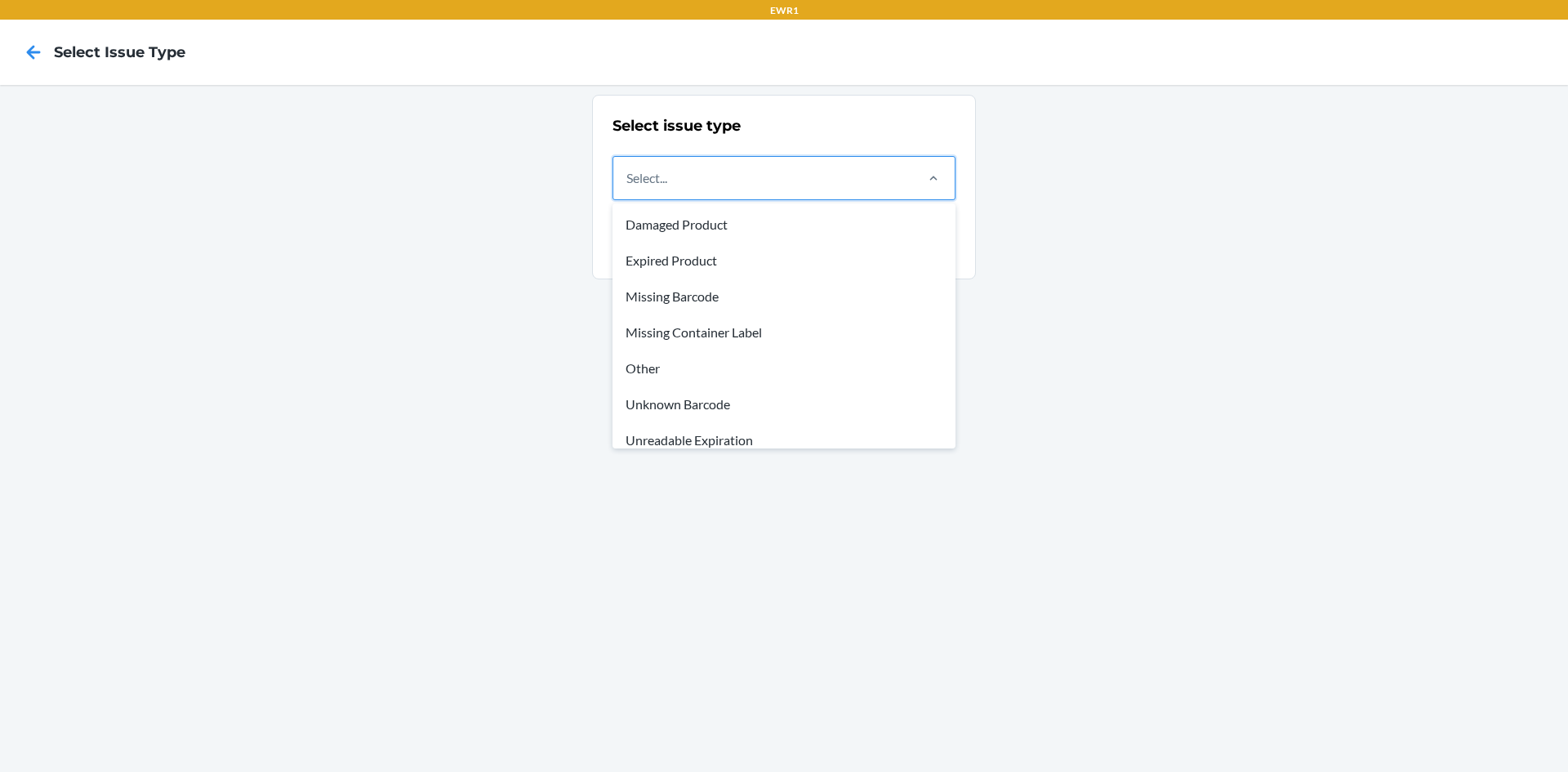
click at [726, 175] on div "Select..." at bounding box center [762, 178] width 299 height 43
click at [628, 175] on input "option Damaged Product focused, 1 of 8. 8 results available. Use Up and Down to…" at bounding box center [628, 178] width 2 height 19
click at [671, 366] on div "Other" at bounding box center [784, 368] width 337 height 36
click at [628, 188] on input "option Other focused, 5 of 8. 8 results available. Use Up and Down to choose op…" at bounding box center [628, 178] width 2 height 19
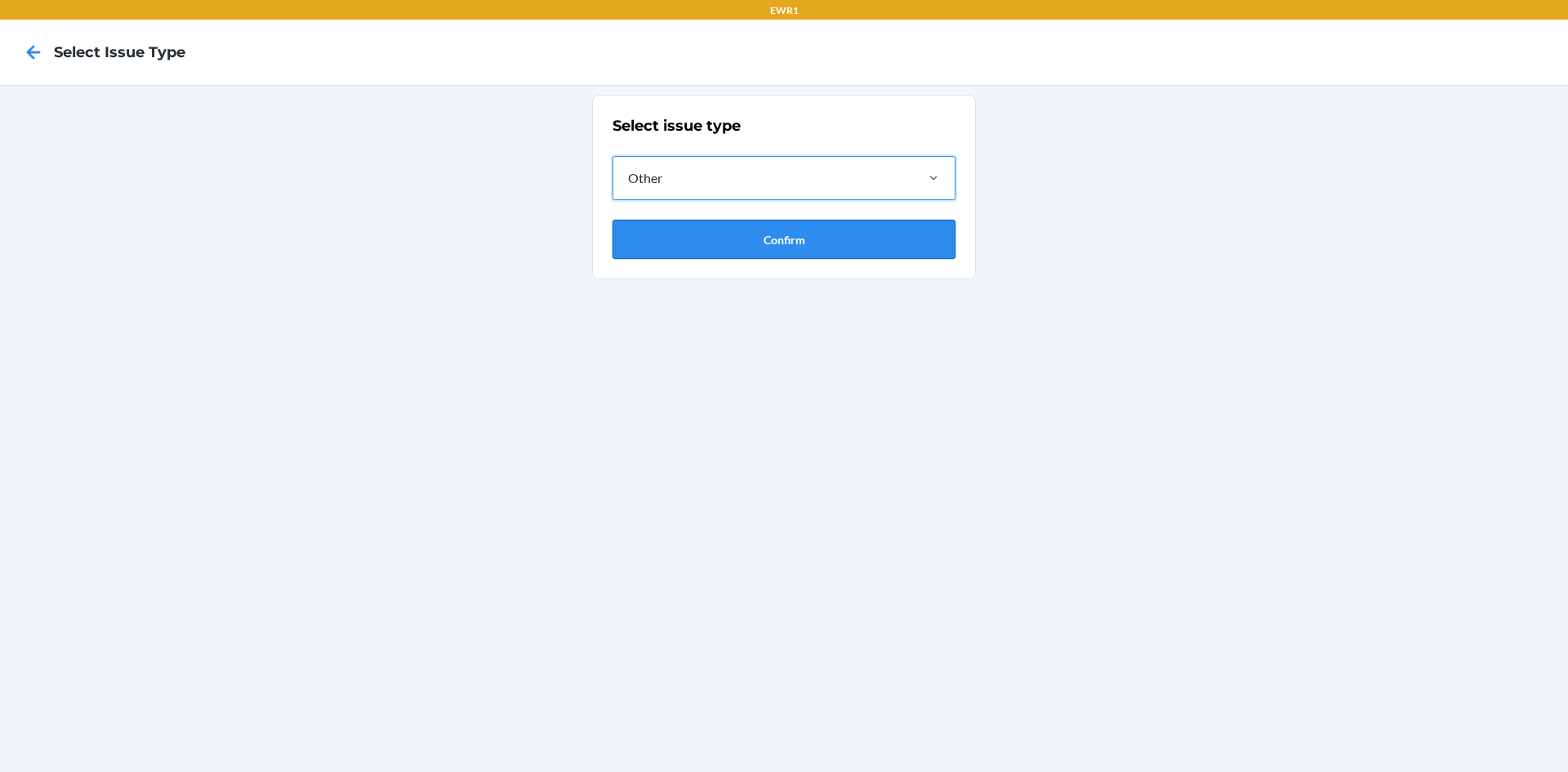
click at [702, 239] on button "Confirm" at bounding box center [784, 239] width 343 height 39
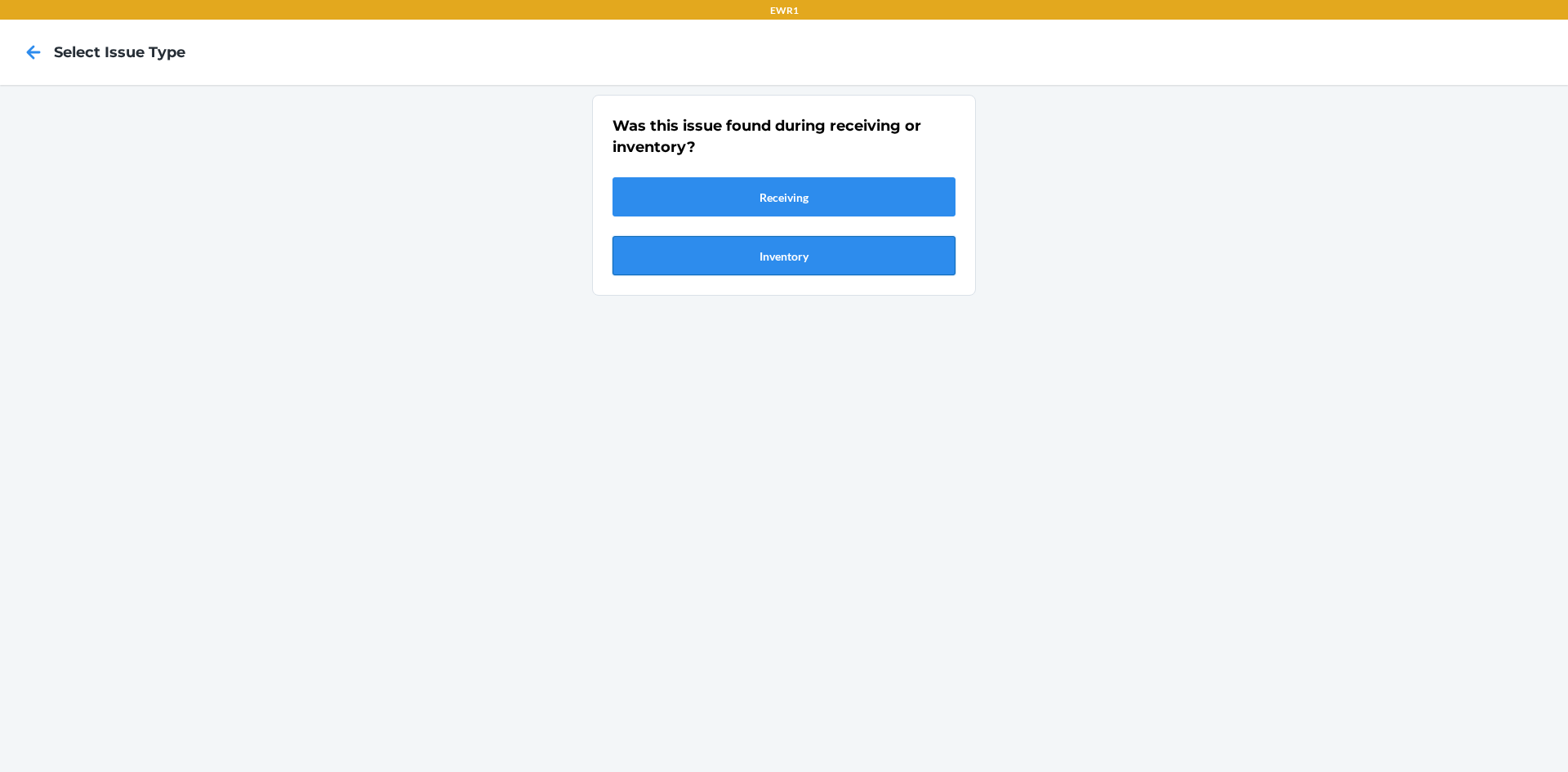
click at [694, 255] on button "Inventory" at bounding box center [784, 255] width 343 height 39
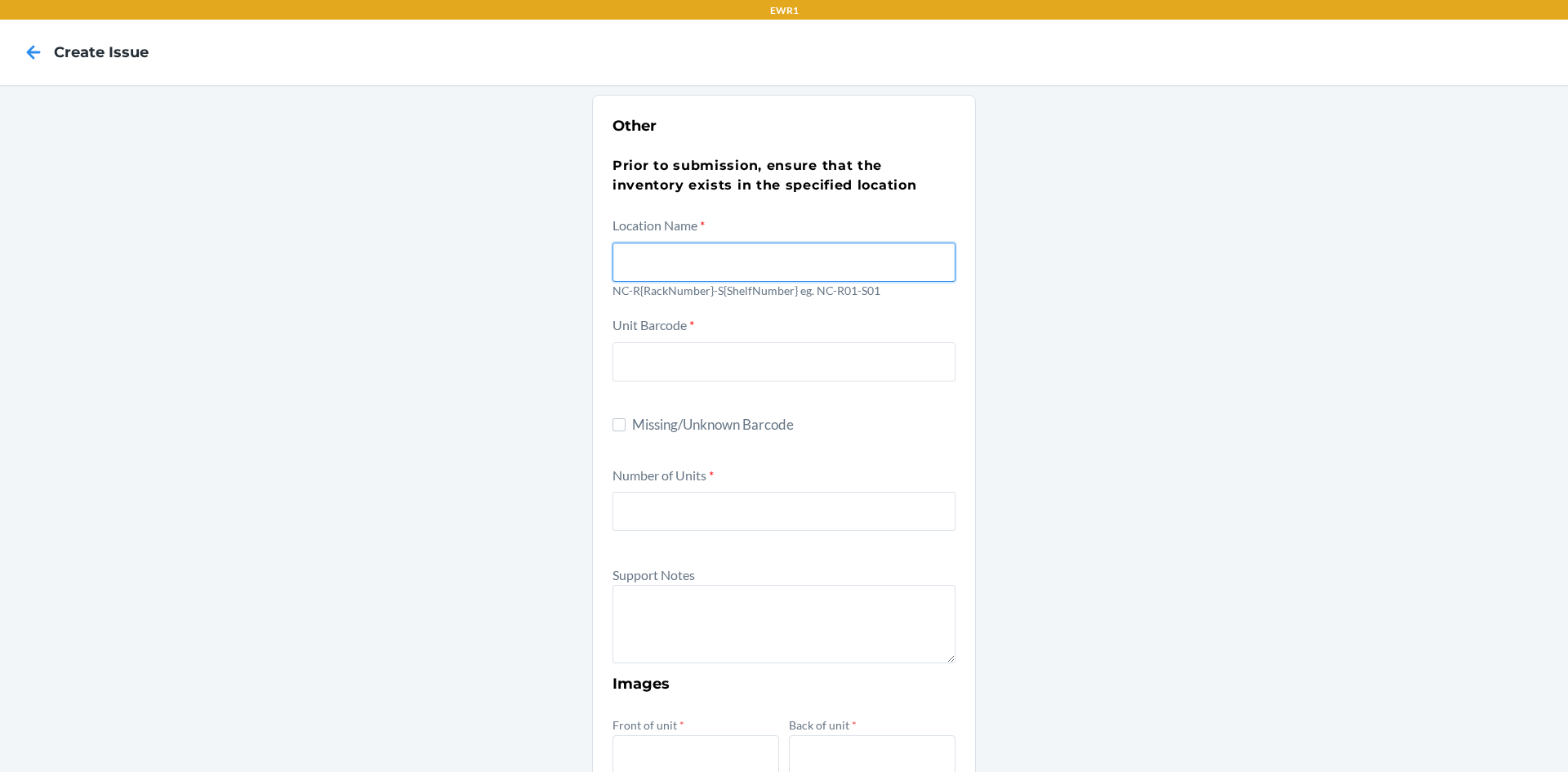
click at [682, 261] on input "text" at bounding box center [784, 262] width 343 height 39
type input "NC-R05-S05"
drag, startPoint x: 1511, startPoint y: 430, endPoint x: 1502, endPoint y: 431, distance: 9.1
click at [1510, 430] on div "Other Prior to submission, ensure that the inventory exists in the specified lo…" at bounding box center [784, 592] width 1568 height 1014
click at [612, 422] on input "Missing/Unknown Barcode" at bounding box center [618, 424] width 13 height 13
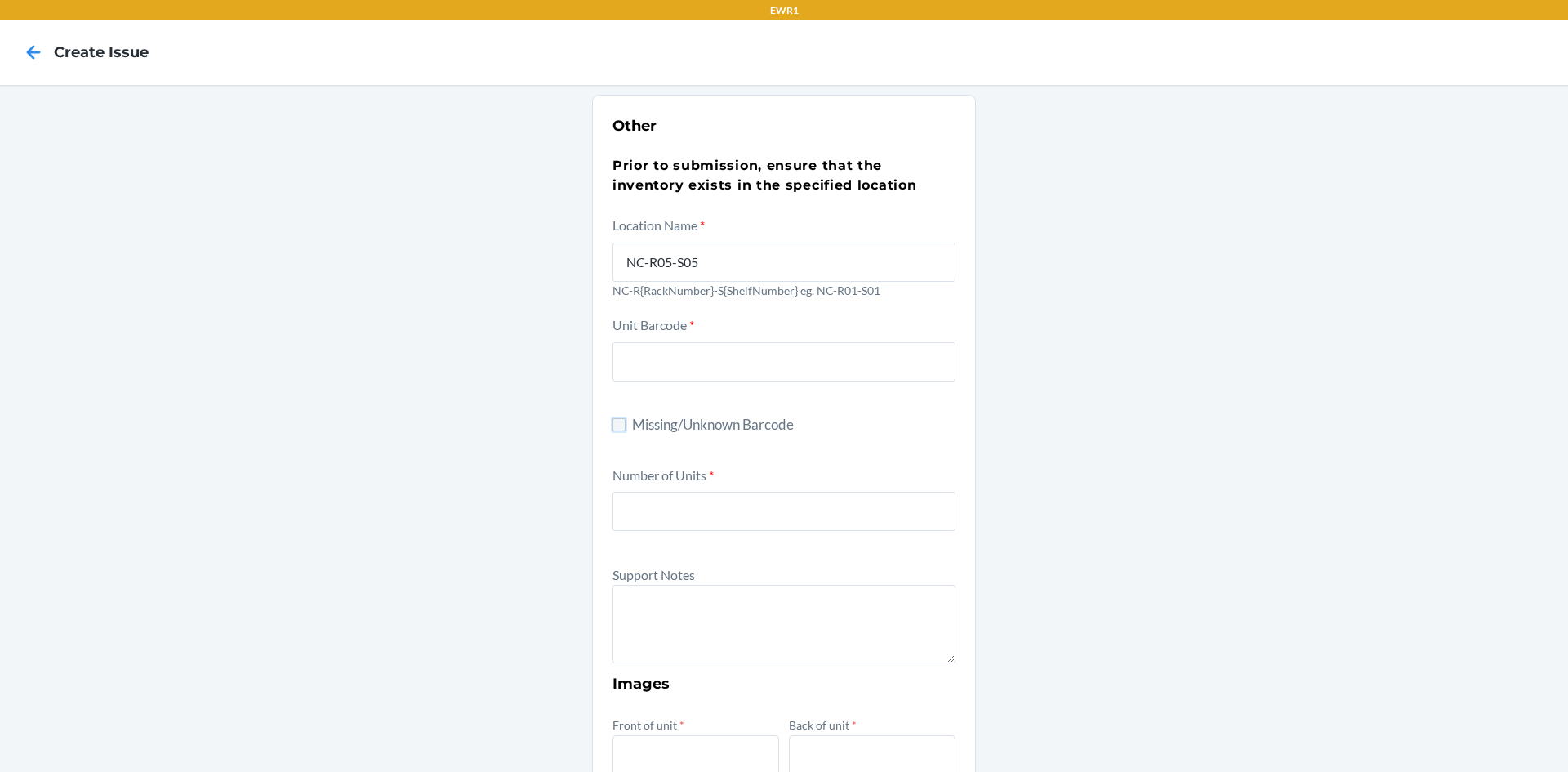
checkbox input "true"
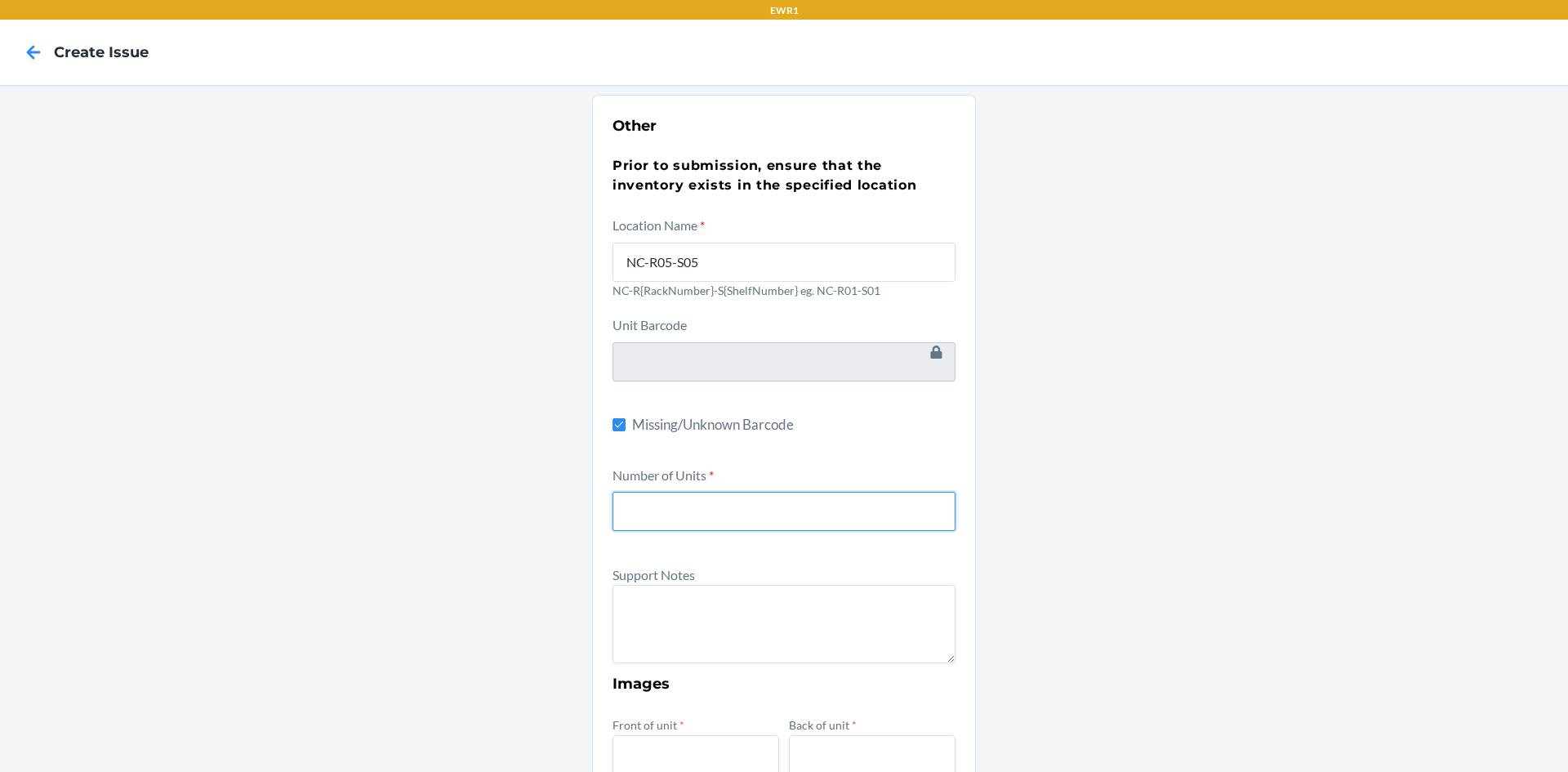
click at [675, 525] on input "number" at bounding box center [784, 511] width 343 height 39
type input "1"
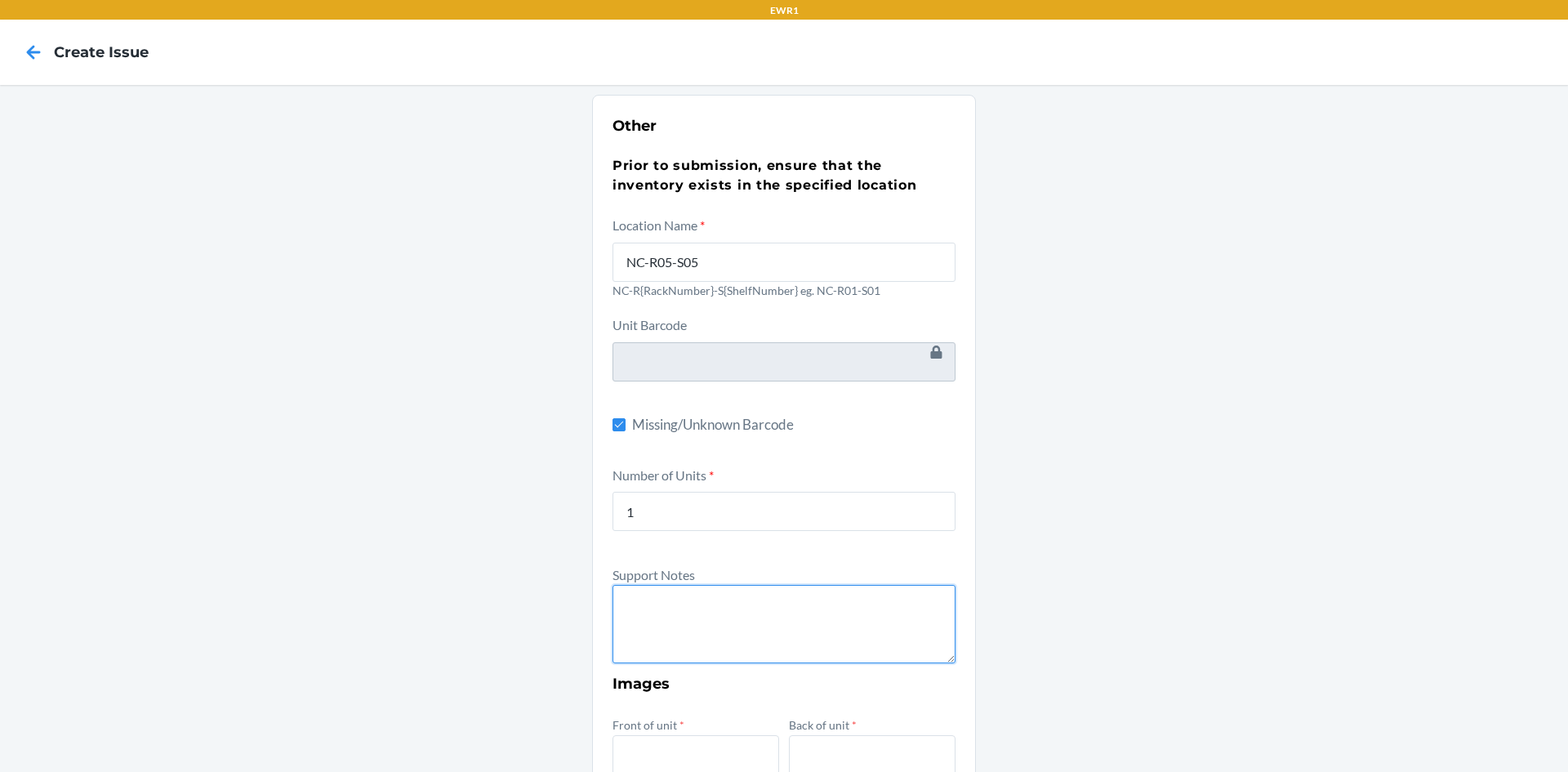
click at [687, 609] on textarea at bounding box center [784, 624] width 343 height 79
click at [703, 608] on textarea "Unit is missingbarcode" at bounding box center [784, 624] width 343 height 79
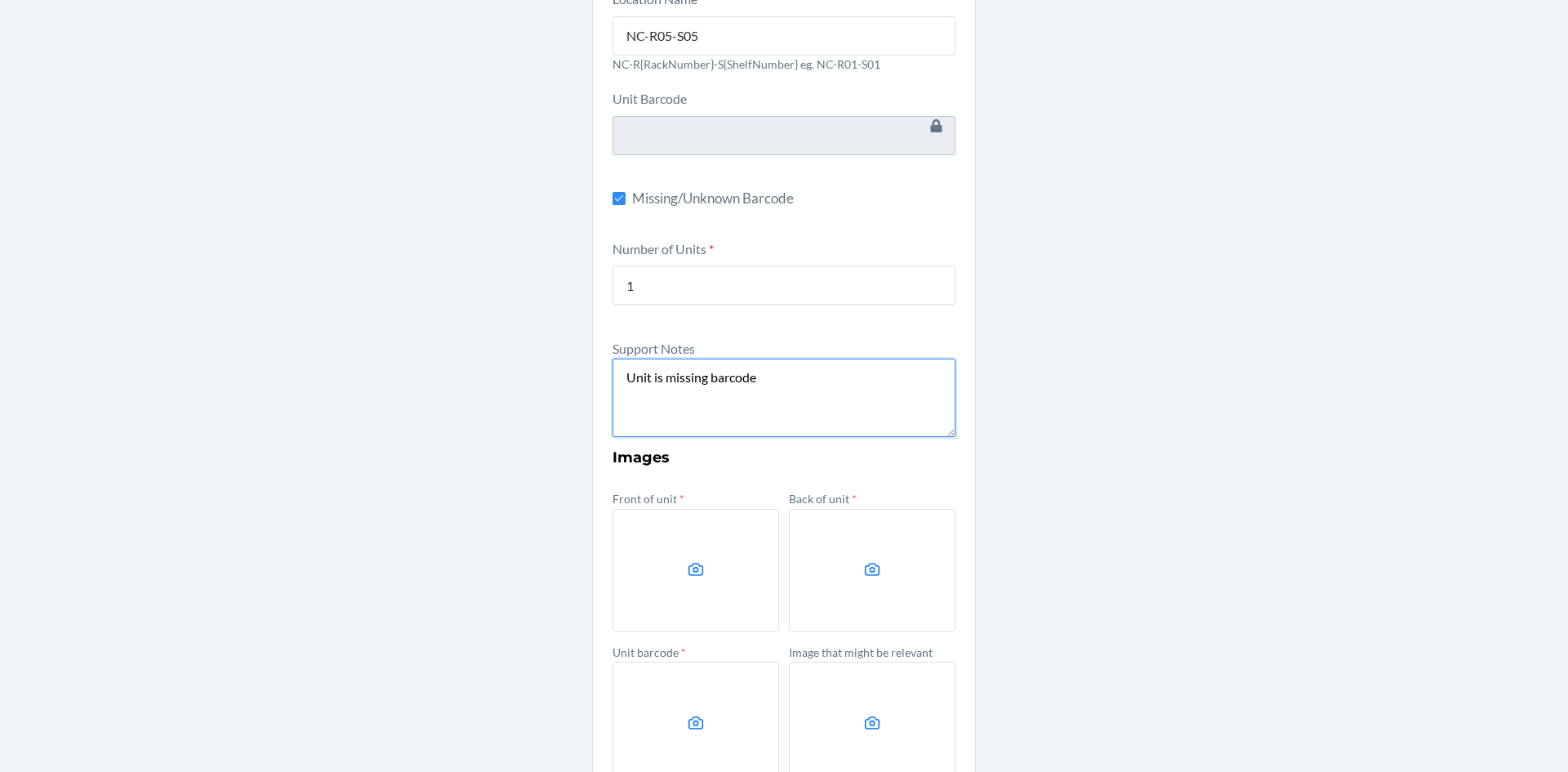
scroll to position [327, 0]
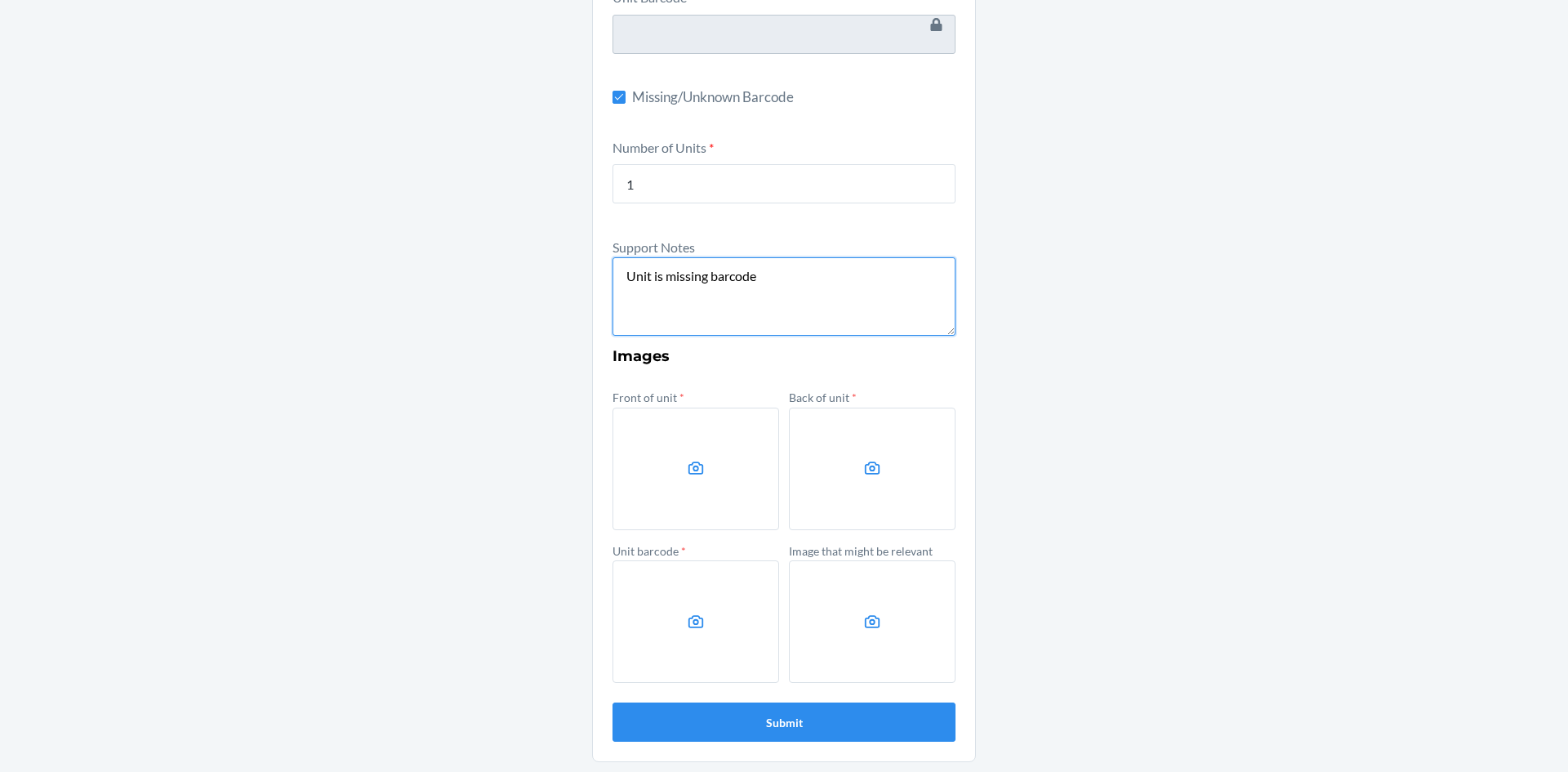
type textarea "Unit is missing barcode"
click at [718, 489] on label at bounding box center [695, 469] width 166 height 123
click at [0, 0] on input "file" at bounding box center [0, 0] width 0 height 0
click at [870, 513] on label at bounding box center [871, 469] width 166 height 123
click at [0, 0] on input "file" at bounding box center [0, 0] width 0 height 0
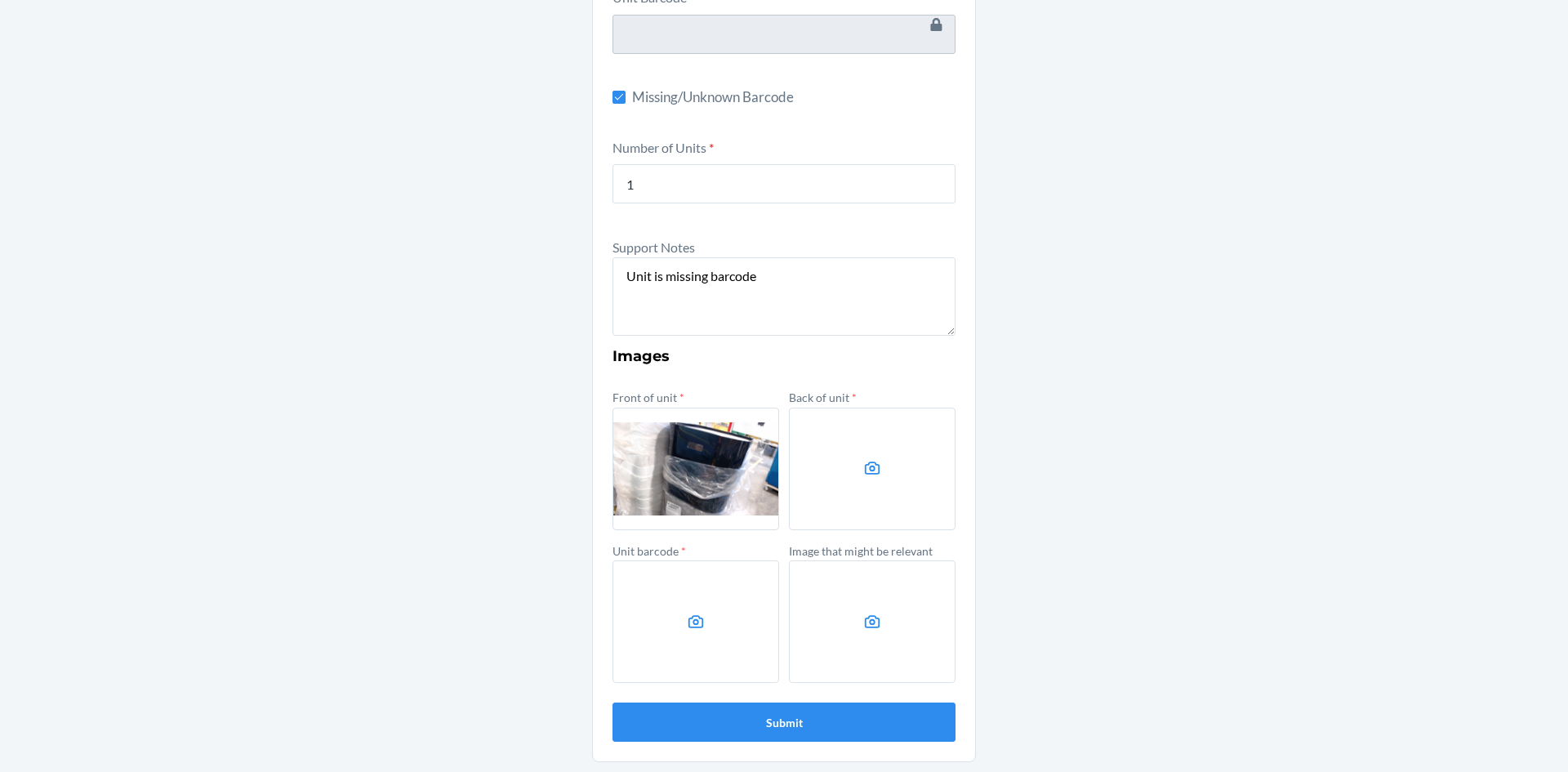
click at [665, 644] on label at bounding box center [695, 622] width 166 height 123
click at [0, 0] on input "file" at bounding box center [0, 0] width 0 height 0
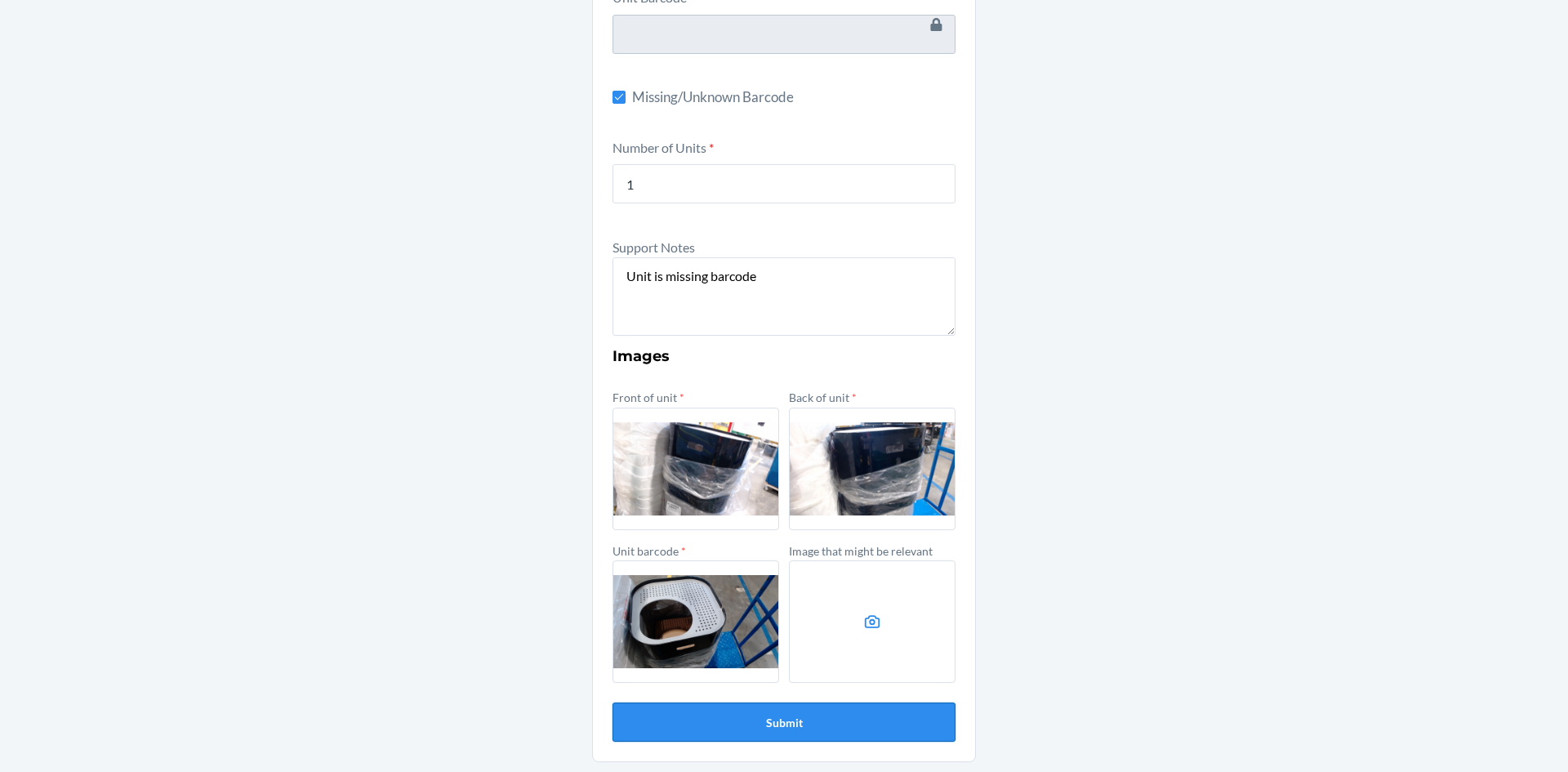
click at [790, 716] on button "Submit" at bounding box center [784, 722] width 343 height 39
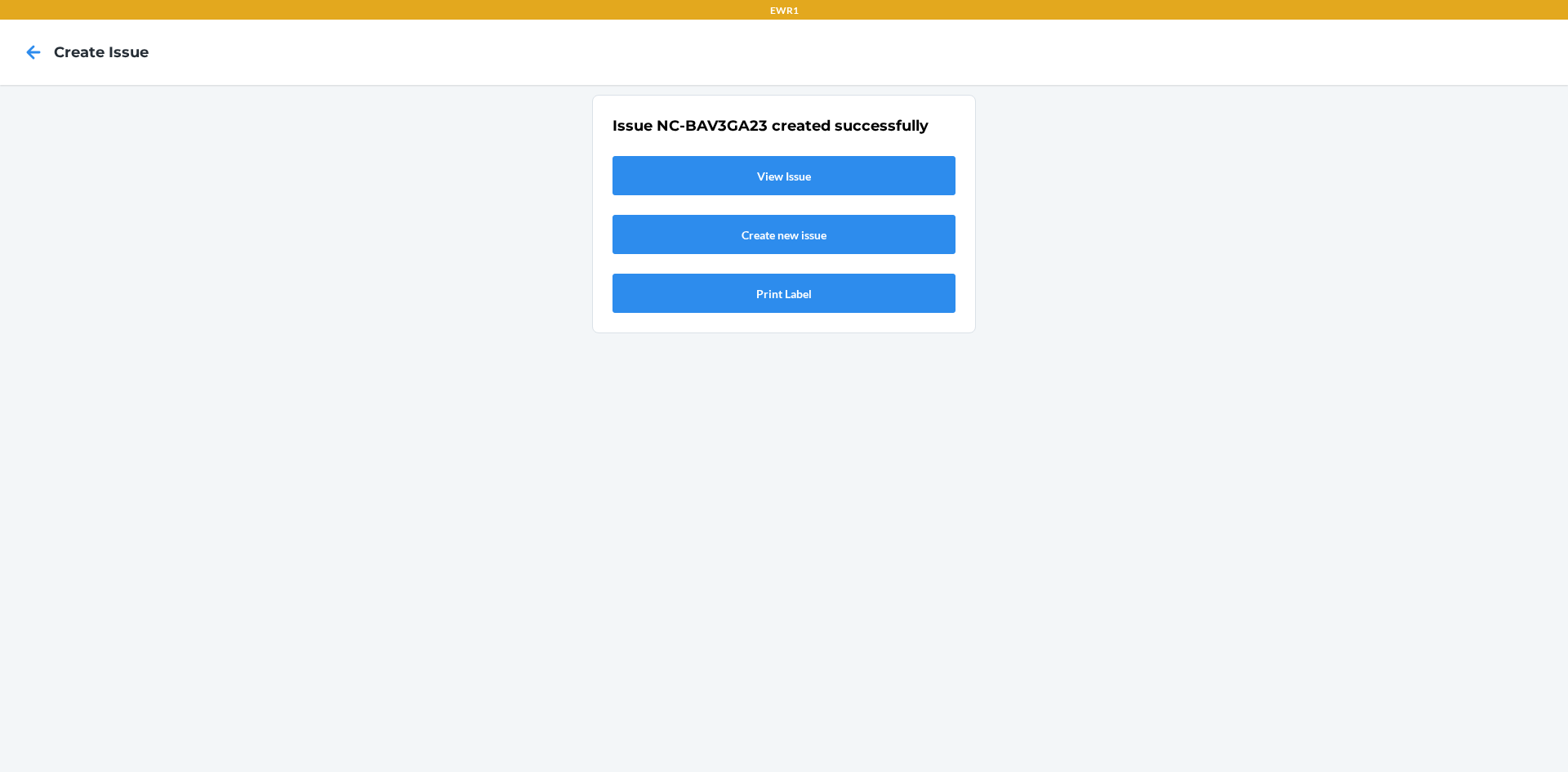
scroll to position [0, 0]
click at [842, 185] on link "View Issue" at bounding box center [784, 175] width 343 height 39
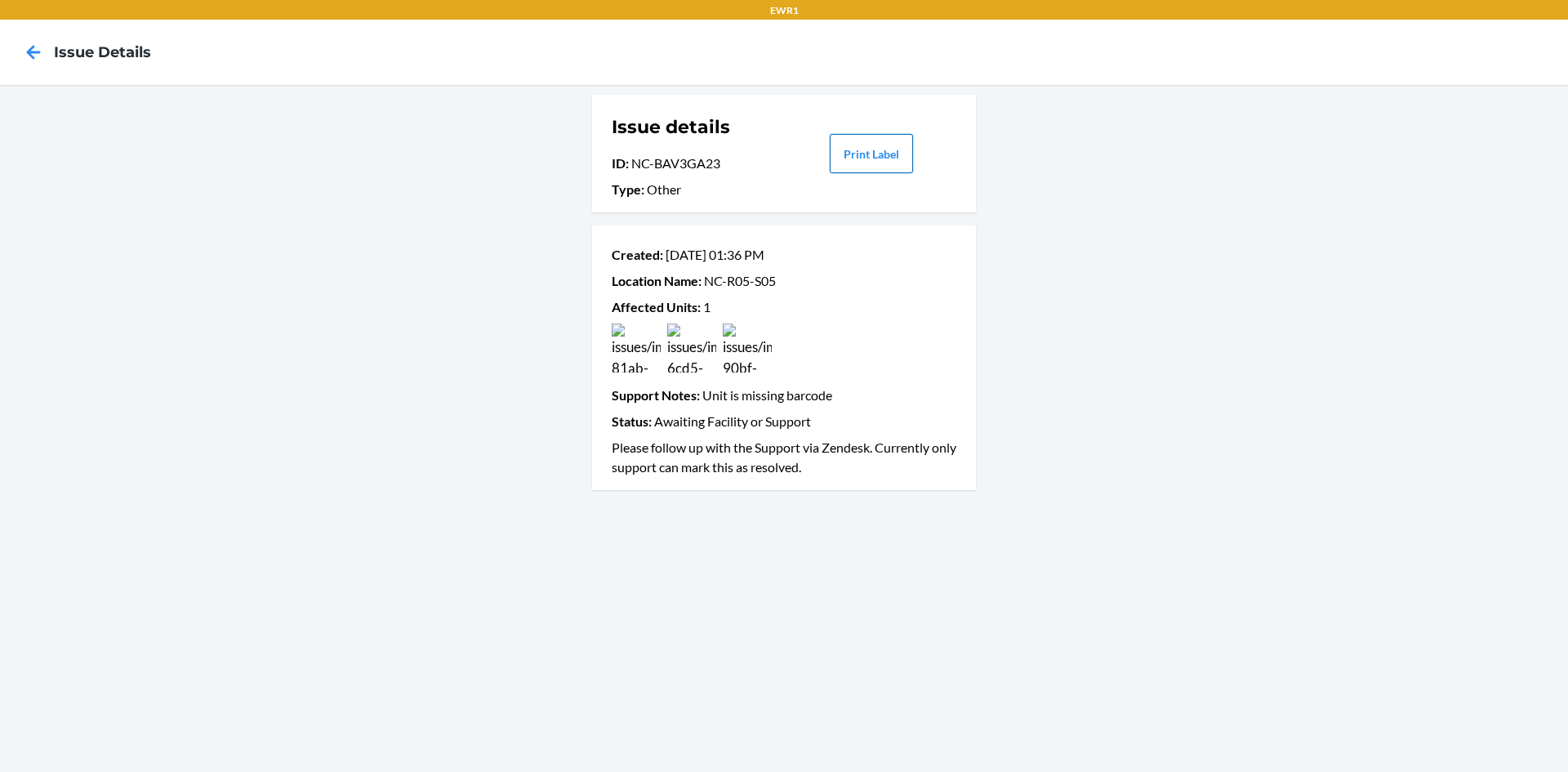
click at [895, 139] on button "Print Label" at bounding box center [871, 154] width 84 height 39
click at [34, 54] on icon at bounding box center [33, 52] width 28 height 28
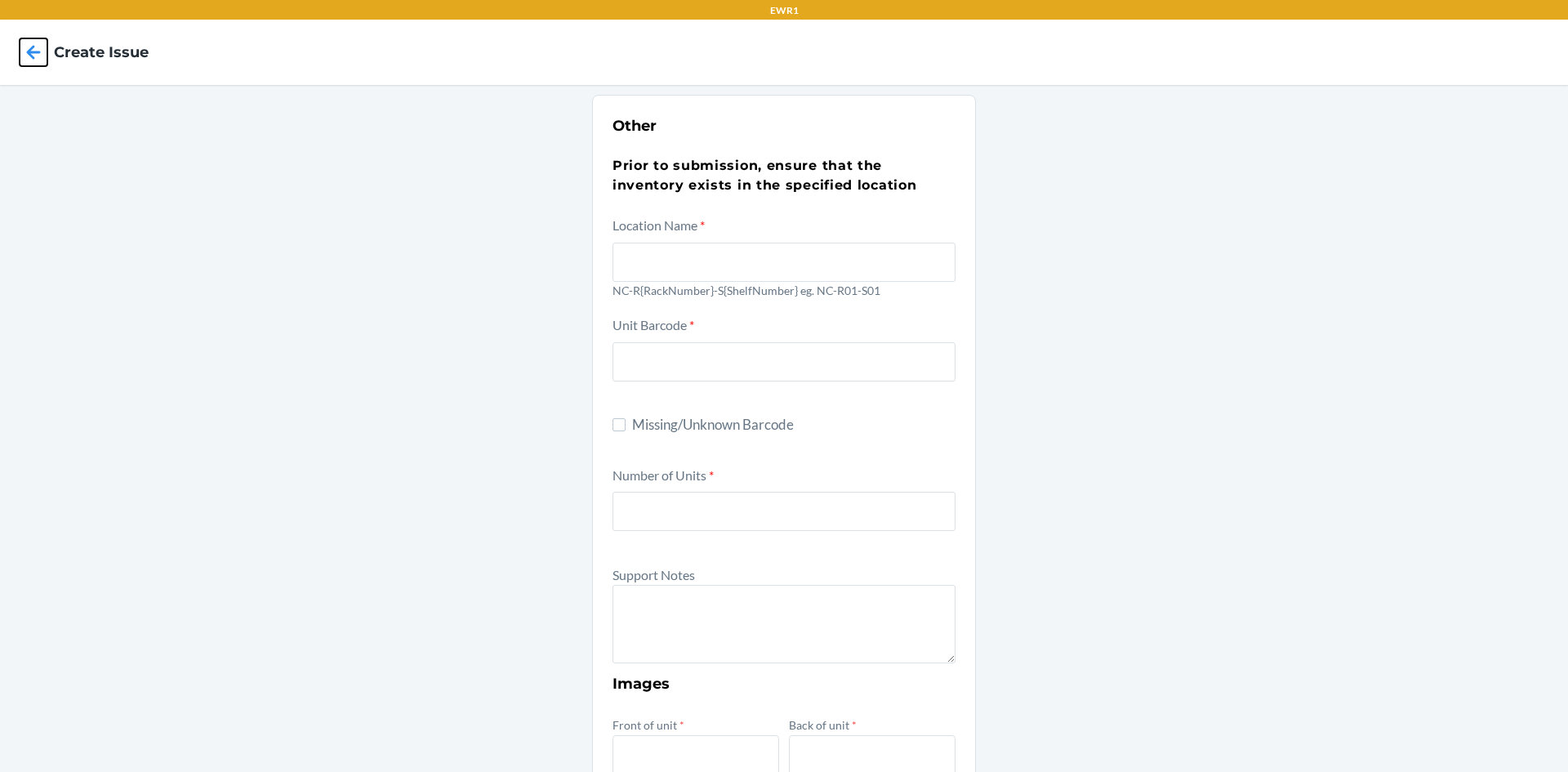
click at [34, 54] on icon at bounding box center [33, 52] width 28 height 28
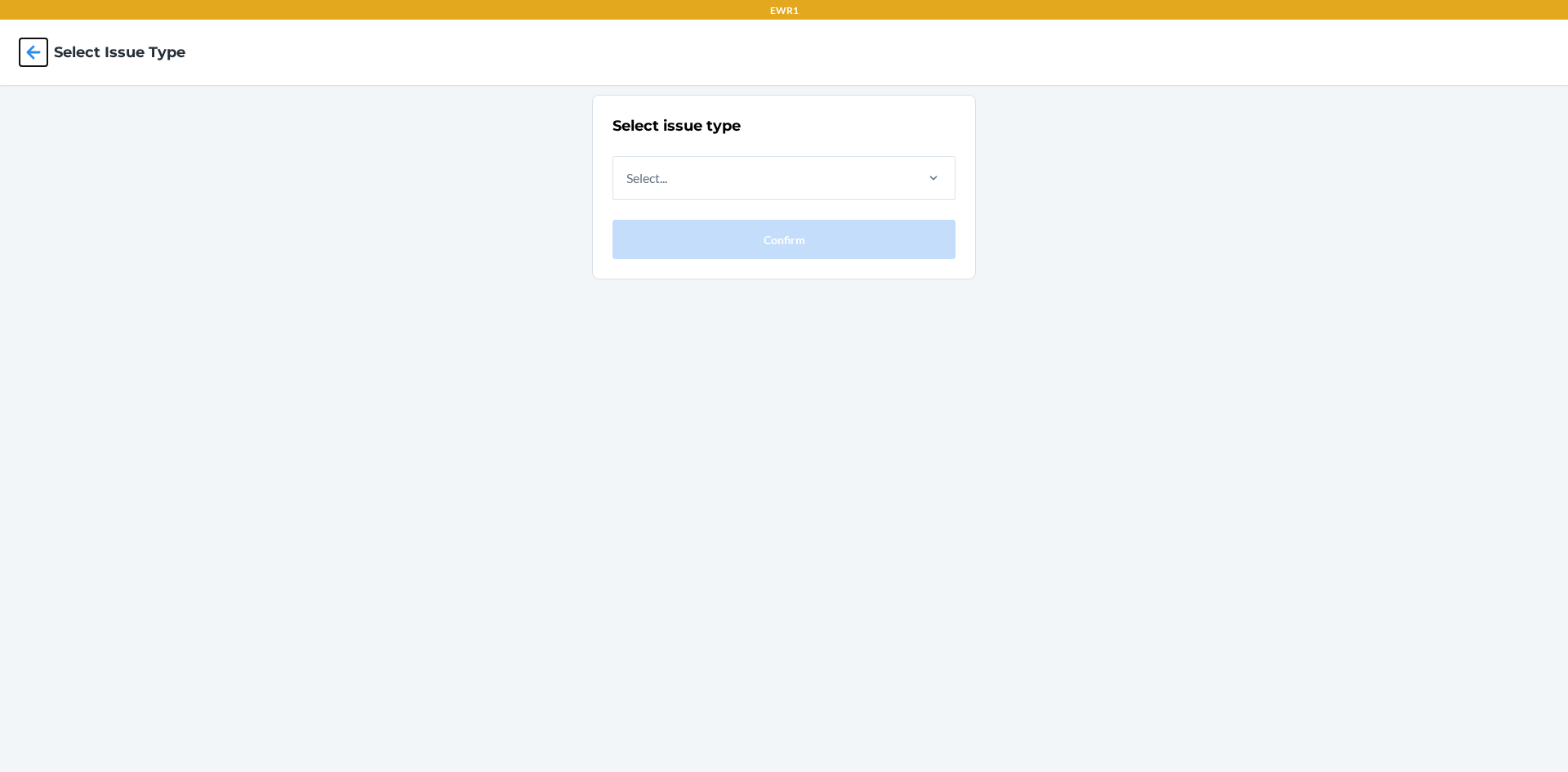
click at [34, 54] on icon at bounding box center [33, 52] width 28 height 28
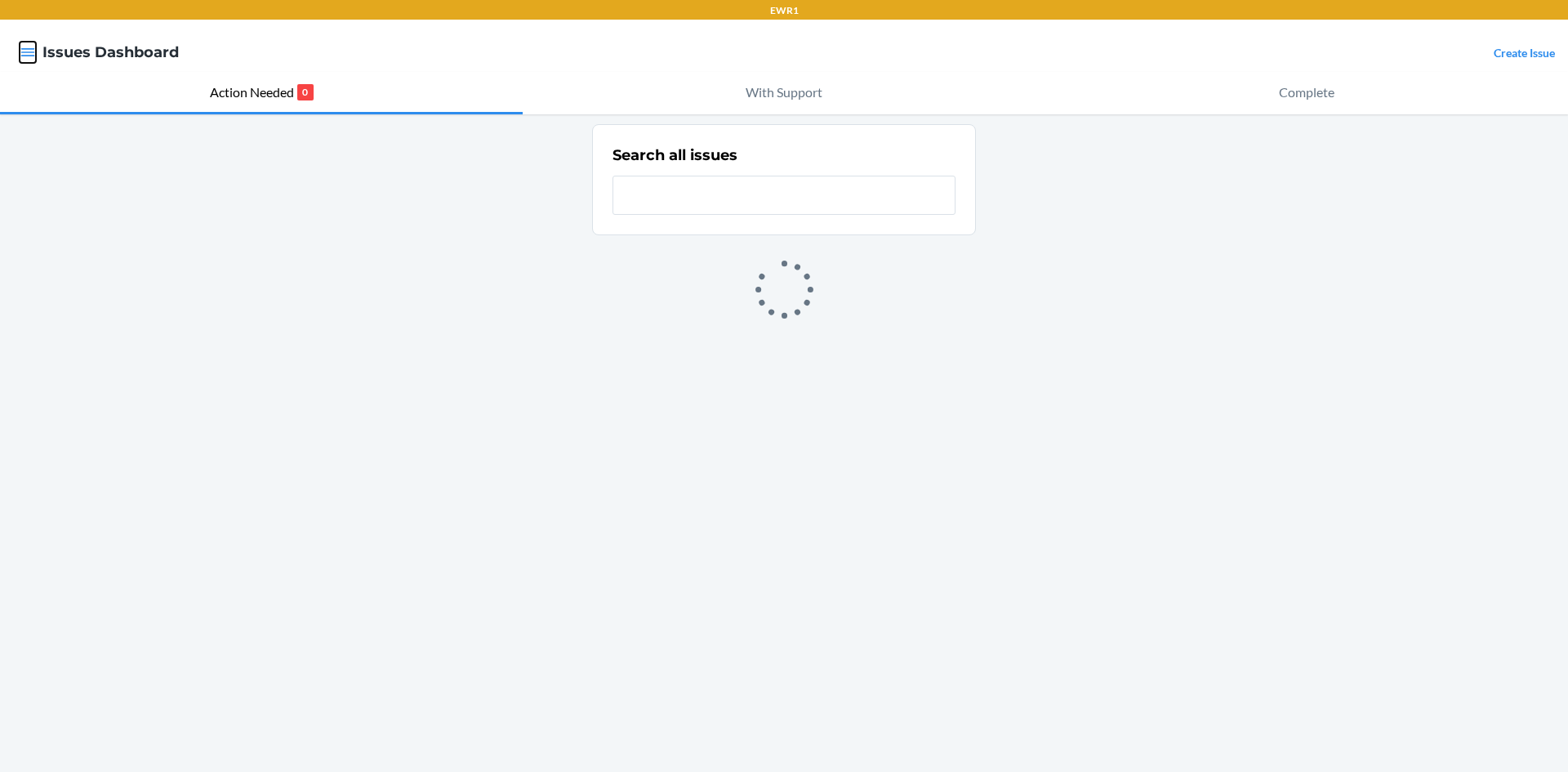
click at [34, 54] on icon "button" at bounding box center [27, 52] width 17 height 17
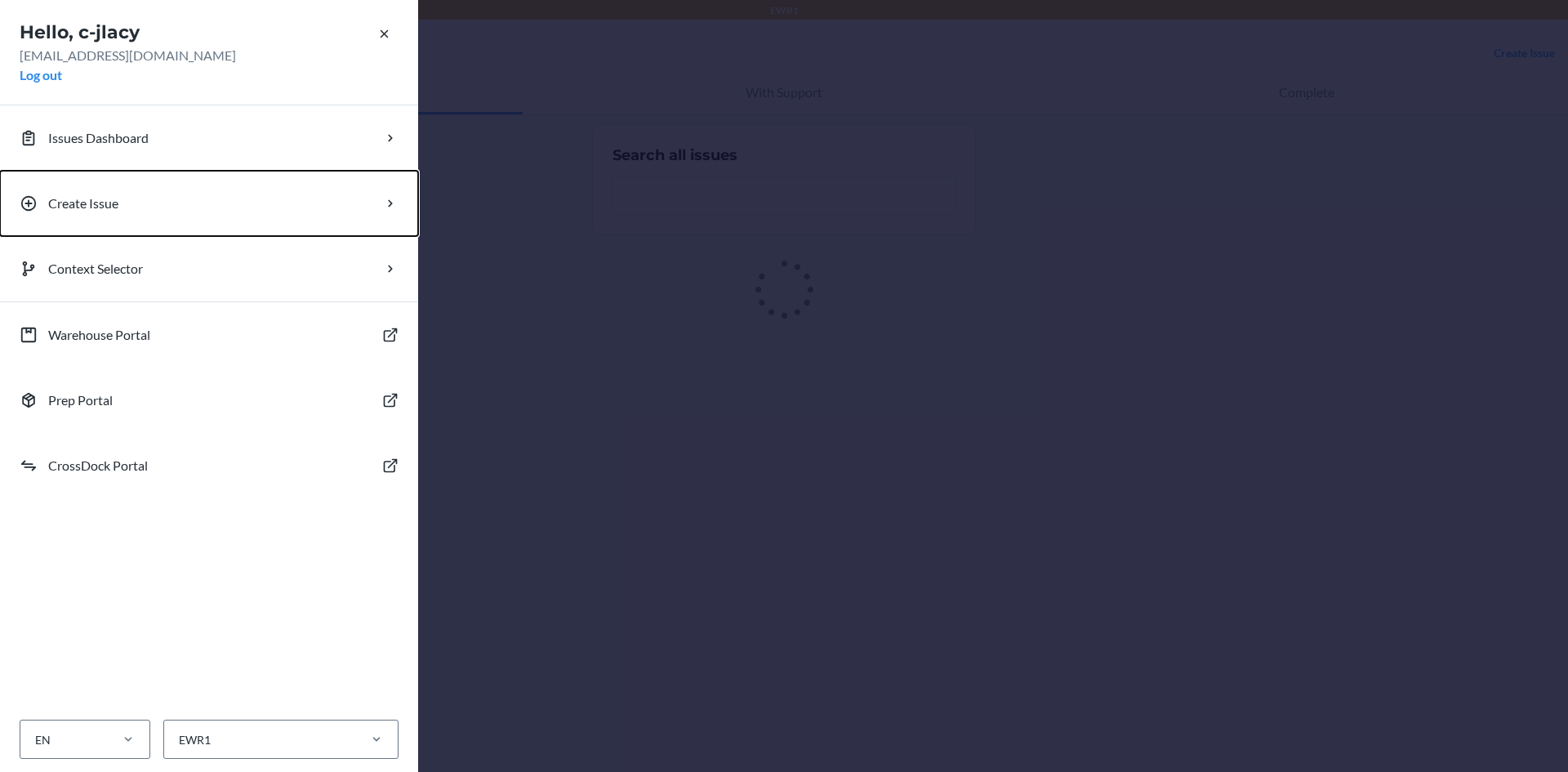
click at [94, 203] on p "Create Issue" at bounding box center [84, 203] width 70 height 19
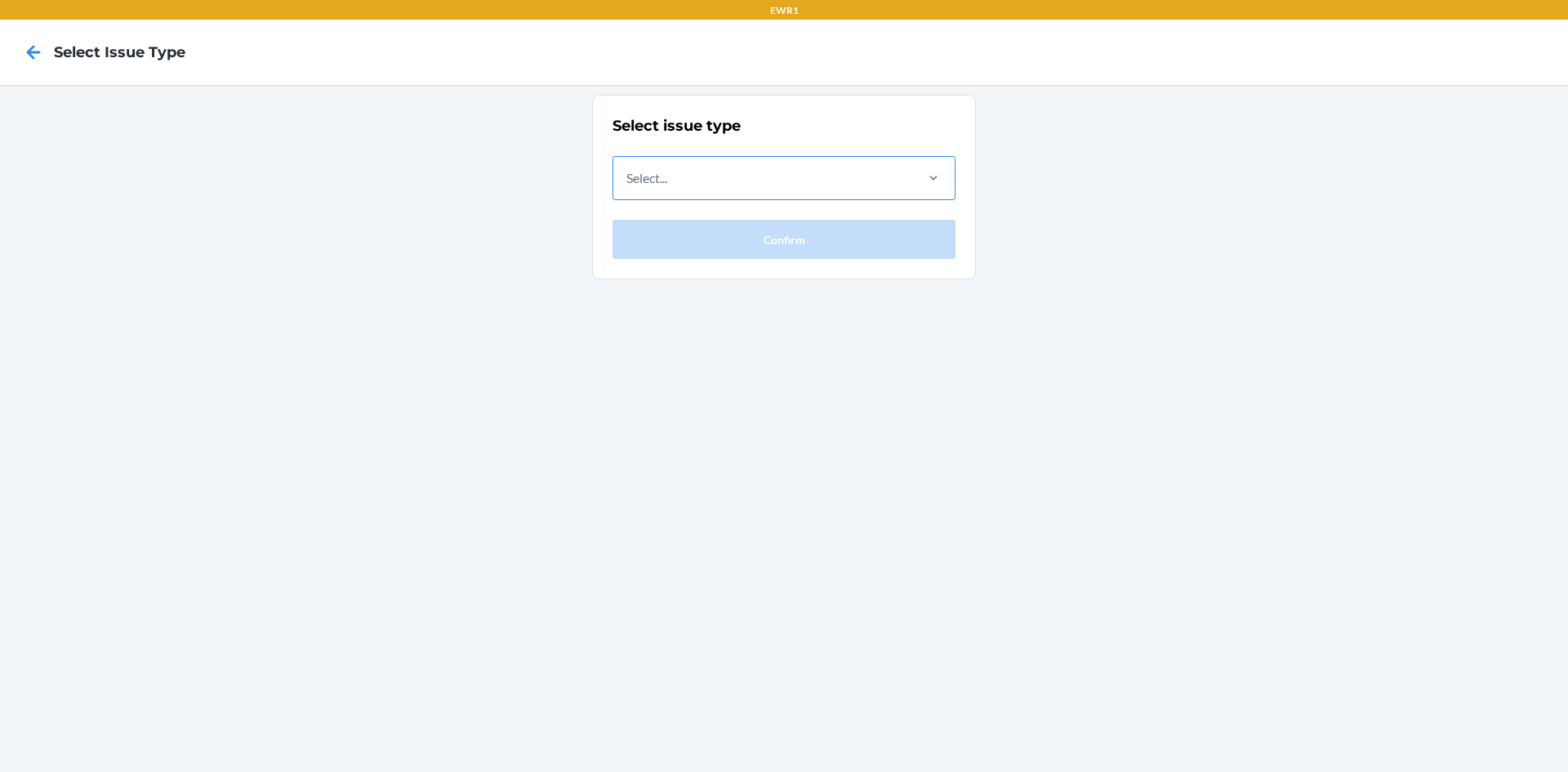
click at [768, 192] on div "Select..." at bounding box center [762, 178] width 299 height 43
click at [628, 188] on input "Select..." at bounding box center [628, 178] width 2 height 19
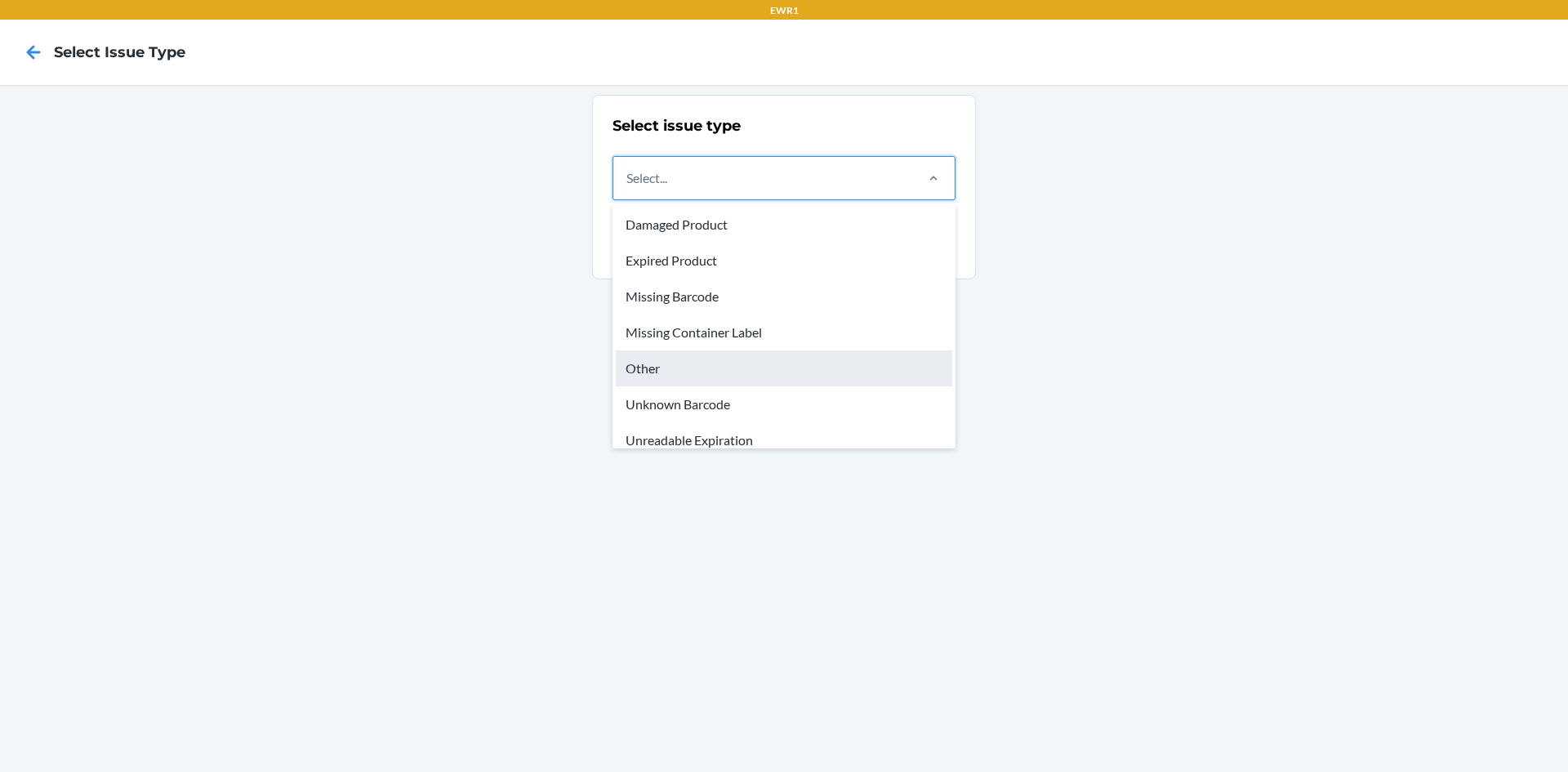
click at [742, 371] on div "Other" at bounding box center [784, 368] width 337 height 36
click at [628, 188] on input "option Other focused, 5 of 8. 8 results available. Use Up and Down to choose op…" at bounding box center [628, 178] width 2 height 19
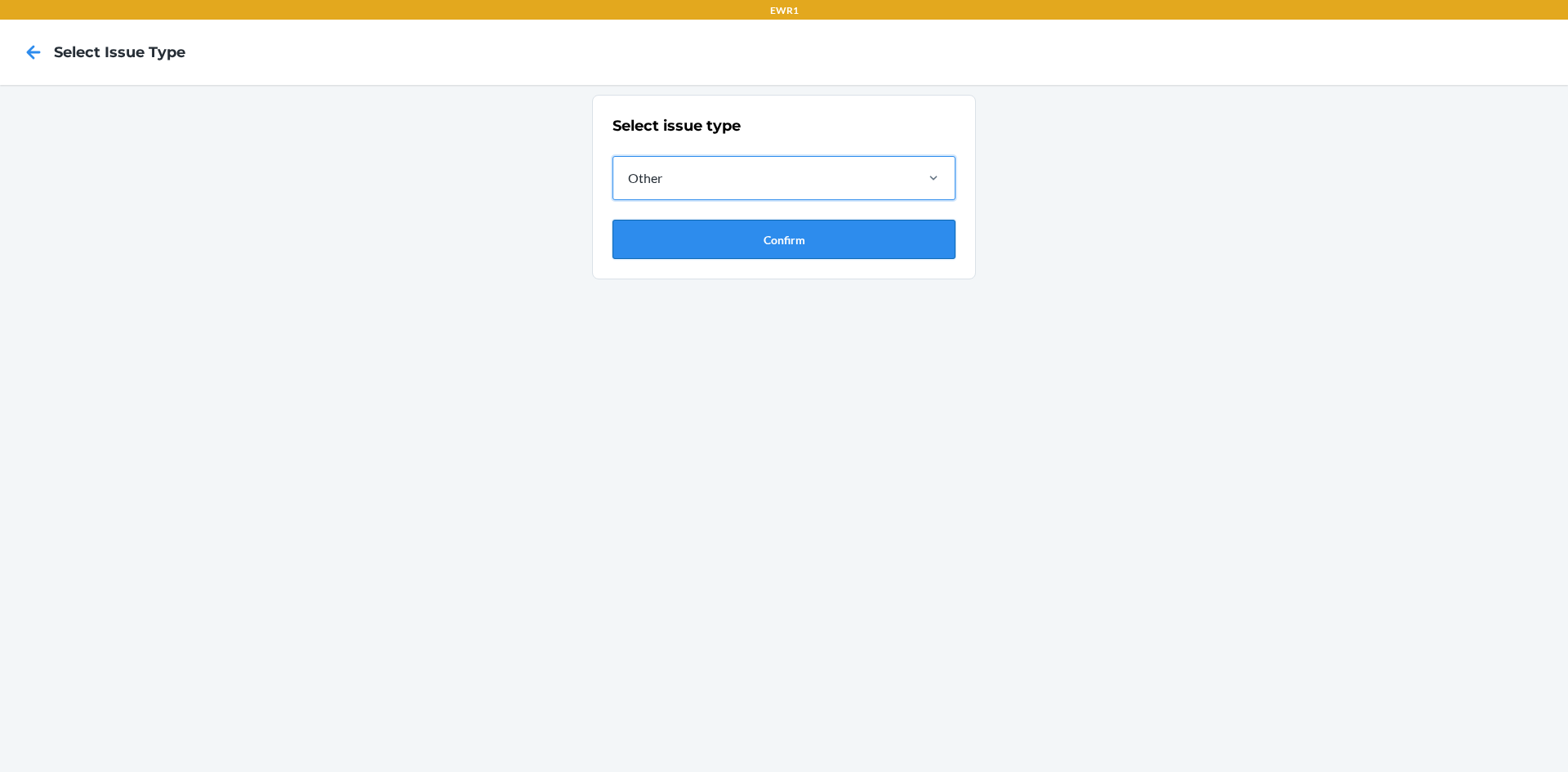
click at [773, 249] on button "Confirm" at bounding box center [784, 239] width 343 height 39
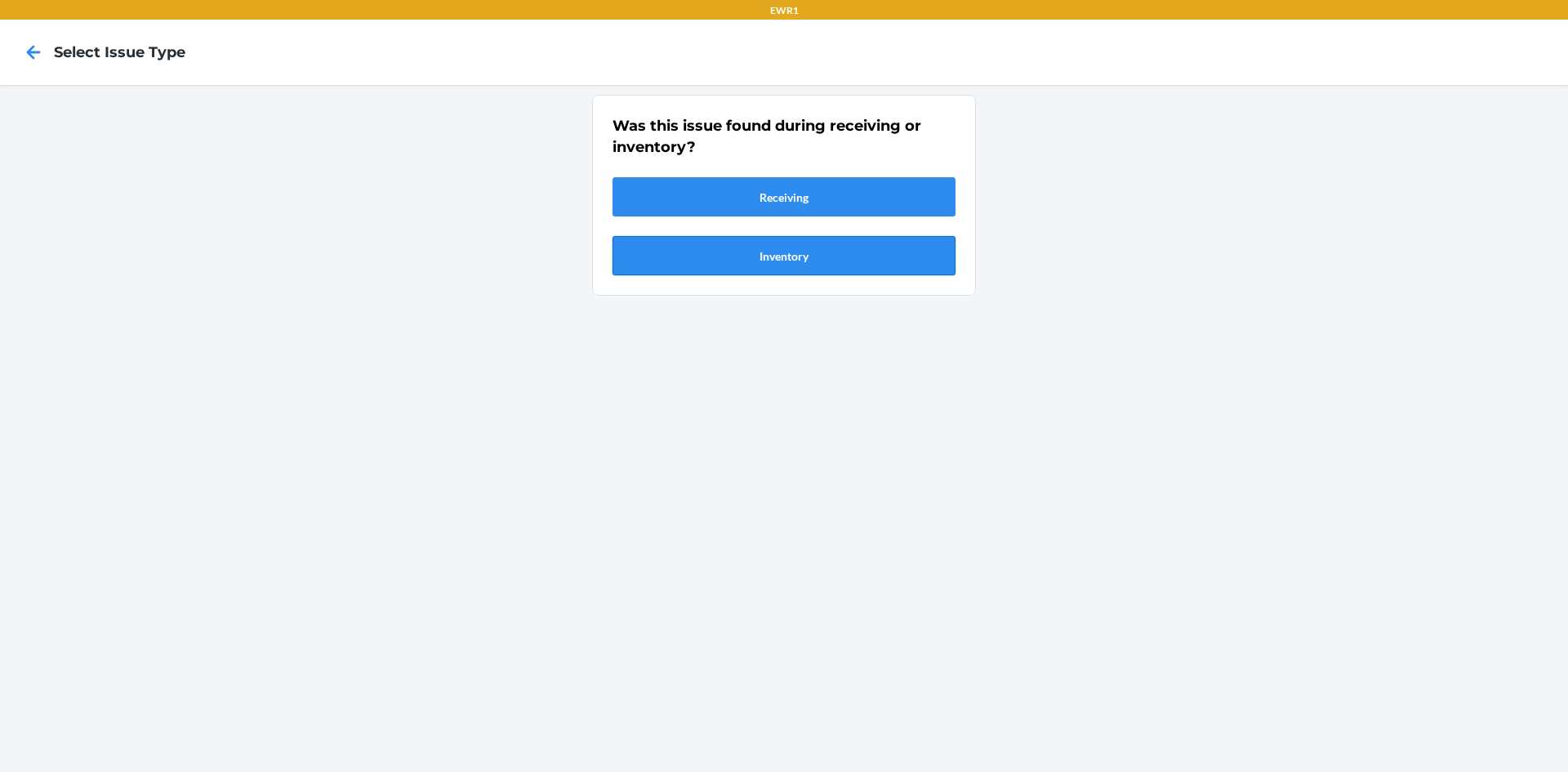
click at [767, 260] on button "Inventory" at bounding box center [784, 255] width 343 height 39
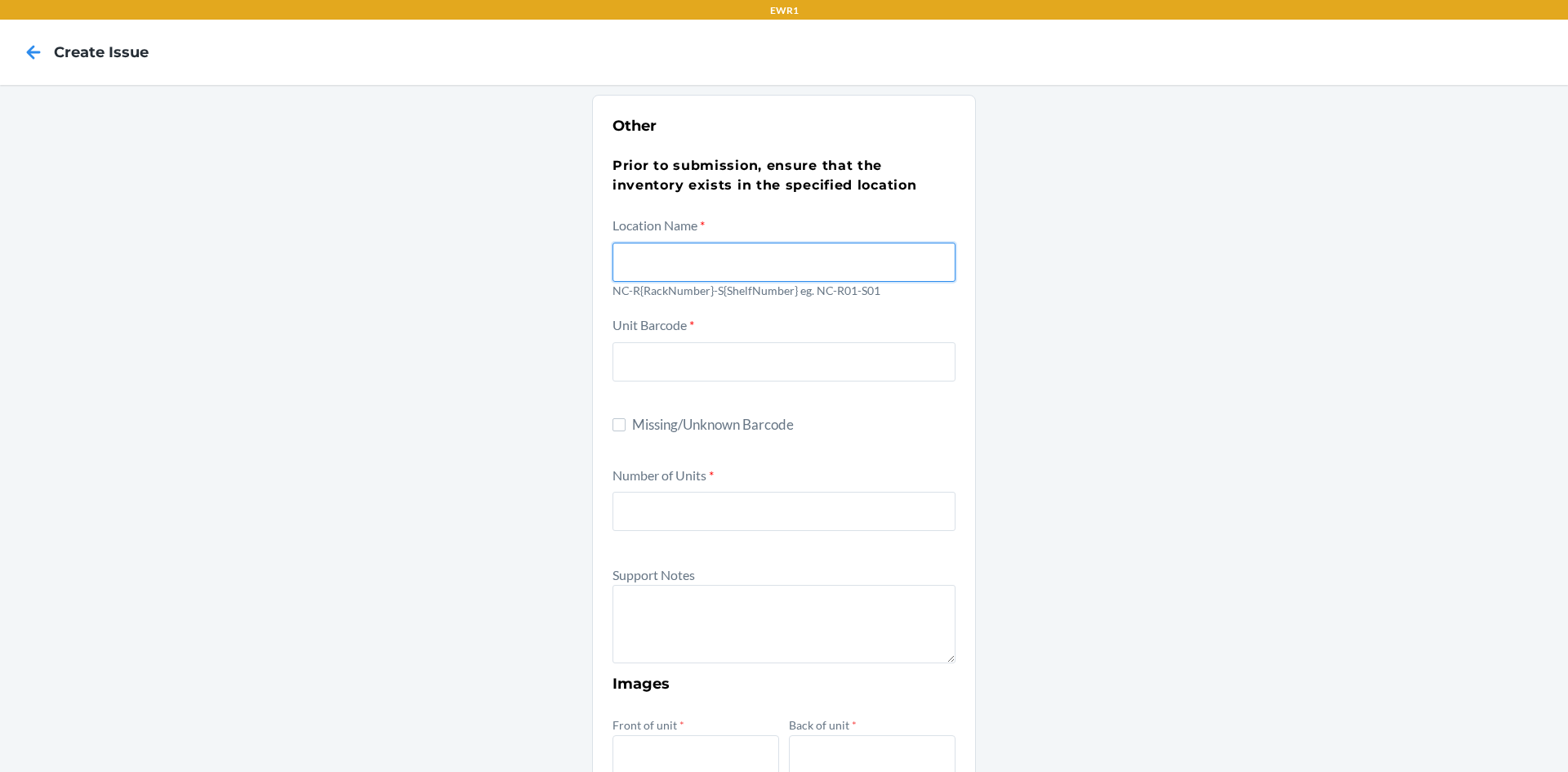
click at [744, 272] on input "text" at bounding box center [784, 262] width 343 height 39
type input "NC-R05-S05"
click at [1180, 277] on div "Other Prior to submission, ensure that the inventory exists in the specified lo…" at bounding box center [784, 592] width 1568 height 1014
click at [615, 425] on input "Missing/Unknown Barcode" at bounding box center [618, 424] width 13 height 13
checkbox input "true"
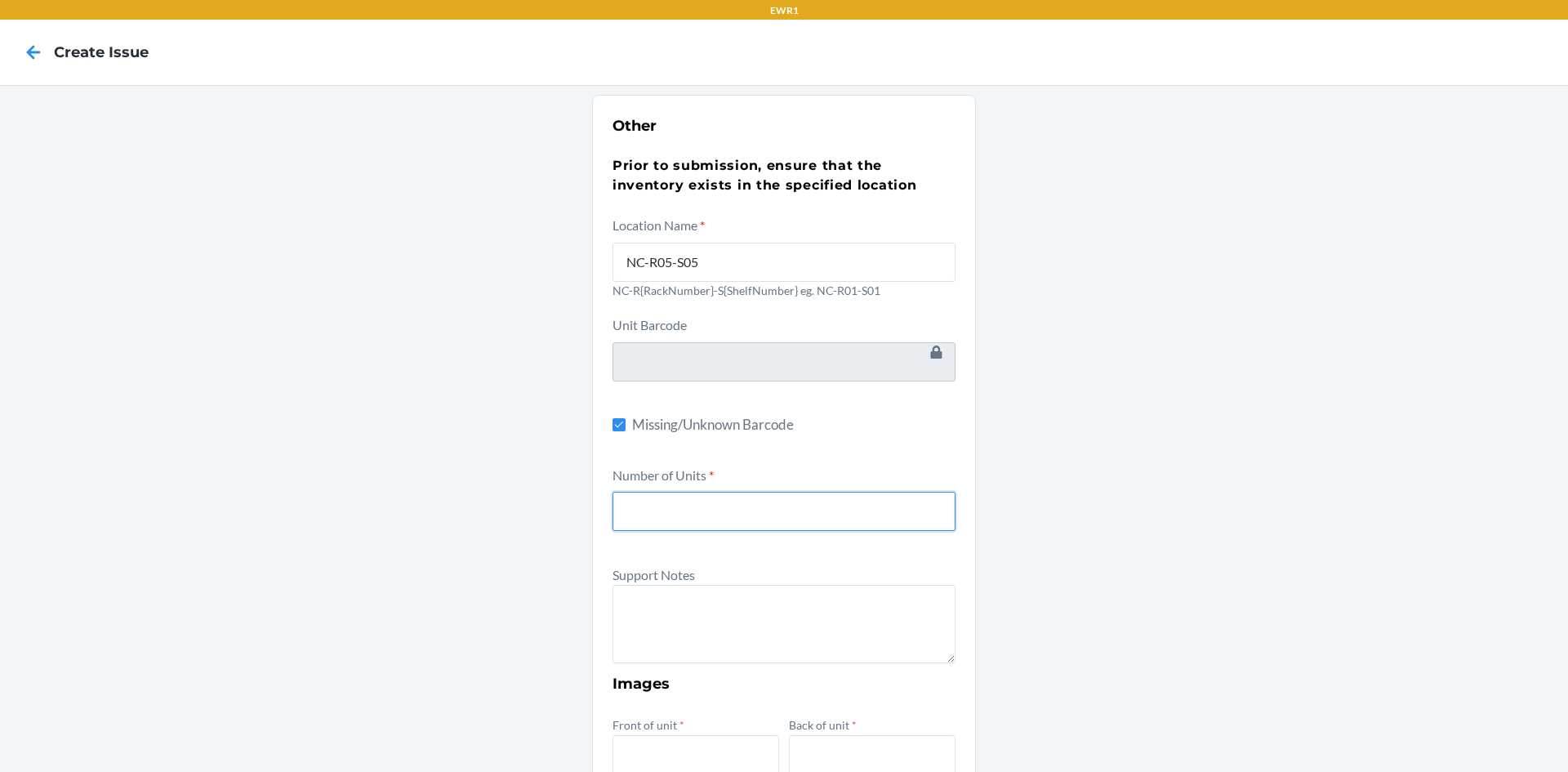
click at [642, 511] on input "number" at bounding box center [784, 511] width 343 height 39
type input "1"
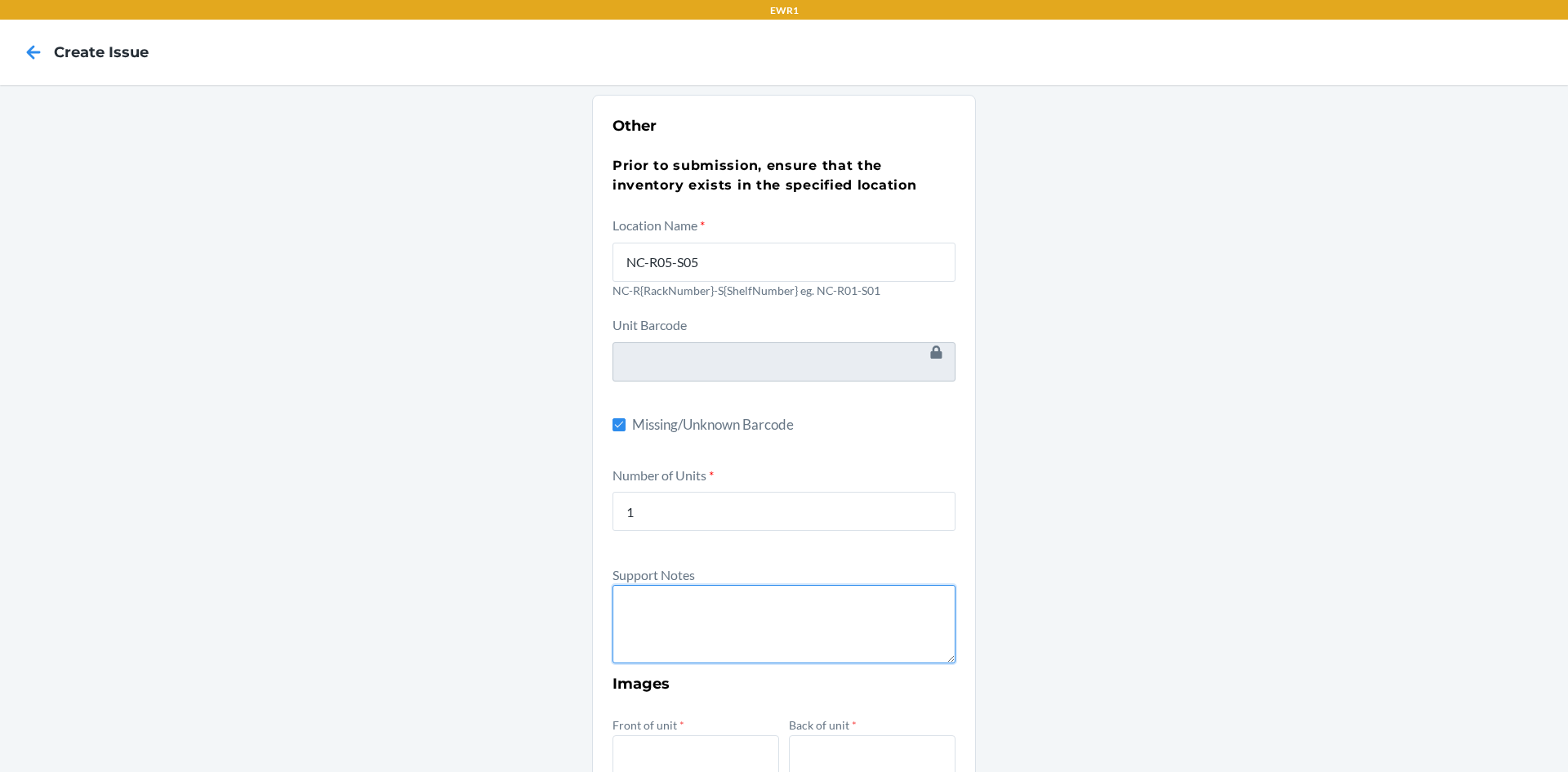
click at [769, 637] on textarea at bounding box center [784, 624] width 343 height 79
click at [849, 606] on textarea "Unit is missing barcode and missing accessroy kit" at bounding box center [784, 624] width 343 height 79
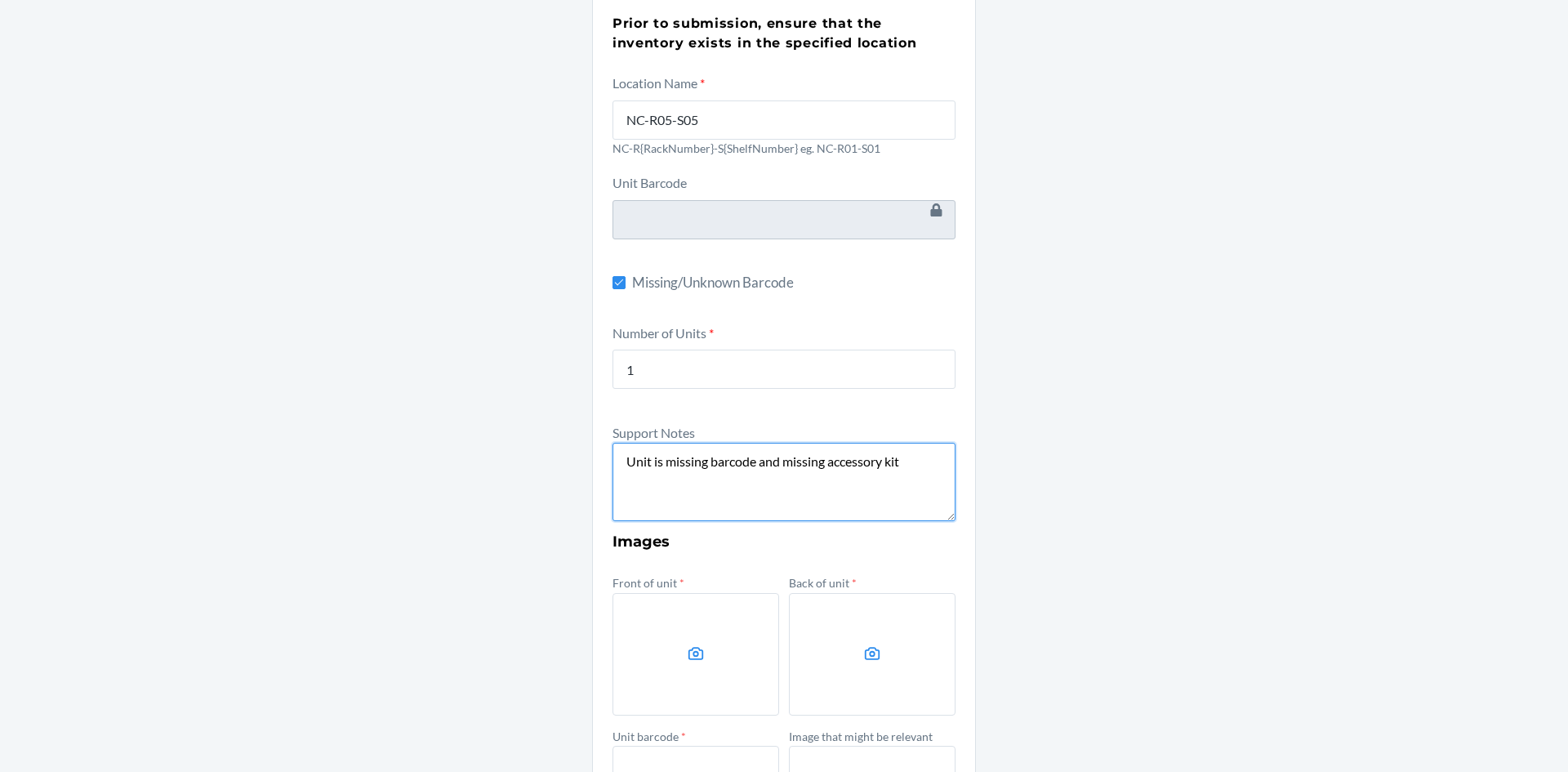
scroll to position [327, 0]
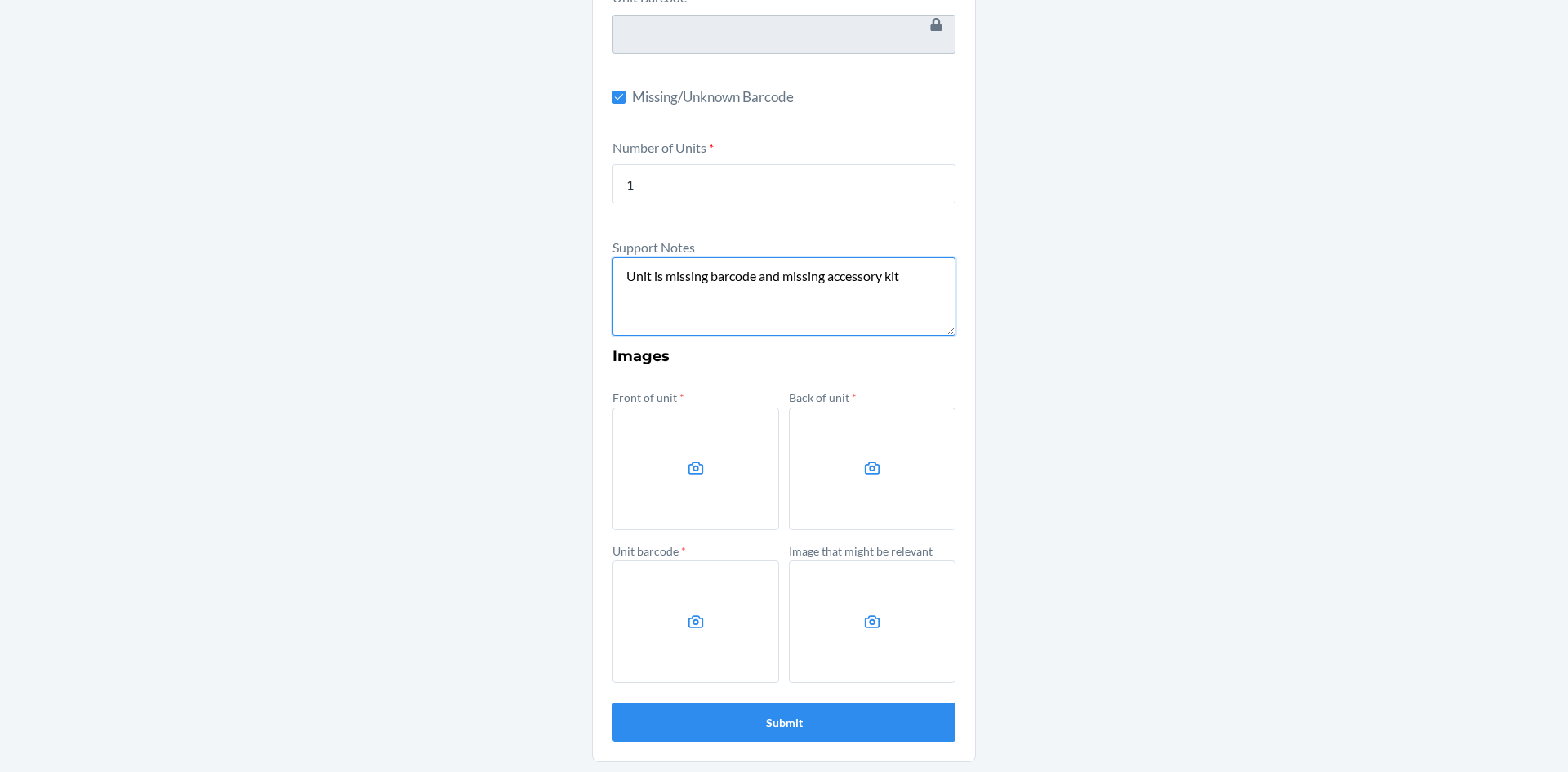
type textarea "Unit is missing barcode and missing accessory kit"
click at [702, 460] on label at bounding box center [695, 469] width 166 height 123
click at [0, 0] on input "file" at bounding box center [0, 0] width 0 height 0
click at [876, 474] on label at bounding box center [871, 469] width 166 height 123
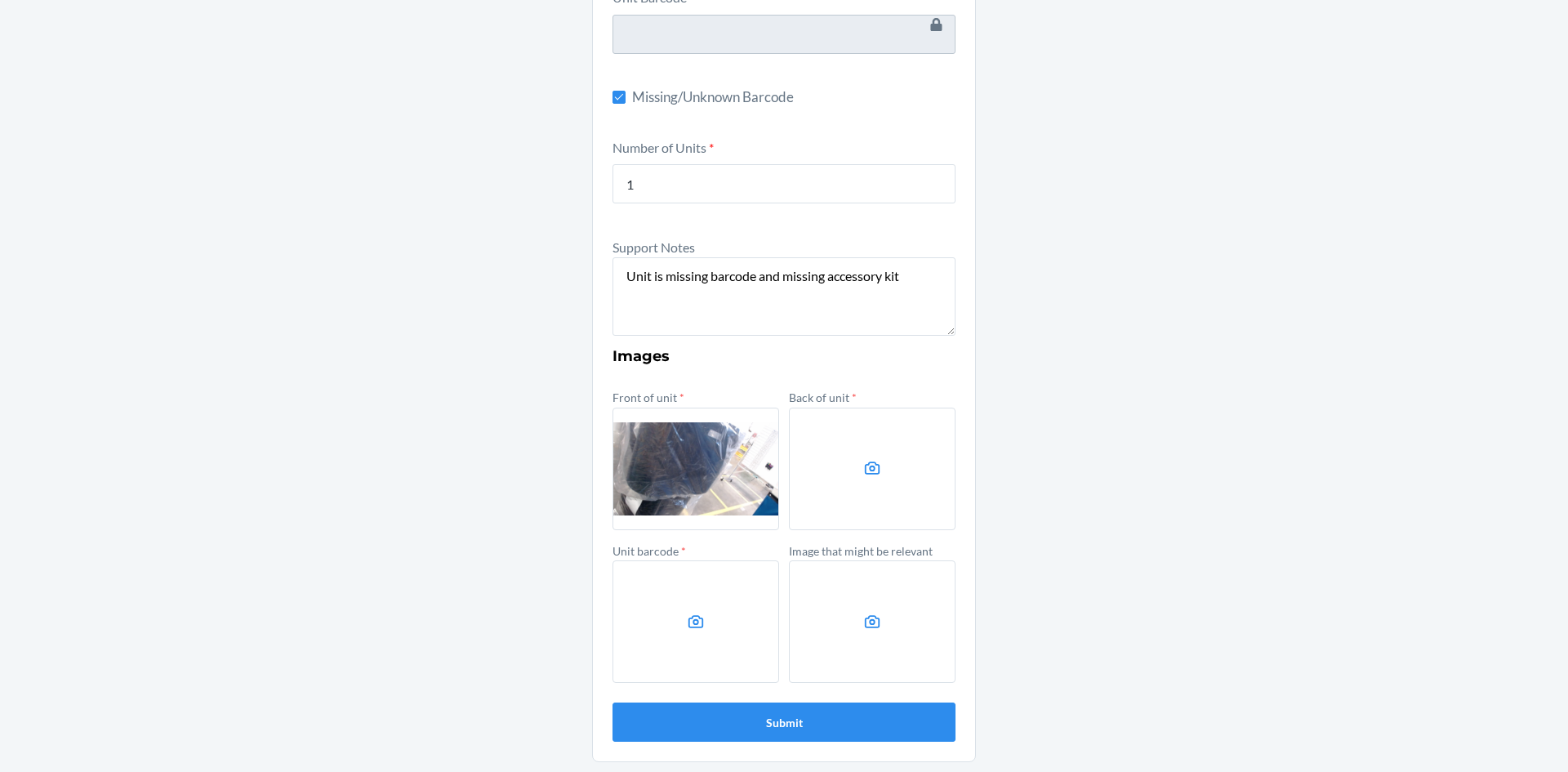
click at [0, 0] on input "file" at bounding box center [0, 0] width 0 height 0
click at [693, 602] on label at bounding box center [695, 622] width 166 height 123
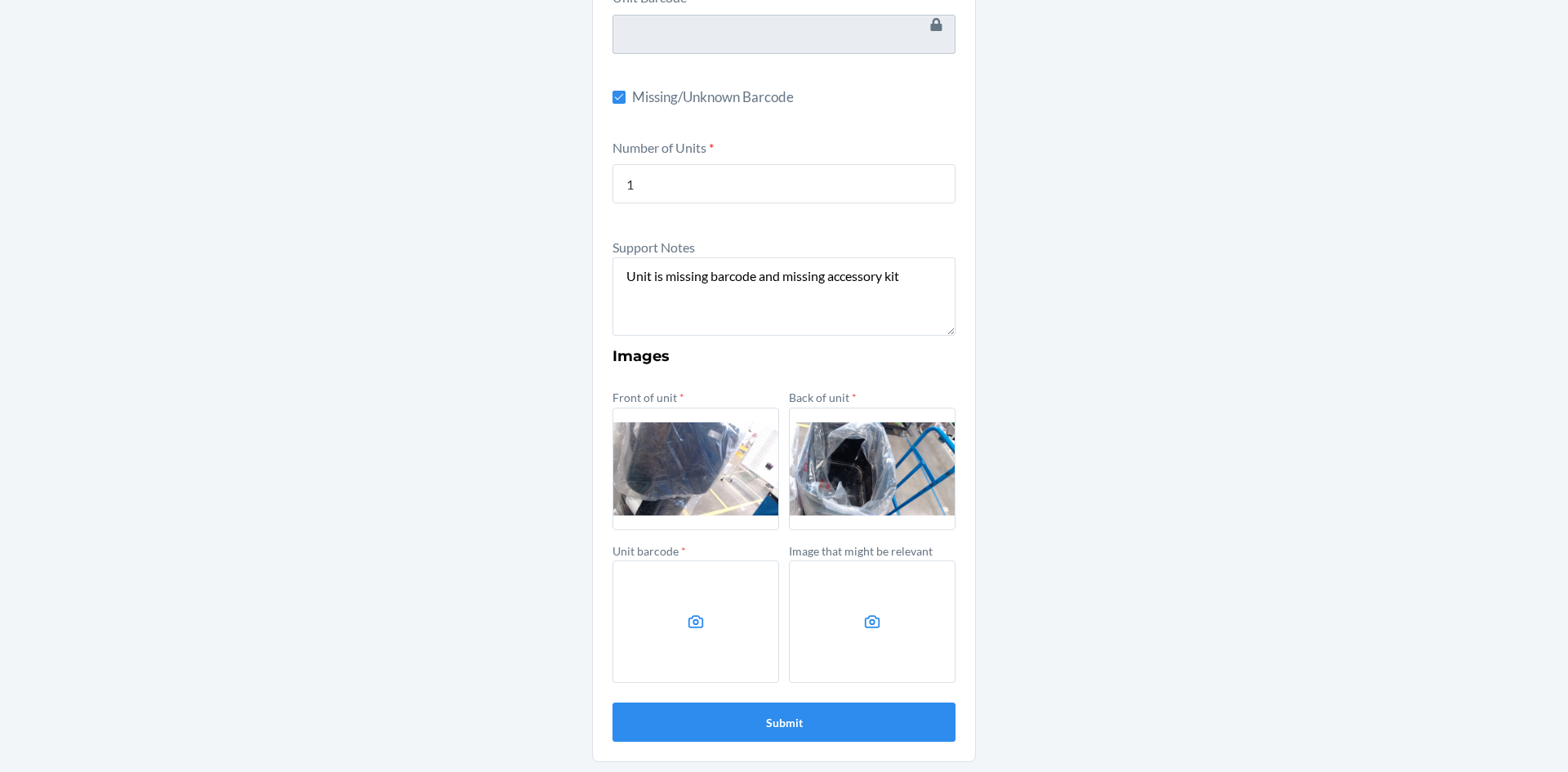
click at [0, 0] on input "file" at bounding box center [0, 0] width 0 height 0
click at [808, 717] on button "Submit" at bounding box center [784, 722] width 343 height 39
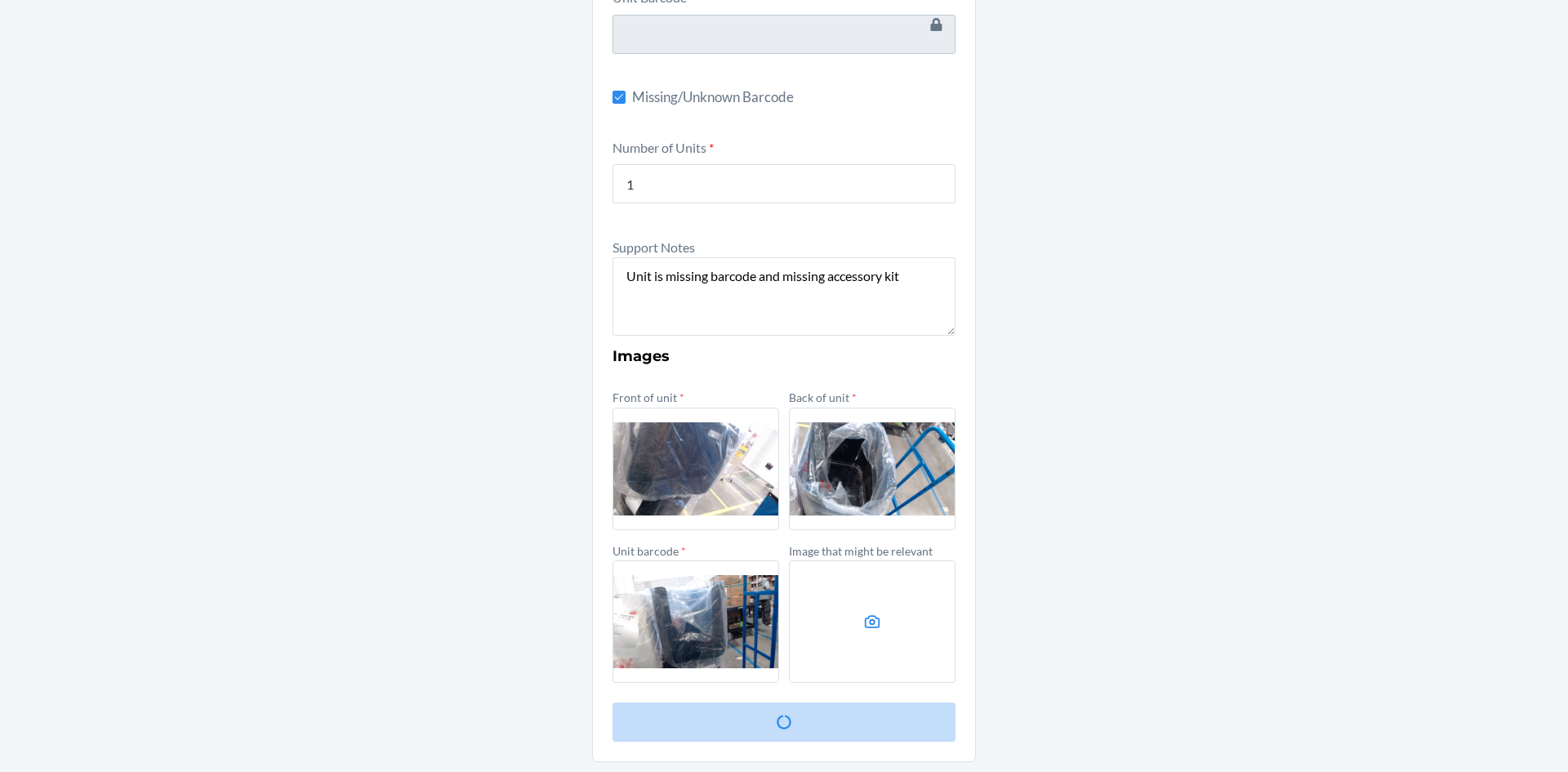
scroll to position [0, 0]
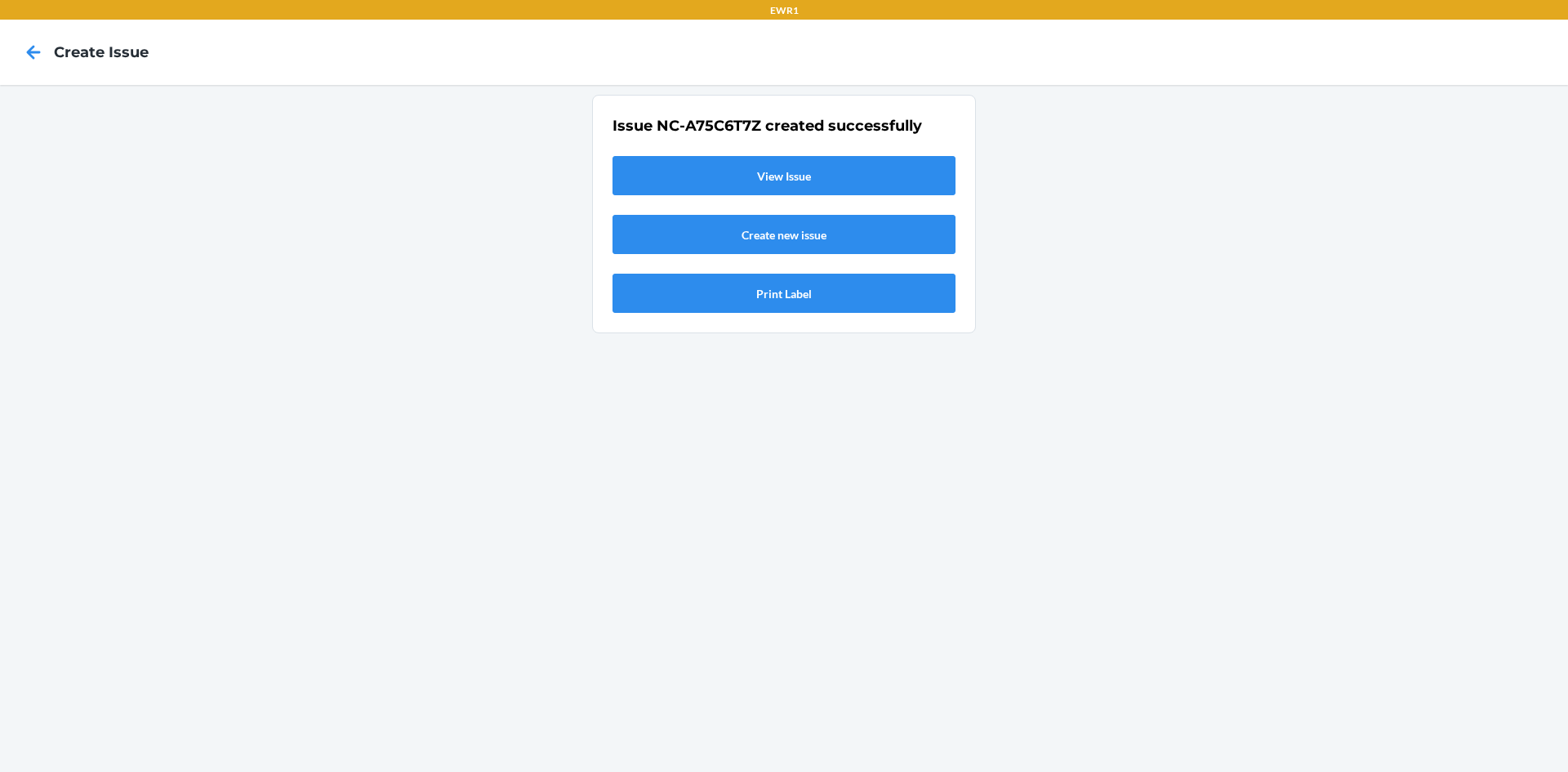
click at [820, 183] on link "View Issue" at bounding box center [784, 175] width 343 height 39
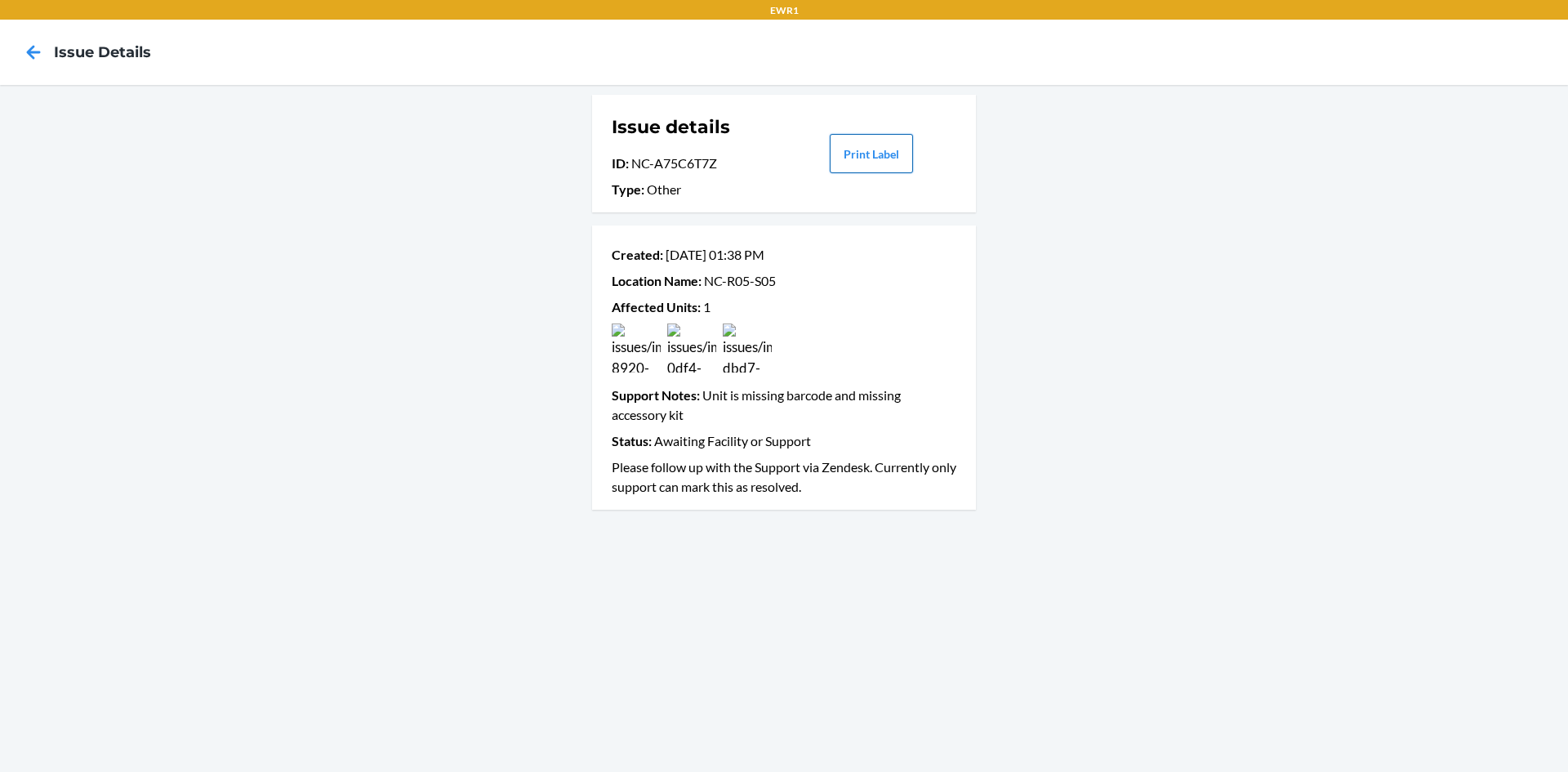
click at [875, 140] on button "Print Label" at bounding box center [871, 154] width 84 height 39
drag, startPoint x: 13, startPoint y: 64, endPoint x: 30, endPoint y: 55, distance: 19.2
click at [14, 64] on div at bounding box center [33, 53] width 41 height 41
click at [30, 55] on icon at bounding box center [34, 52] width 14 height 14
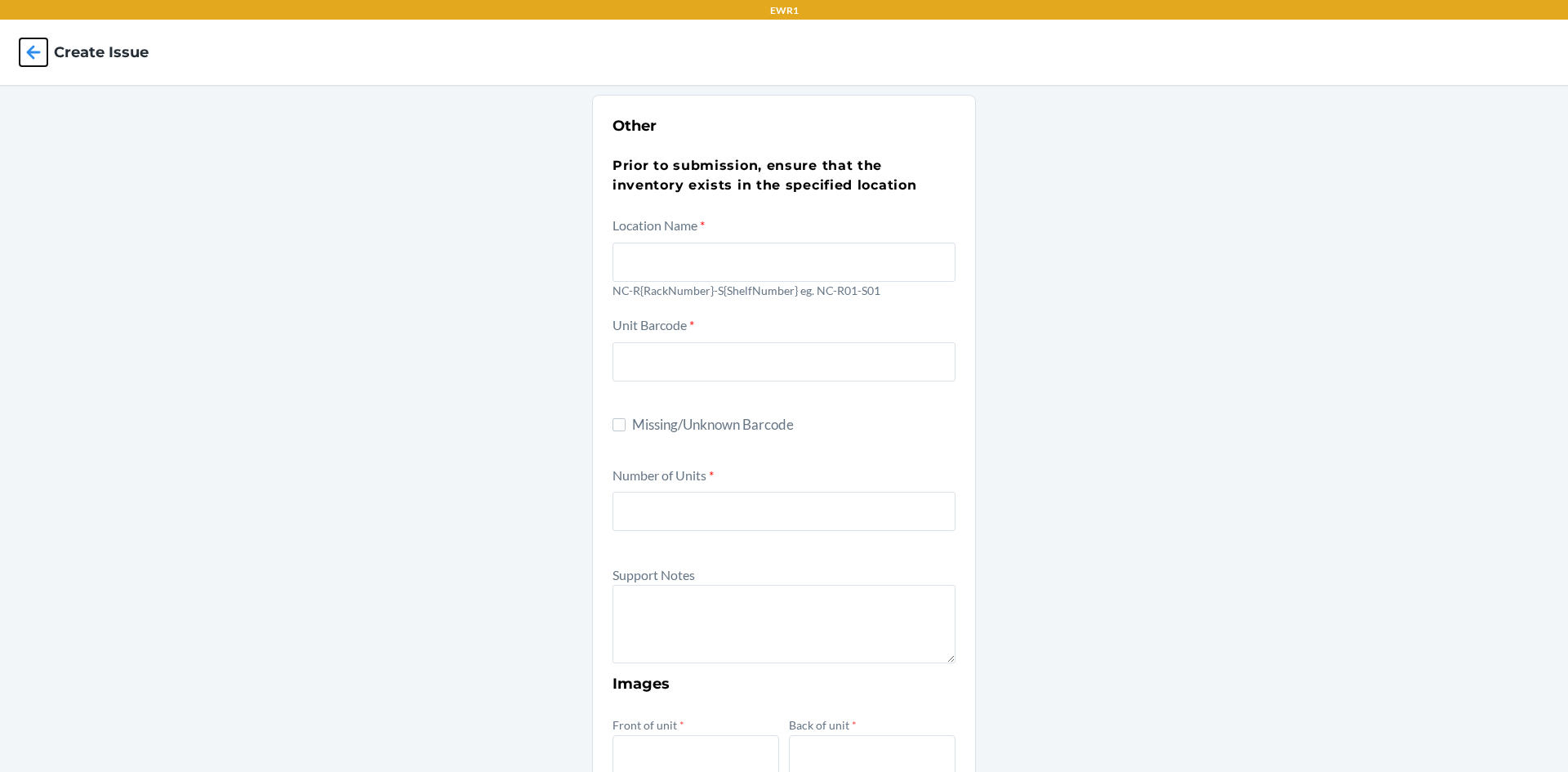
click at [30, 55] on icon at bounding box center [34, 52] width 14 height 14
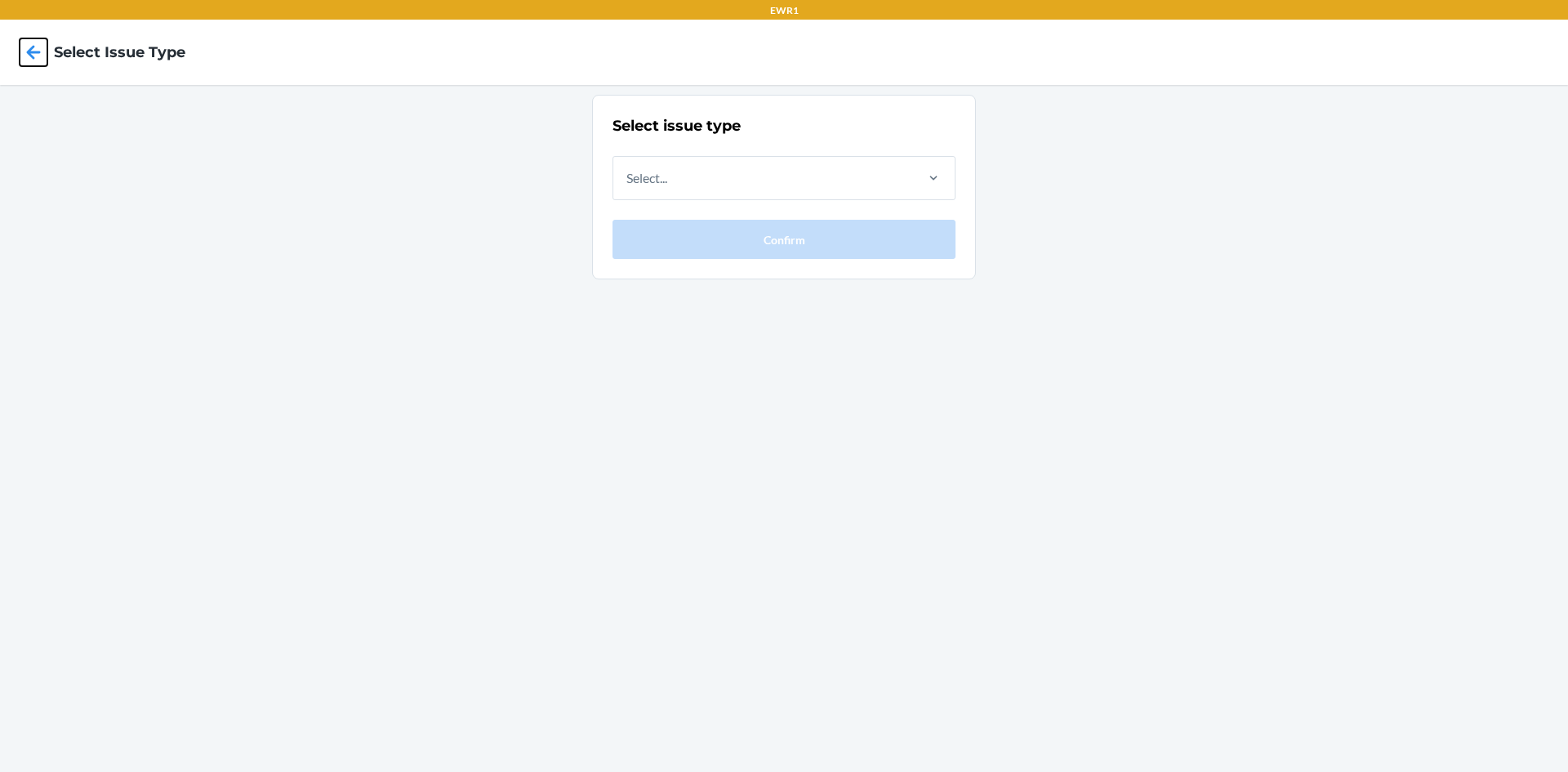
click at [30, 55] on icon at bounding box center [34, 52] width 14 height 14
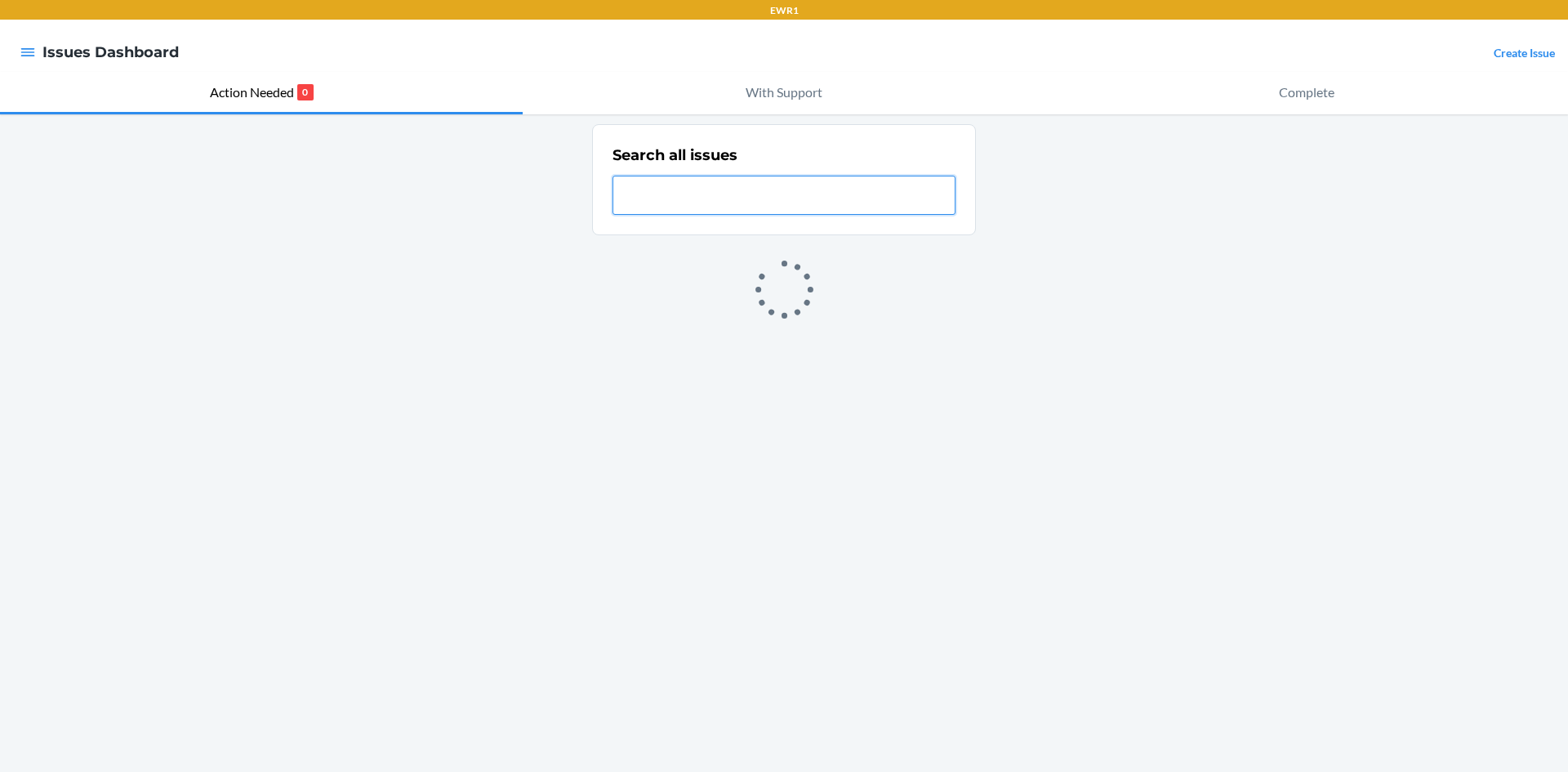
click at [30, 55] on icon "button" at bounding box center [28, 53] width 14 height 8
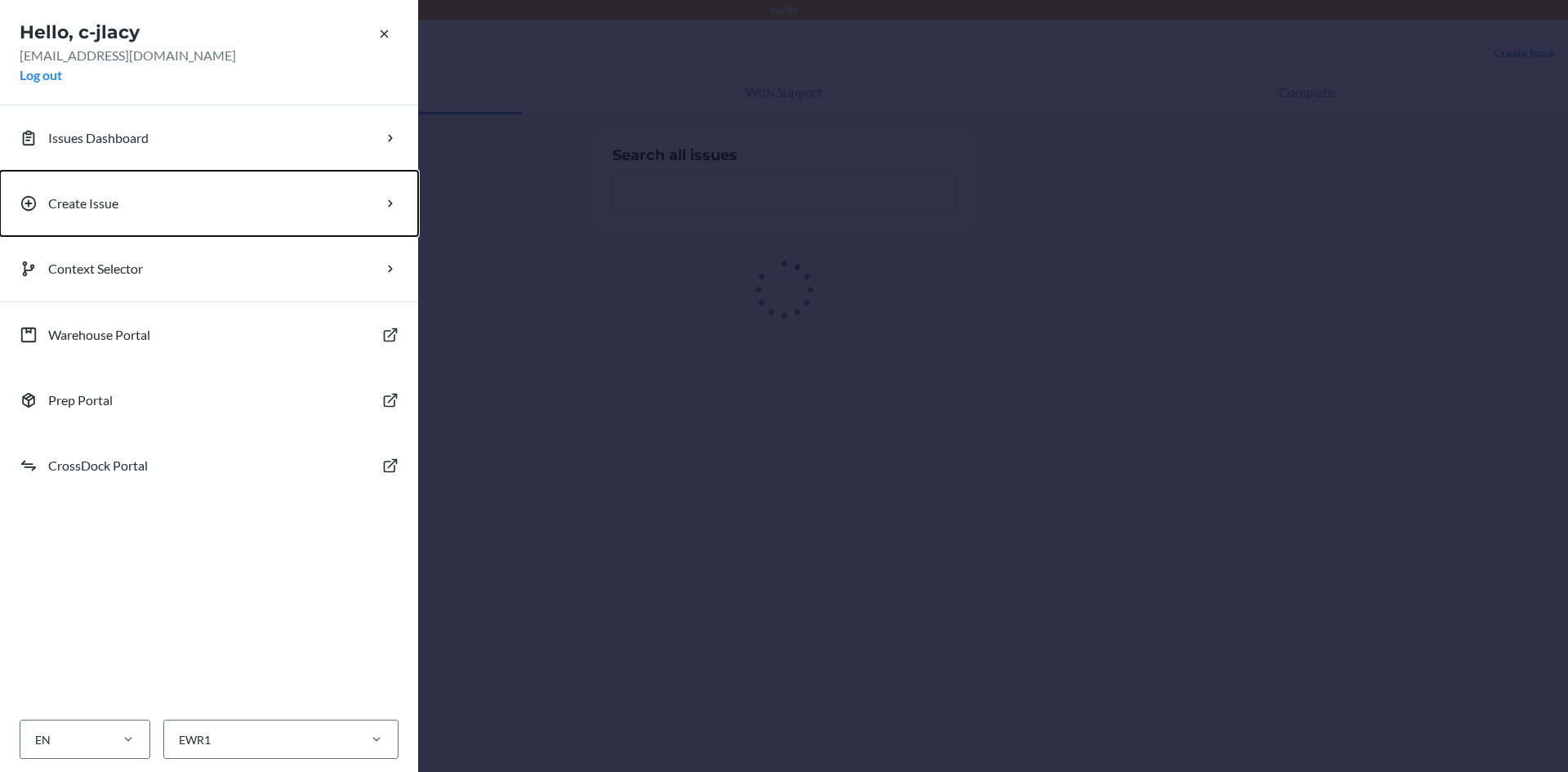
click at [60, 199] on p "Create Issue" at bounding box center [84, 203] width 70 height 19
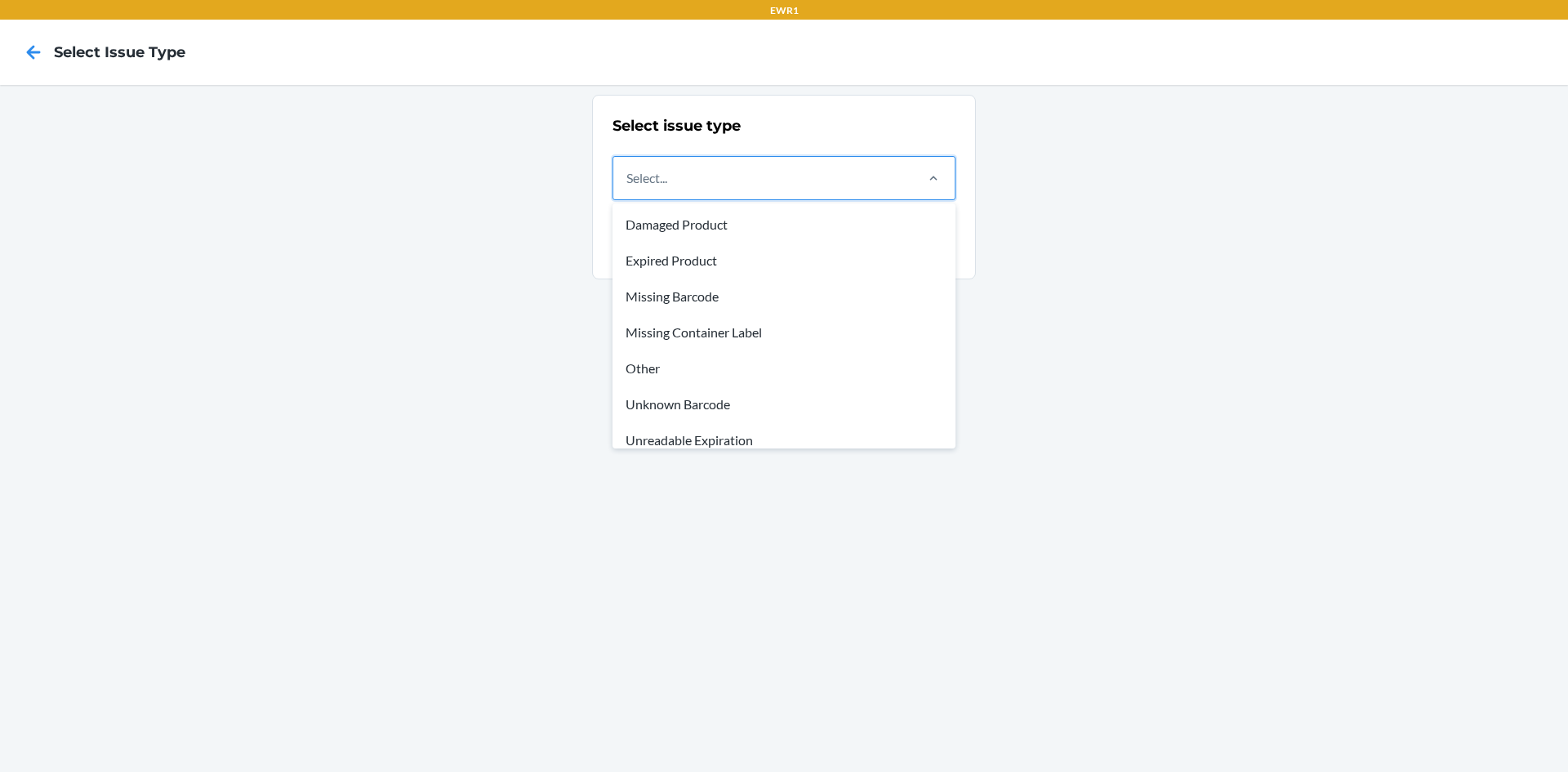
click at [664, 177] on div "Select..." at bounding box center [647, 178] width 41 height 19
click at [628, 177] on input "option Damaged Product focused, 1 of 8. 8 results available. Use Up and Down to…" at bounding box center [628, 178] width 2 height 19
click at [680, 373] on div "Other" at bounding box center [784, 368] width 337 height 36
click at [628, 188] on input "option Other focused, 5 of 8. 8 results available. Use Up and Down to choose op…" at bounding box center [628, 178] width 2 height 19
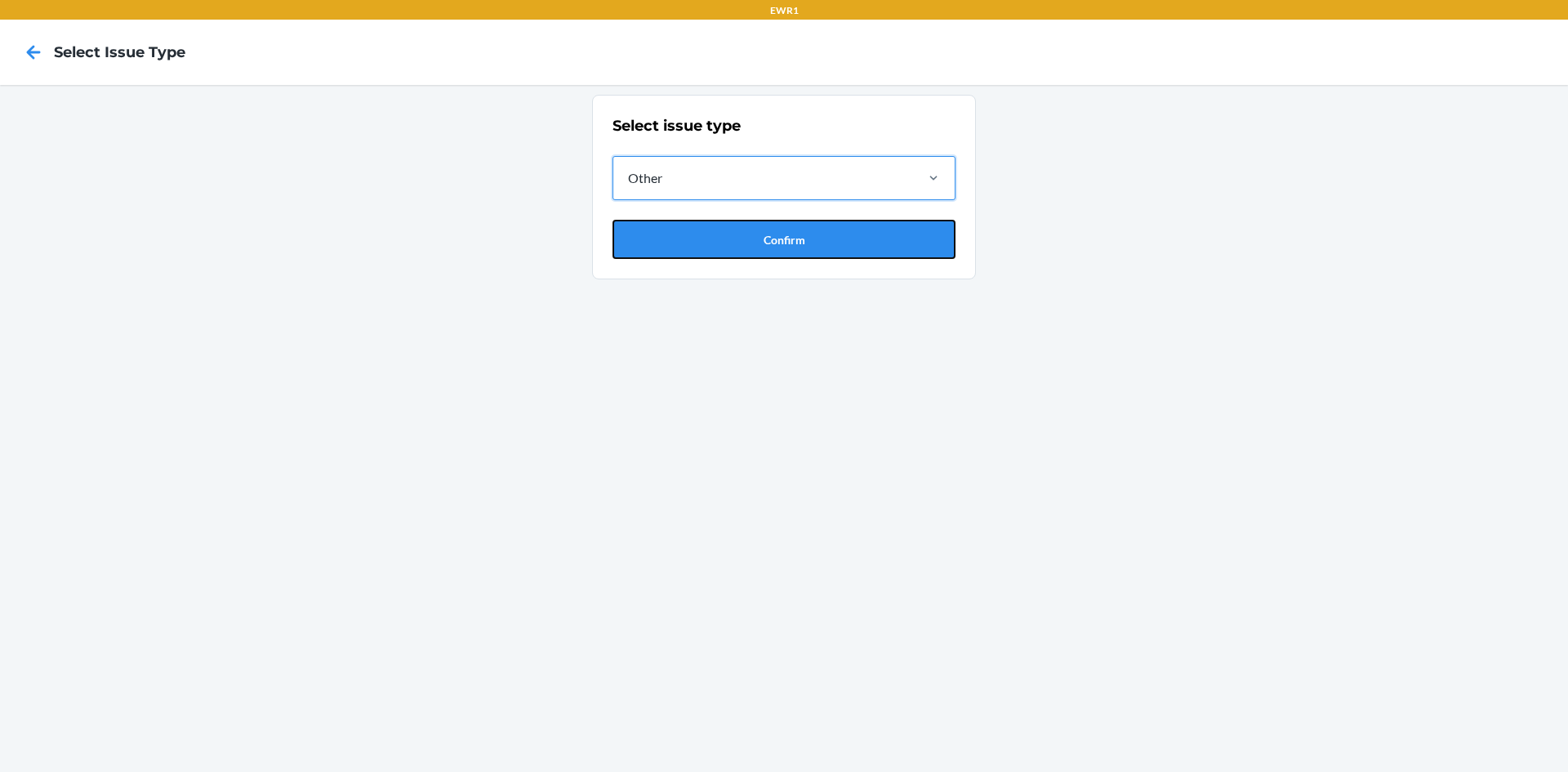
click at [705, 235] on button "Confirm" at bounding box center [784, 239] width 343 height 39
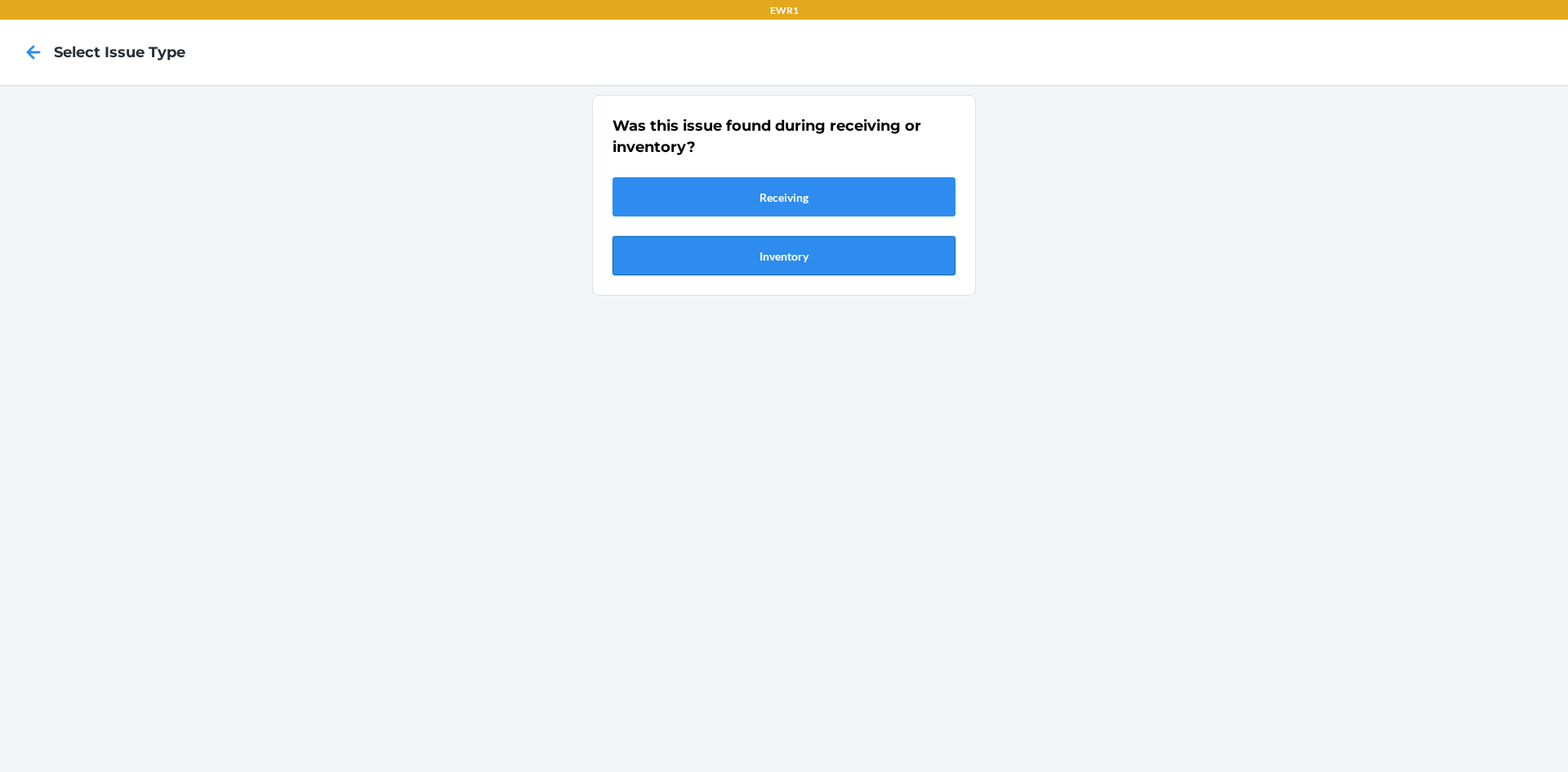
click at [709, 254] on button "Inventory" at bounding box center [784, 255] width 343 height 39
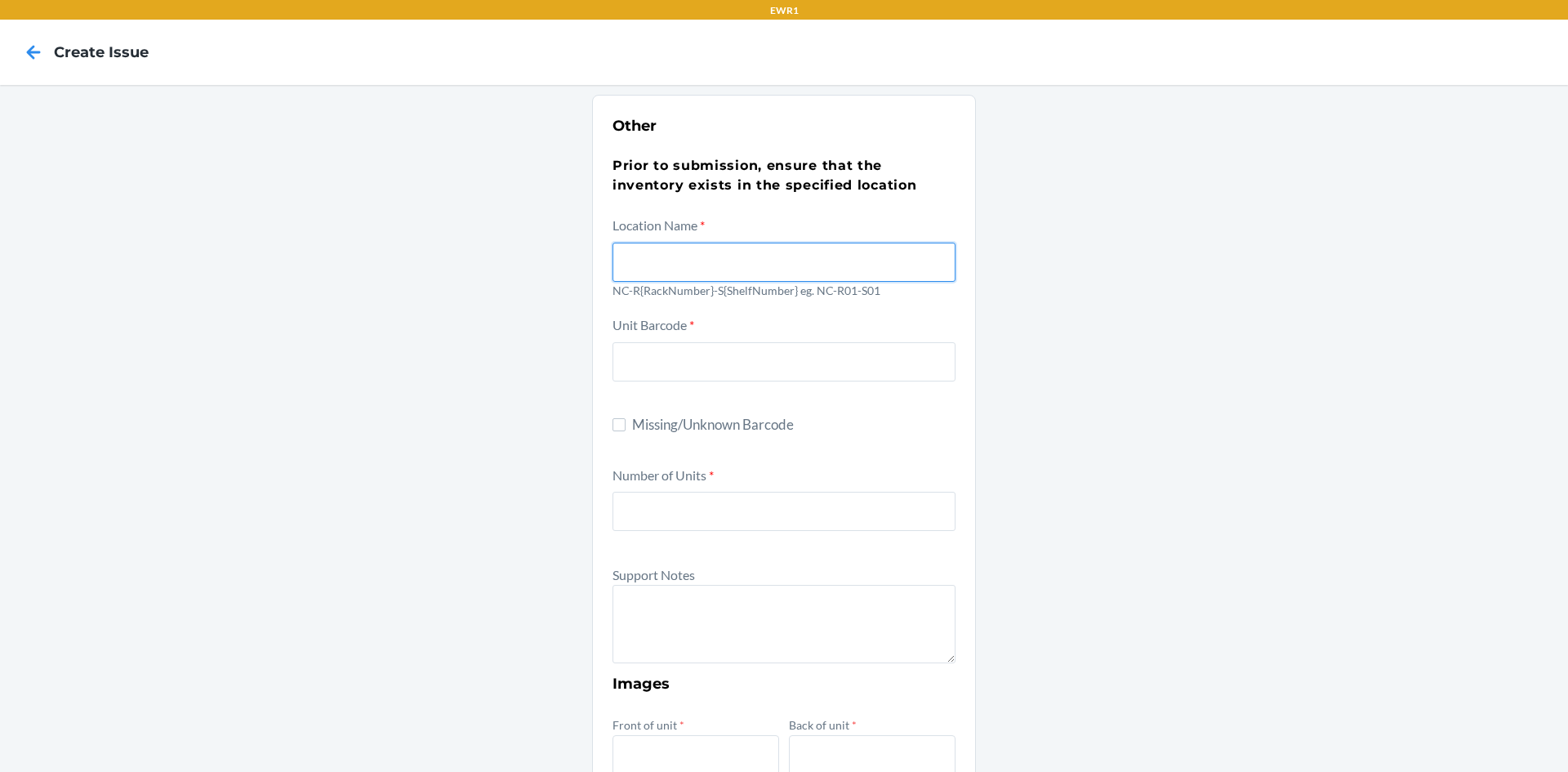
click at [703, 263] on input "text" at bounding box center [784, 262] width 343 height 39
type input "NC-R05-S05"
drag, startPoint x: 1165, startPoint y: 351, endPoint x: 1157, endPoint y: 352, distance: 8.1
click at [1165, 351] on div "Other Prior to submission, ensure that the inventory exists in the specified lo…" at bounding box center [784, 592] width 1568 height 1014
click at [620, 417] on label "Missing/Unknown Barcode" at bounding box center [784, 424] width 343 height 21
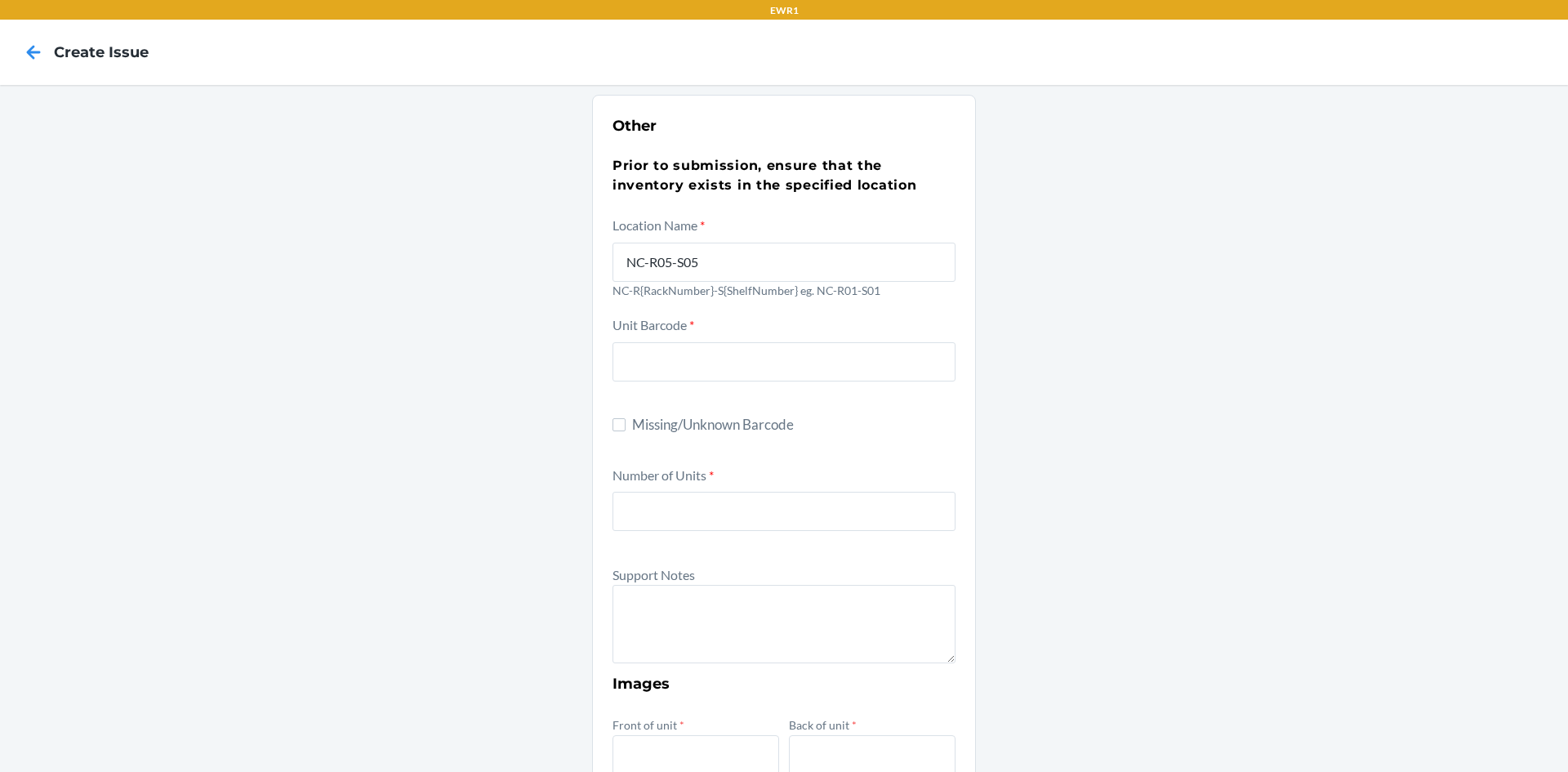
click at [620, 419] on input "Missing/Unknown Barcode" at bounding box center [618, 424] width 13 height 13
checkbox input "true"
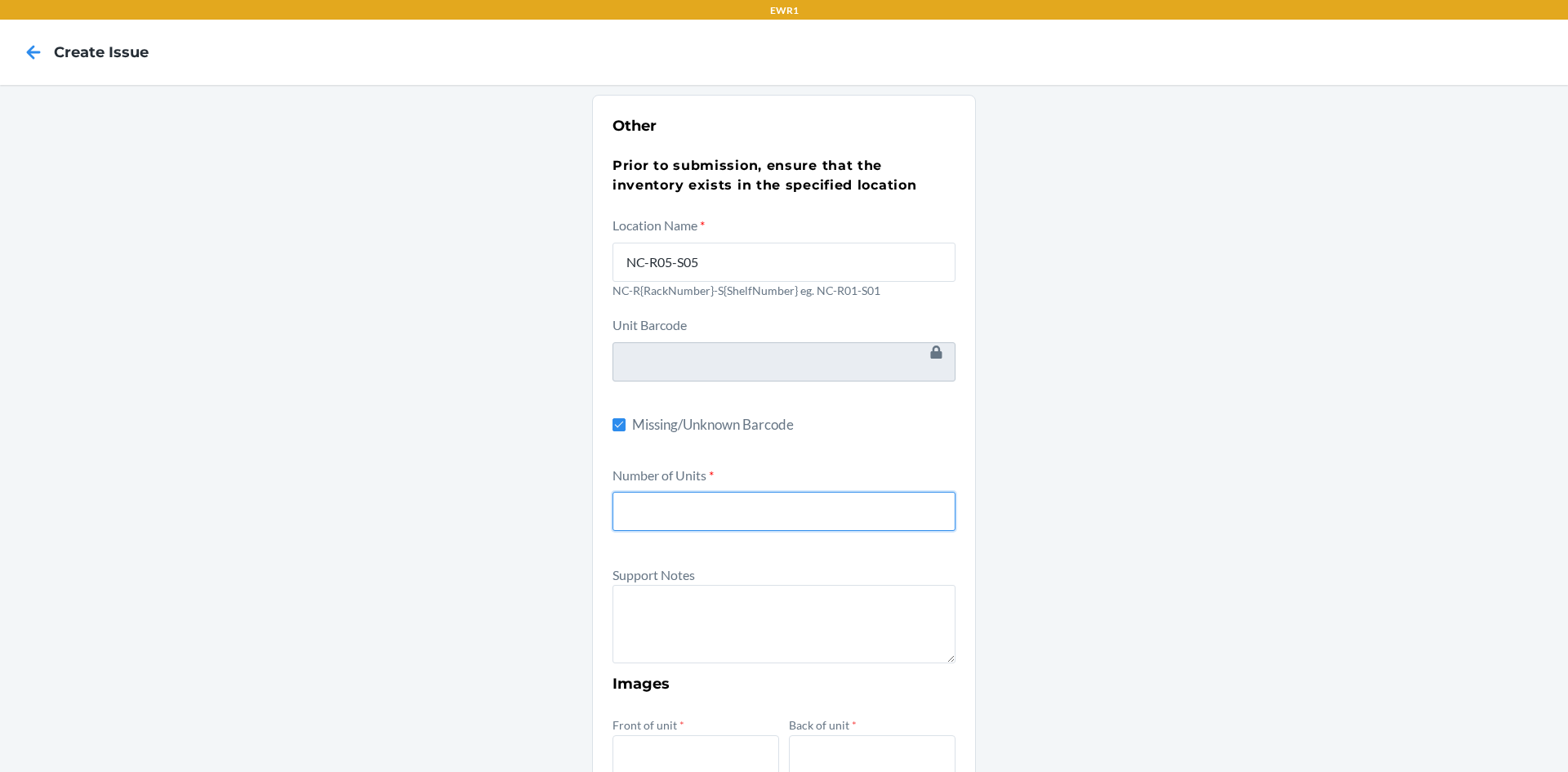
click at [659, 503] on input "number" at bounding box center [784, 511] width 343 height 39
type input "7"
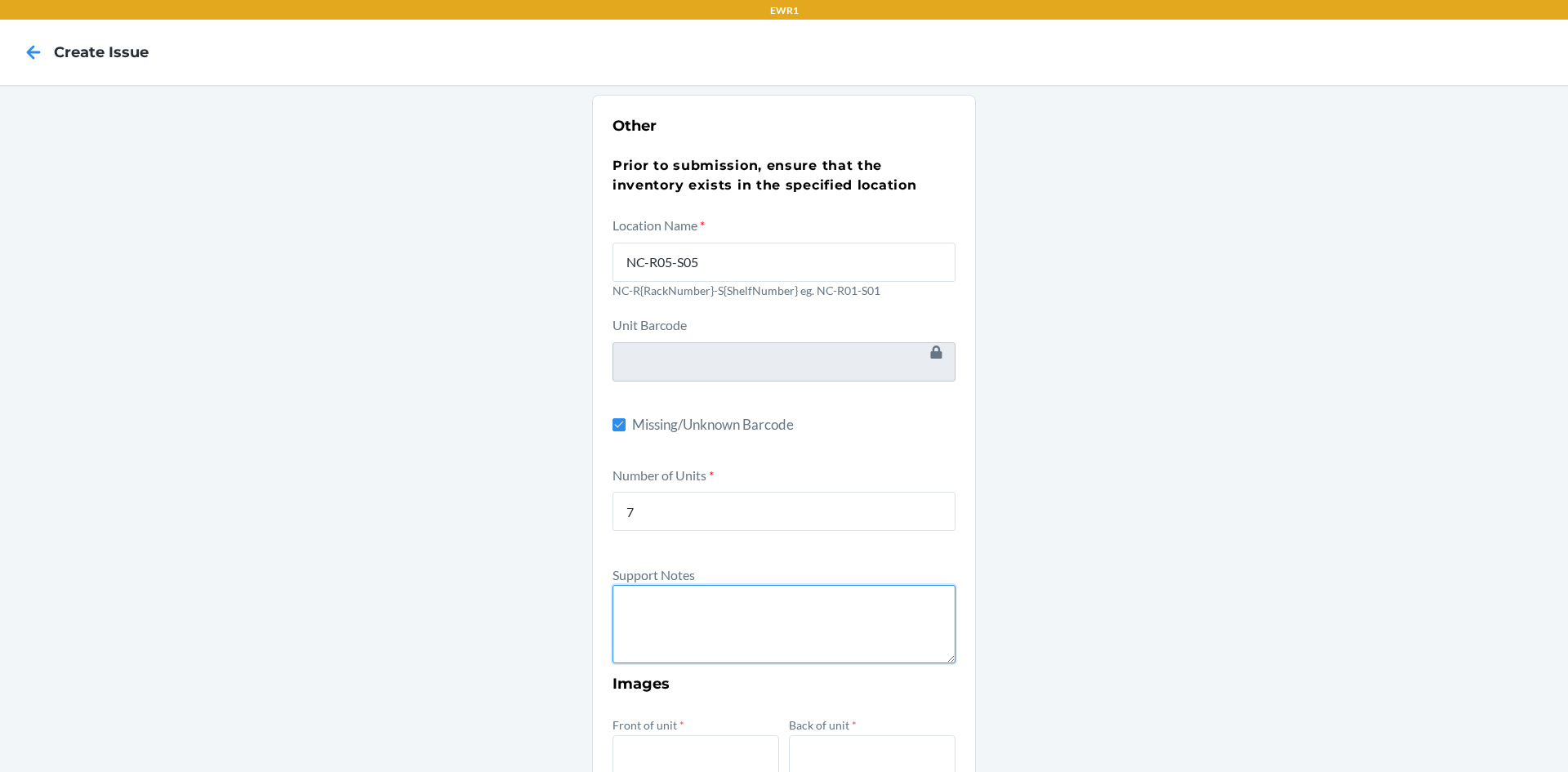
click at [666, 602] on textarea at bounding box center [784, 624] width 343 height 79
type textarea "U"
click at [832, 598] on textarea "Products are missing barcode and accessroy kit" at bounding box center [784, 624] width 343 height 79
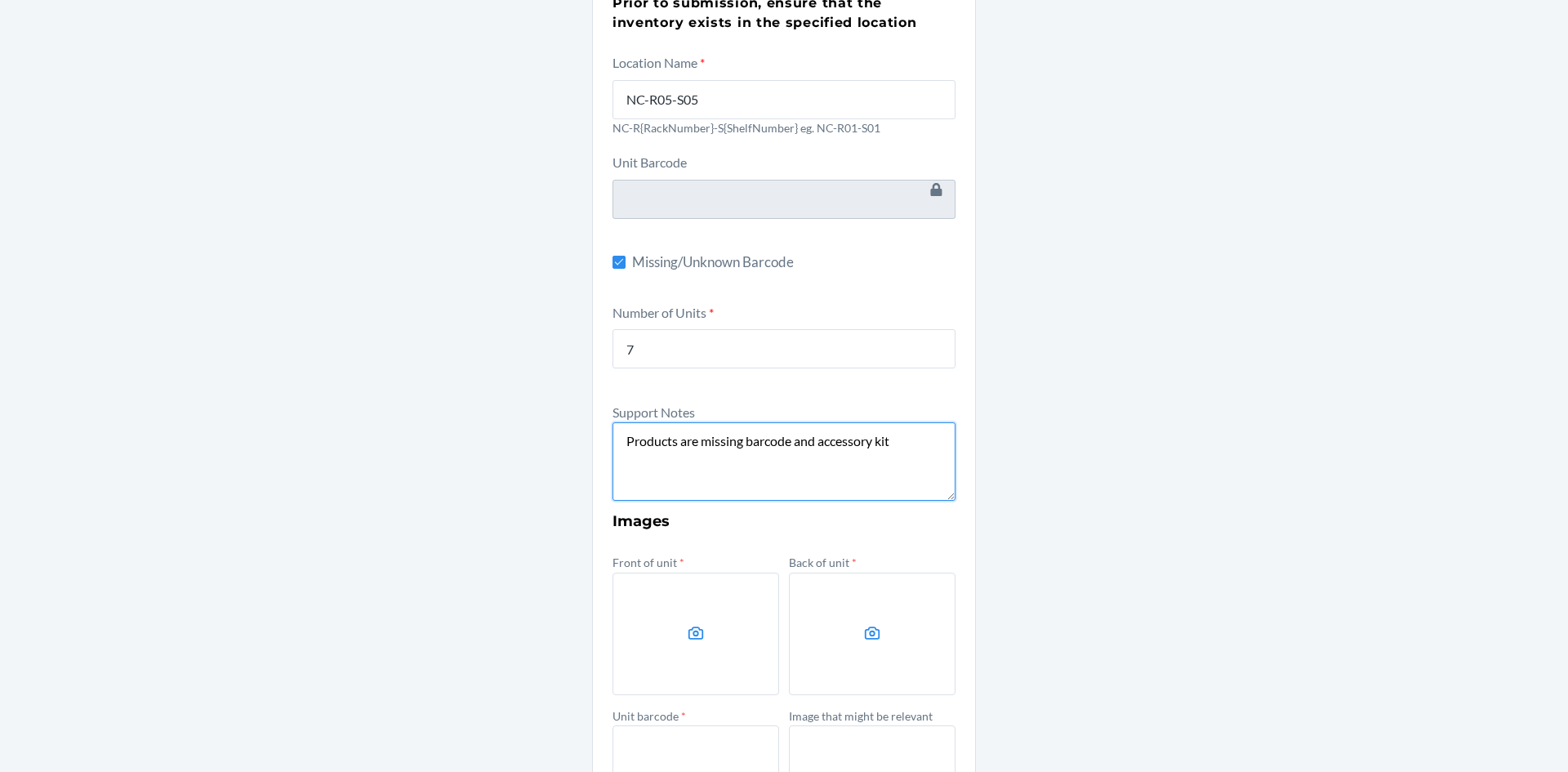
scroll to position [164, 0]
type textarea "Products are missing barcode and accessory kit"
click at [714, 625] on label at bounding box center [695, 633] width 166 height 123
click at [0, 0] on input "file" at bounding box center [0, 0] width 0 height 0
click at [891, 645] on label at bounding box center [871, 633] width 166 height 123
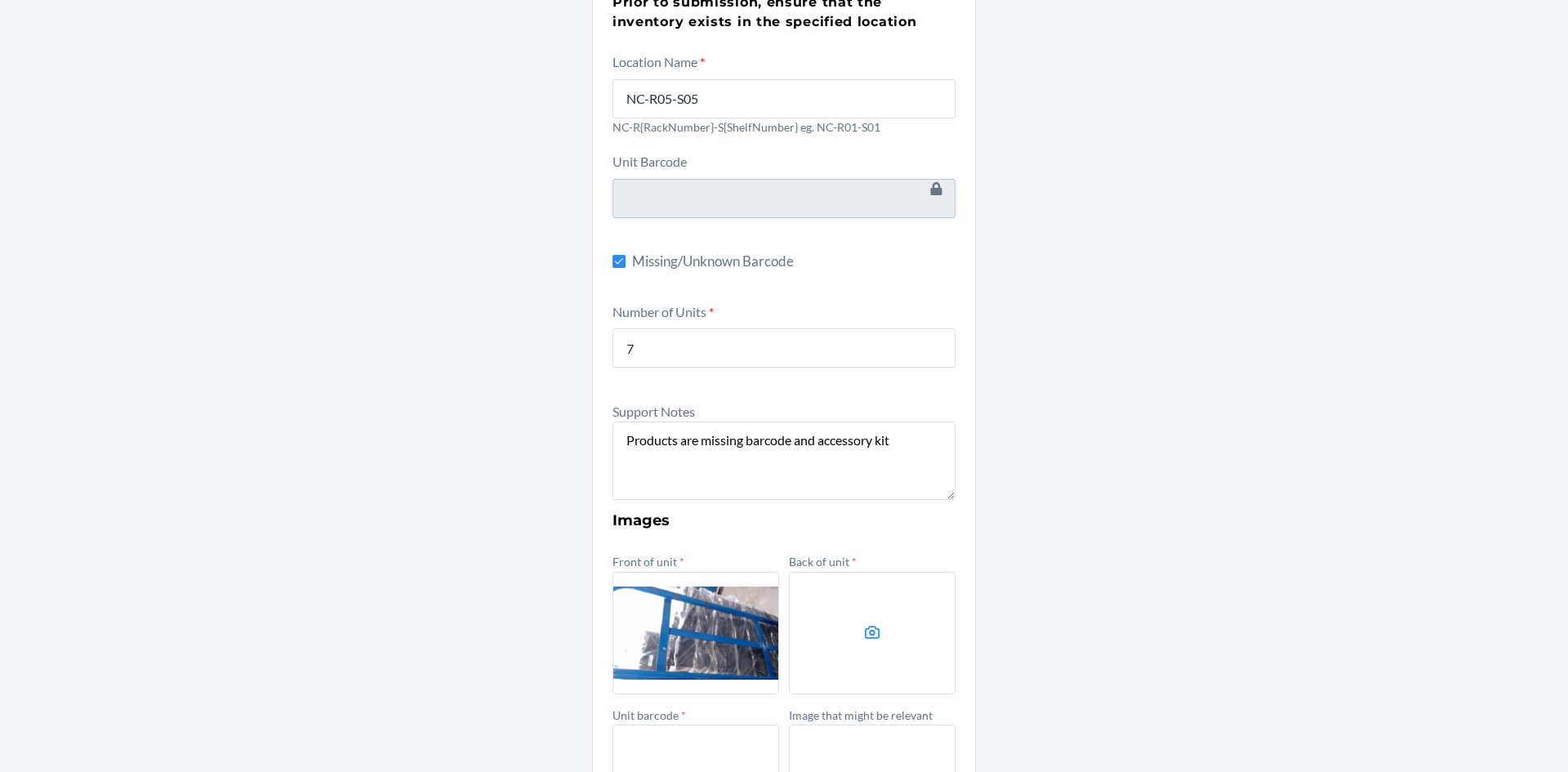
click at [0, 0] on input "file" at bounding box center [0, 0] width 0 height 0
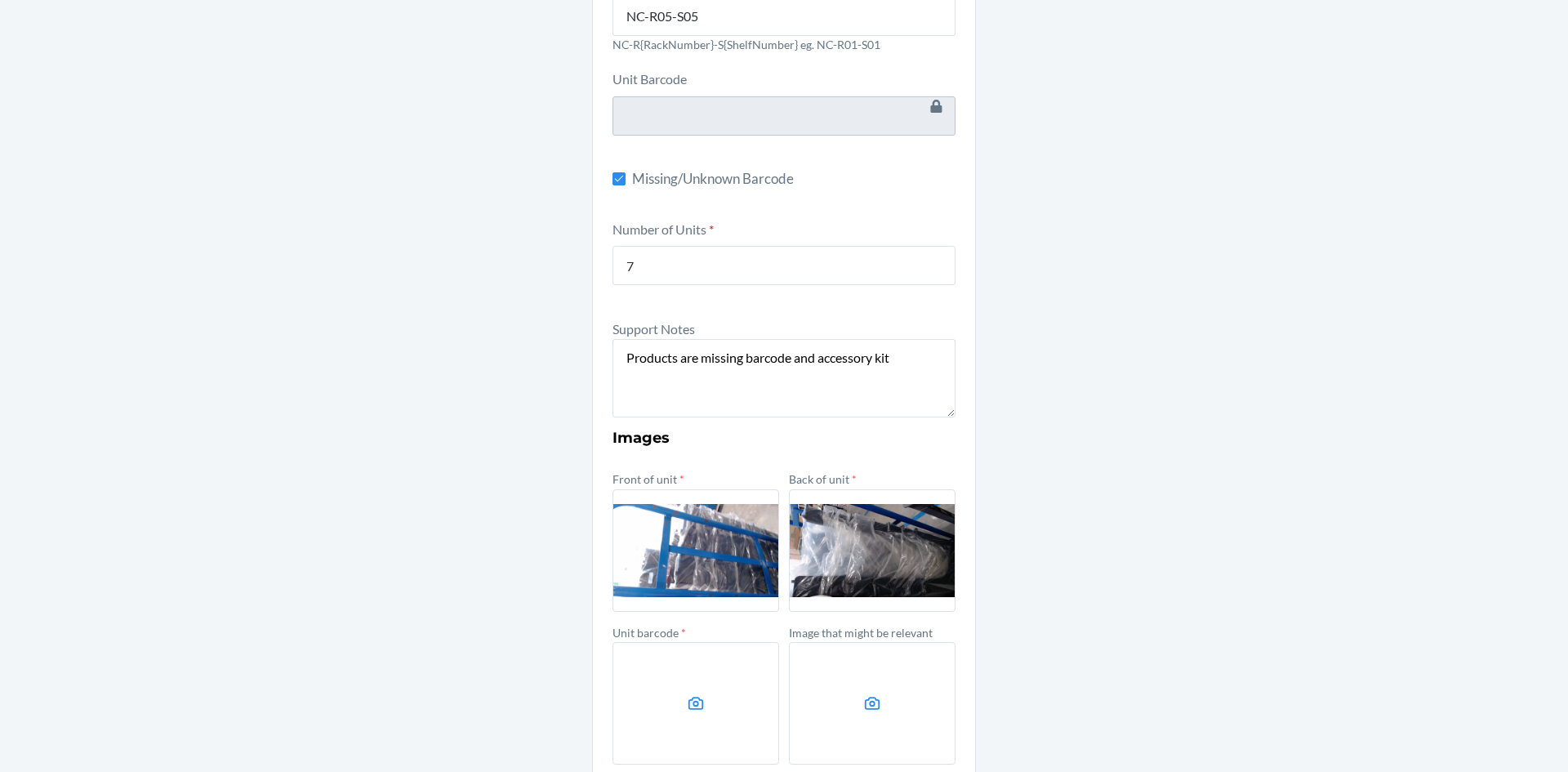
click at [687, 694] on icon at bounding box center [696, 703] width 18 height 18
click at [0, 0] on input "file" at bounding box center [0, 0] width 0 height 0
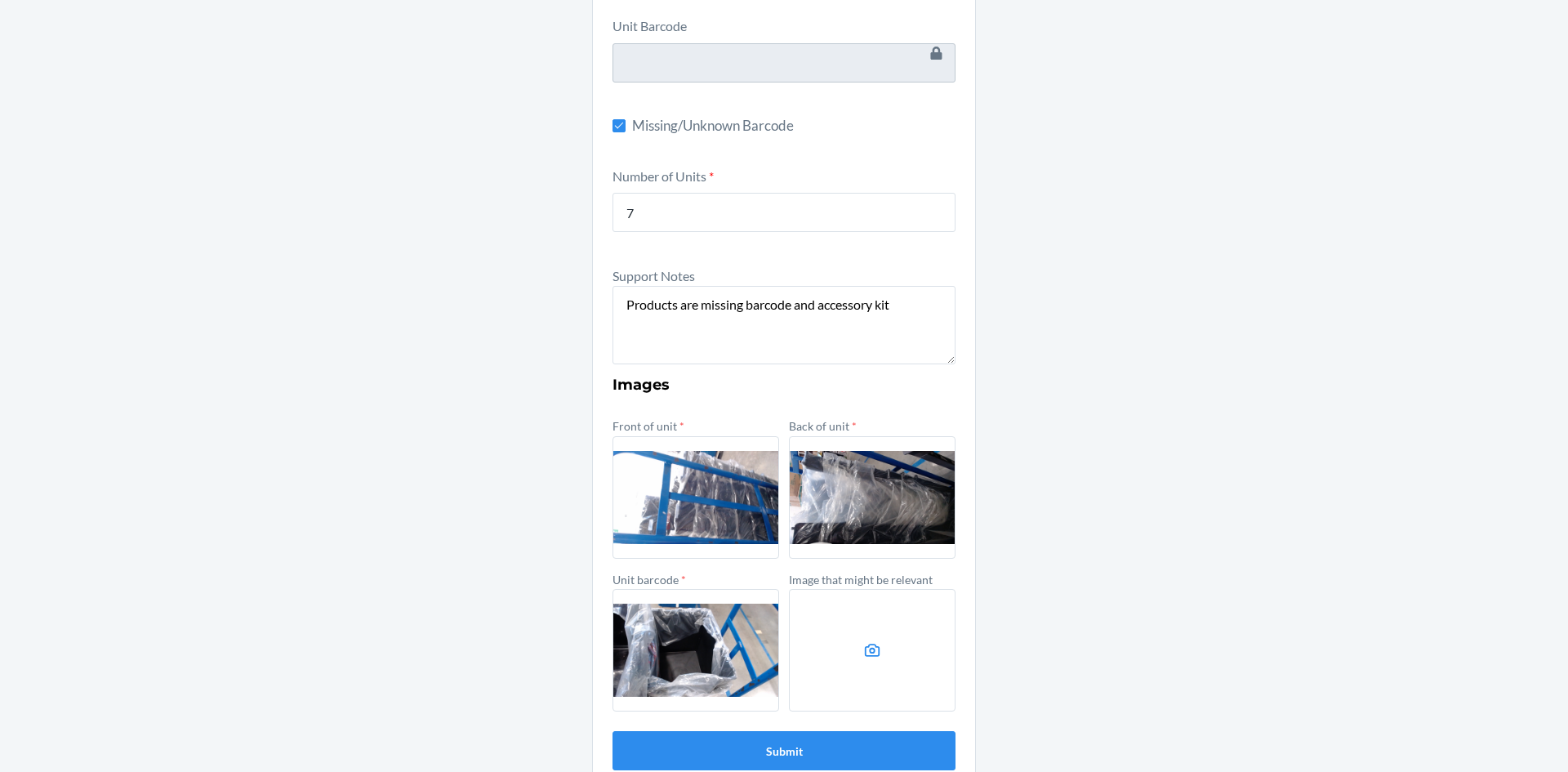
scroll to position [327, 0]
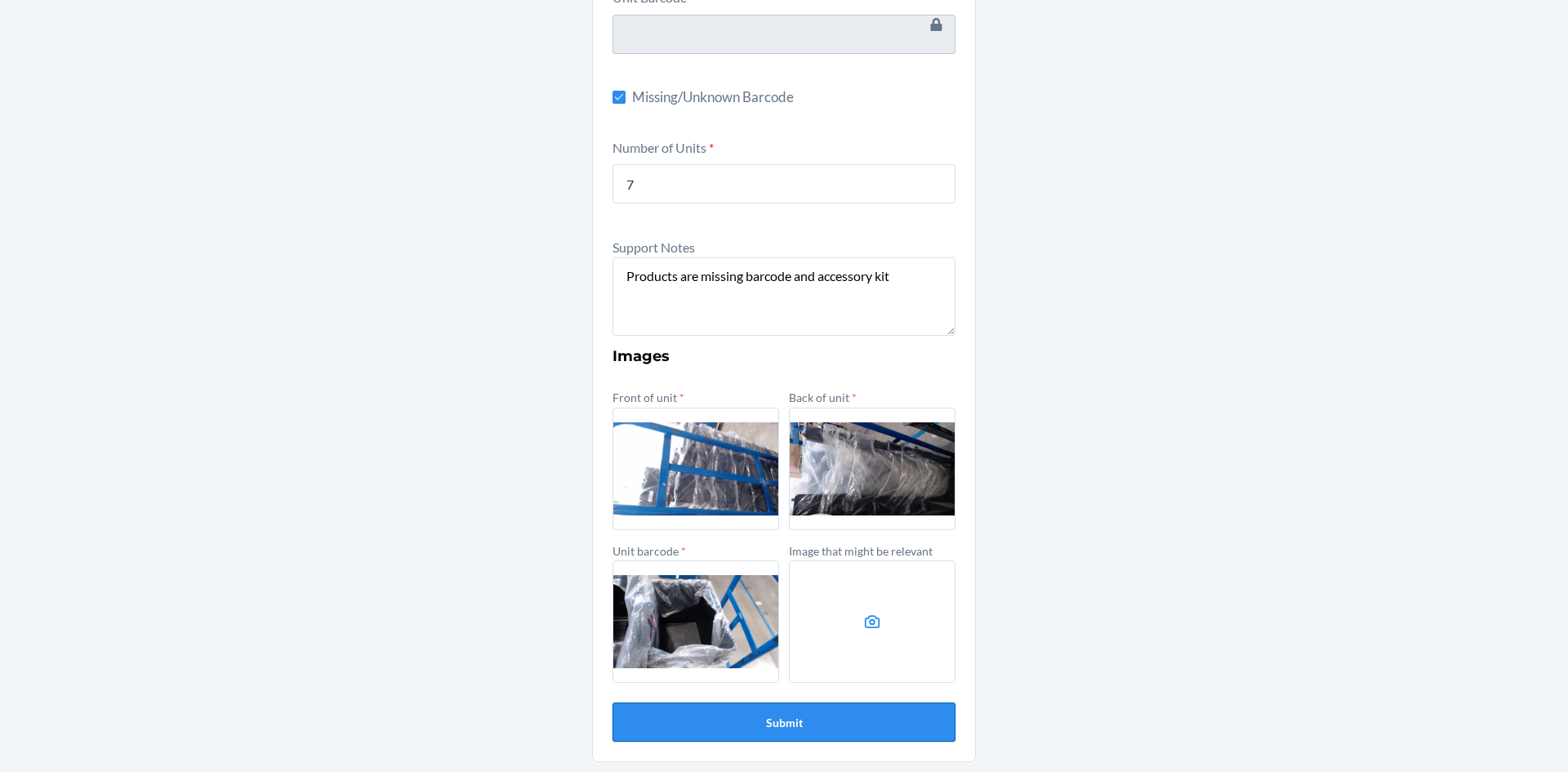
click at [812, 728] on button "Submit" at bounding box center [784, 722] width 343 height 39
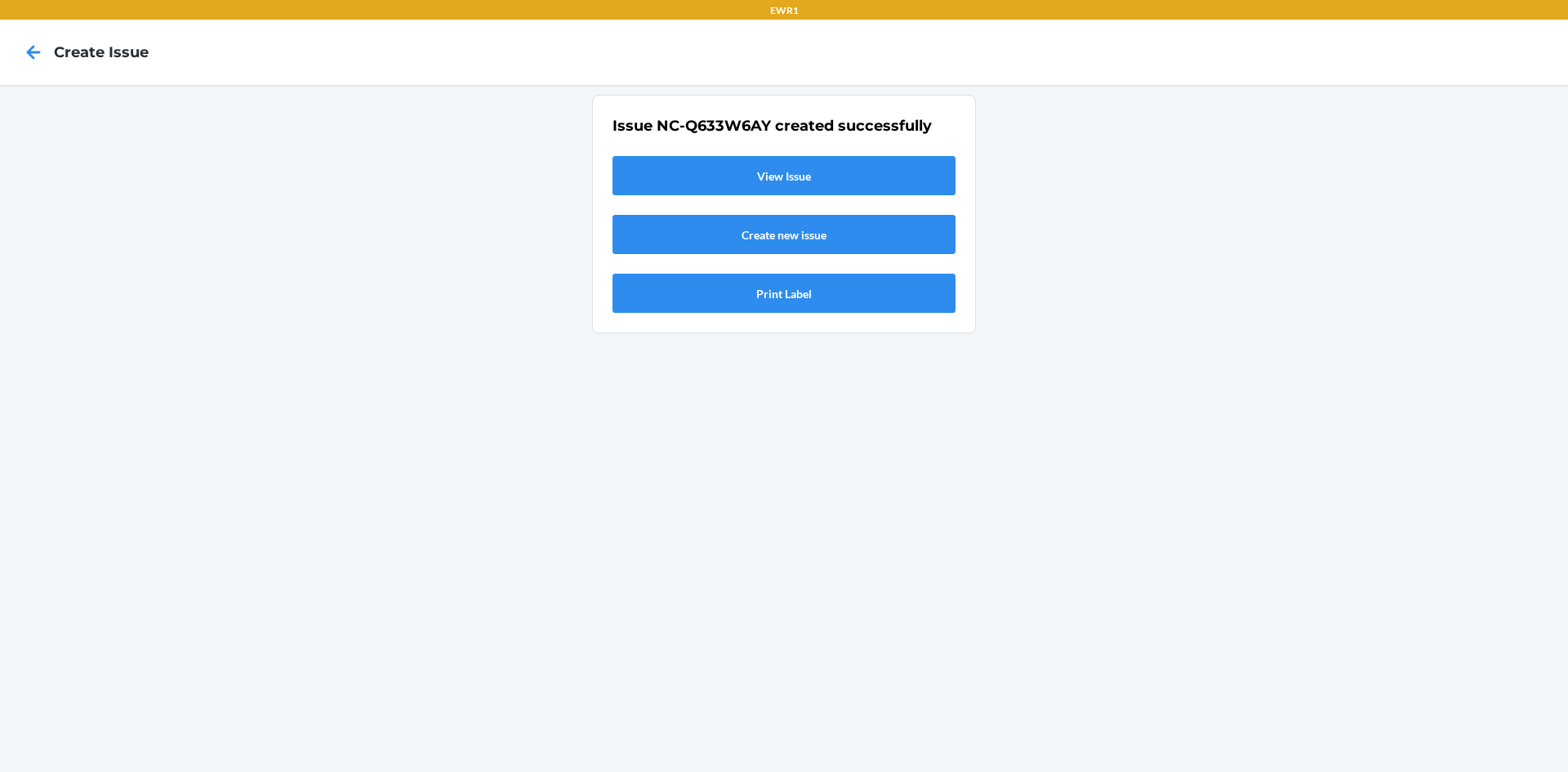
scroll to position [0, 0]
click at [728, 160] on link "View Issue" at bounding box center [784, 175] width 343 height 39
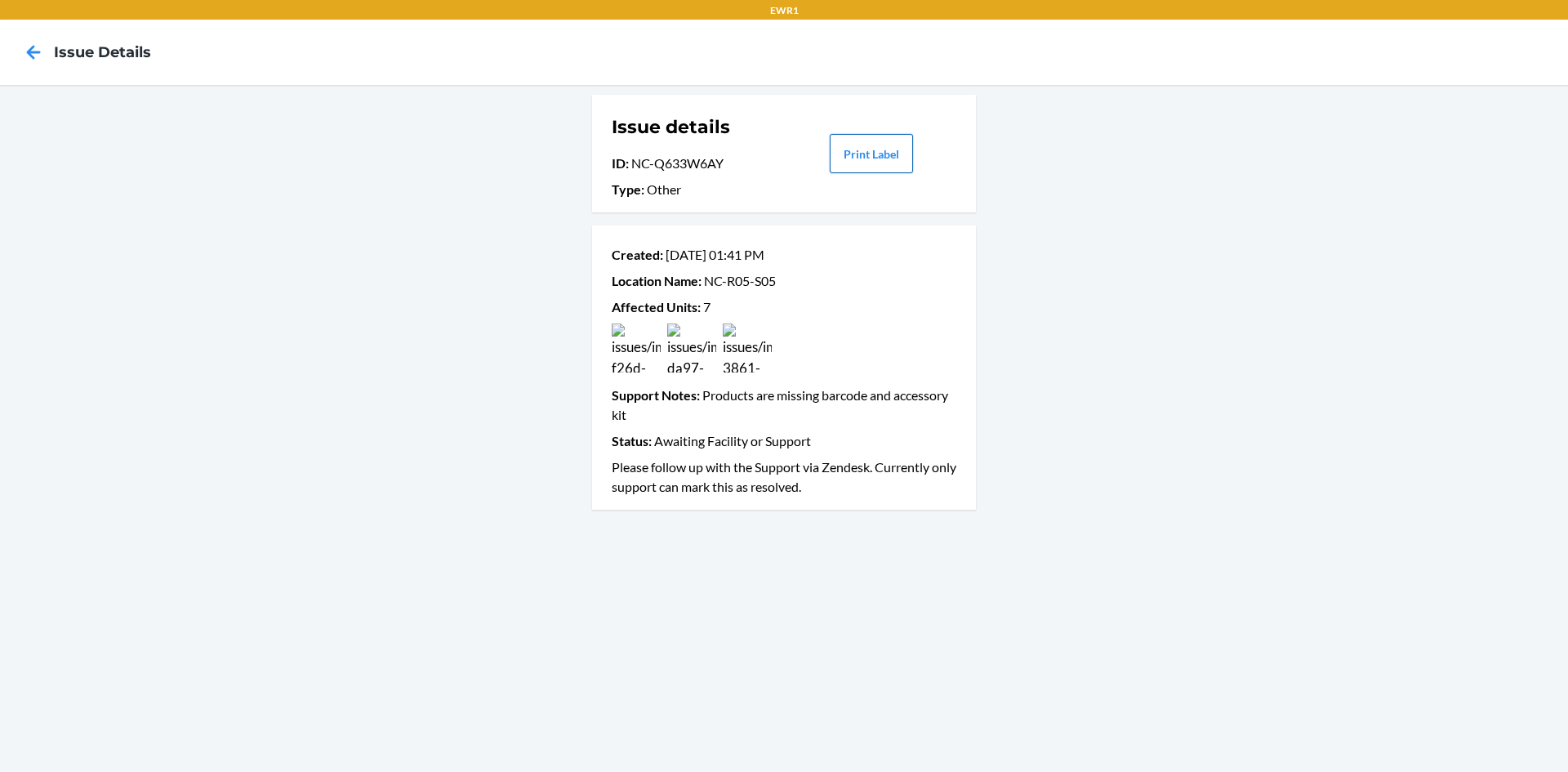
click at [863, 155] on button "Print Label" at bounding box center [871, 154] width 84 height 39
click at [40, 55] on icon at bounding box center [33, 52] width 28 height 28
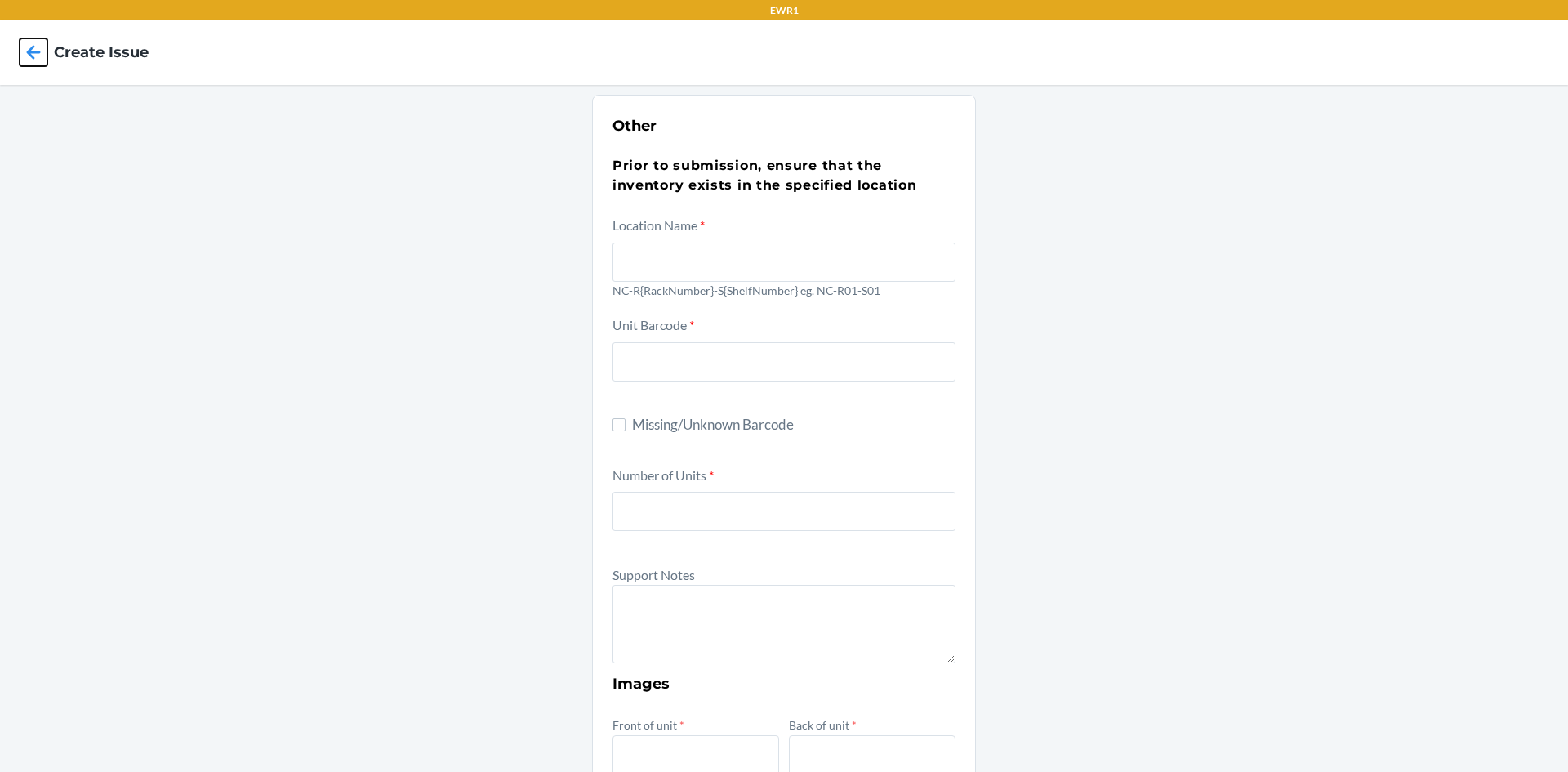
click at [37, 55] on icon at bounding box center [33, 52] width 28 height 28
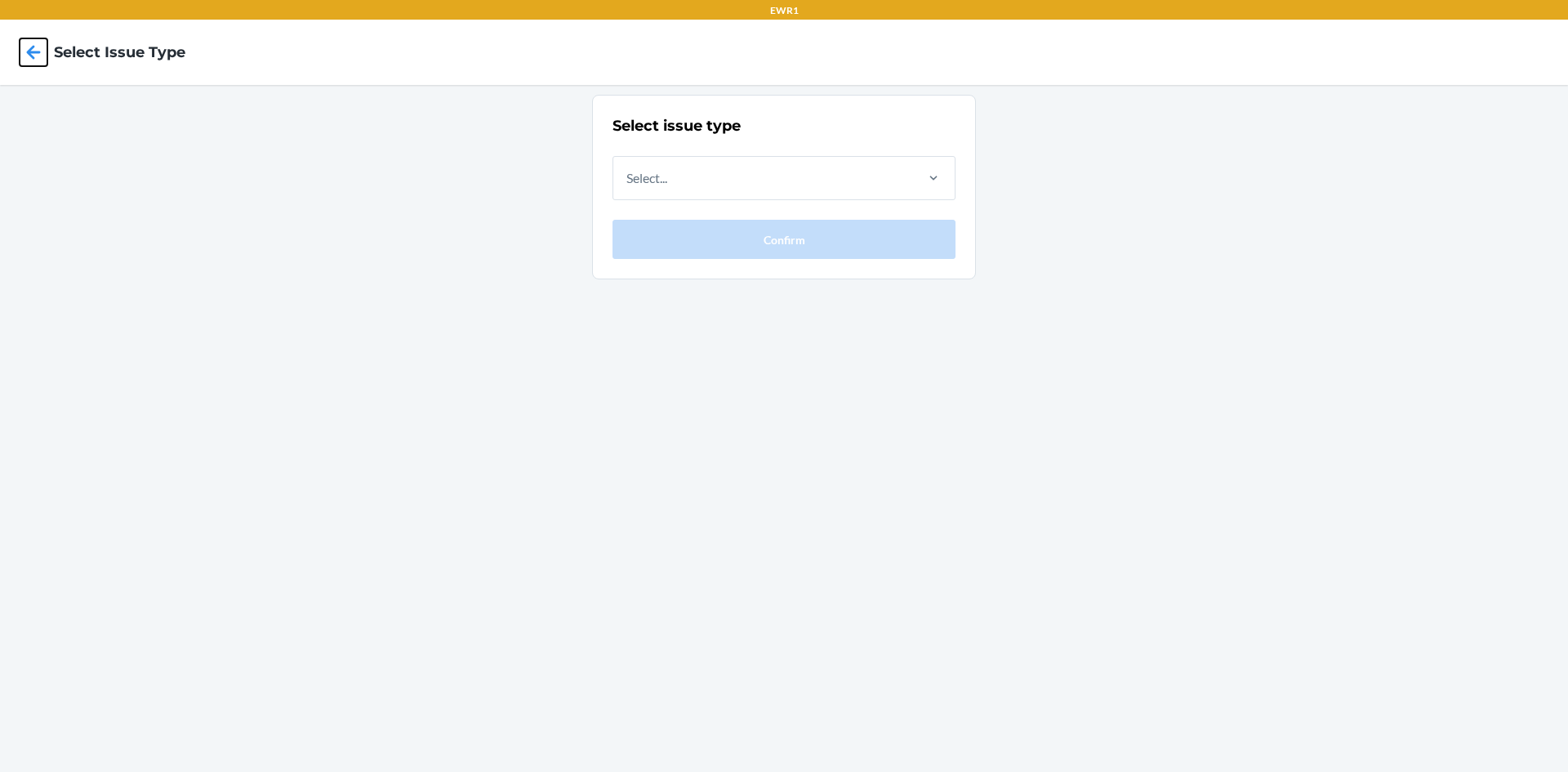
click at [37, 55] on icon at bounding box center [33, 52] width 28 height 28
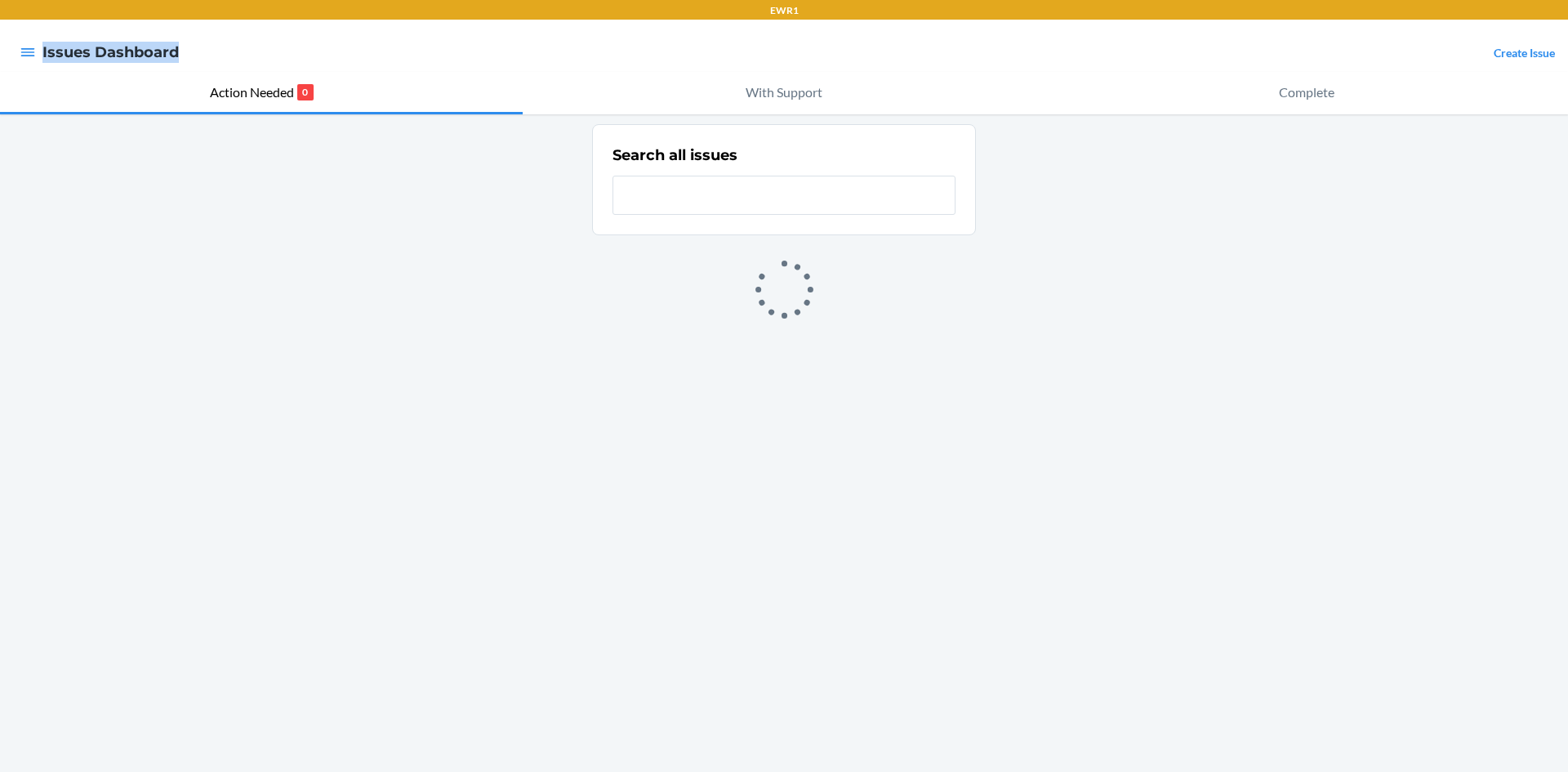
click at [37, 55] on div at bounding box center [27, 52] width 29 height 34
click at [32, 53] on icon "button" at bounding box center [28, 53] width 14 height 8
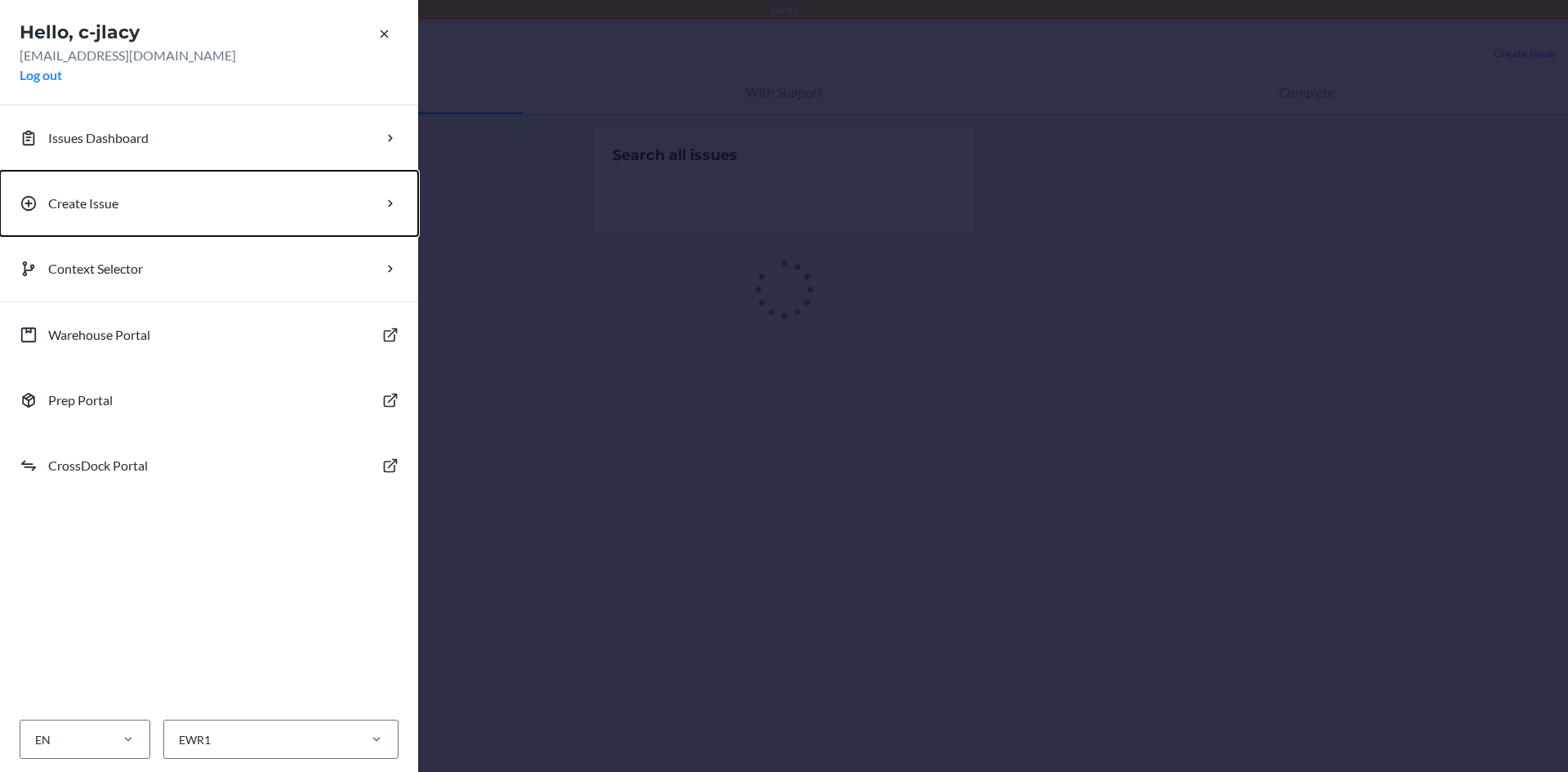
click at [109, 210] on p "Create Issue" at bounding box center [84, 203] width 70 height 19
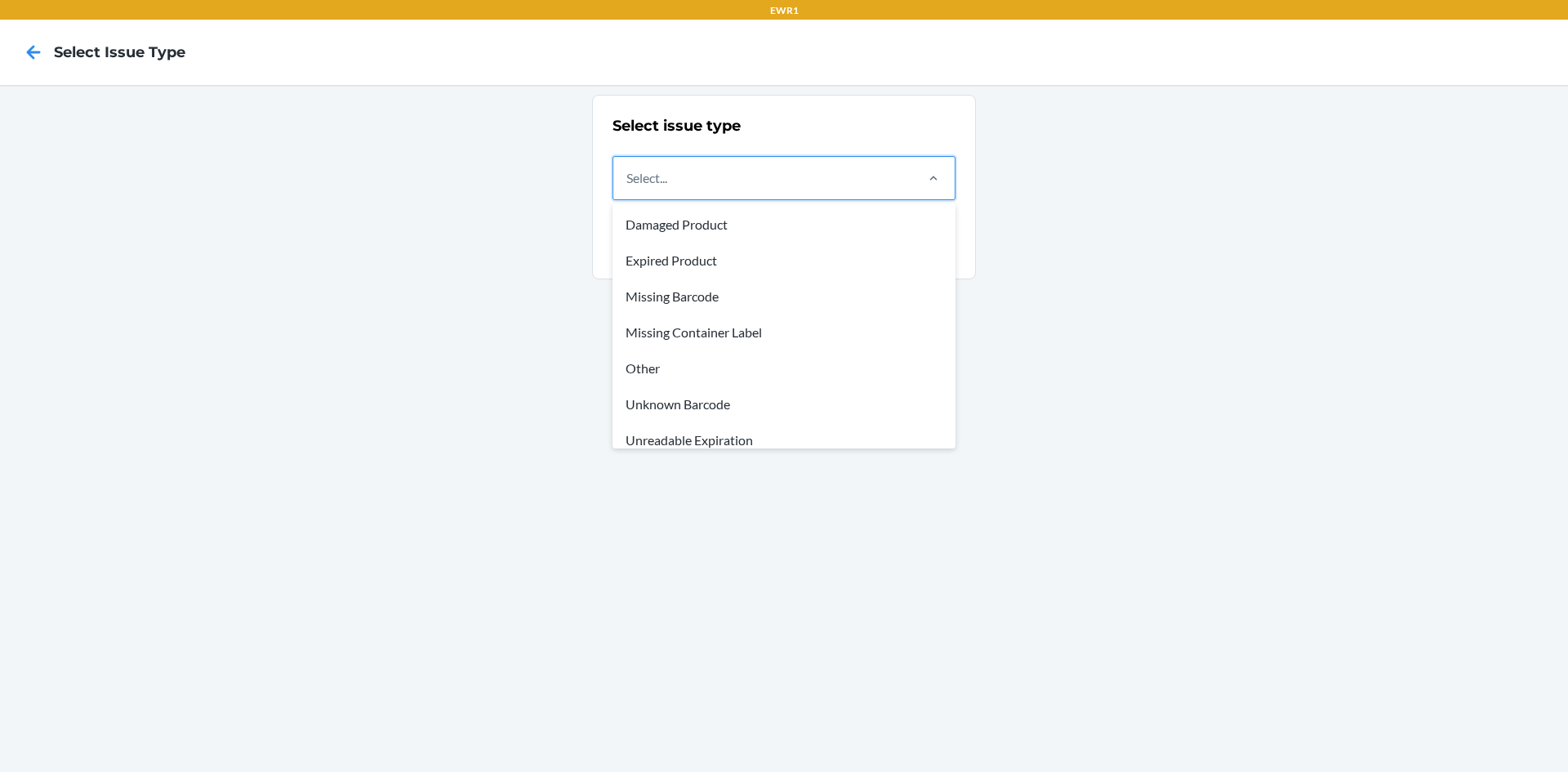
click at [794, 186] on div "Select..." at bounding box center [762, 178] width 299 height 43
click at [628, 186] on input "option Damaged Product focused, 1 of 8. 8 results available. Use Up and Down to…" at bounding box center [628, 178] width 2 height 19
click at [688, 373] on div "Other" at bounding box center [784, 368] width 337 height 36
click at [628, 188] on input "option Other focused, 5 of 8. 8 results available. Use Up and Down to choose op…" at bounding box center [628, 178] width 2 height 19
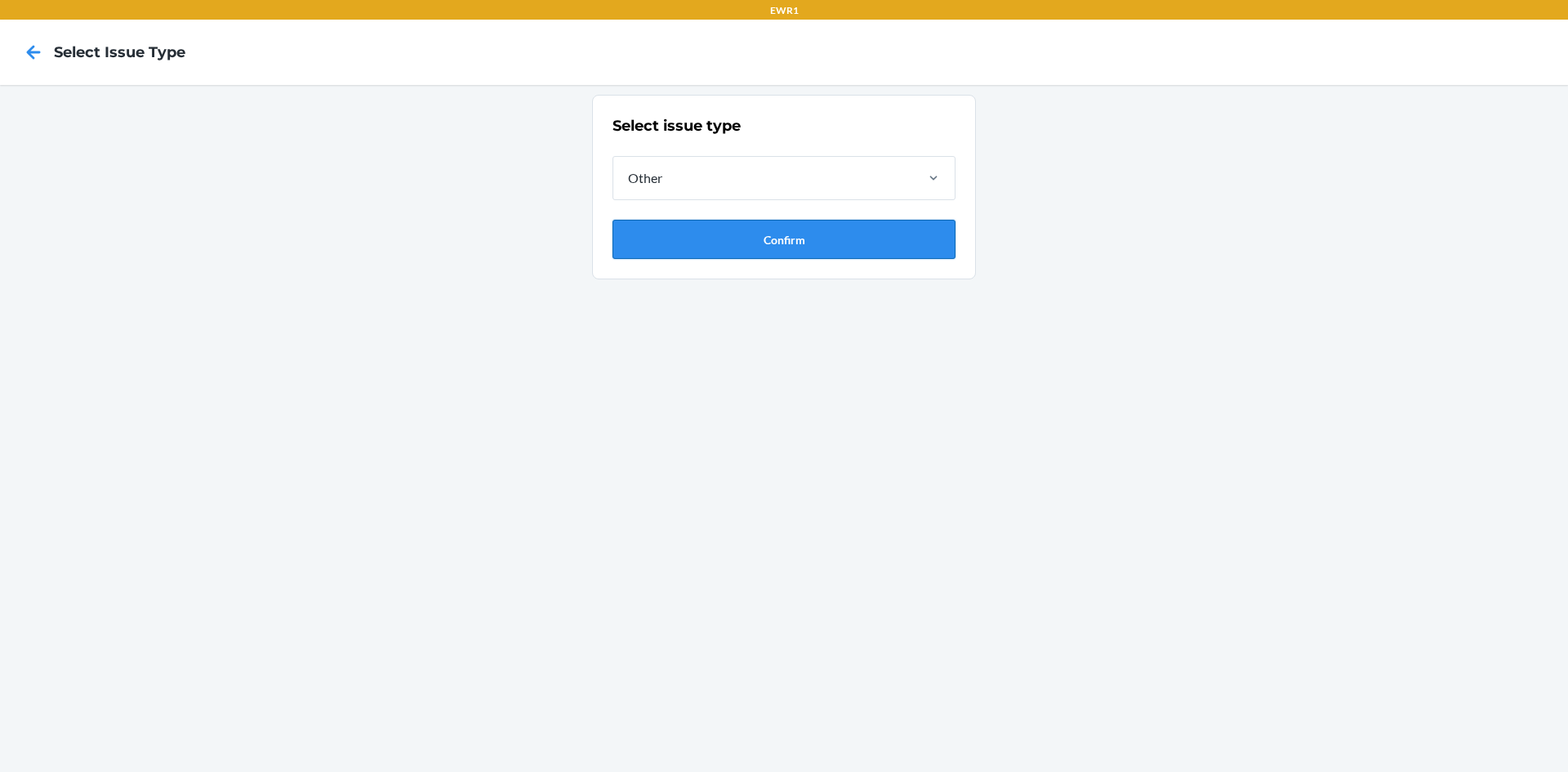
click at [724, 241] on button "Confirm" at bounding box center [784, 239] width 343 height 39
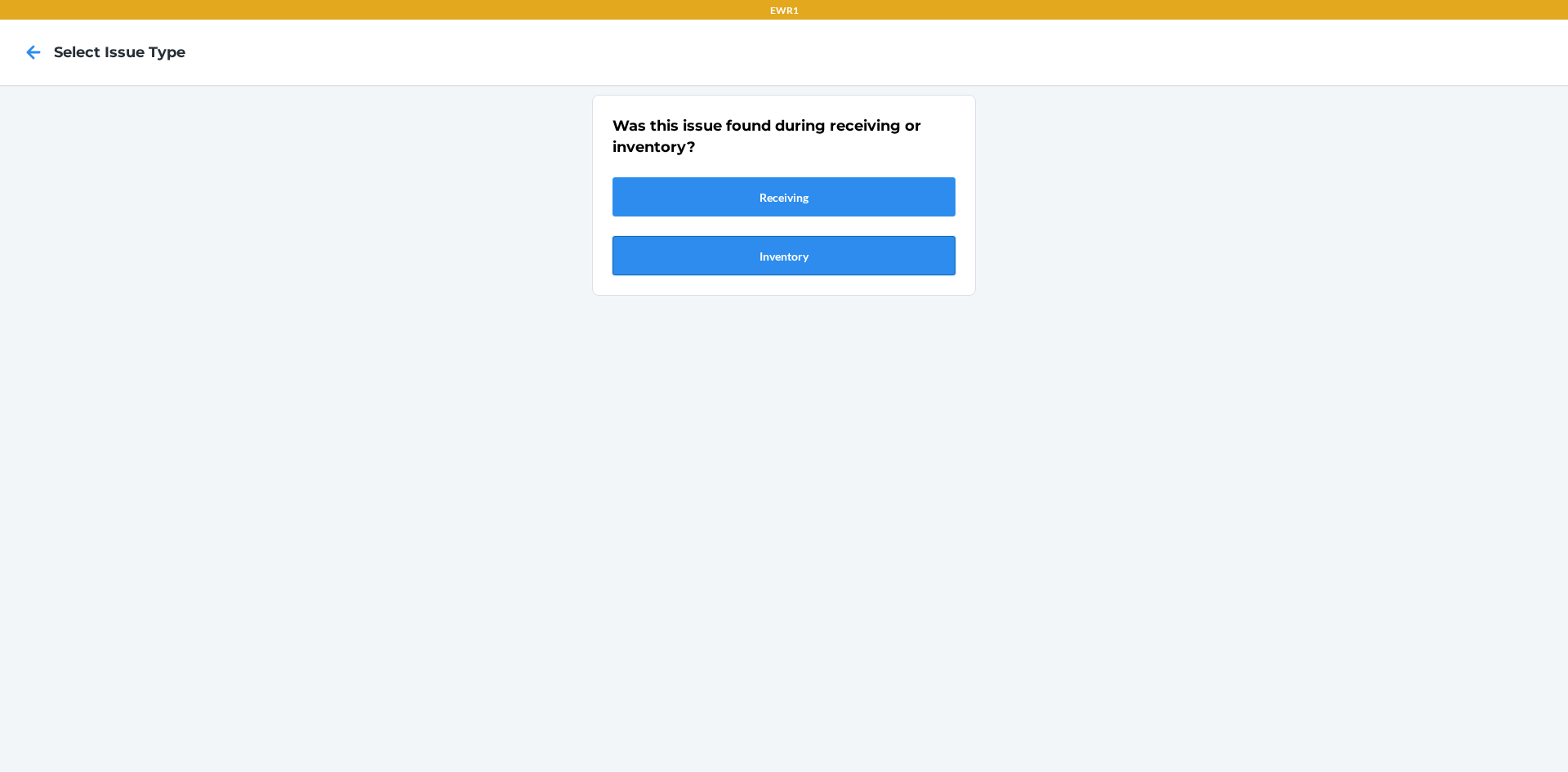
click at [712, 265] on button "Inventory" at bounding box center [784, 255] width 343 height 39
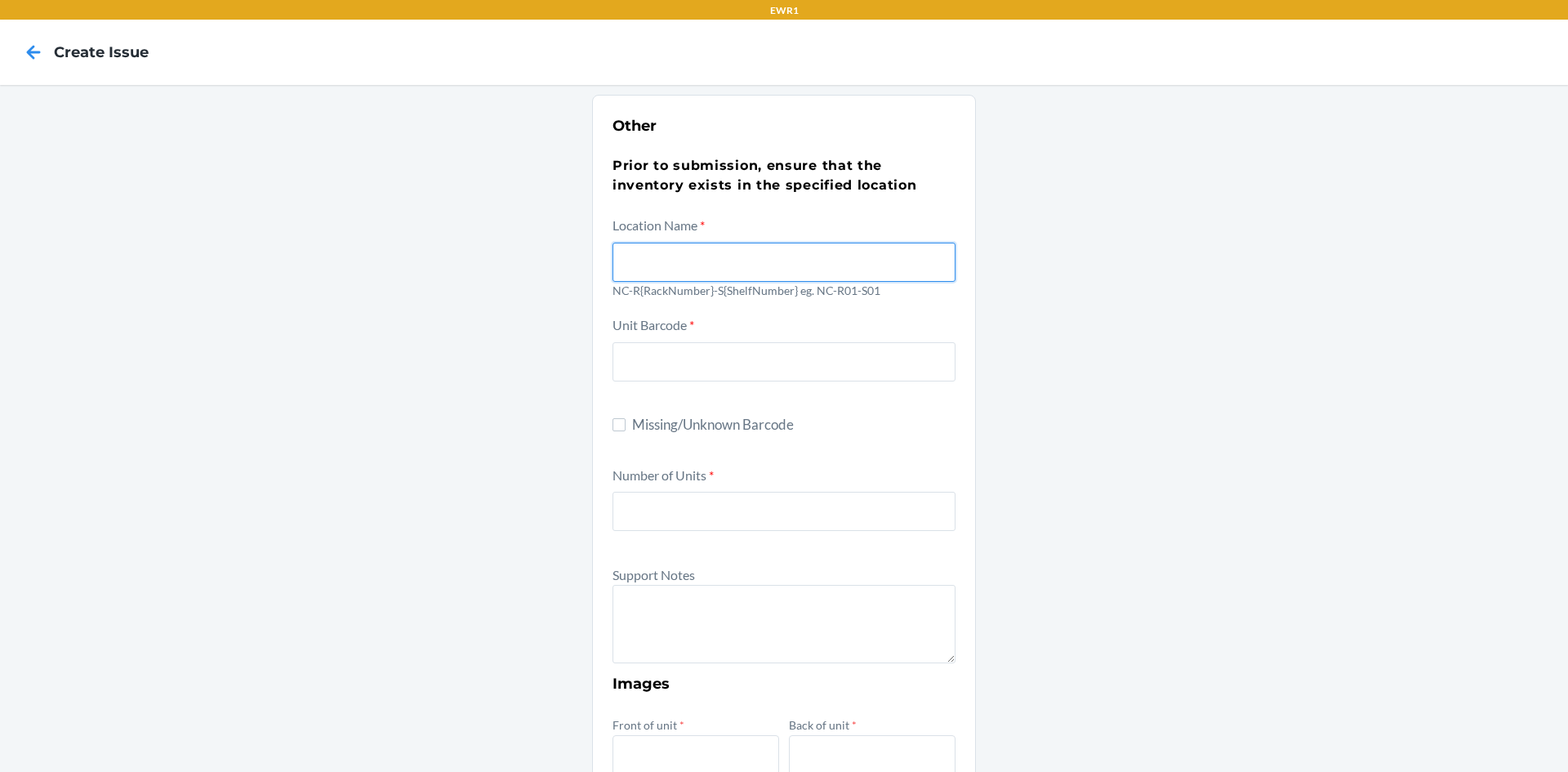
click at [711, 246] on input "text" at bounding box center [784, 262] width 343 height 39
type input "NC-R05-S05"
click at [1215, 290] on div "Other Prior to submission, ensure that the inventory exists in the specified lo…" at bounding box center [784, 592] width 1568 height 1014
click at [612, 427] on input "Missing/Unknown Barcode" at bounding box center [618, 424] width 13 height 13
checkbox input "true"
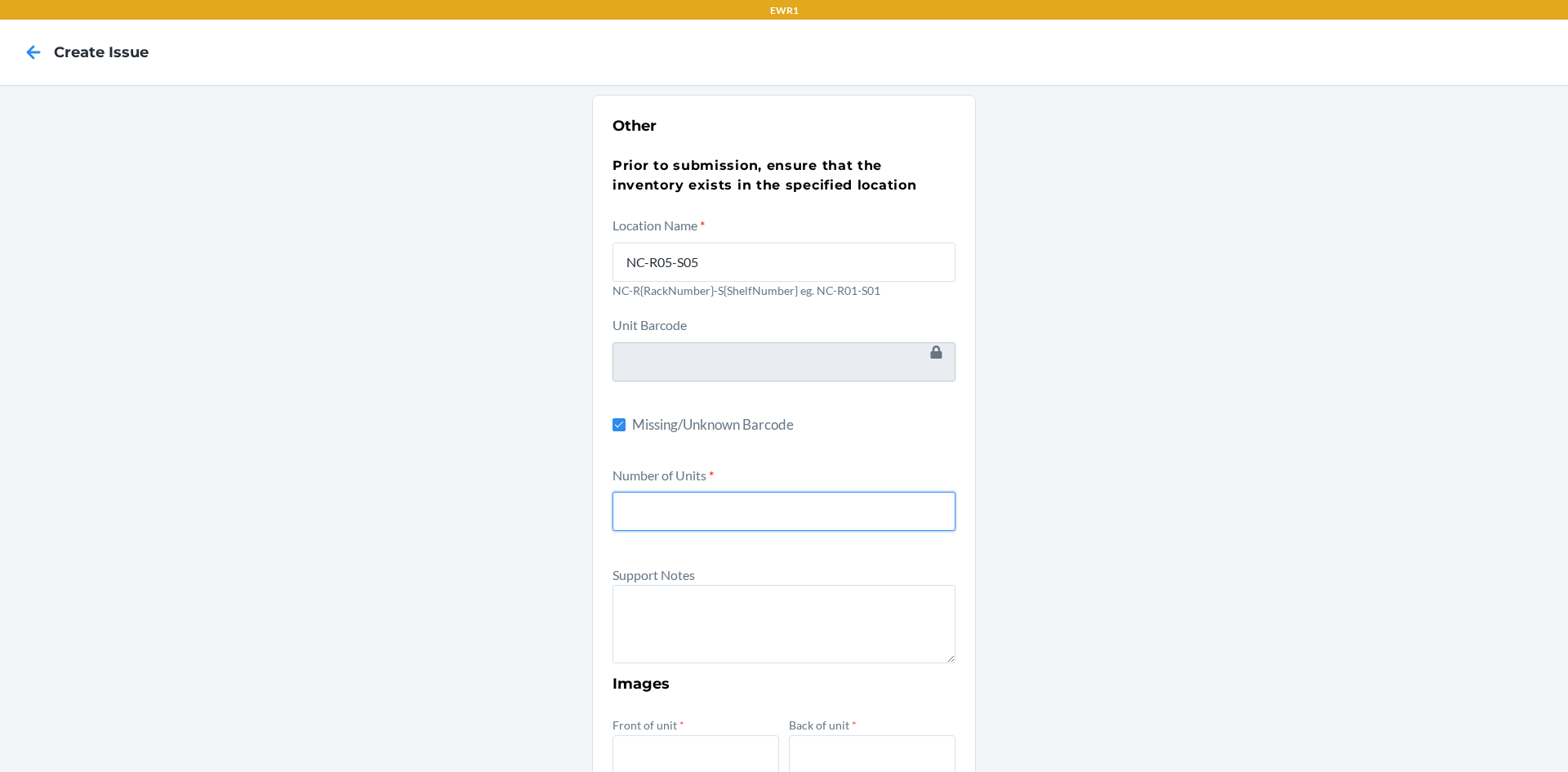
click at [672, 520] on input "number" at bounding box center [784, 511] width 343 height 39
type input "3"
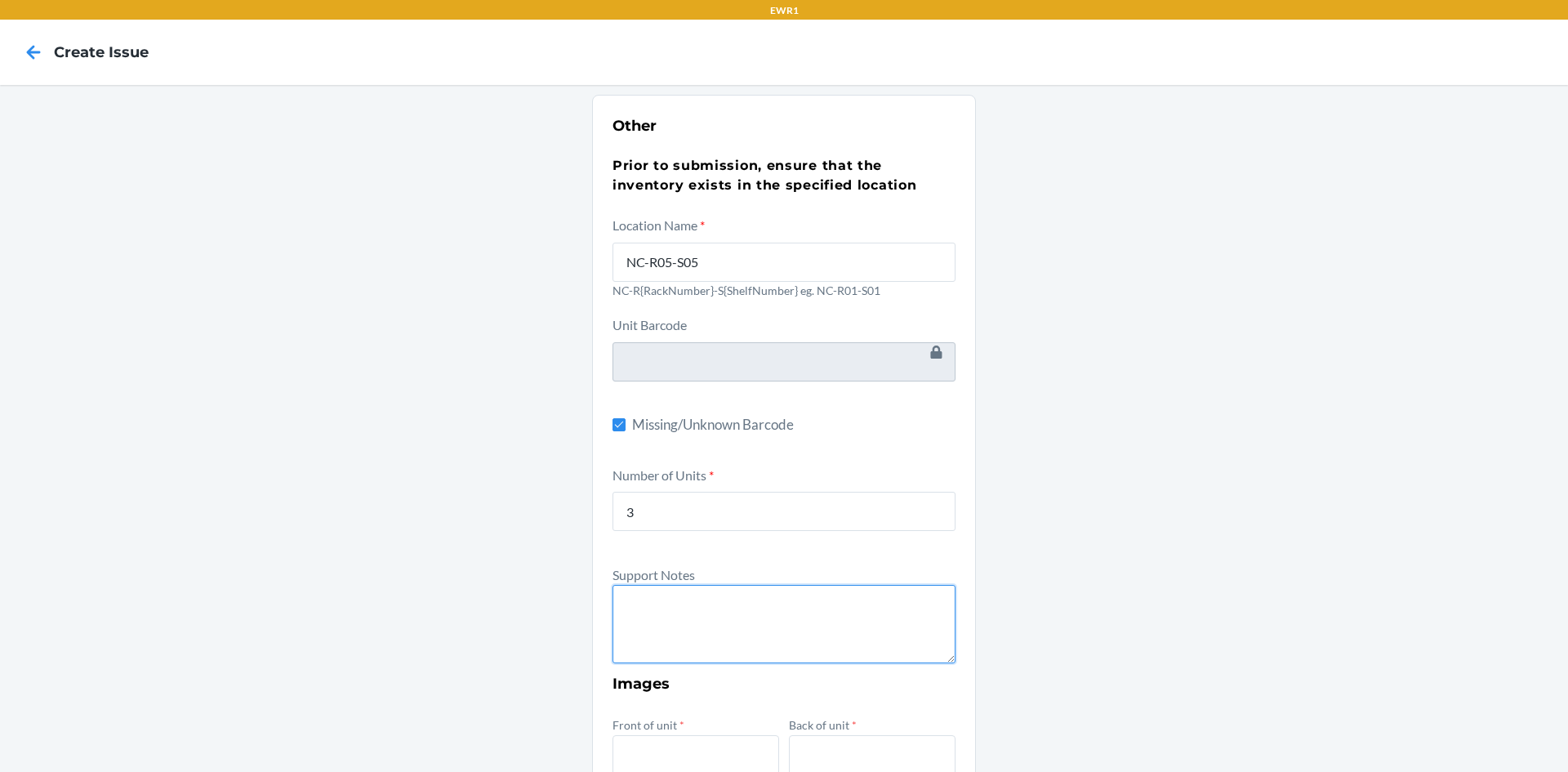
click at [698, 593] on textarea at bounding box center [784, 624] width 343 height 79
type textarea "P"
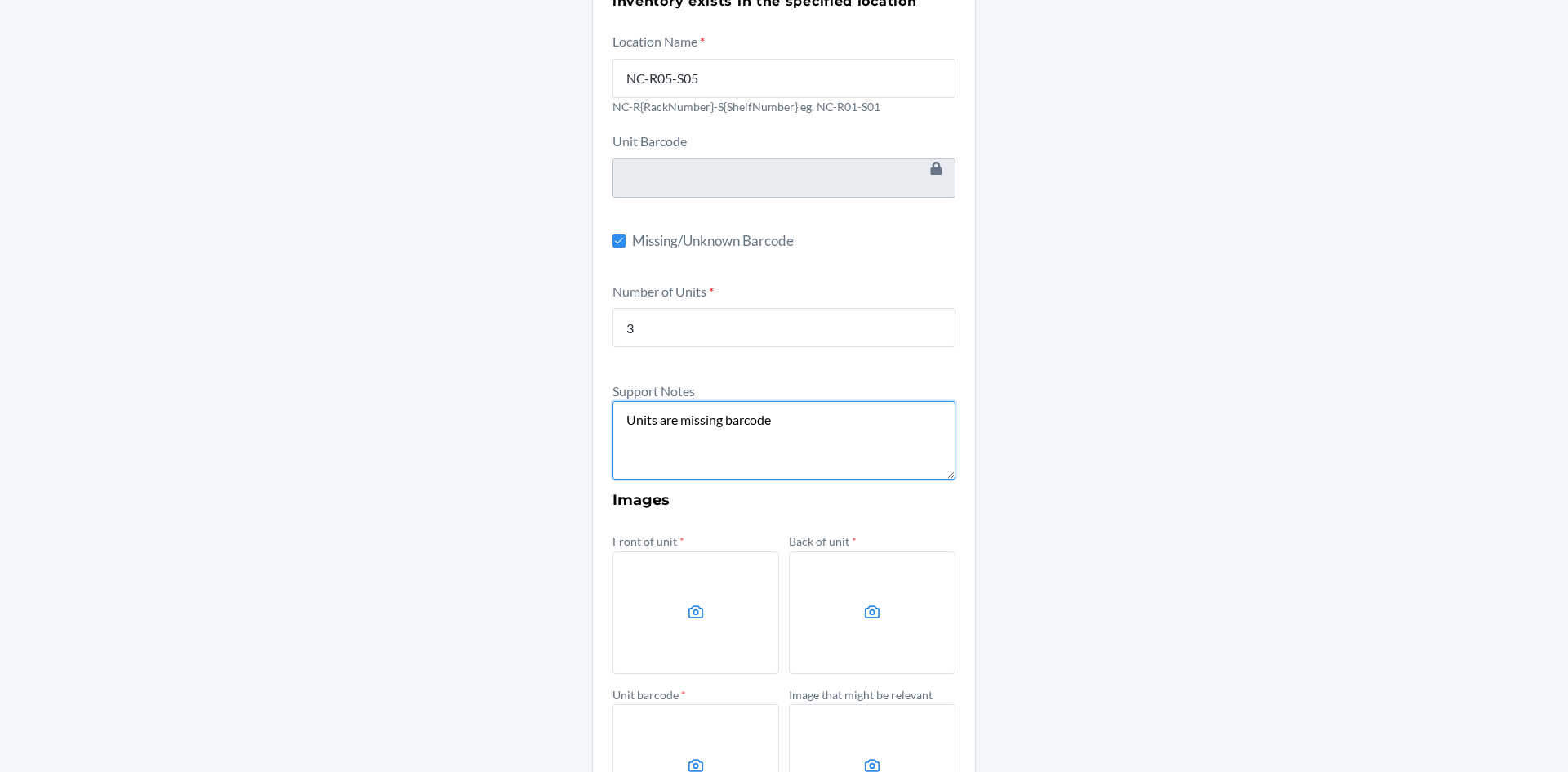
scroll to position [327, 0]
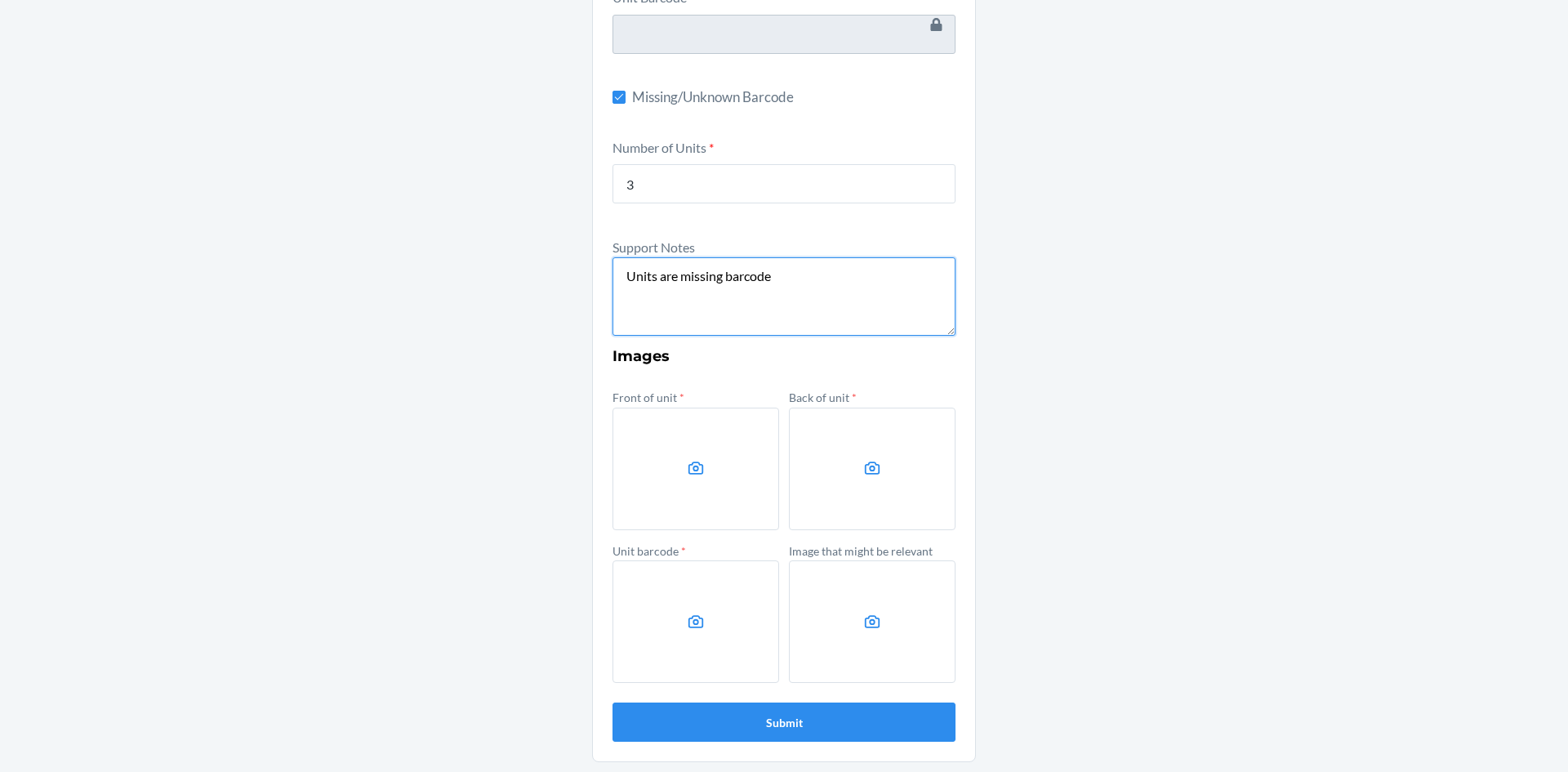
type textarea "Units are missing barcode"
click at [685, 443] on label at bounding box center [695, 469] width 166 height 123
click at [0, 0] on input "file" at bounding box center [0, 0] width 0 height 0
click at [875, 465] on label at bounding box center [871, 469] width 166 height 123
click at [0, 0] on input "file" at bounding box center [0, 0] width 0 height 0
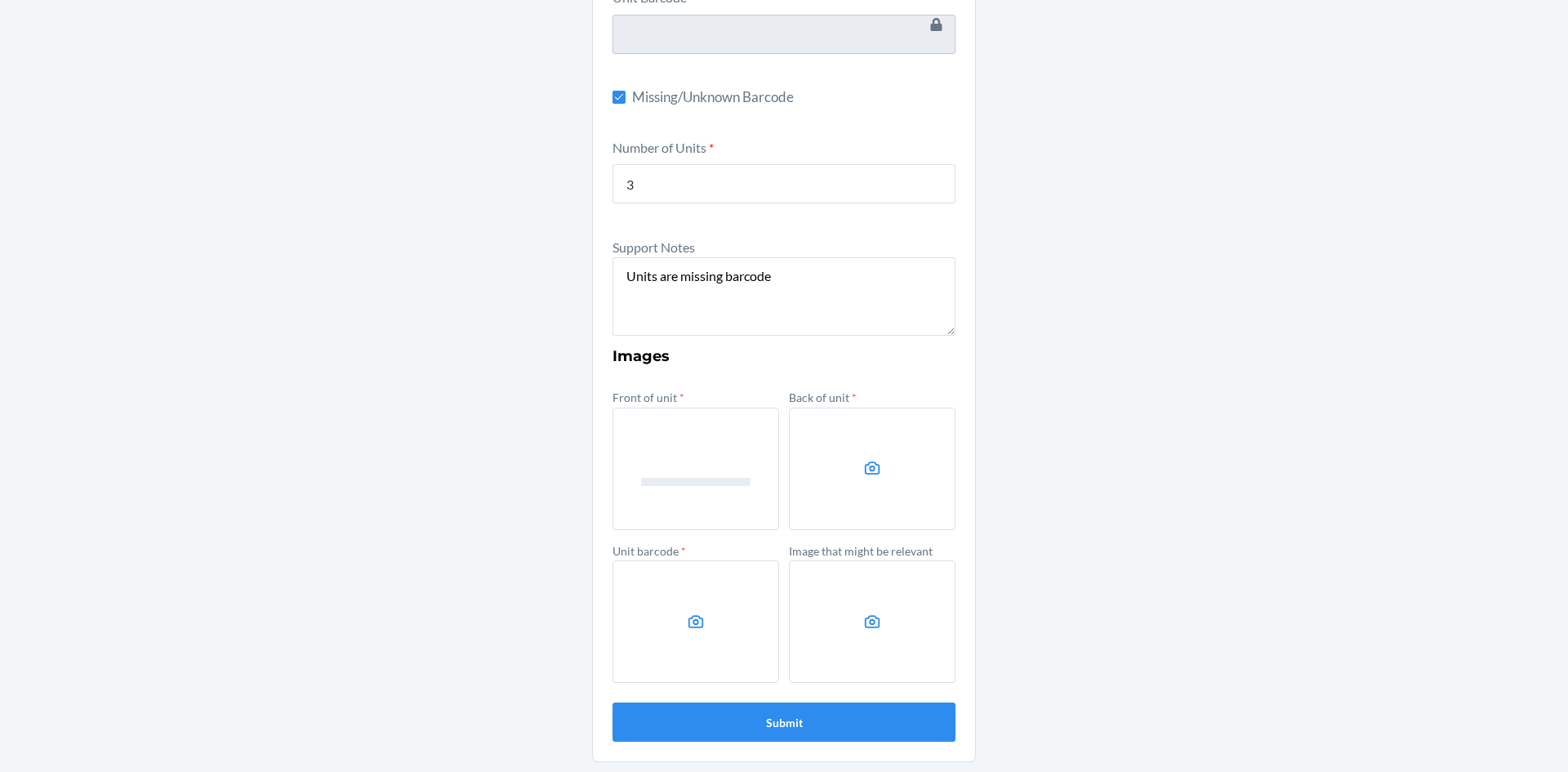
click at [717, 643] on label at bounding box center [695, 622] width 166 height 123
click at [0, 0] on input "file" at bounding box center [0, 0] width 0 height 0
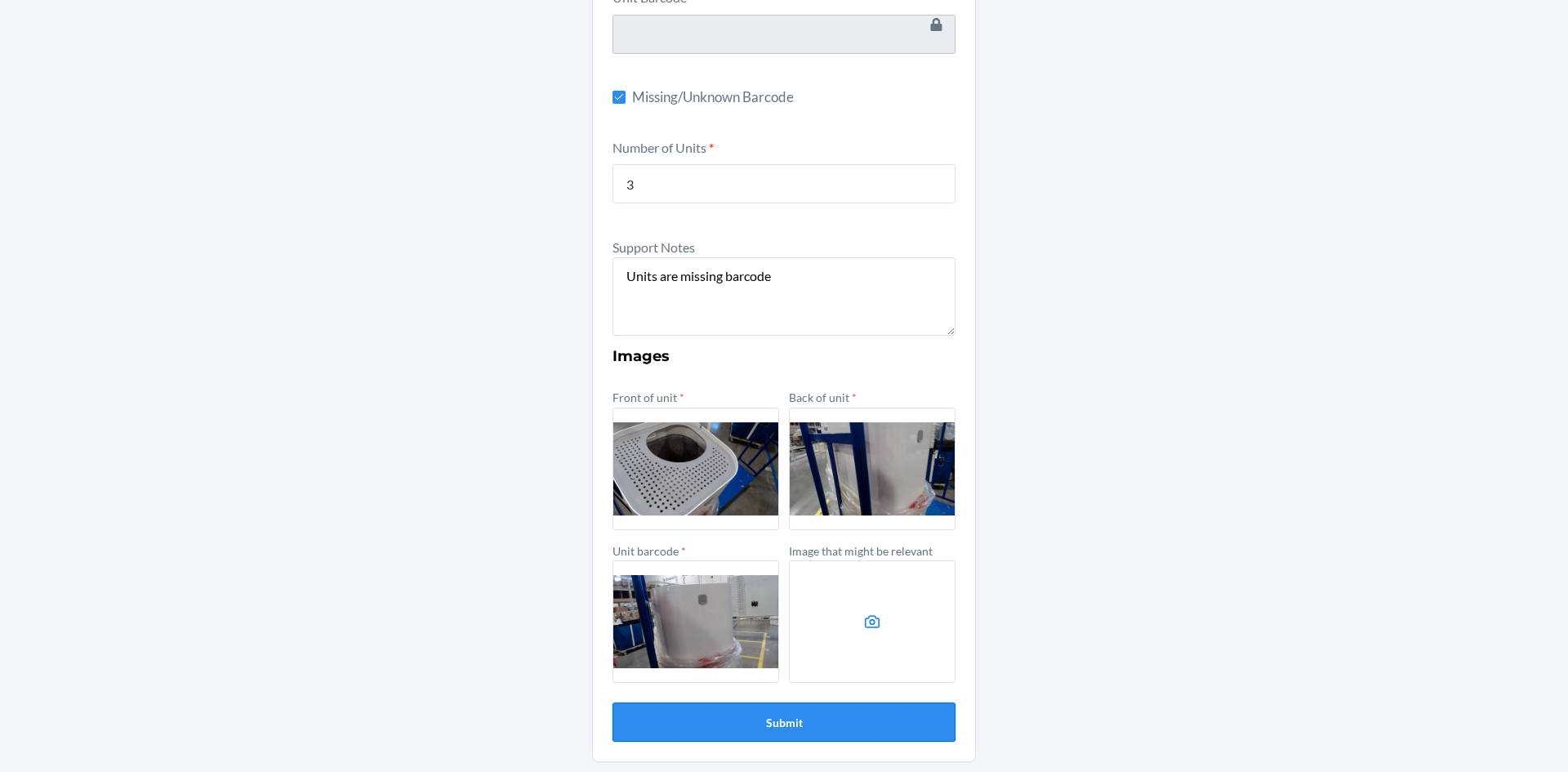
click at [779, 721] on button "Submit" at bounding box center [784, 722] width 343 height 39
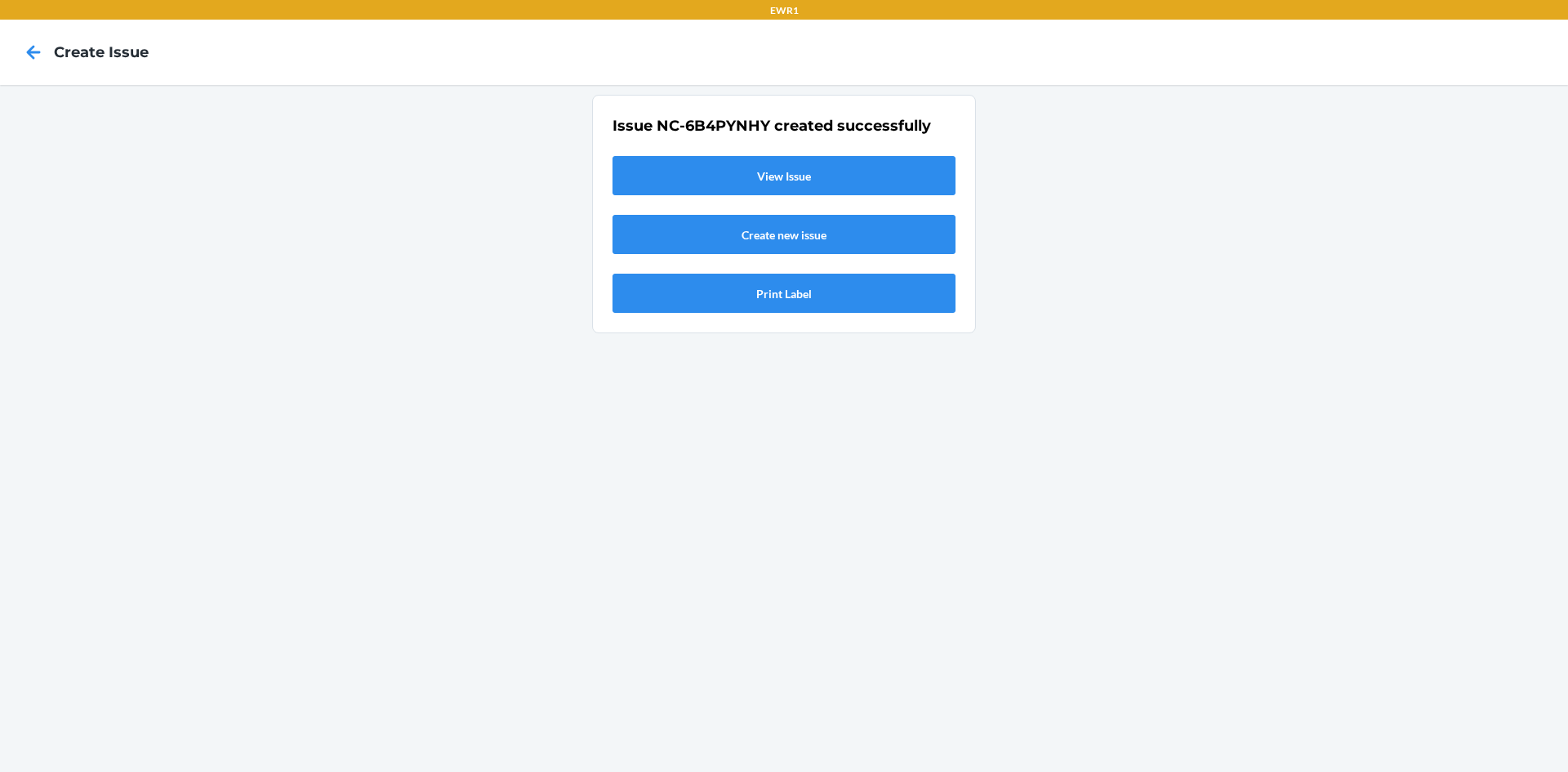
scroll to position [0, 0]
click at [854, 182] on link "View Issue" at bounding box center [784, 175] width 343 height 39
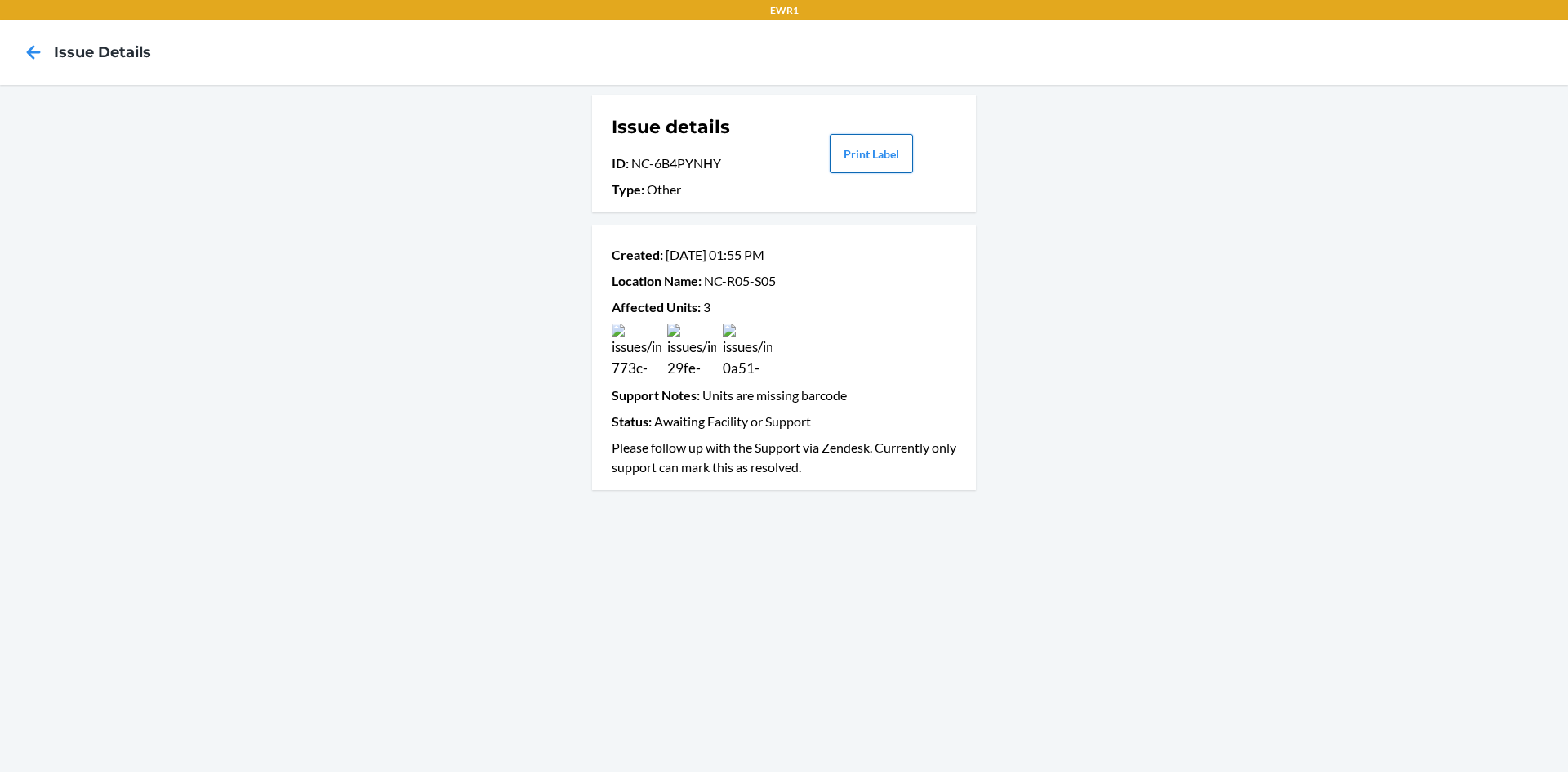
click at [865, 149] on button "Print Label" at bounding box center [871, 154] width 84 height 39
click at [29, 49] on icon at bounding box center [34, 52] width 14 height 14
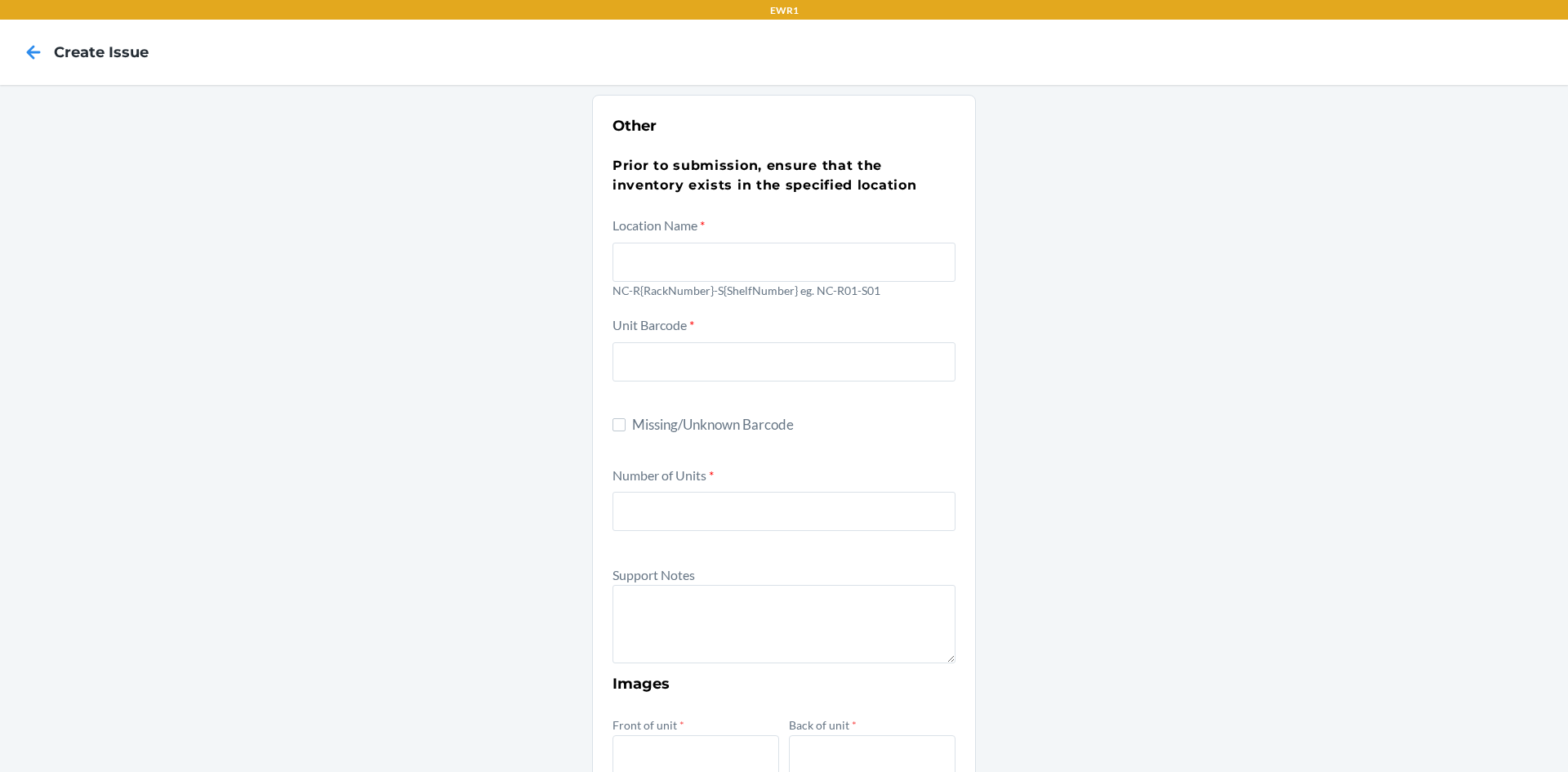
click at [29, 49] on icon at bounding box center [34, 52] width 14 height 14
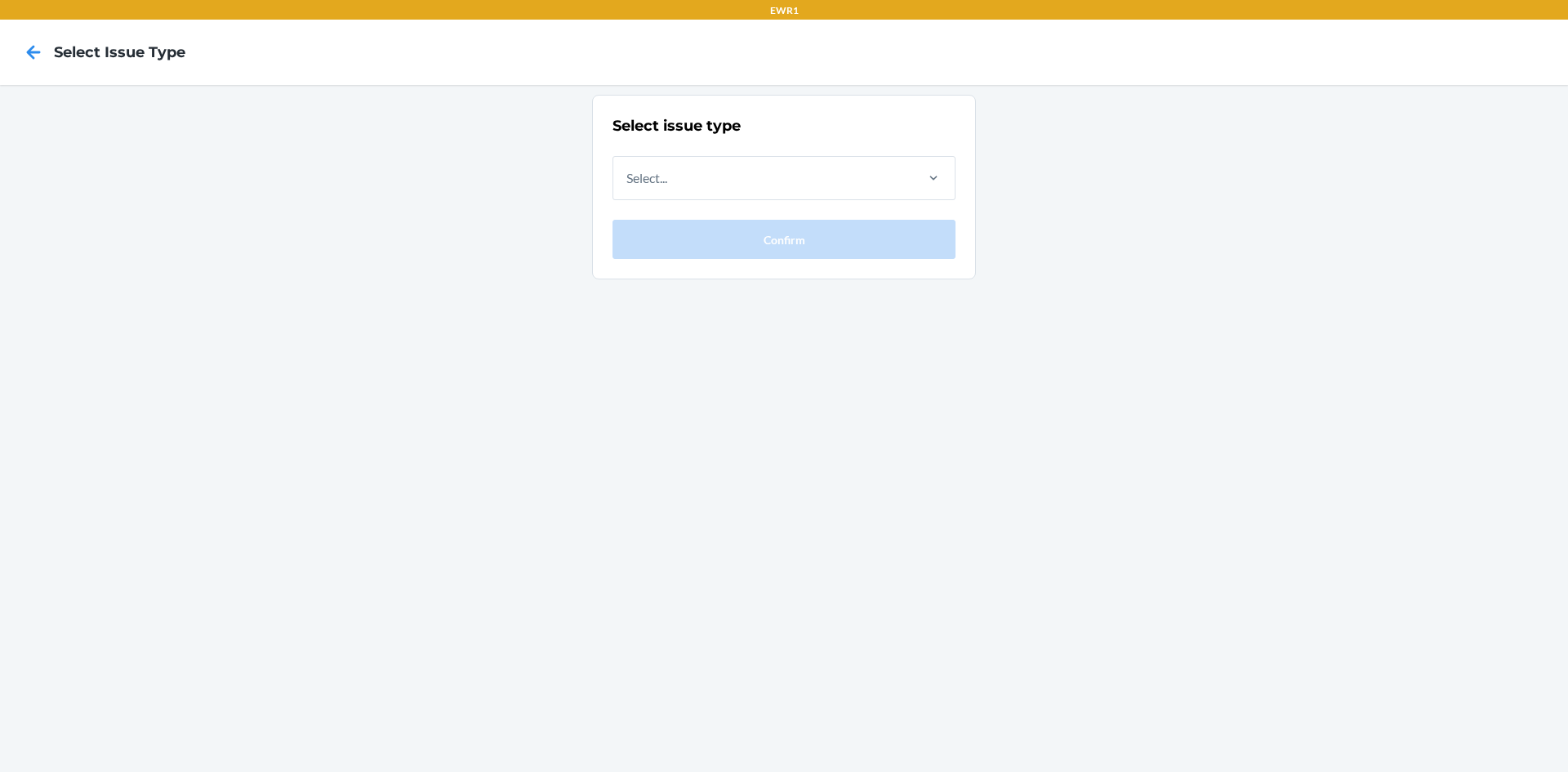
click at [29, 49] on icon at bounding box center [33, 52] width 28 height 28
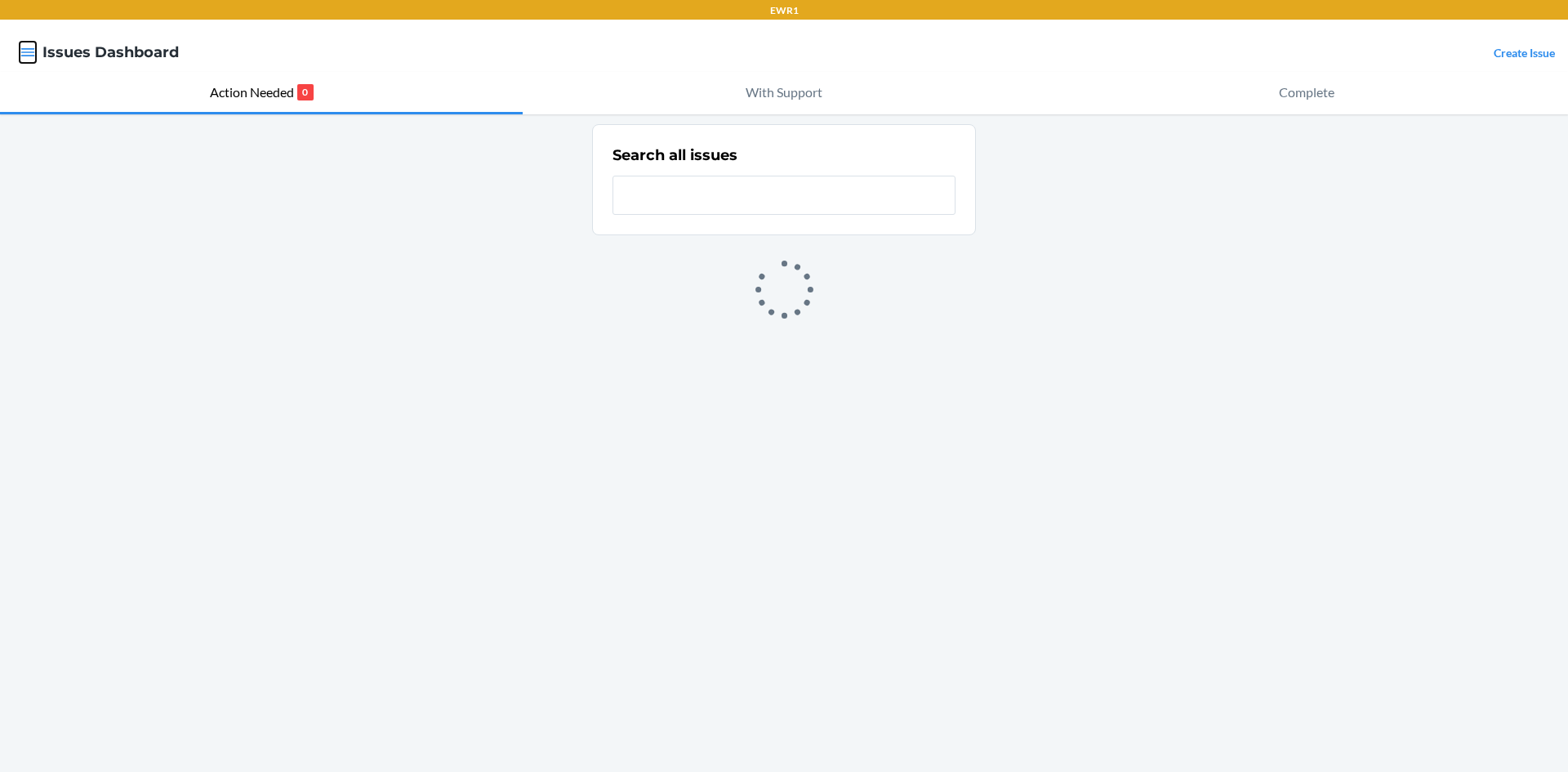
click at [29, 49] on icon "button" at bounding box center [27, 52] width 17 height 17
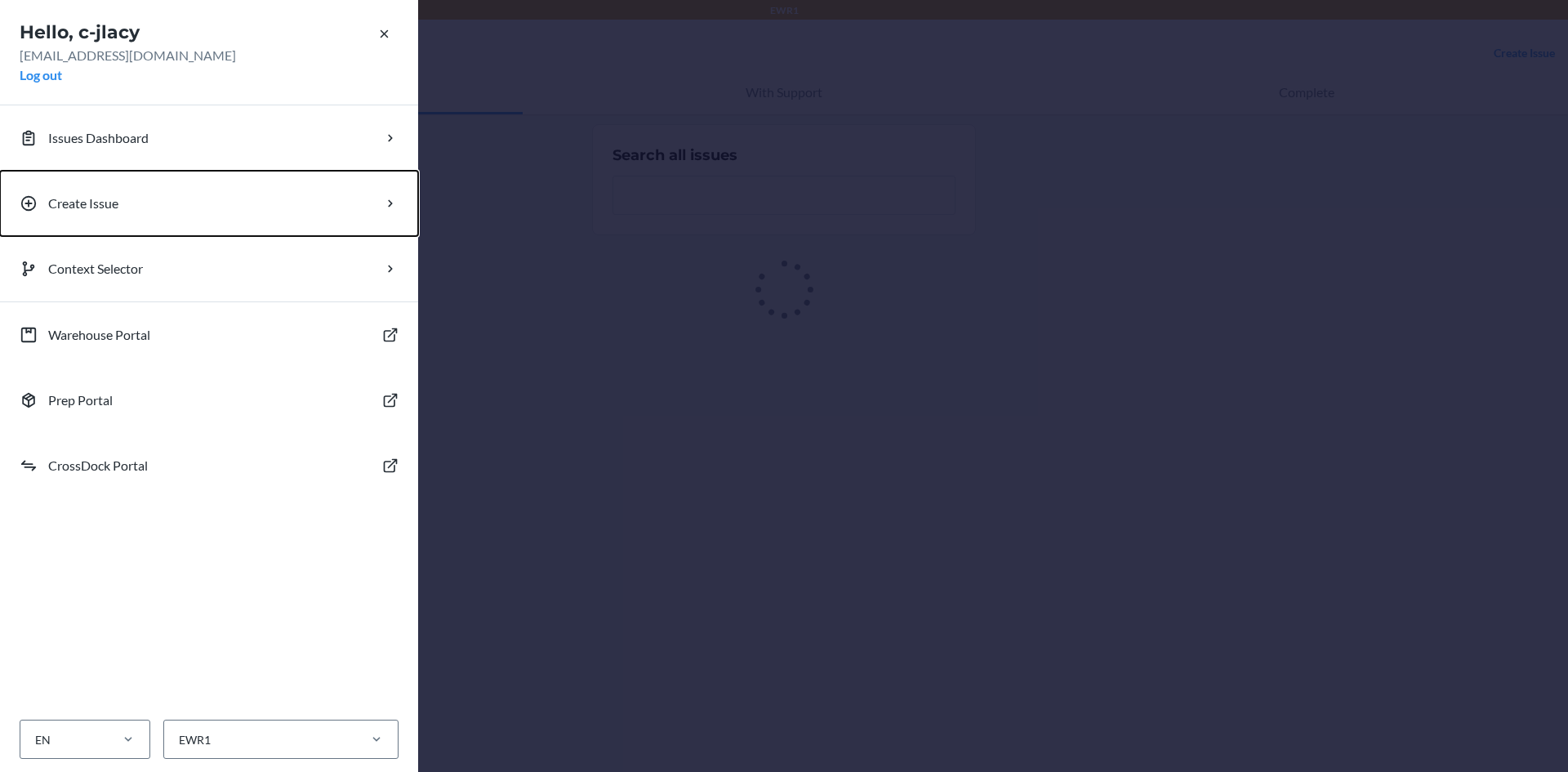
click at [117, 205] on p "Create Issue" at bounding box center [84, 203] width 70 height 19
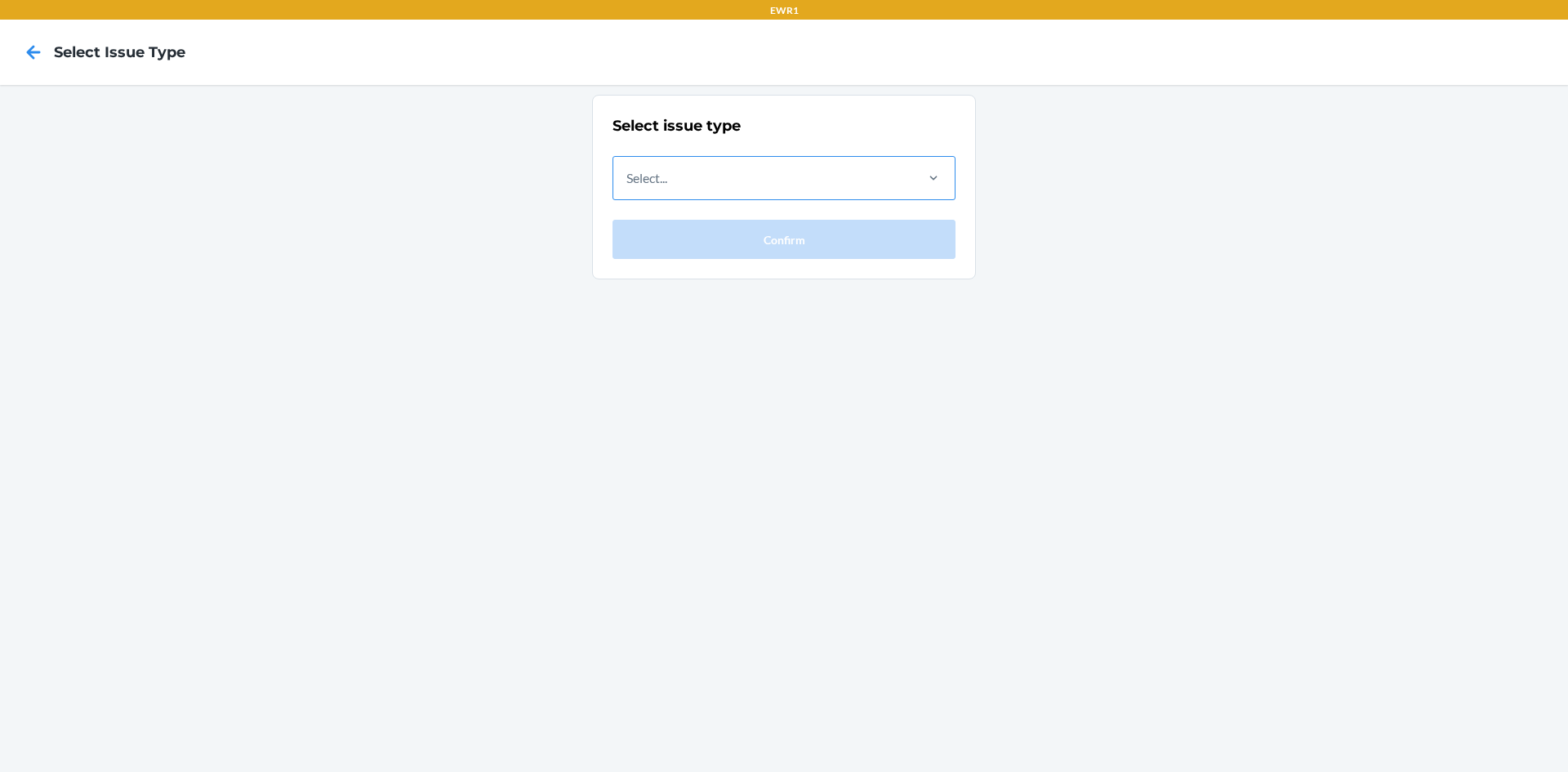
click at [701, 175] on div "Select..." at bounding box center [762, 178] width 299 height 43
click at [628, 175] on input "Select..." at bounding box center [628, 178] width 2 height 19
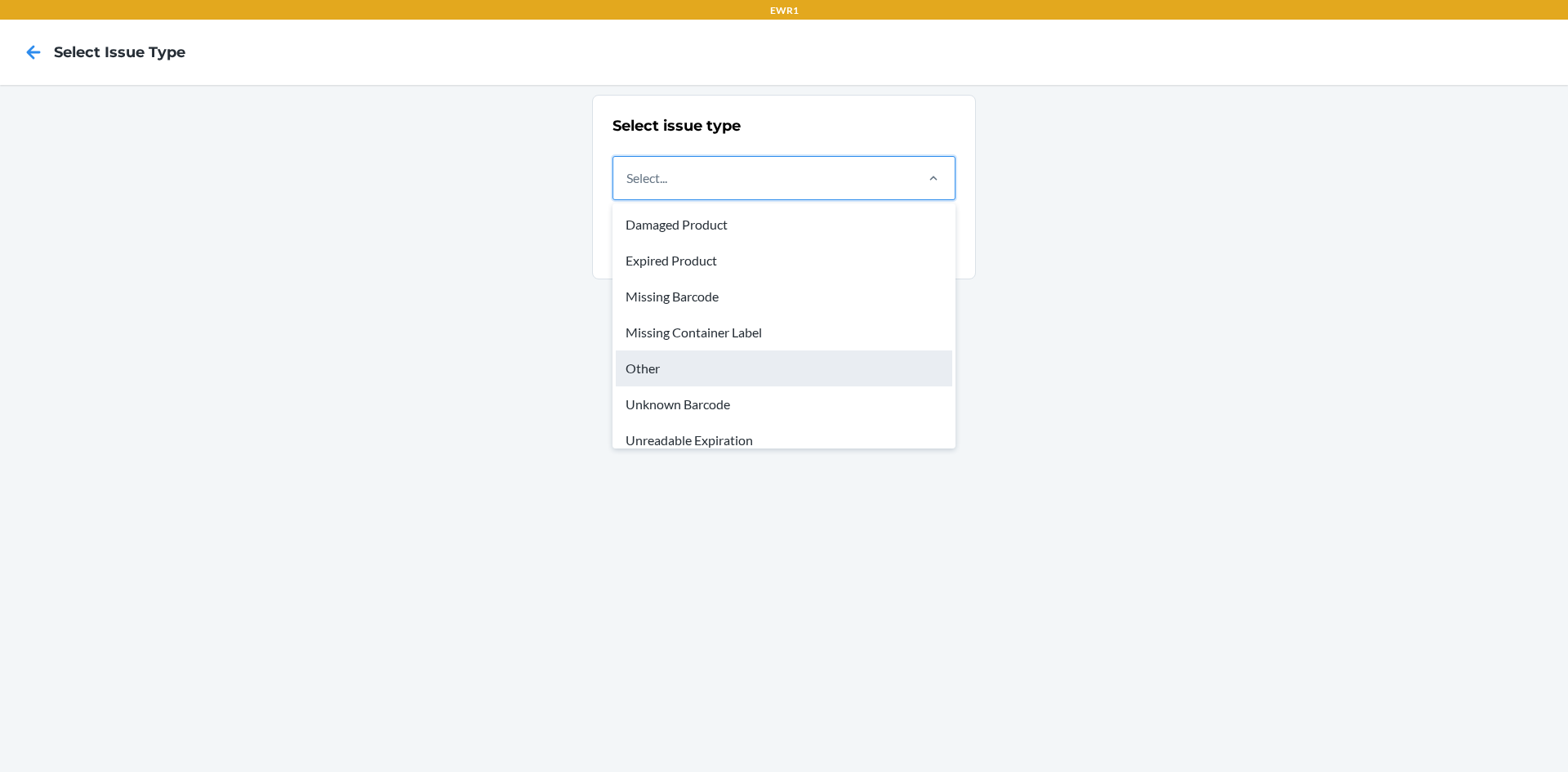
click at [702, 368] on div "Other" at bounding box center [784, 368] width 337 height 36
click at [628, 188] on input "option Other focused, 5 of 8. 8 results available. Use Up and Down to choose op…" at bounding box center [628, 178] width 2 height 19
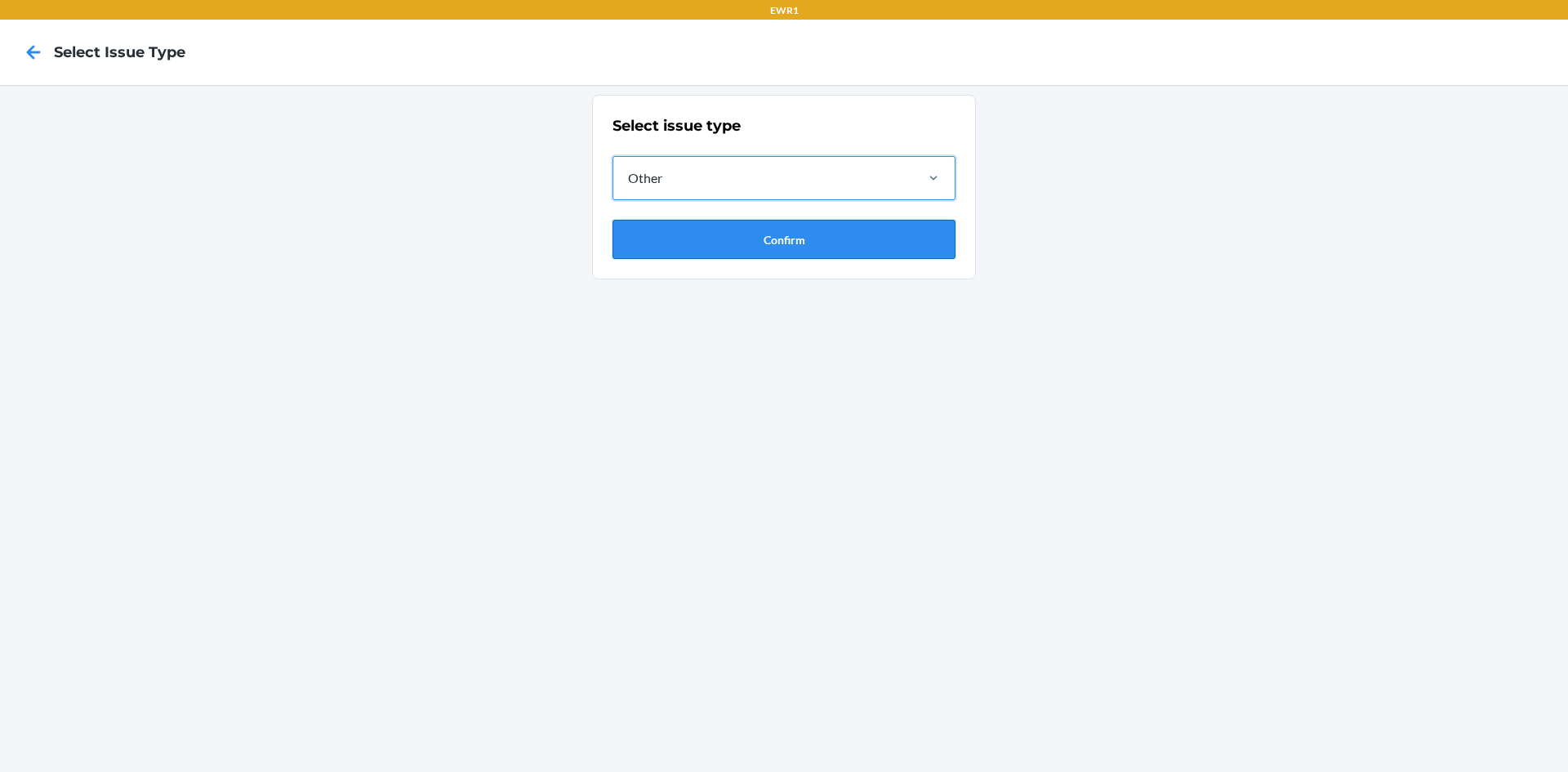
click at [741, 239] on button "Confirm" at bounding box center [784, 239] width 343 height 39
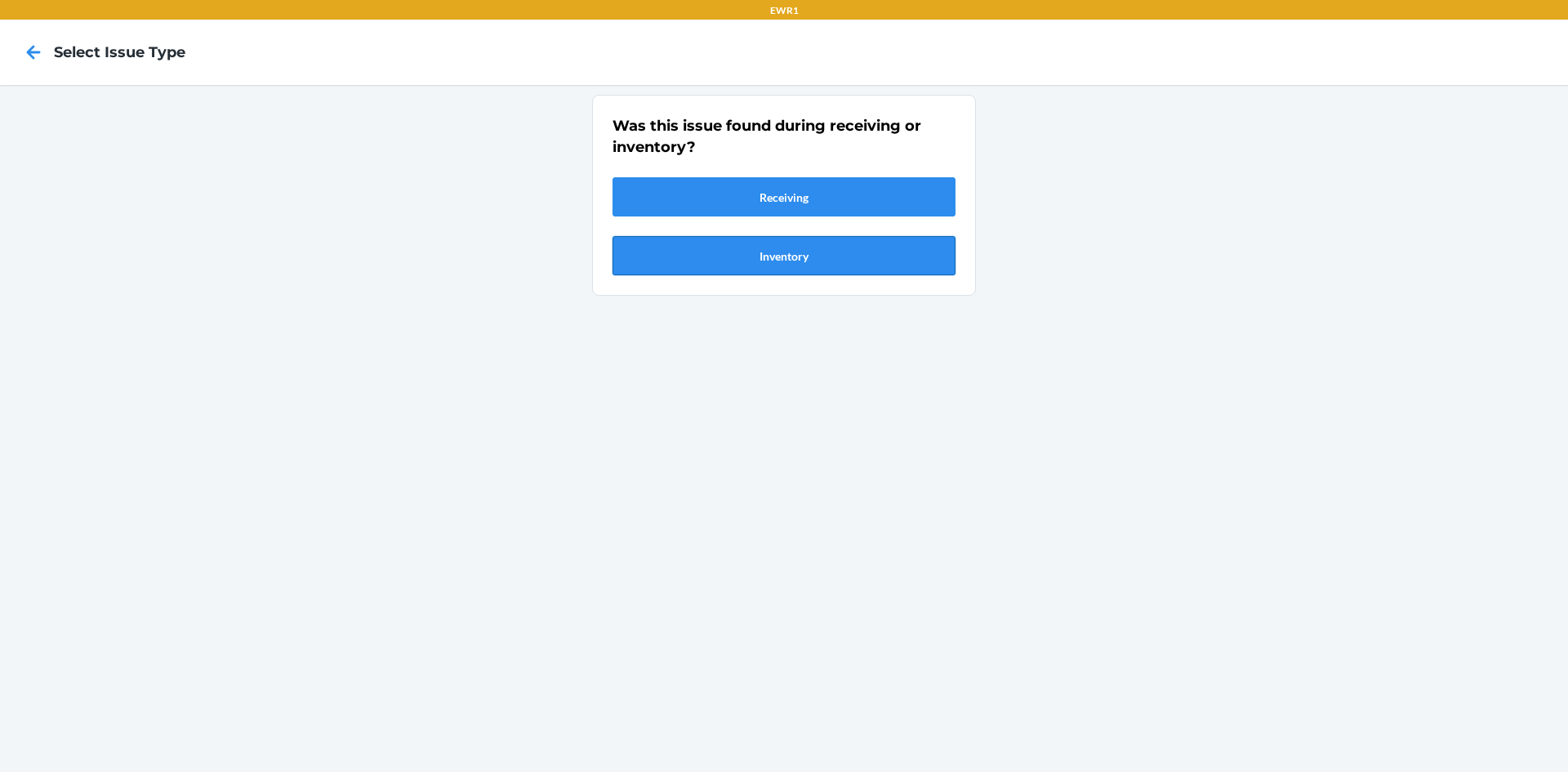
click at [750, 246] on button "Inventory" at bounding box center [784, 255] width 343 height 39
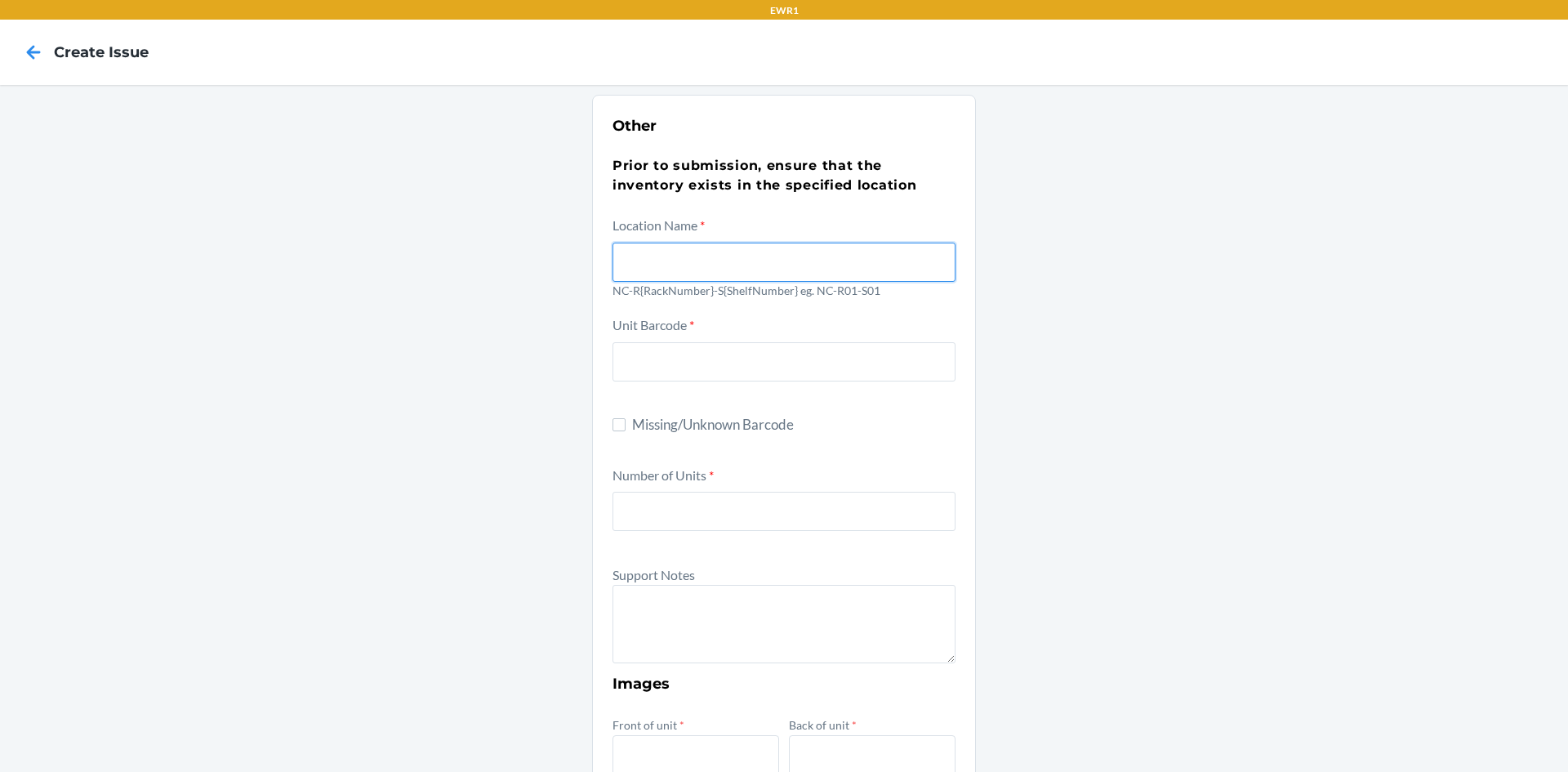
click at [711, 251] on input "text" at bounding box center [784, 262] width 343 height 39
type input "NC-R05-S05"
click at [1282, 357] on div "Other Prior to submission, ensure that the inventory exists in the specified lo…" at bounding box center [784, 592] width 1568 height 1014
click at [614, 423] on input "Missing/Unknown Barcode" at bounding box center [618, 424] width 13 height 13
checkbox input "true"
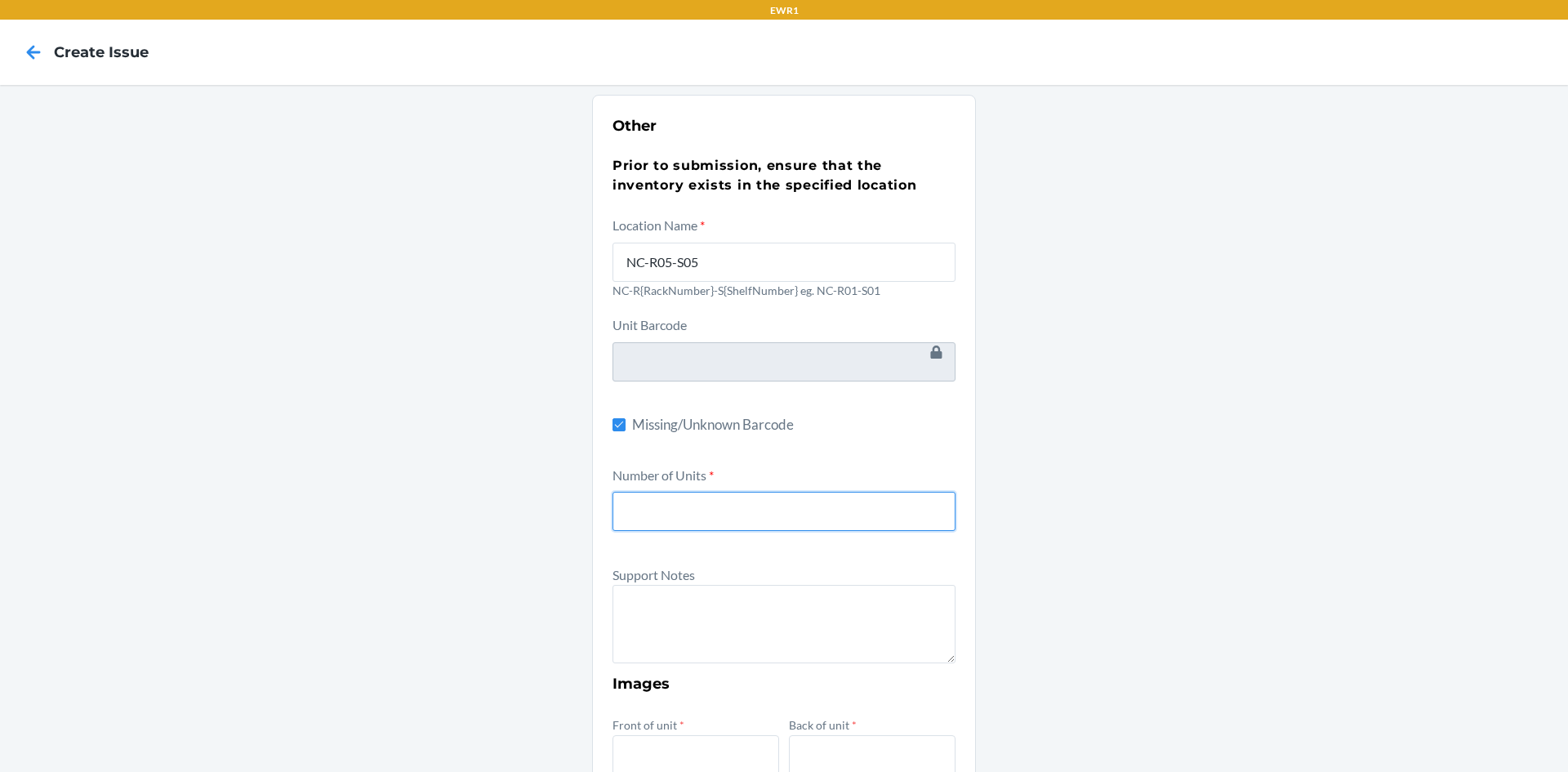
click at [664, 508] on input "number" at bounding box center [784, 511] width 343 height 39
type input "1"
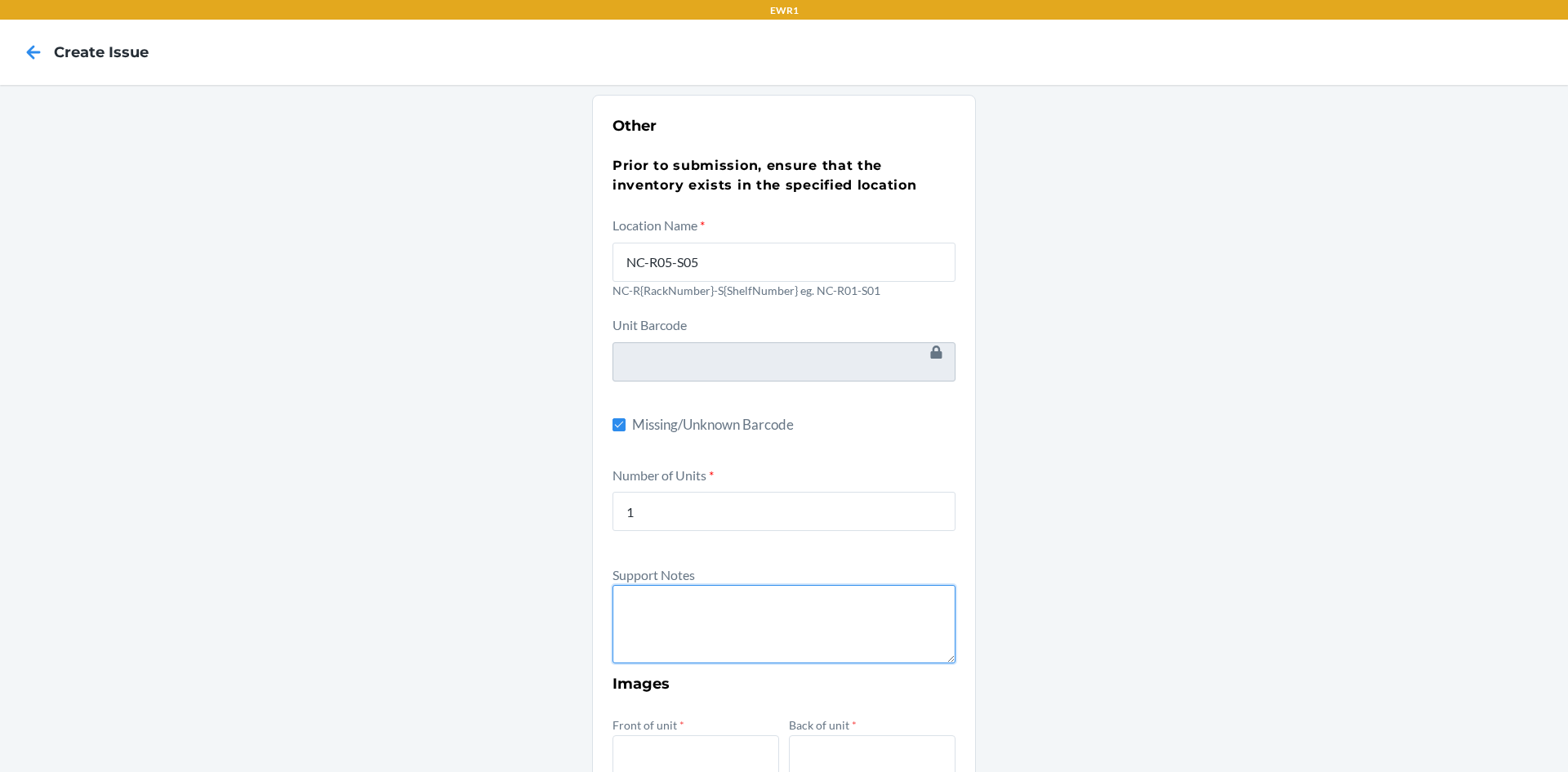
click at [687, 623] on textarea at bounding box center [784, 624] width 343 height 79
type textarea "U"
click at [842, 609] on textarea "Product is missing barcode and accesory kit" at bounding box center [784, 624] width 343 height 79
click at [841, 608] on textarea "Product is missing barcode and accesory kit" at bounding box center [784, 624] width 343 height 79
click at [877, 610] on textarea "Product is missing barcode and accessory kit" at bounding box center [784, 624] width 343 height 79
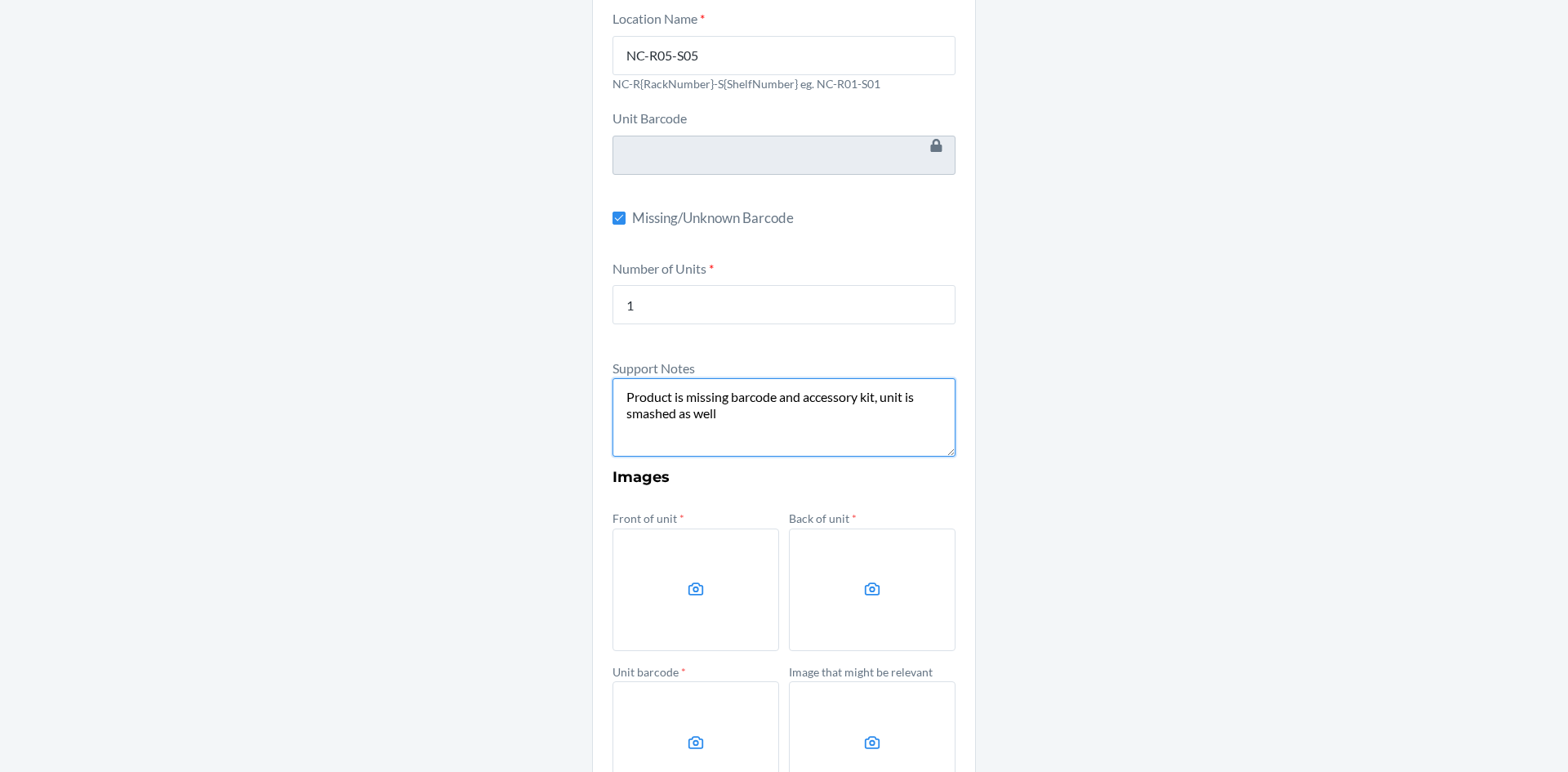
scroll to position [327, 0]
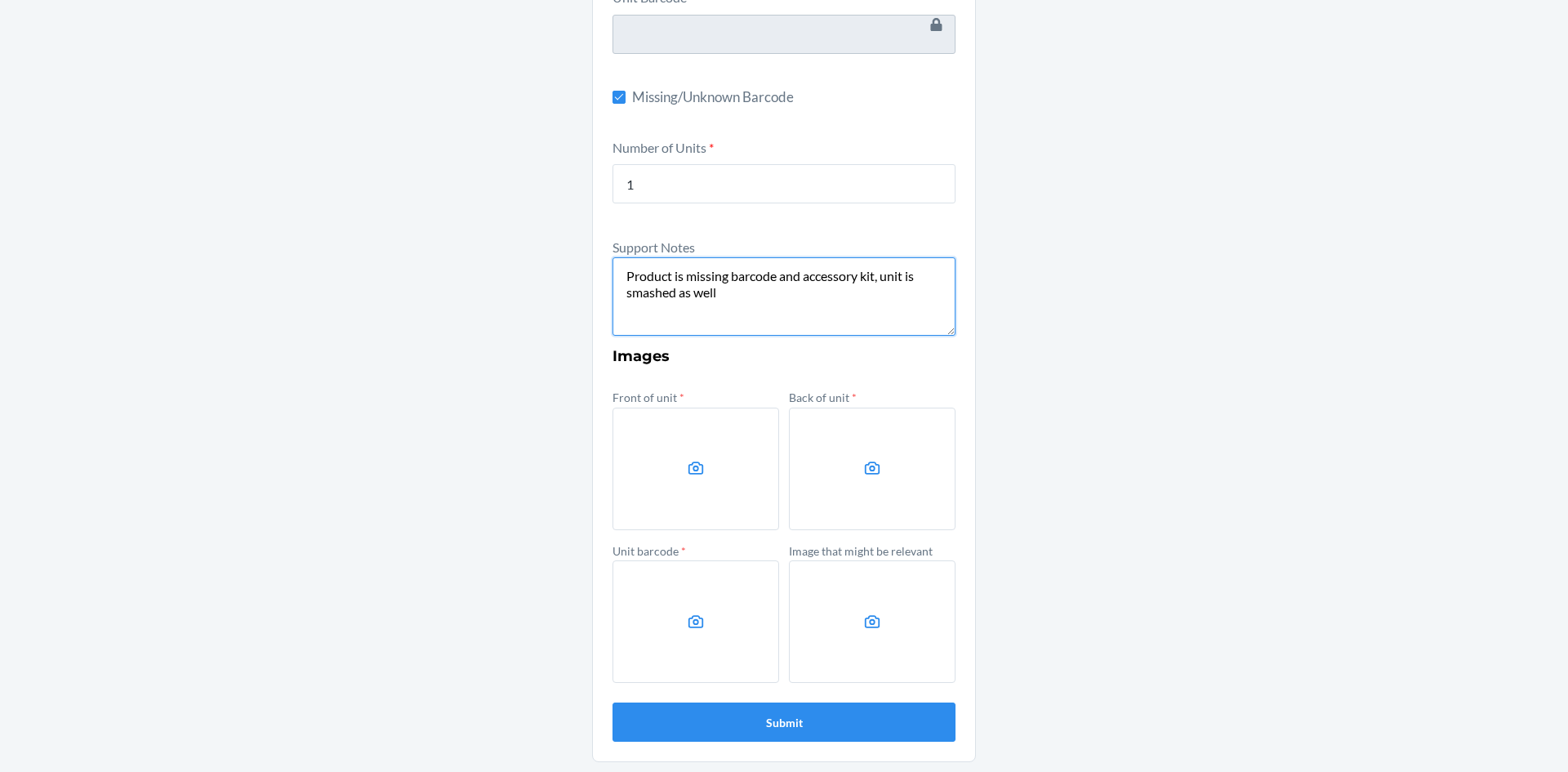
type textarea "Product is missing barcode and accessory kit, unit is smashed as well"
click at [672, 466] on label at bounding box center [695, 469] width 166 height 123
click at [0, 0] on input "file" at bounding box center [0, 0] width 0 height 0
click at [842, 475] on label at bounding box center [871, 469] width 166 height 123
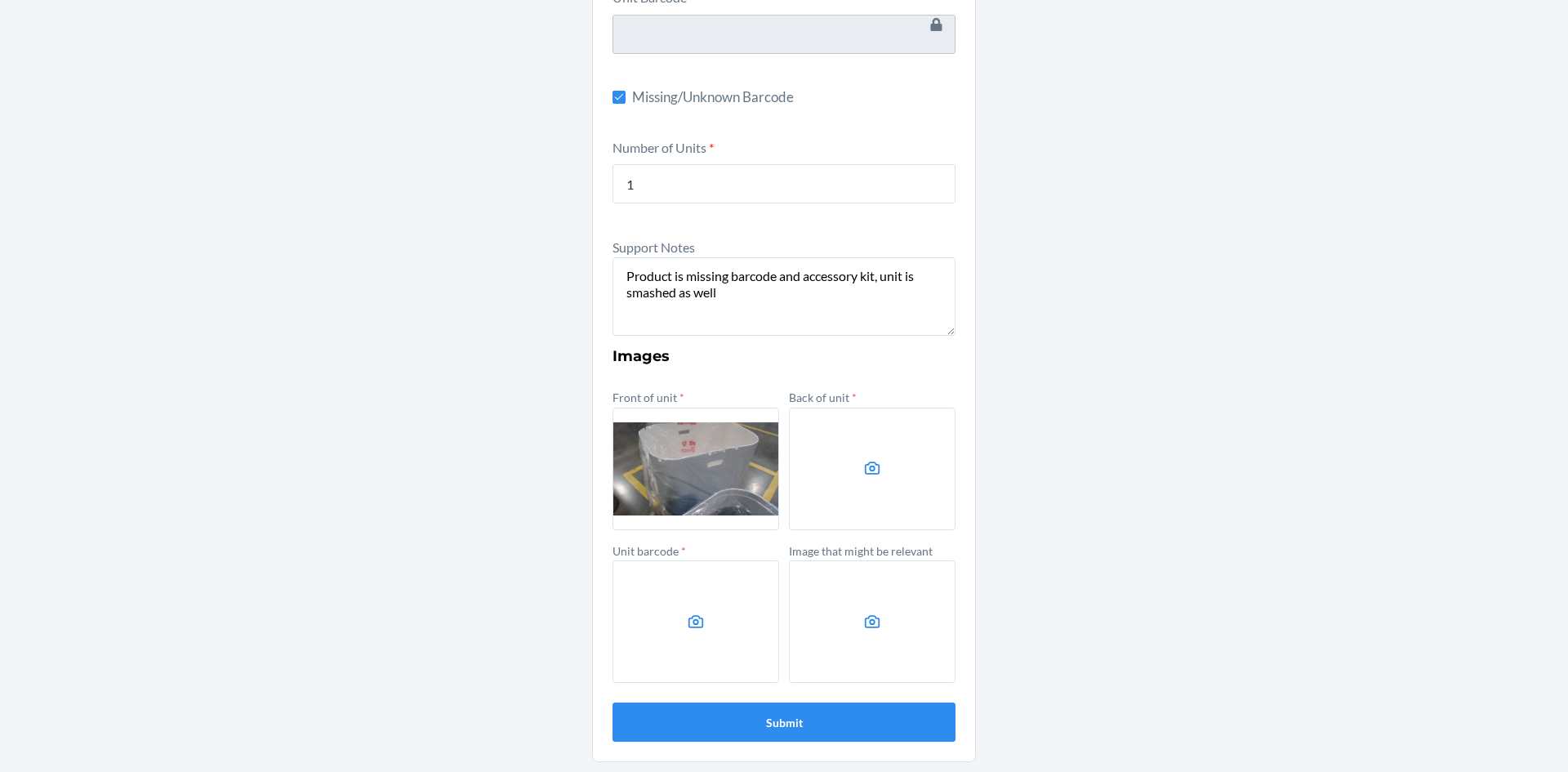
click at [0, 0] on input "file" at bounding box center [0, 0] width 0 height 0
click at [717, 615] on label at bounding box center [695, 622] width 166 height 123
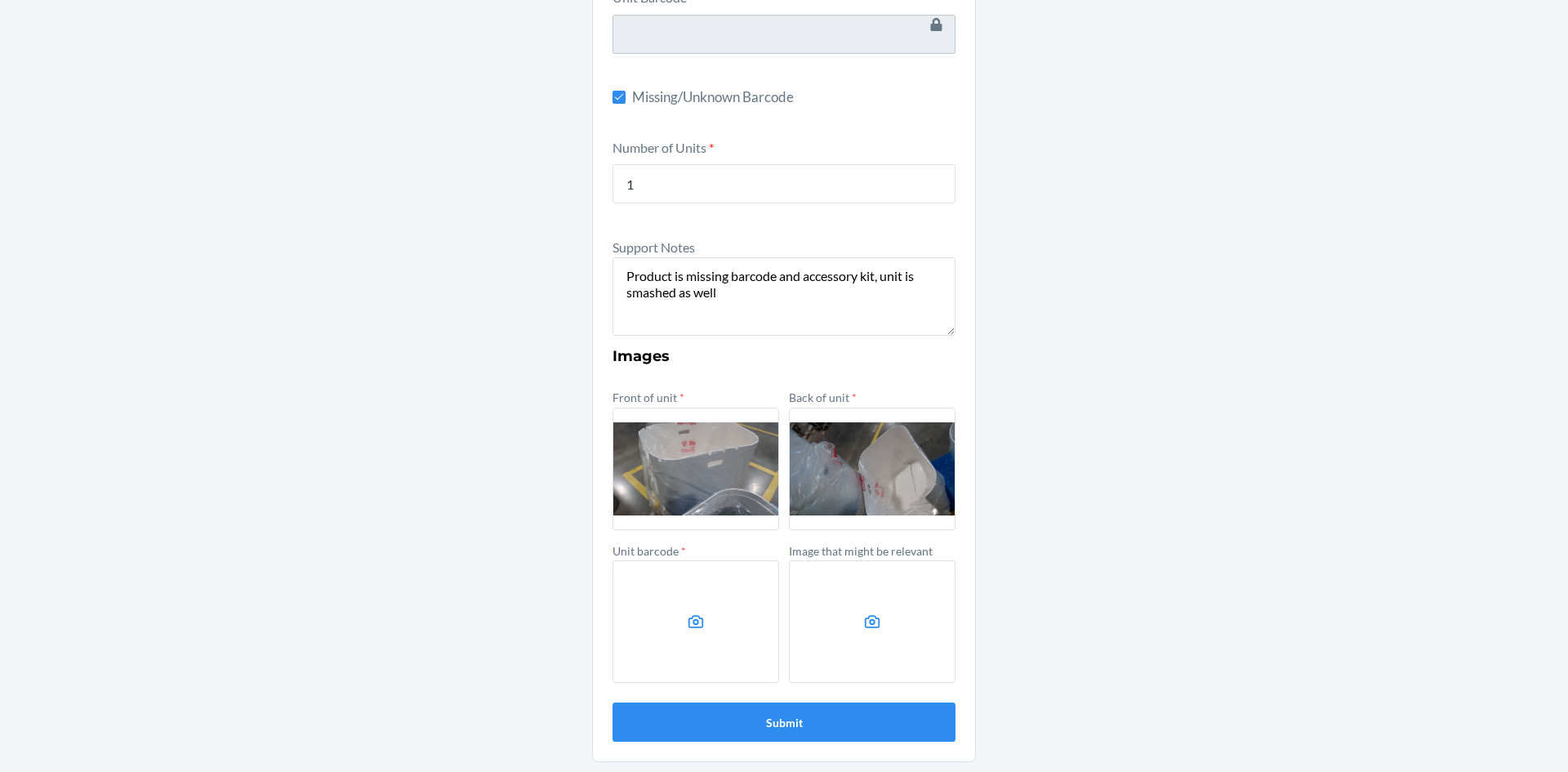
click at [0, 0] on input "file" at bounding box center [0, 0] width 0 height 0
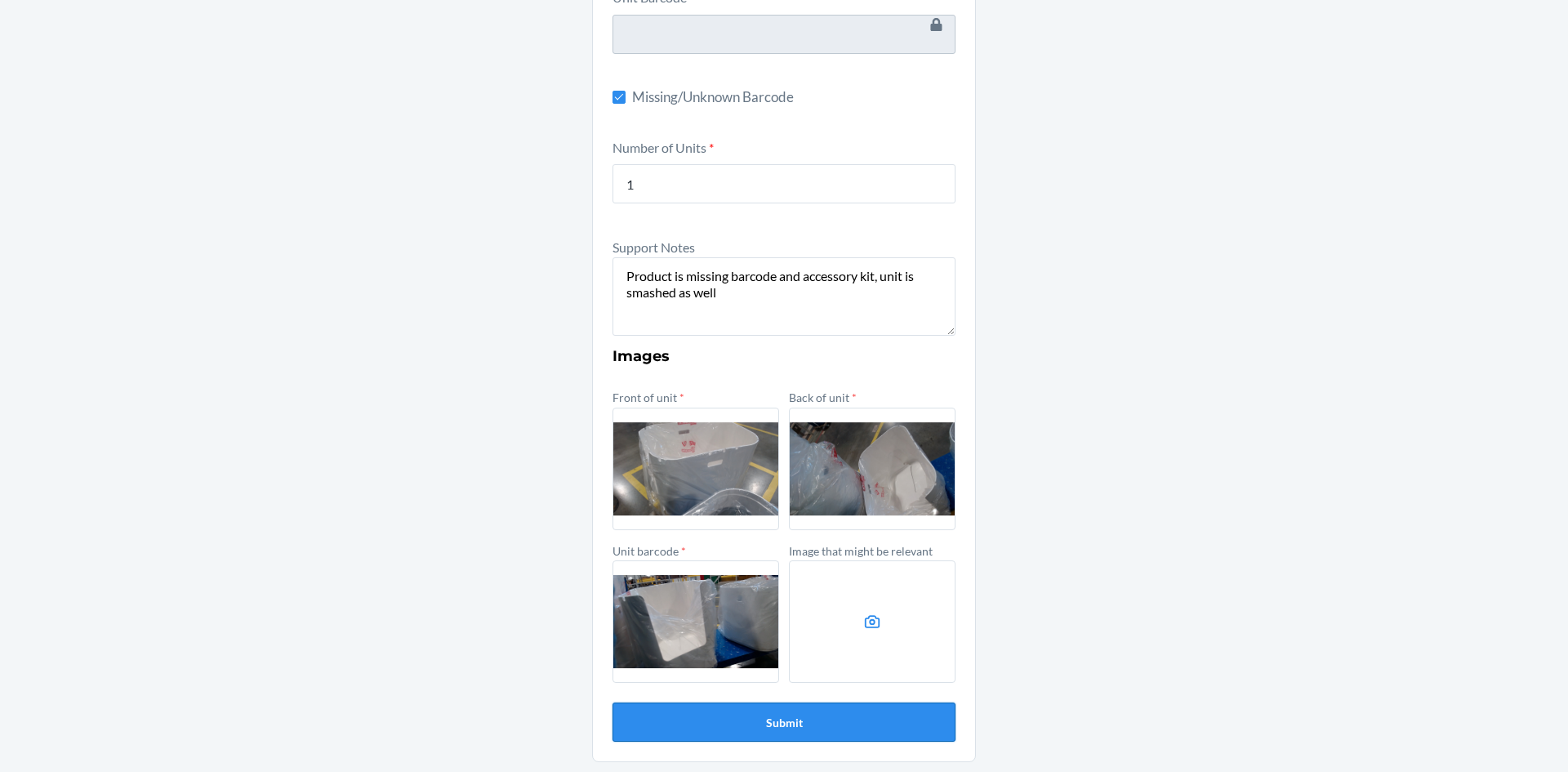
click at [858, 717] on button "Submit" at bounding box center [784, 722] width 343 height 39
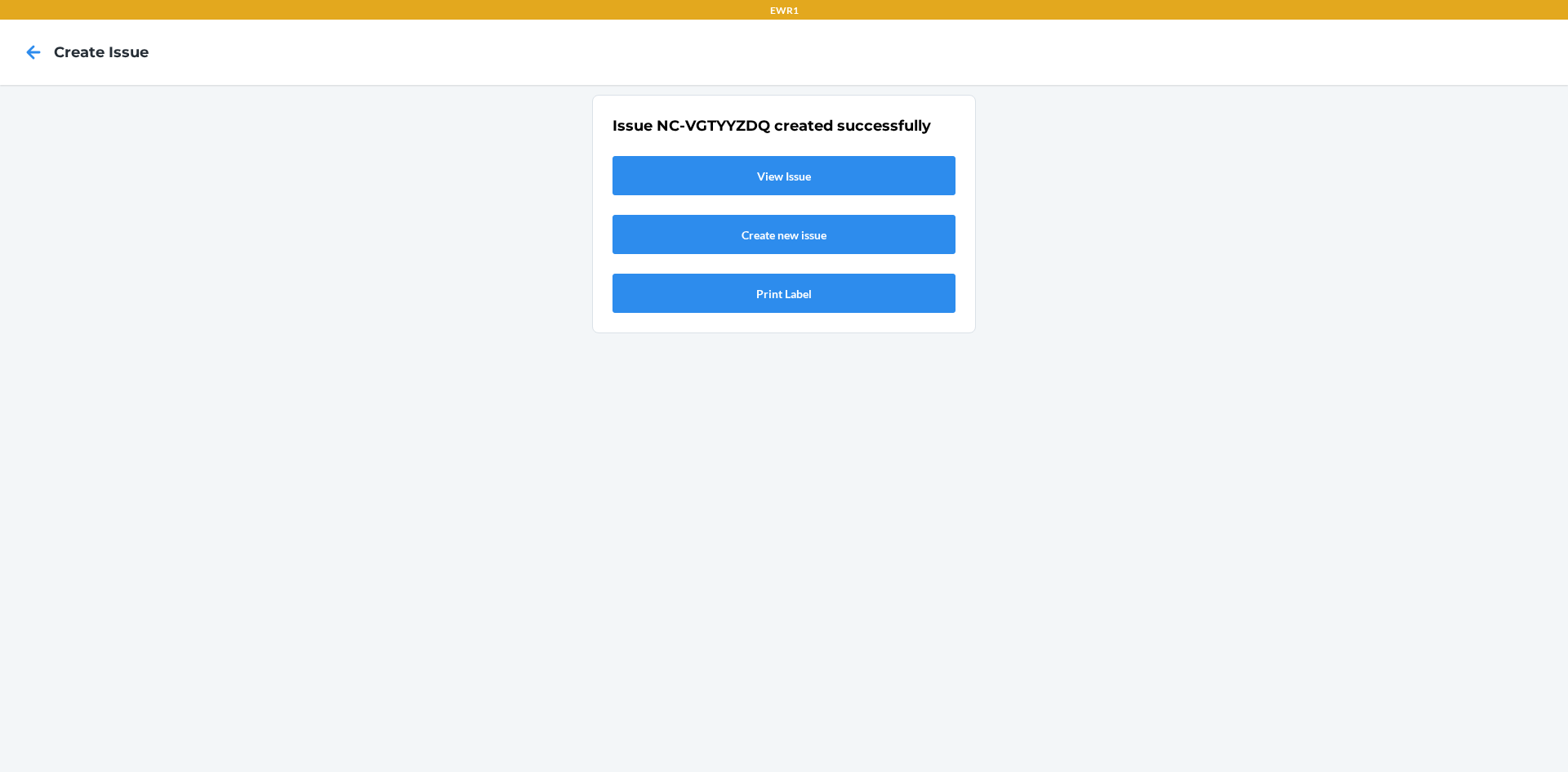
scroll to position [0, 0]
click at [880, 170] on link "View Issue" at bounding box center [784, 175] width 343 height 39
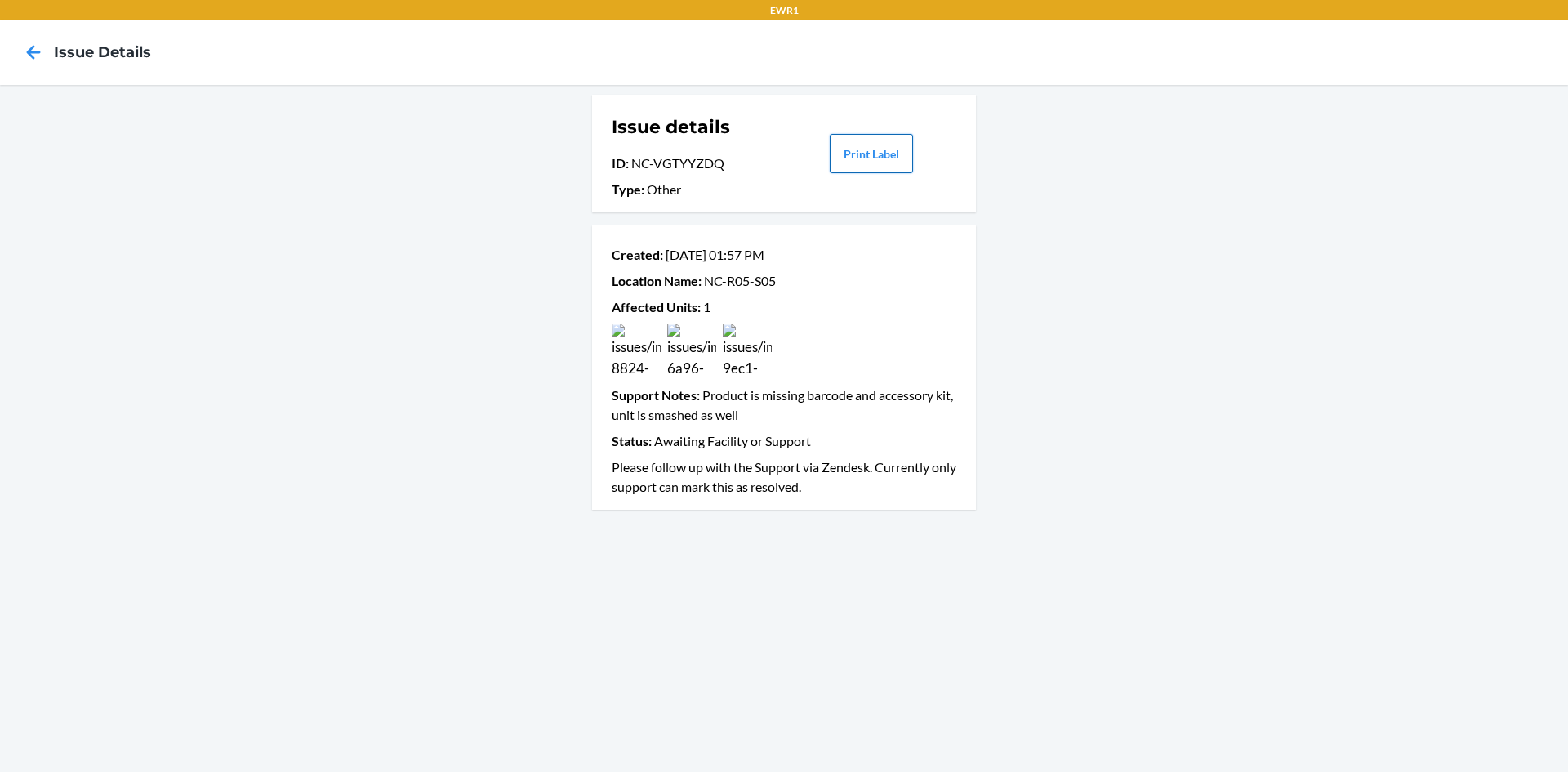
click at [898, 158] on button "Print Label" at bounding box center [871, 154] width 84 height 39
click at [28, 49] on icon at bounding box center [33, 52] width 28 height 28
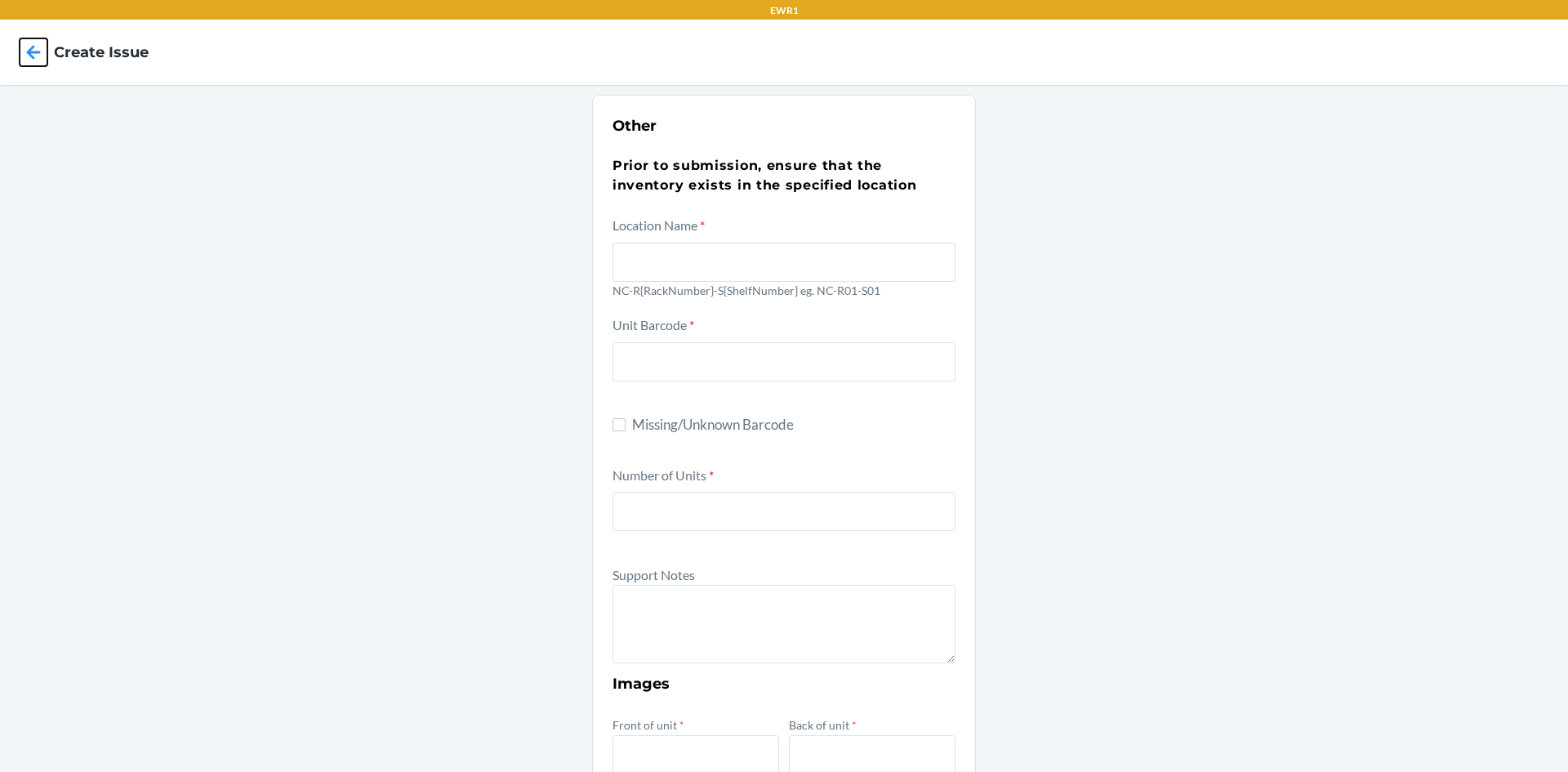
click at [28, 49] on icon at bounding box center [33, 52] width 28 height 28
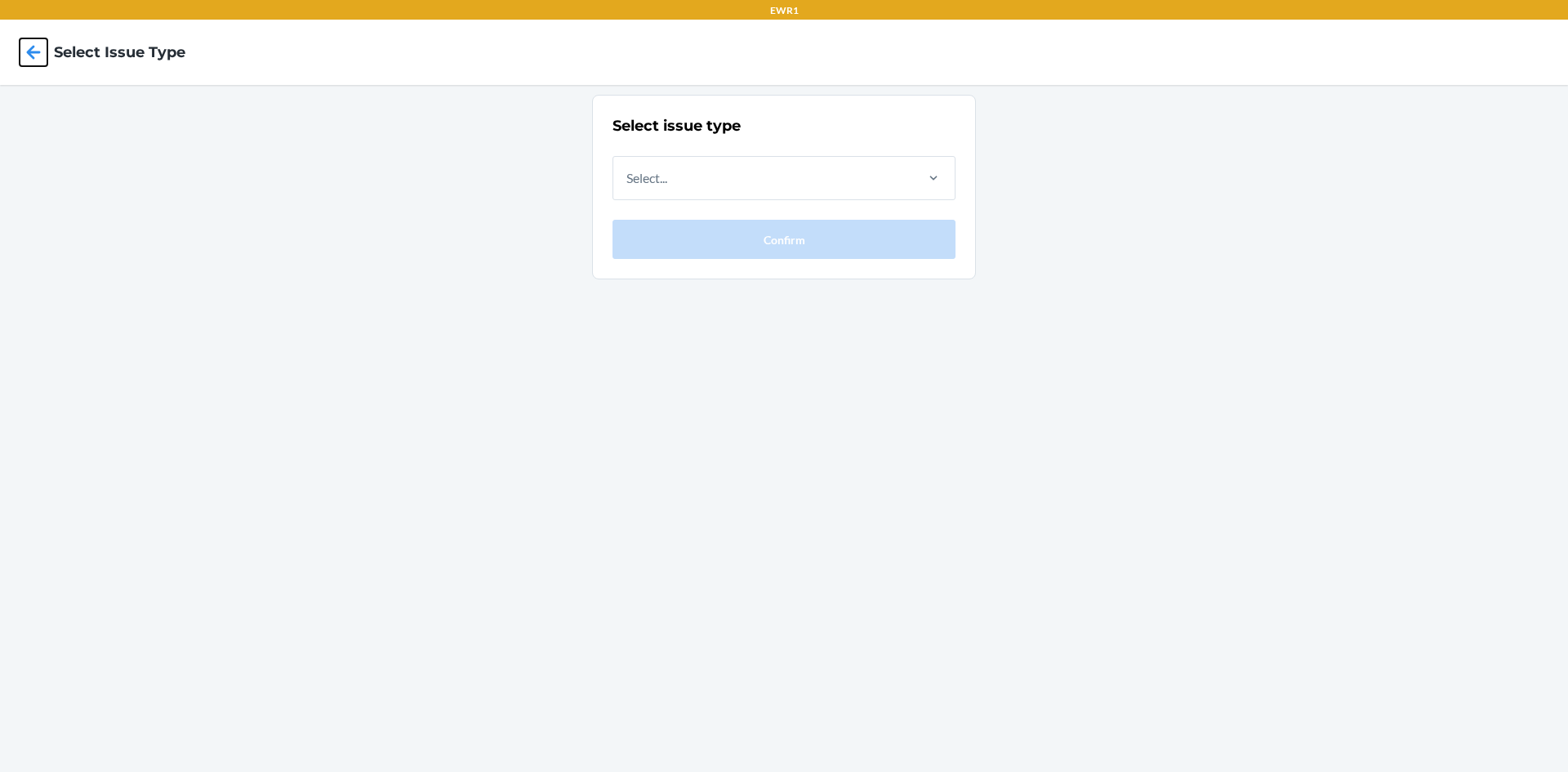
click at [28, 49] on icon at bounding box center [33, 52] width 28 height 28
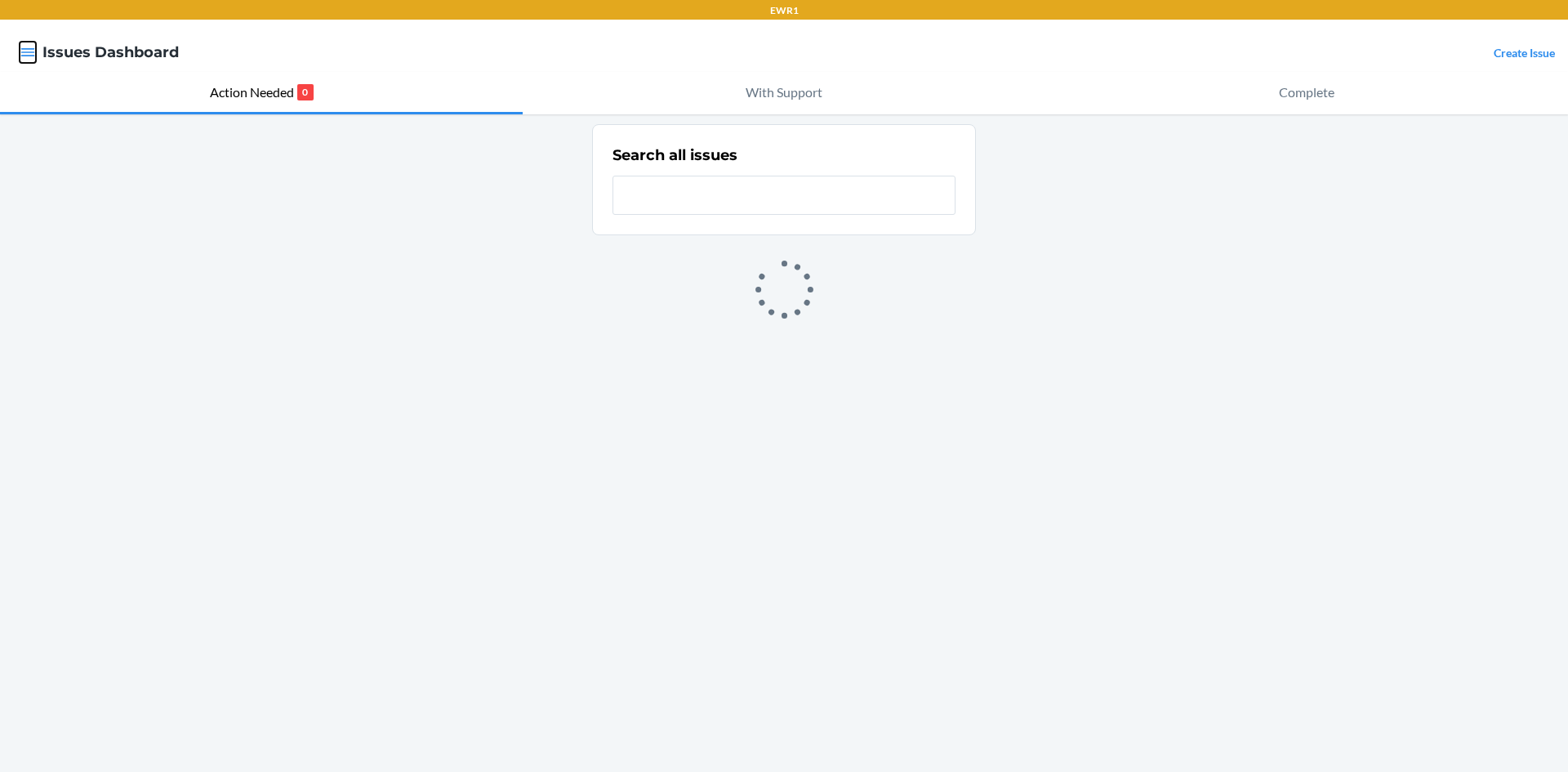
click at [29, 54] on icon "button" at bounding box center [28, 53] width 14 height 8
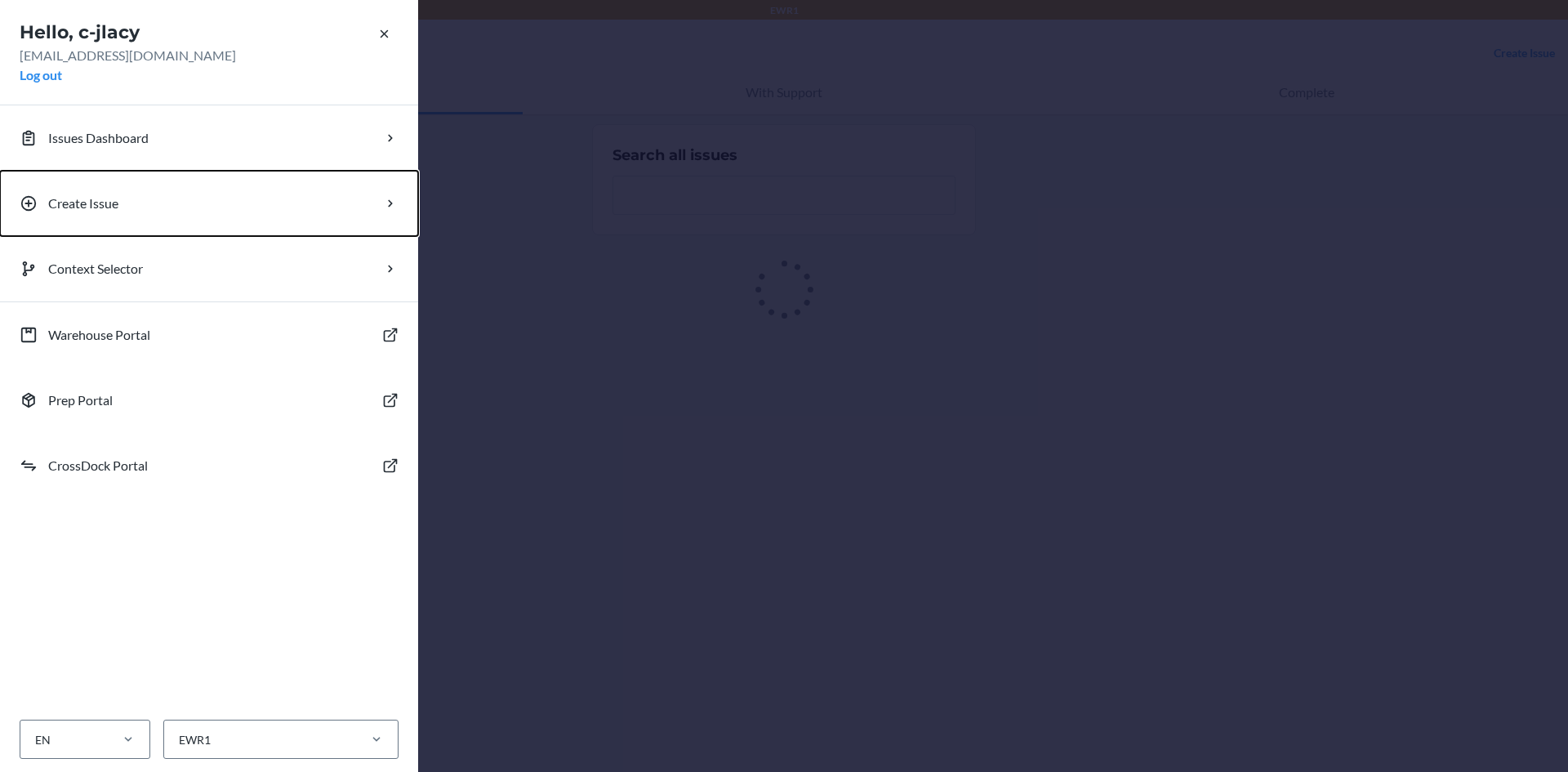
click at [113, 207] on p "Create Issue" at bounding box center [84, 203] width 70 height 19
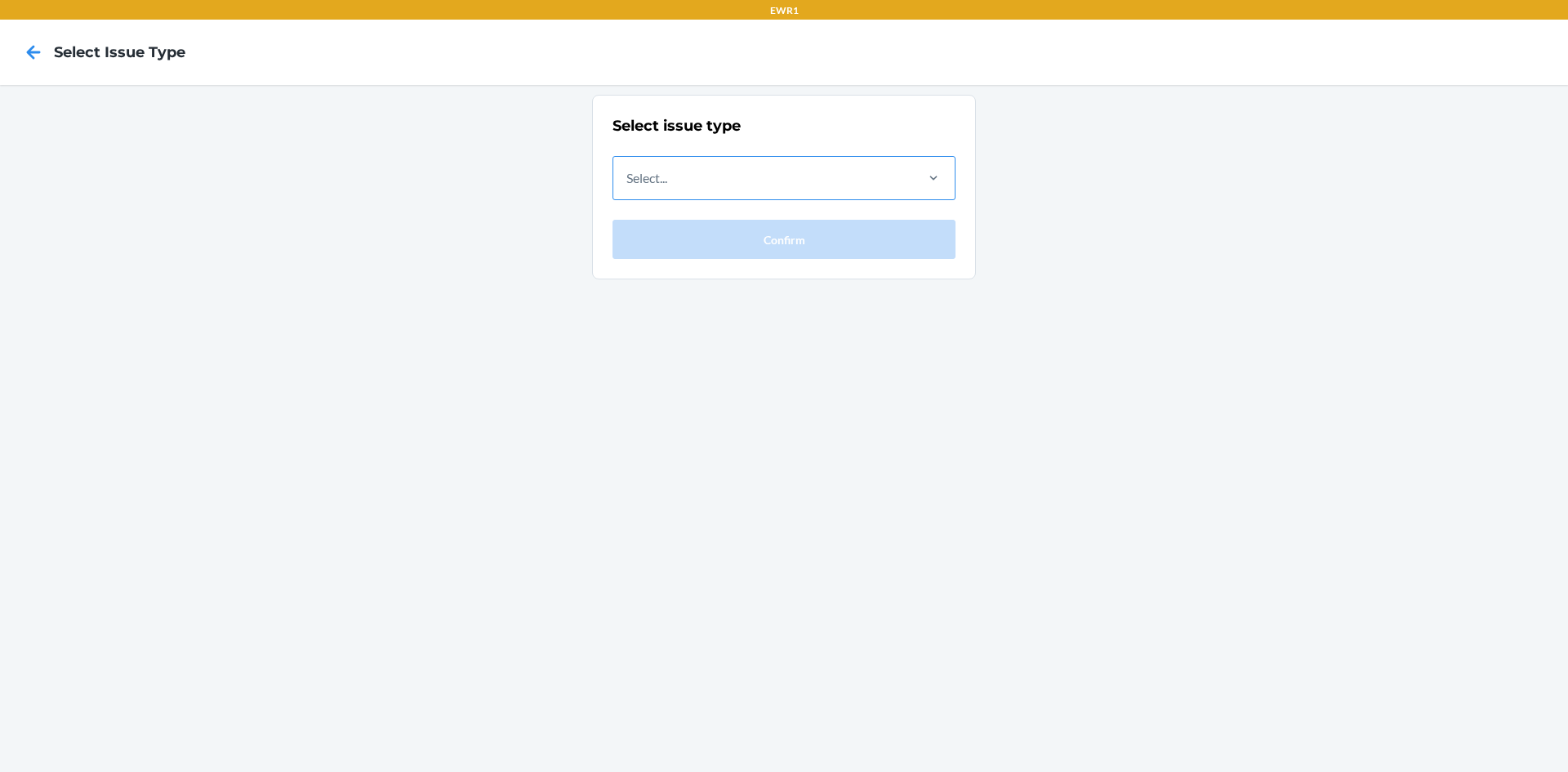
click at [733, 185] on div "Select..." at bounding box center [762, 178] width 299 height 43
click at [628, 185] on input "Select..." at bounding box center [628, 178] width 2 height 19
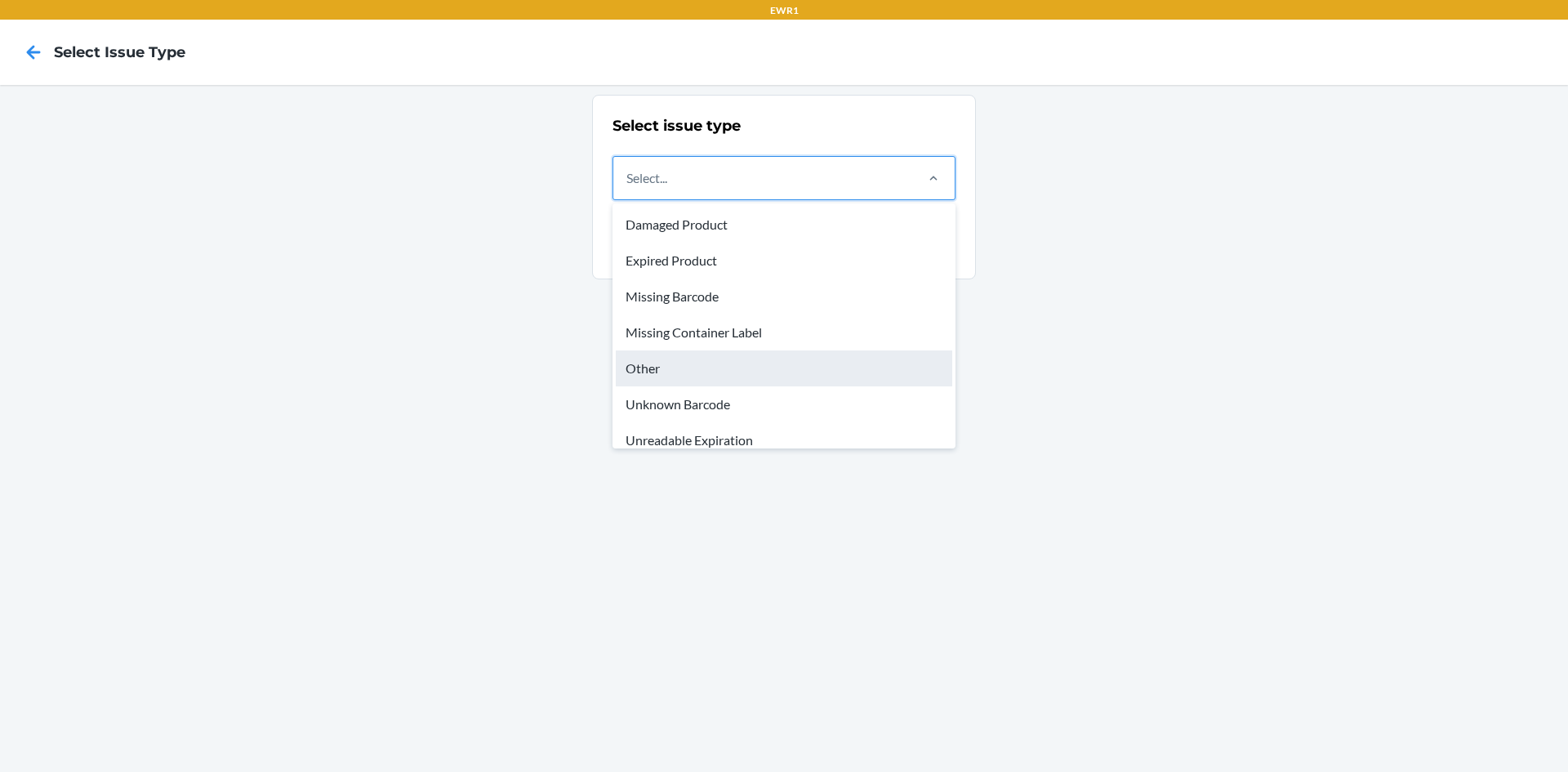
click at [680, 367] on div "Other" at bounding box center [784, 368] width 337 height 36
click at [628, 188] on input "option Other focused, 5 of 8. 8 results available. Use Up and Down to choose op…" at bounding box center [628, 178] width 2 height 19
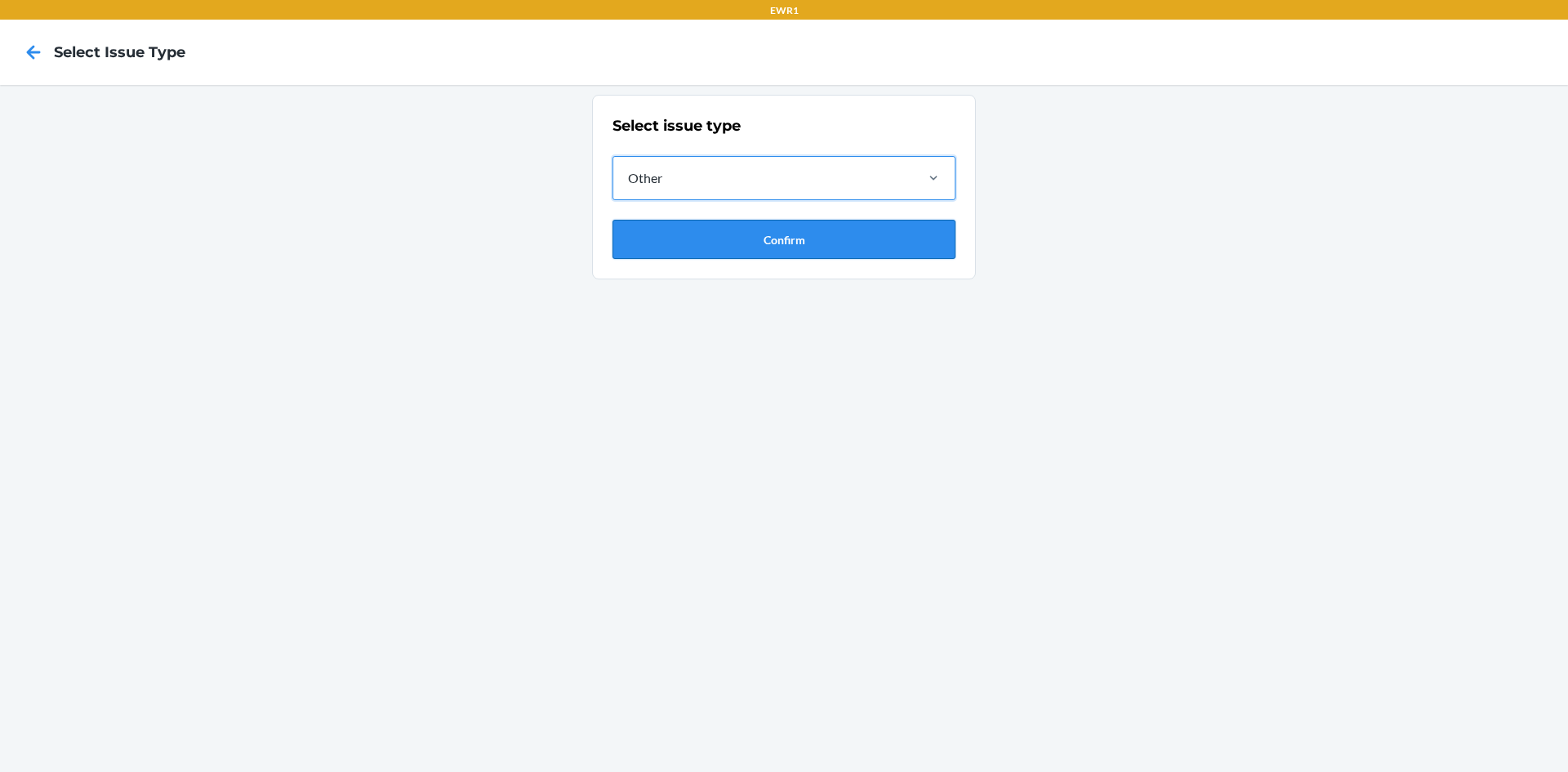
click at [704, 233] on button "Confirm" at bounding box center [784, 239] width 343 height 39
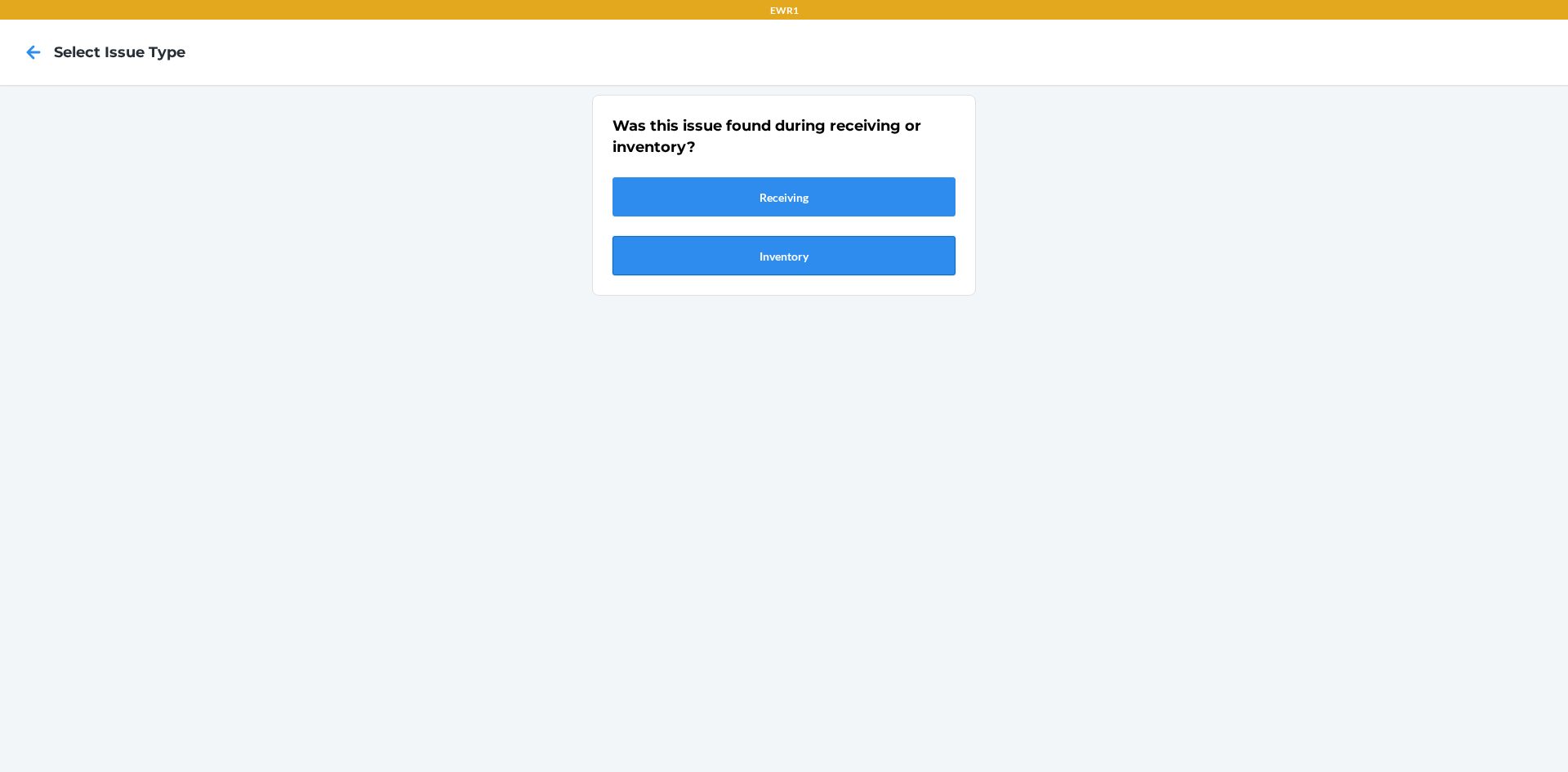
click at [701, 256] on button "Inventory" at bounding box center [784, 255] width 343 height 39
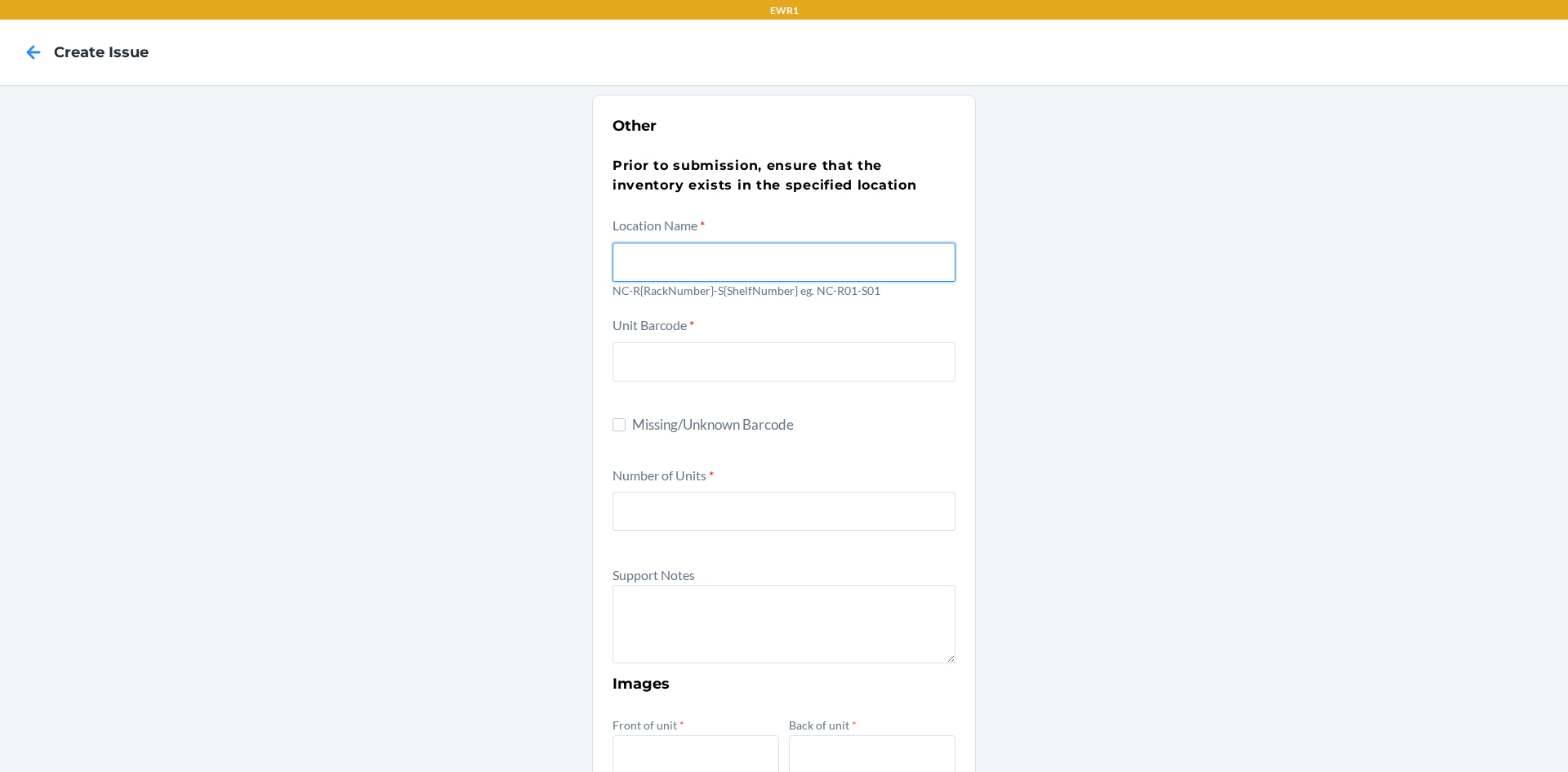
click at [682, 262] on input "text" at bounding box center [784, 262] width 343 height 39
type input "NC-R05-S05"
click at [1380, 307] on div "Other Prior to submission, ensure that the inventory exists in the specified lo…" at bounding box center [784, 592] width 1568 height 1014
click at [616, 425] on input "Missing/Unknown Barcode" at bounding box center [618, 424] width 13 height 13
checkbox input "true"
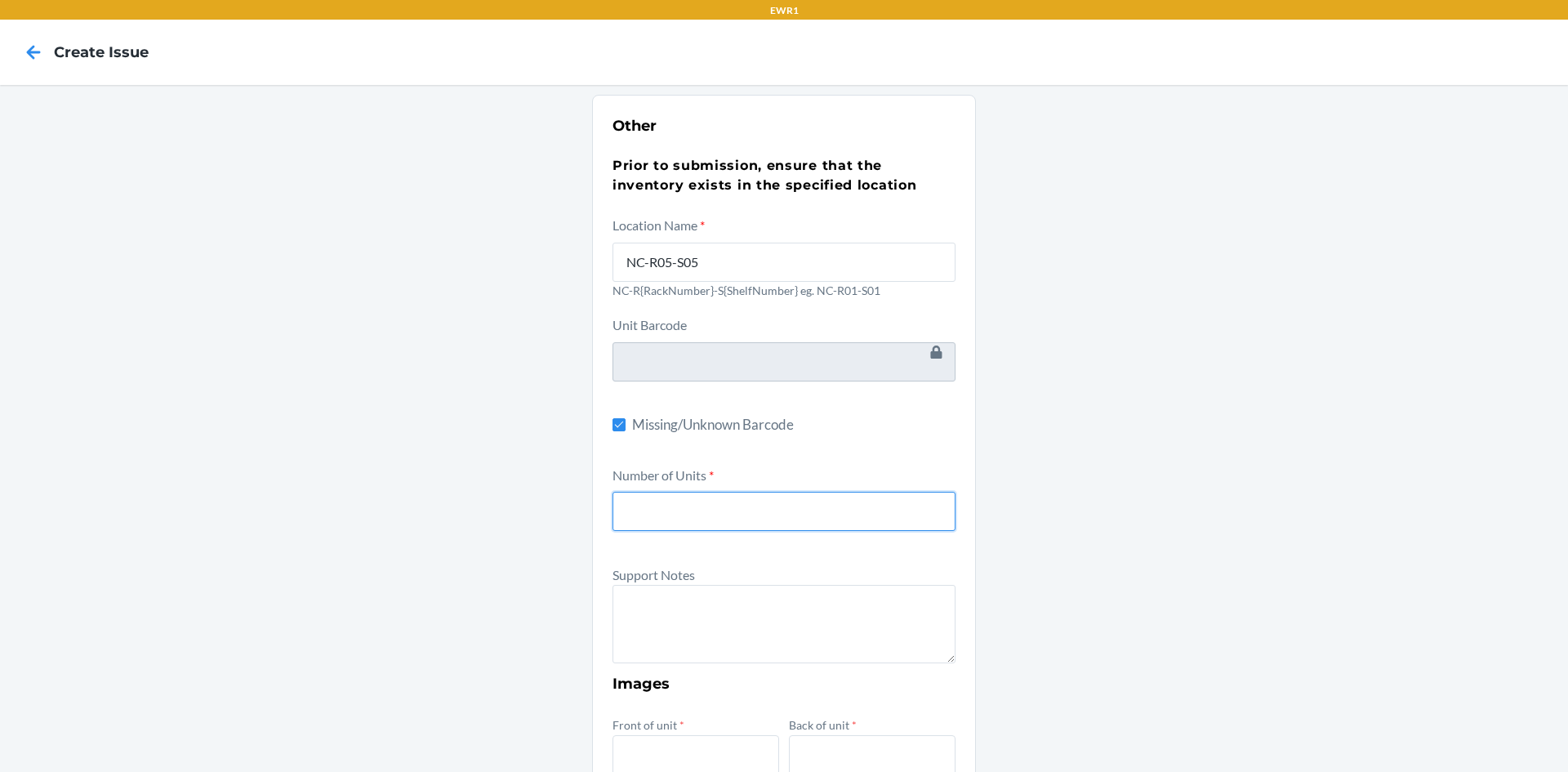
click at [646, 515] on input "number" at bounding box center [784, 511] width 343 height 39
type input "1"
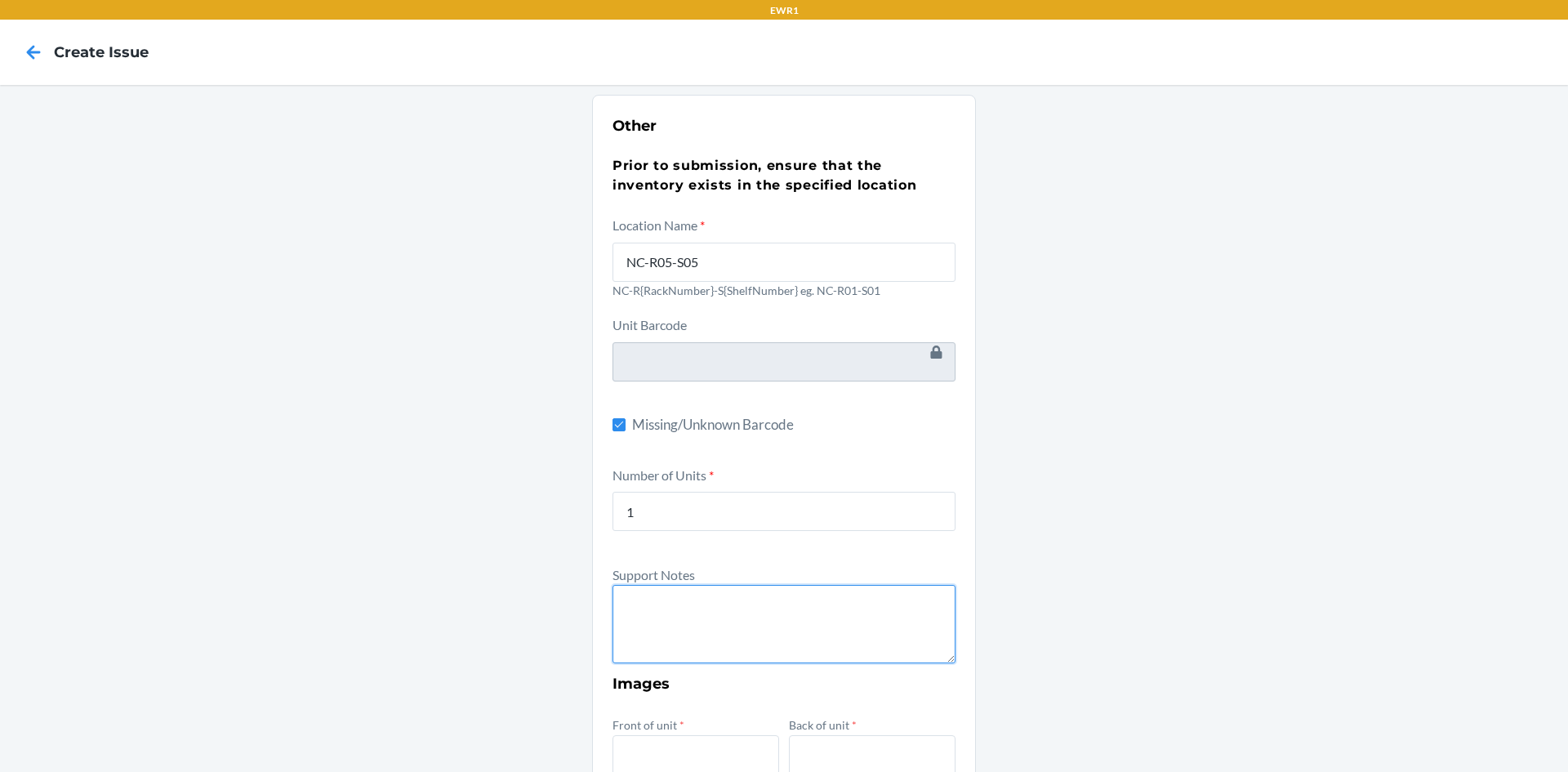
click at [710, 651] on textarea at bounding box center [784, 624] width 343 height 79
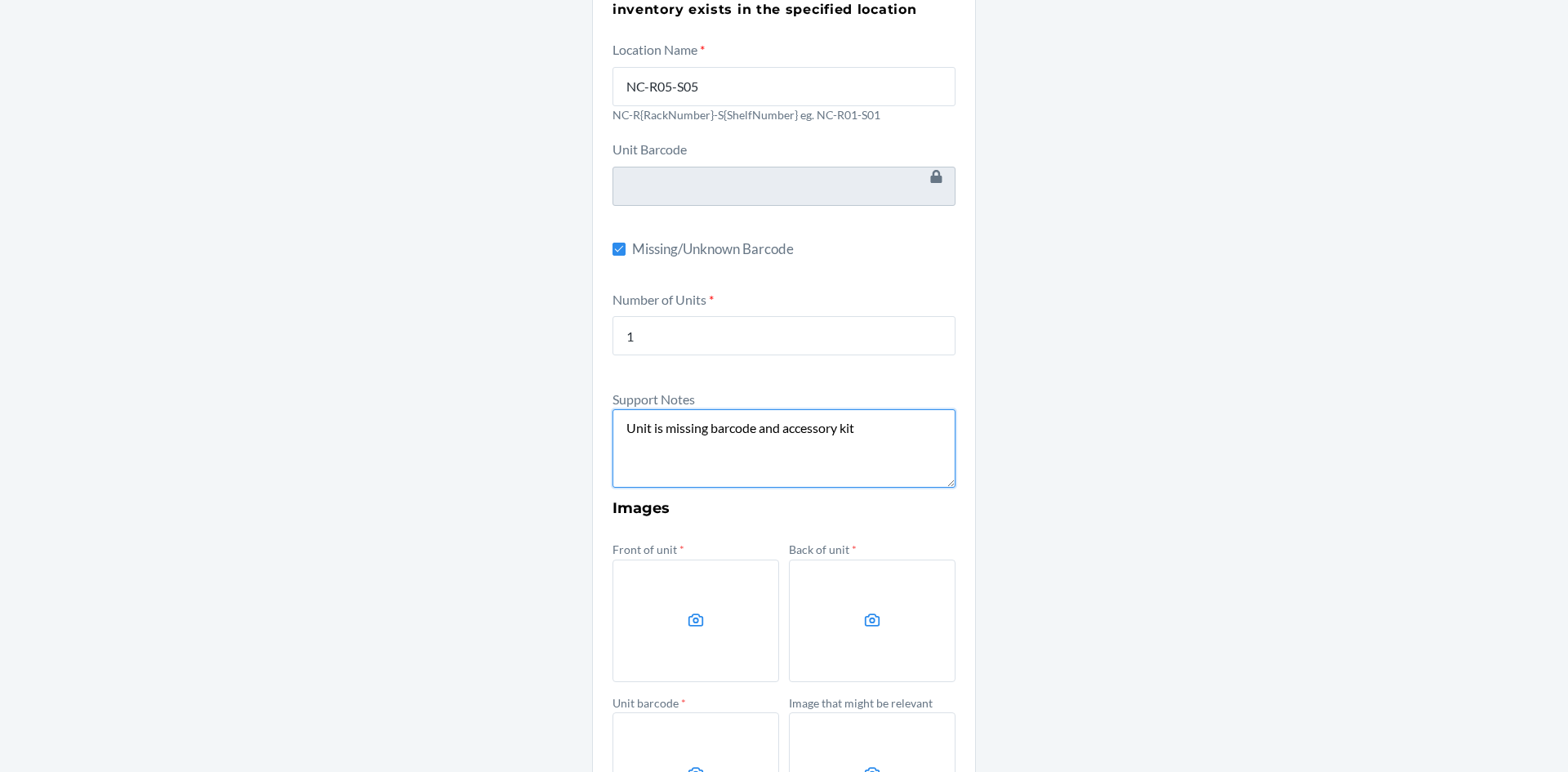
scroll to position [327, 0]
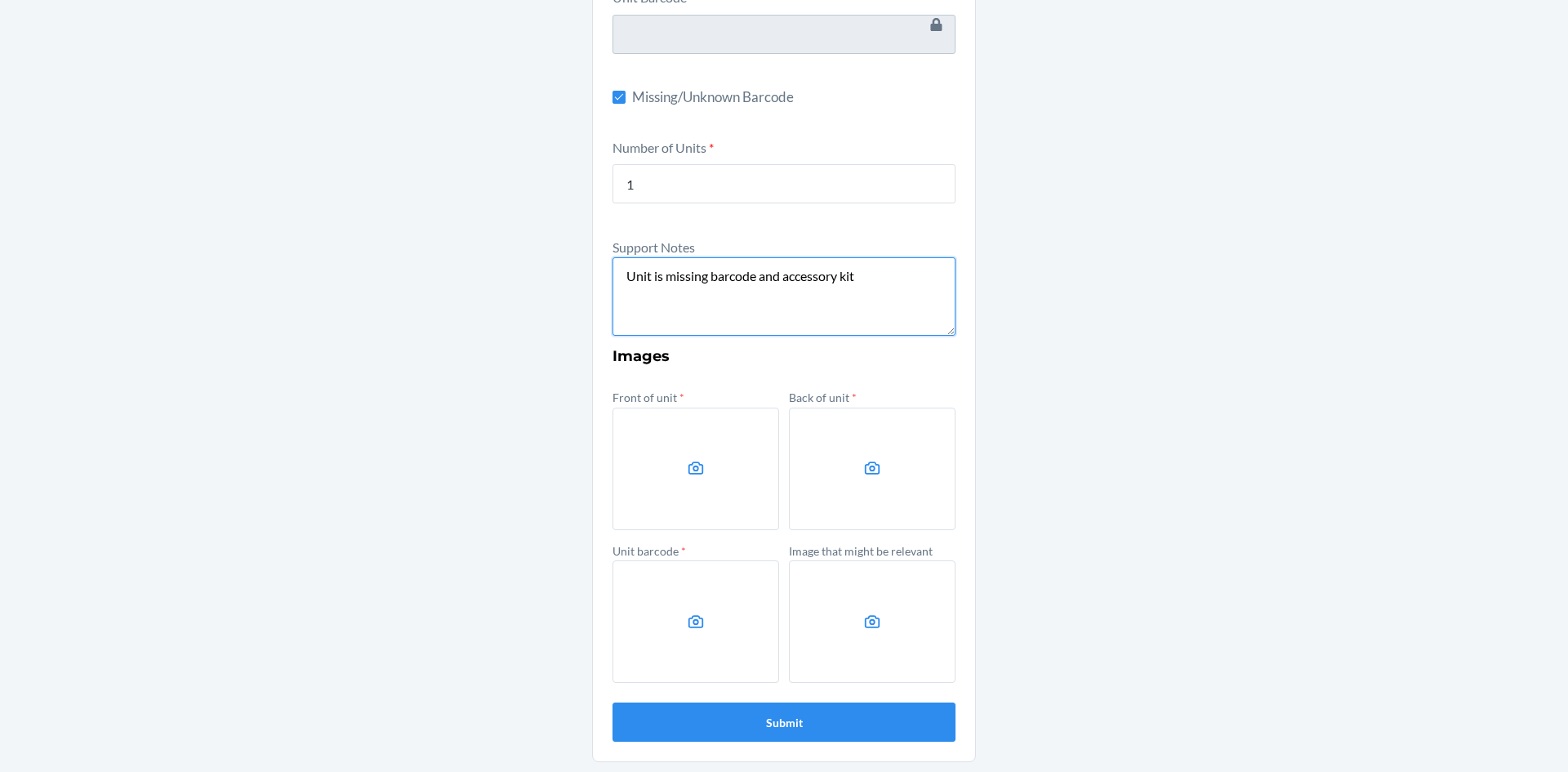
type textarea "Unit is missing barcode and accessory kit"
click at [680, 482] on label at bounding box center [695, 469] width 166 height 123
click at [0, 0] on input "file" at bounding box center [0, 0] width 0 height 0
click at [714, 618] on label at bounding box center [695, 622] width 166 height 123
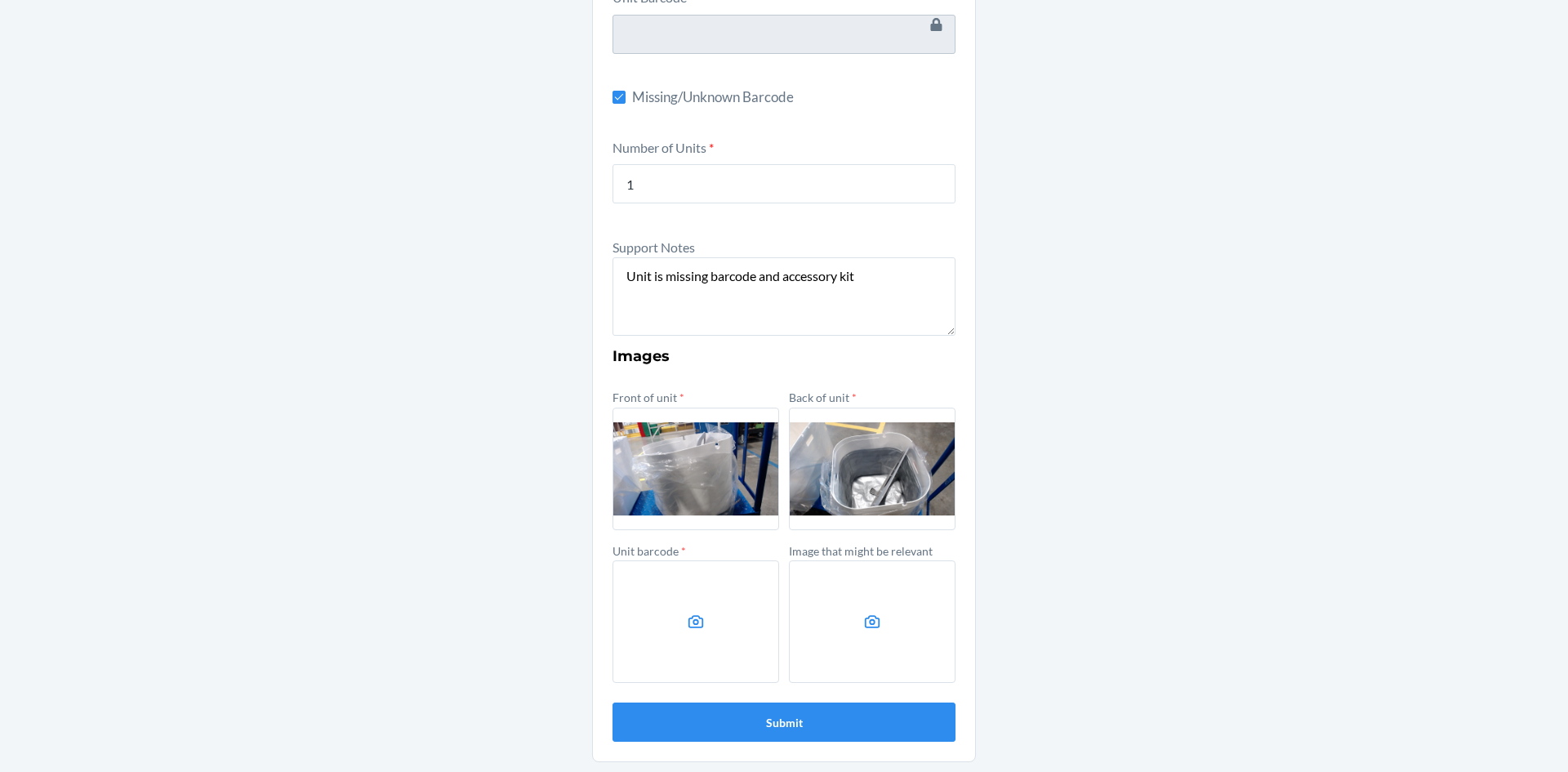
click at [0, 0] on input "file" at bounding box center [0, 0] width 0 height 0
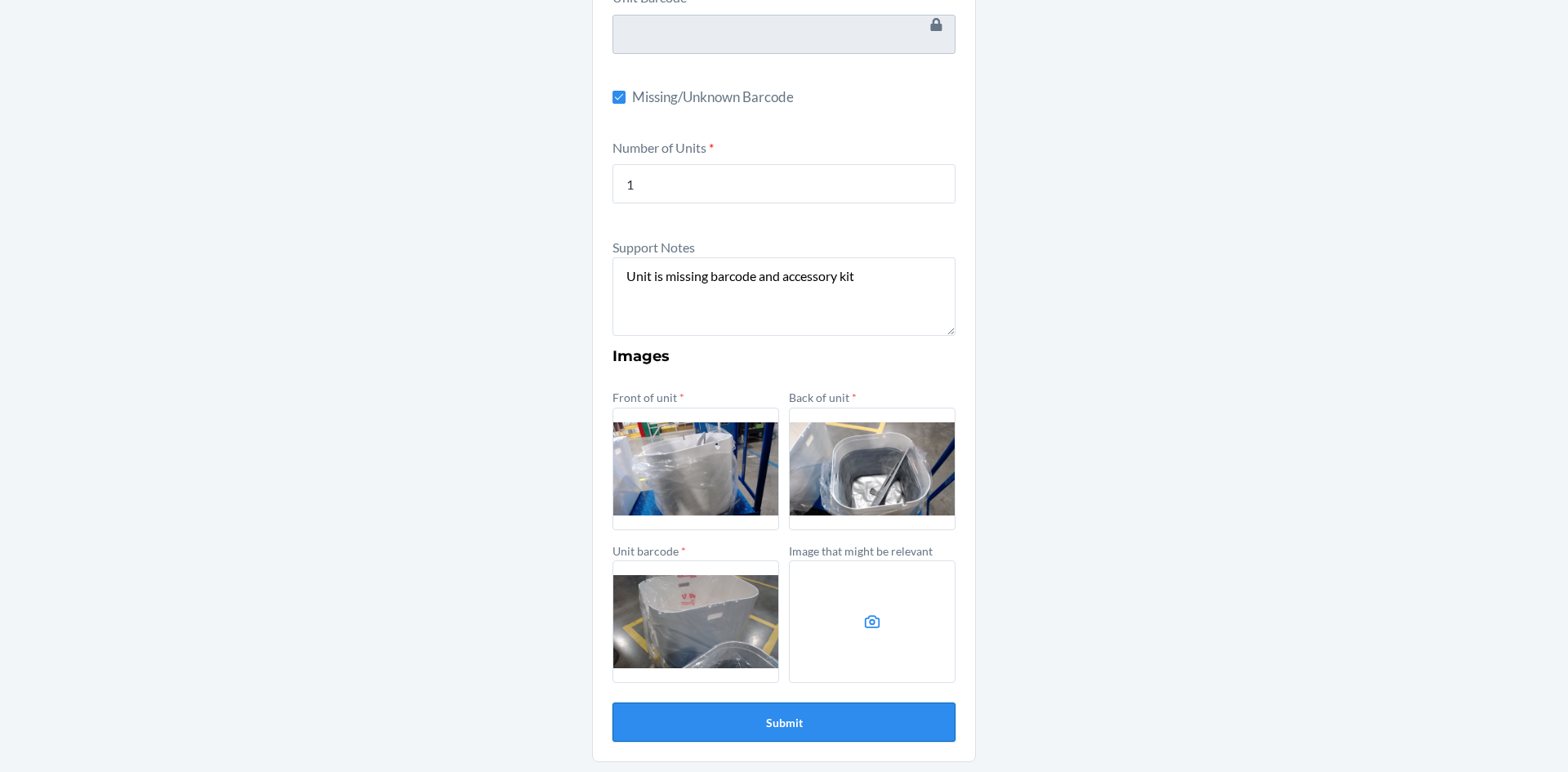
click at [813, 719] on button "Submit" at bounding box center [784, 722] width 343 height 39
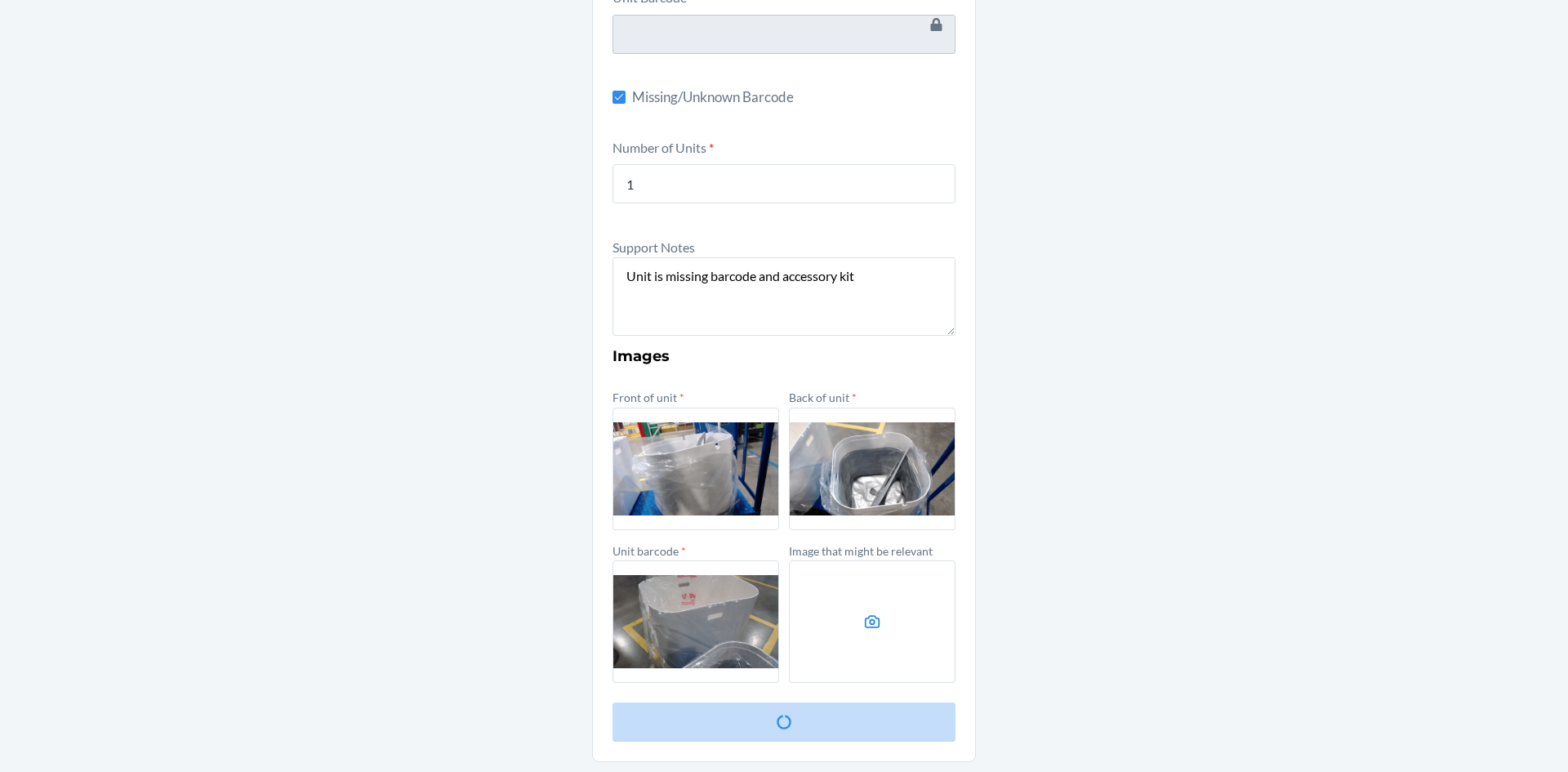
scroll to position [0, 0]
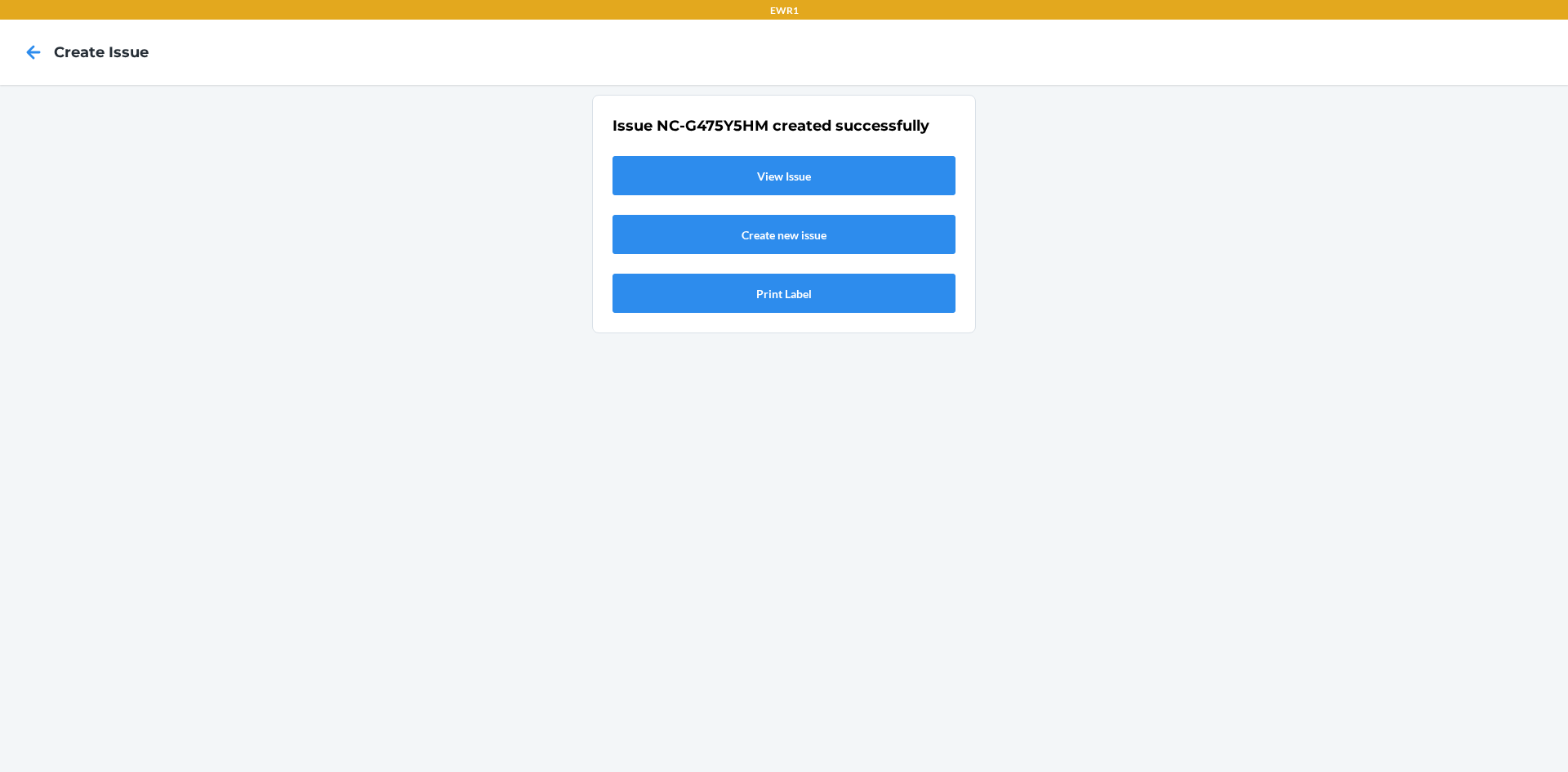
click at [839, 175] on link "View Issue" at bounding box center [784, 175] width 343 height 39
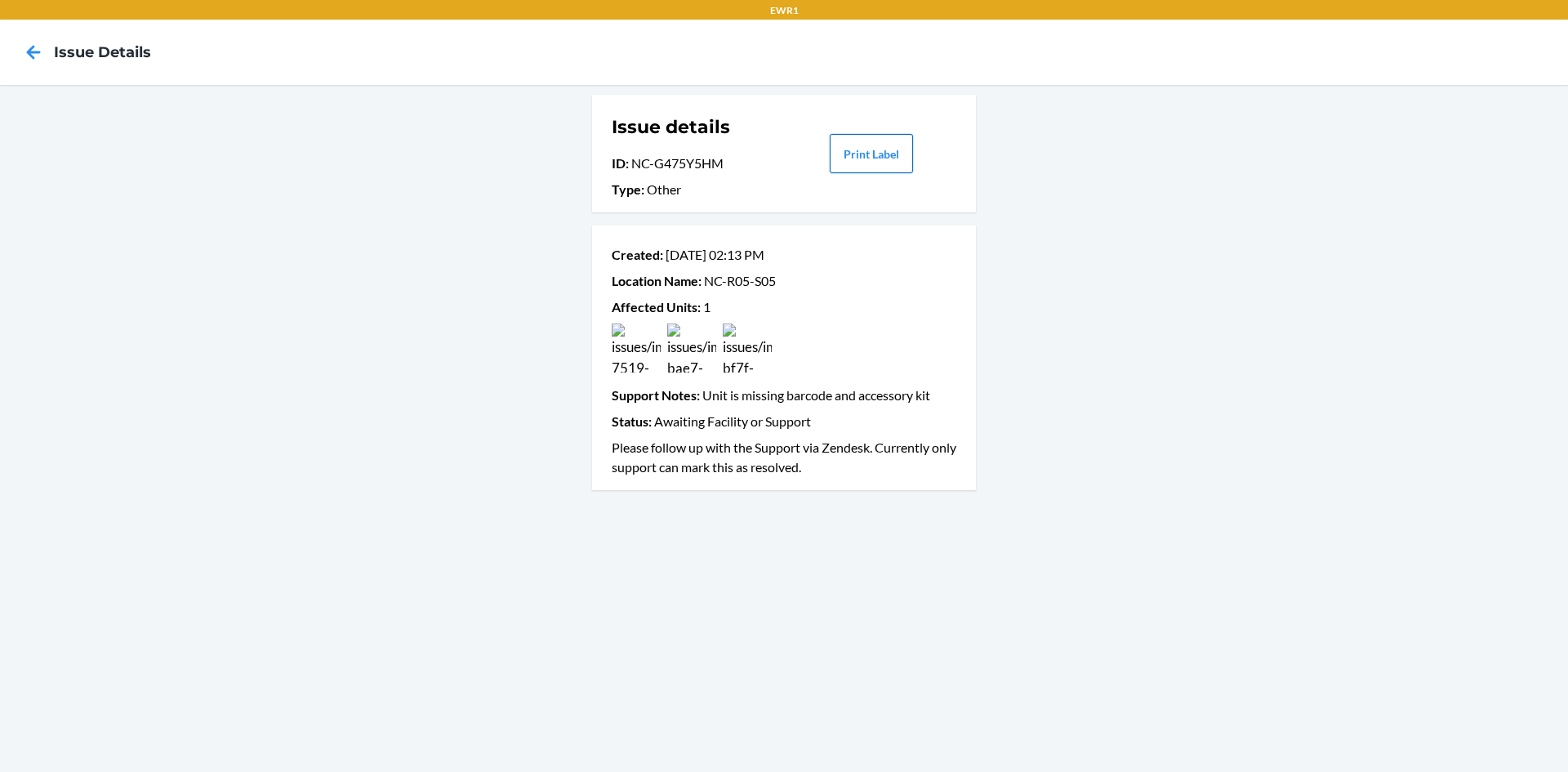
click at [891, 155] on button "Print Label" at bounding box center [871, 154] width 84 height 39
